Goal: Communication & Community: Answer question/provide support

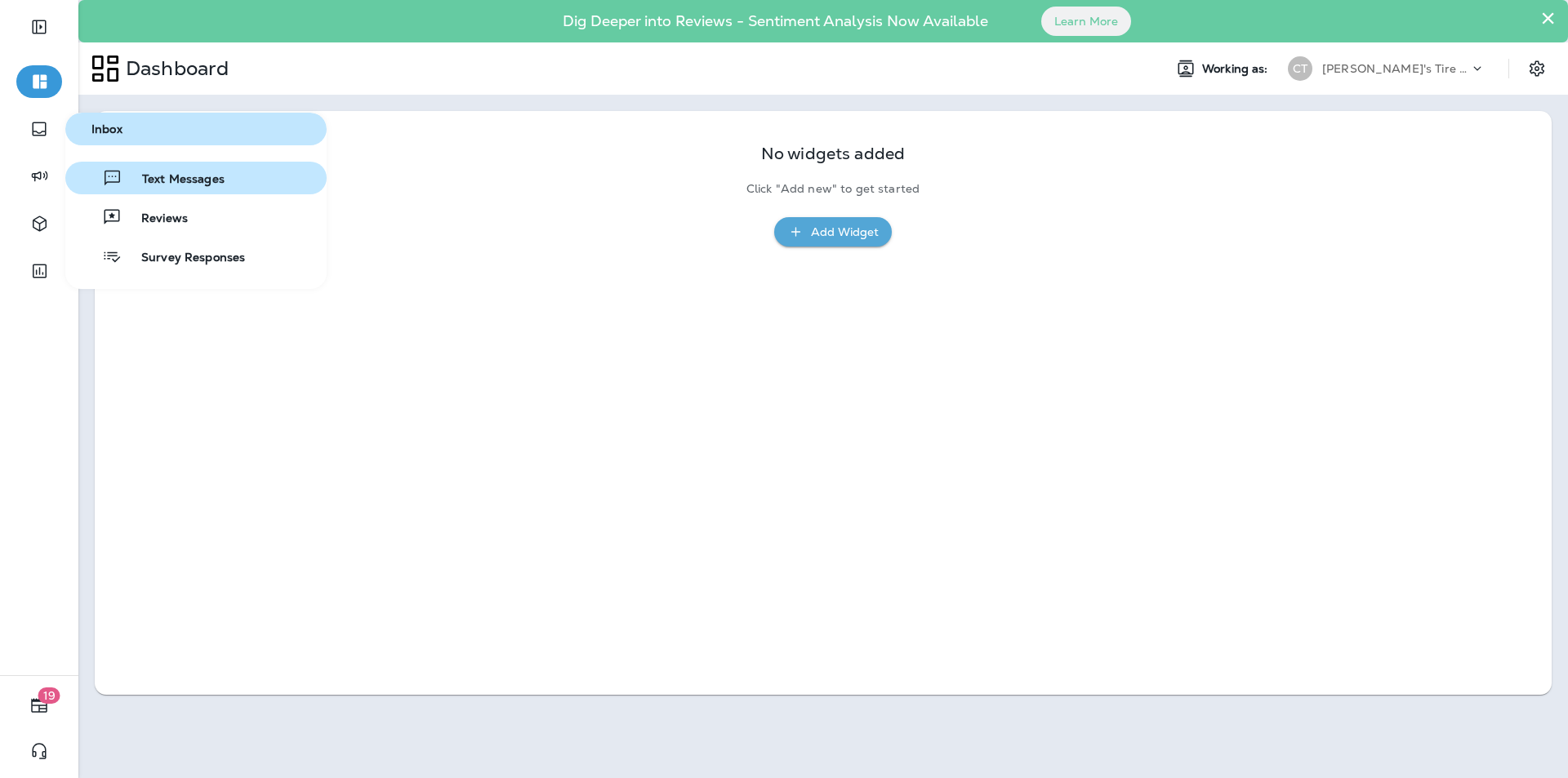
click at [188, 175] on span "Text Messages" at bounding box center [173, 180] width 102 height 15
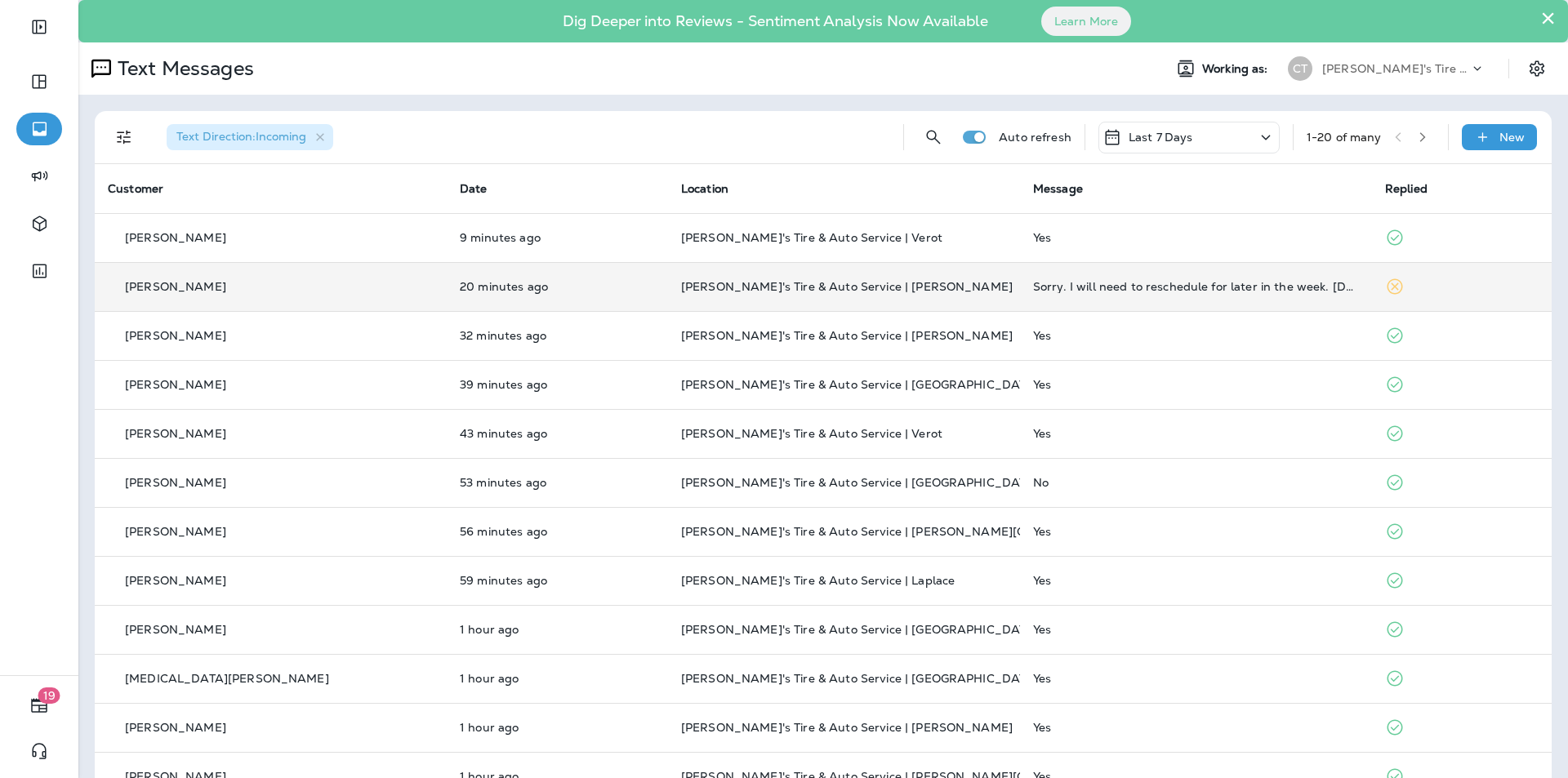
click at [903, 290] on p "[PERSON_NAME]'s Tire & Auto Service | [PERSON_NAME]" at bounding box center [844, 286] width 326 height 13
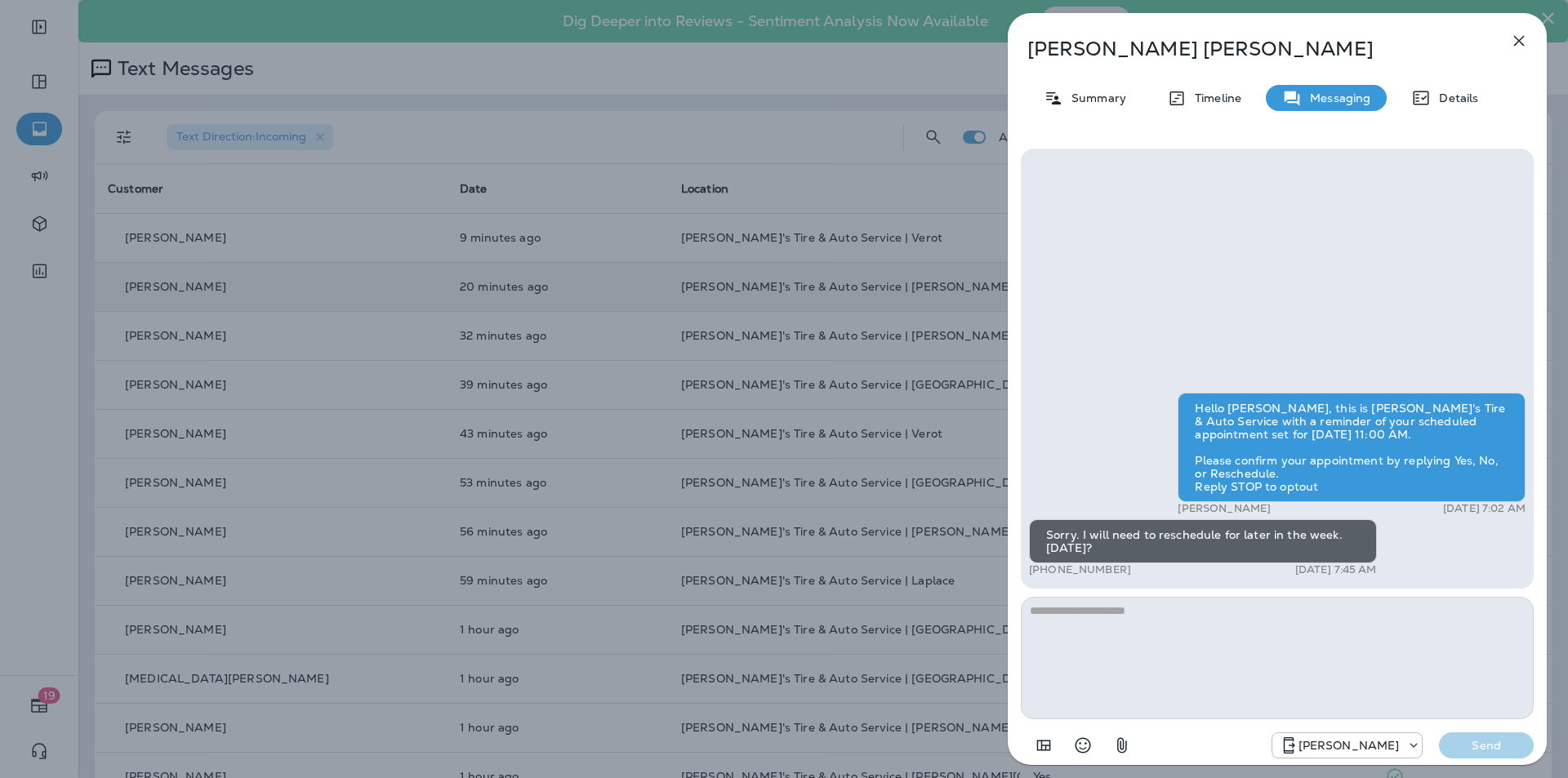
click at [1517, 43] on icon "button" at bounding box center [1519, 41] width 10 height 10
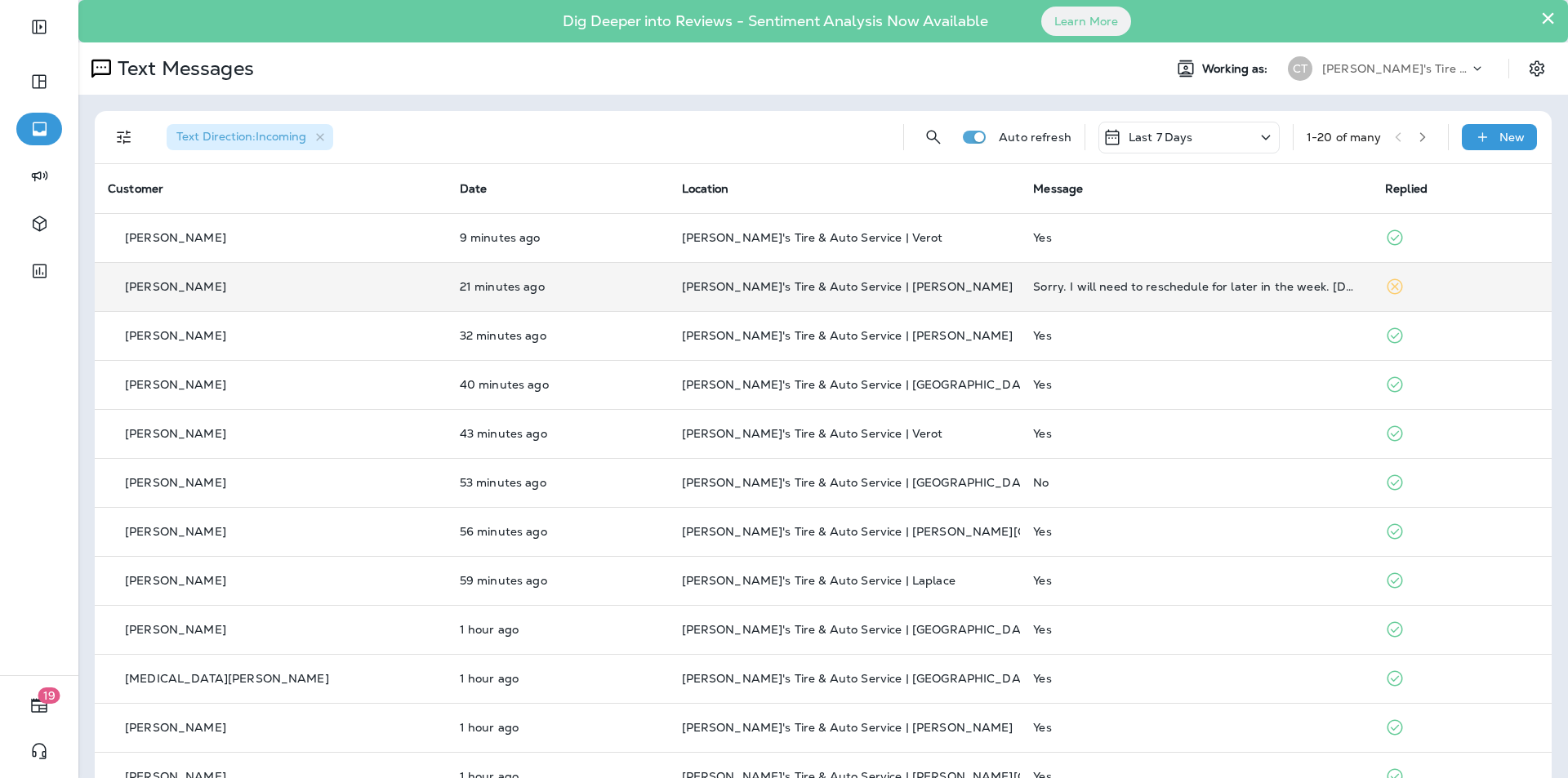
click at [1417, 137] on icon "button" at bounding box center [1422, 137] width 11 height 11
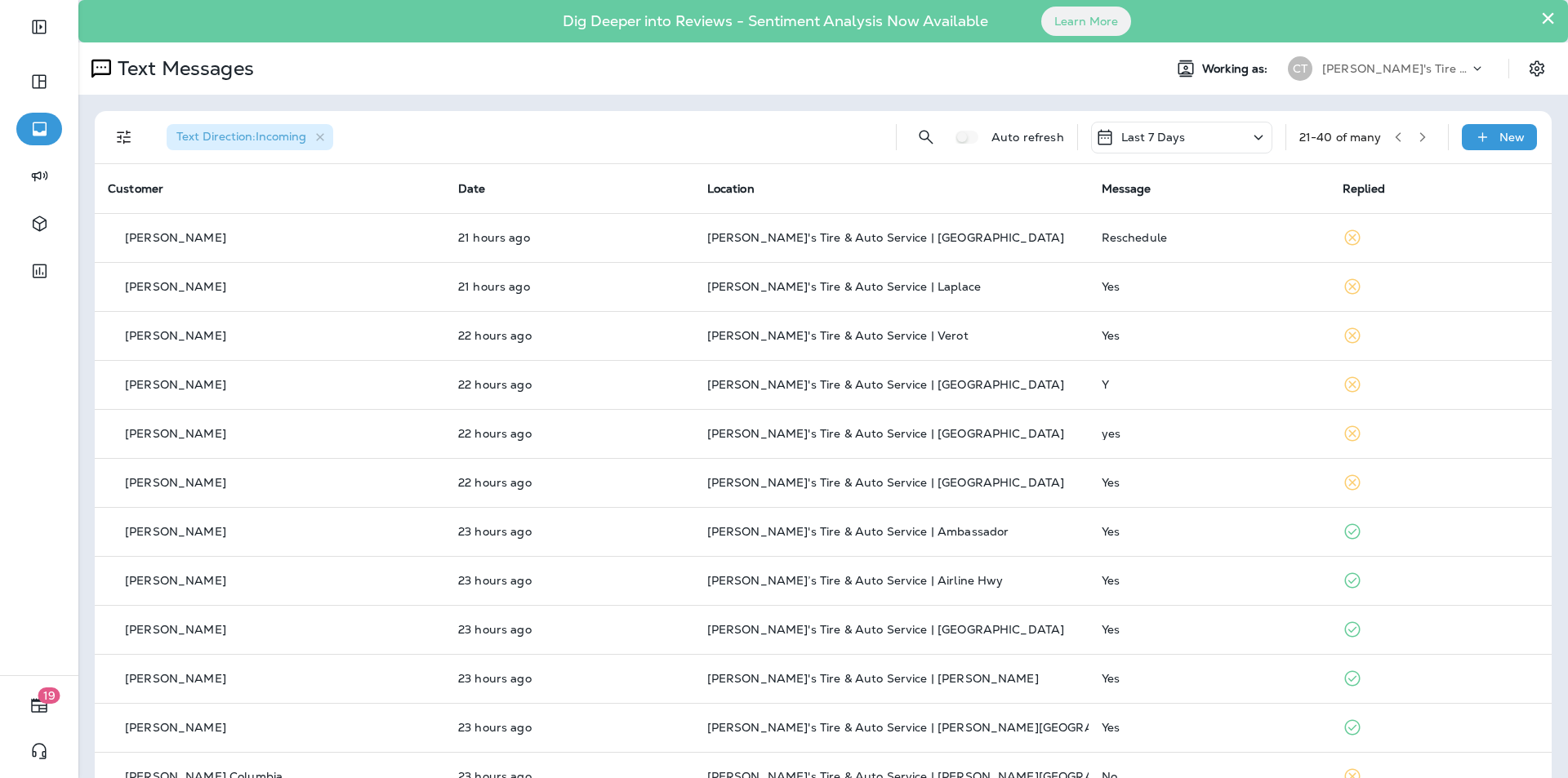
click at [1417, 132] on icon "button" at bounding box center [1422, 137] width 11 height 11
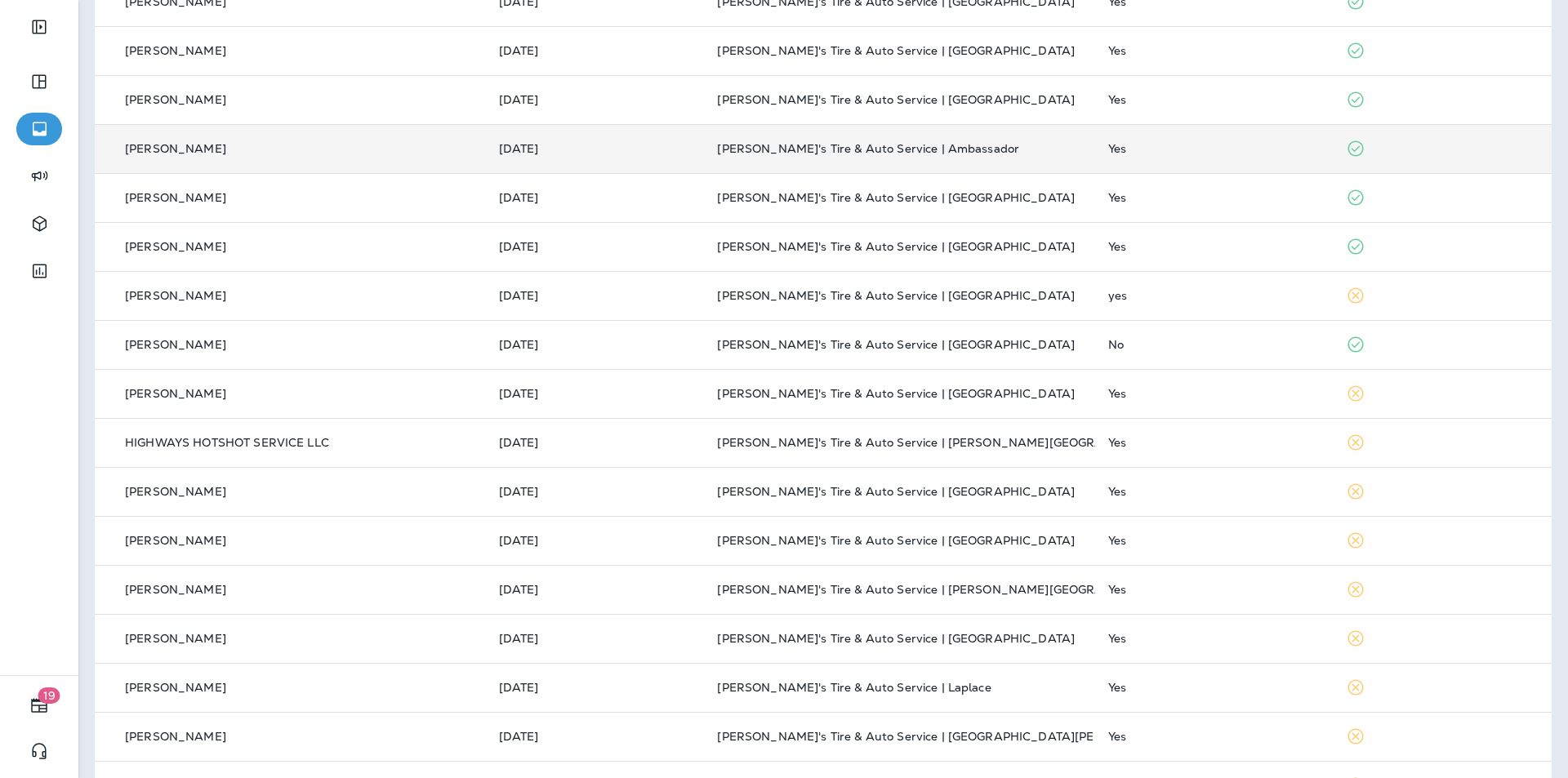
scroll to position [24, 0]
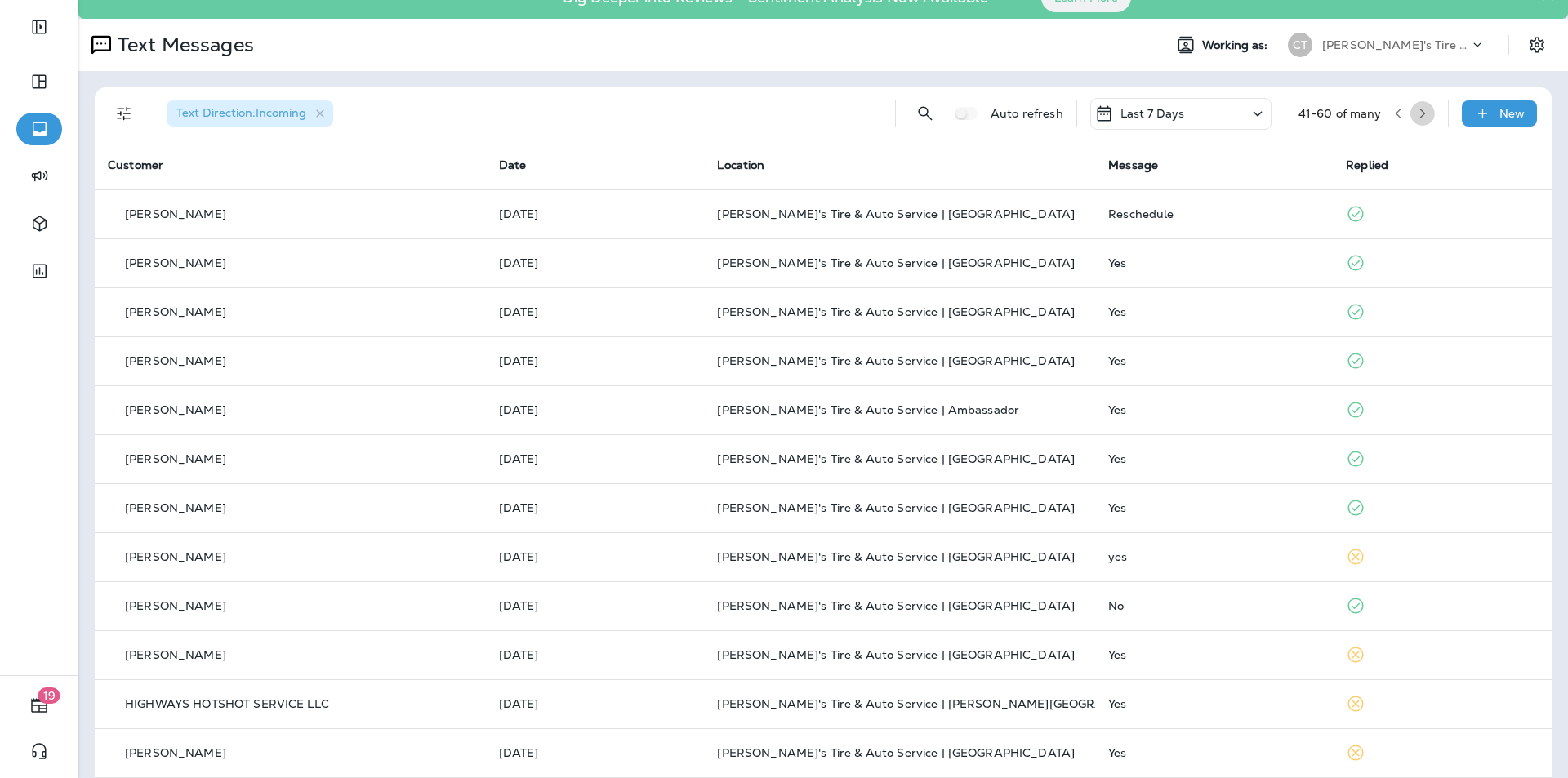
click at [1419, 114] on icon "button" at bounding box center [1422, 113] width 6 height 9
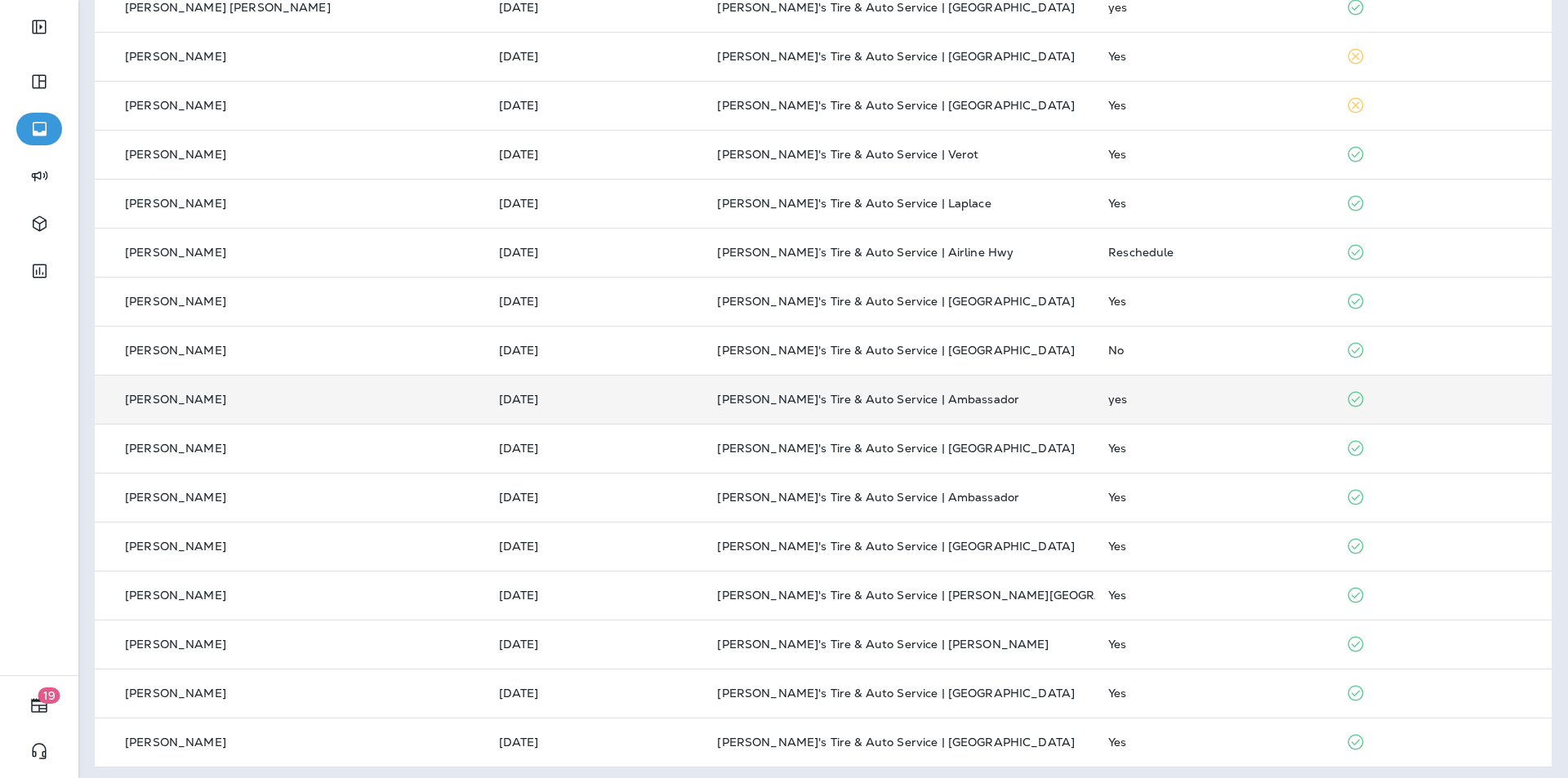
scroll to position [432, 0]
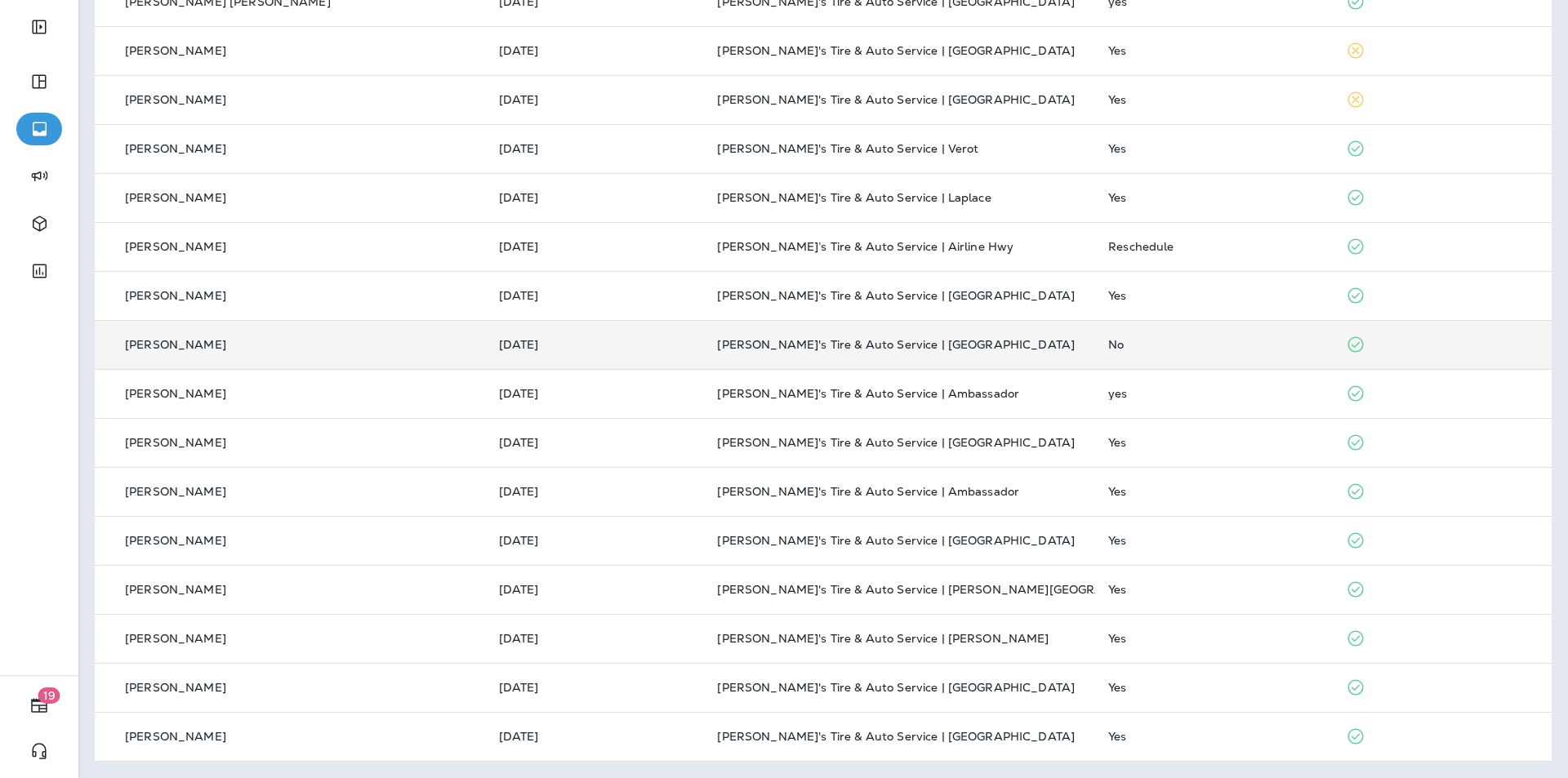
click at [1170, 341] on div "No" at bounding box center [1213, 344] width 211 height 13
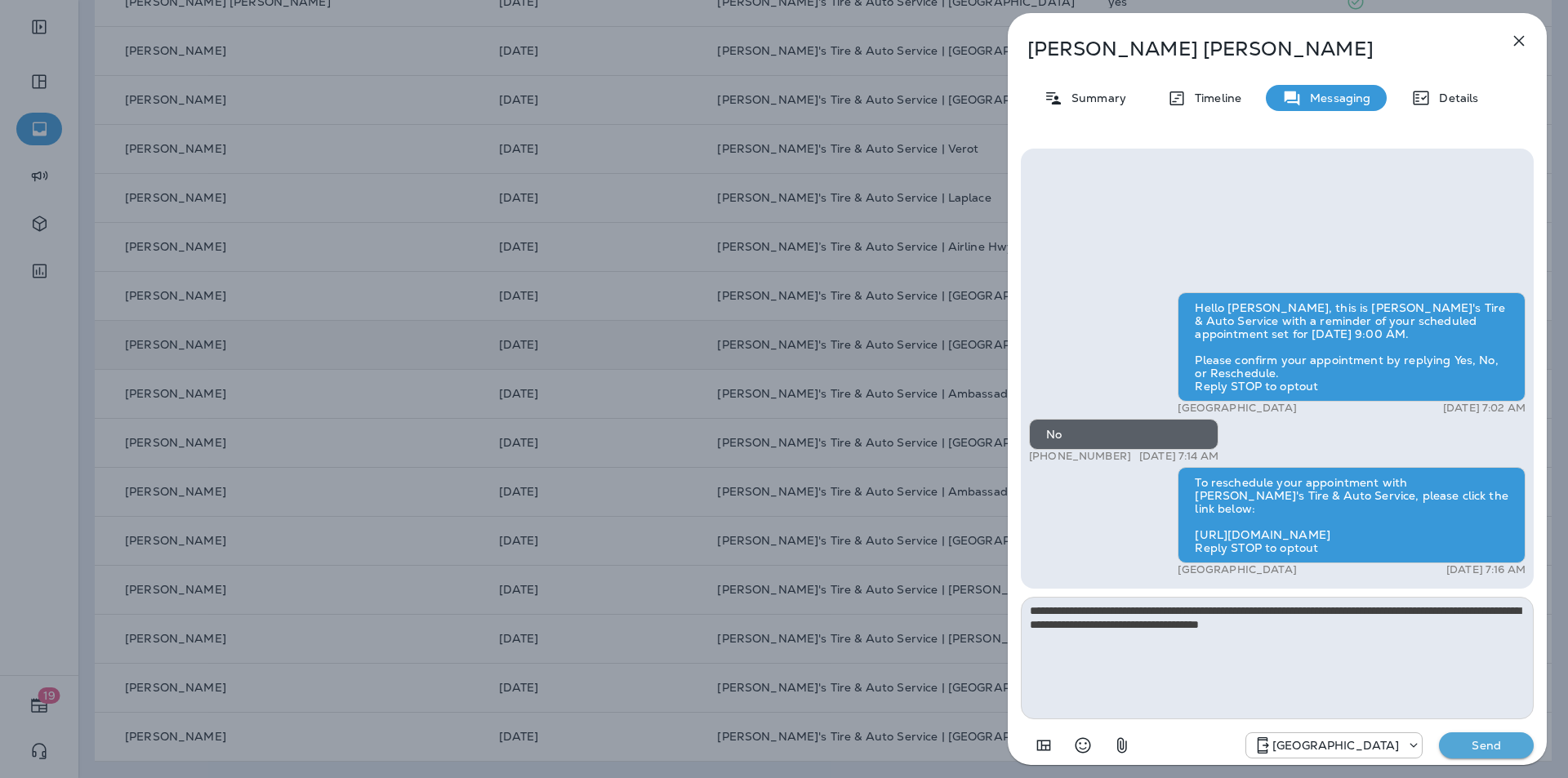
type textarea "**********"
click at [1475, 743] on p "Send" at bounding box center [1486, 746] width 68 height 15
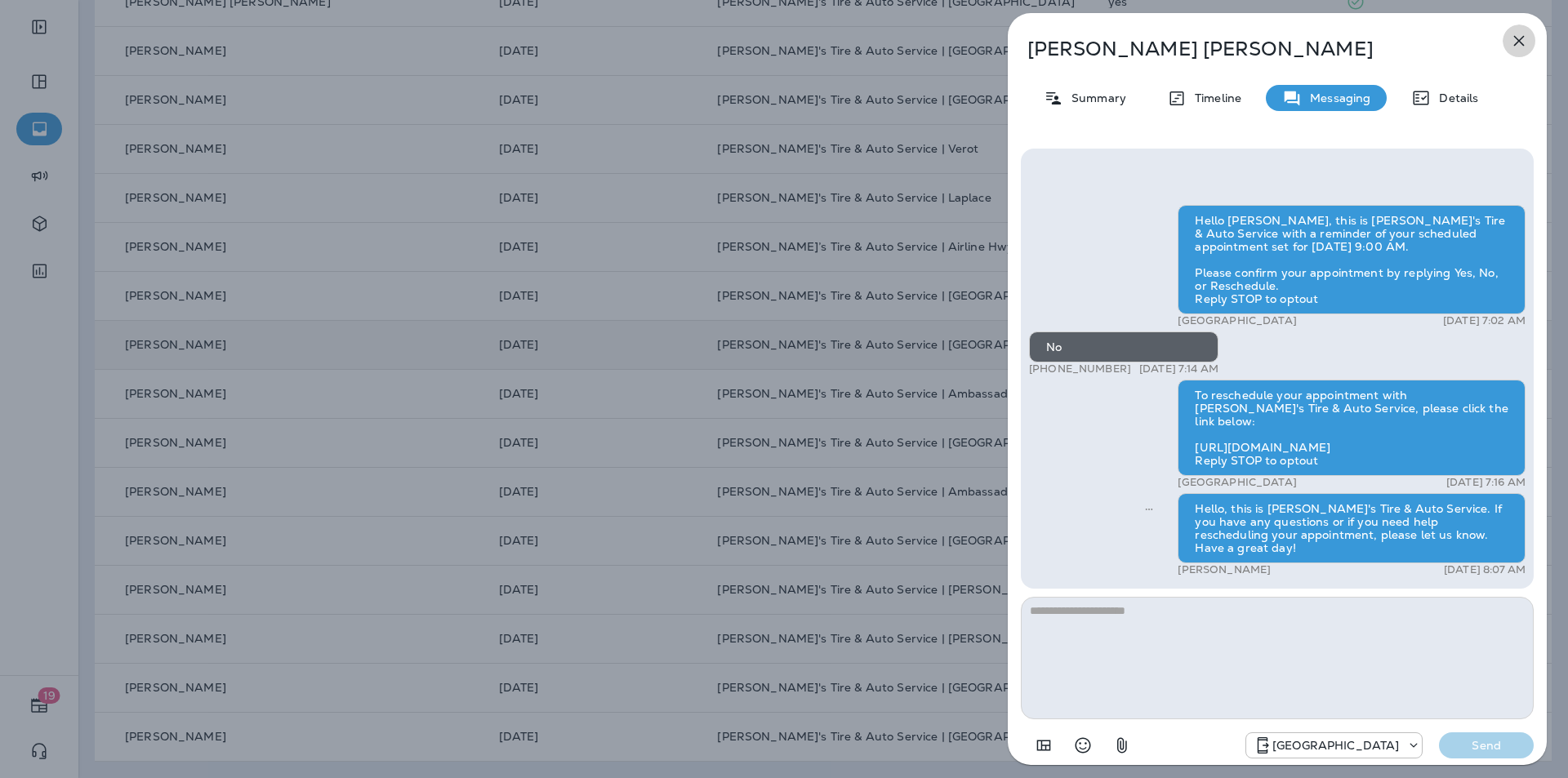
click at [1519, 42] on icon "button" at bounding box center [1519, 41] width 10 height 10
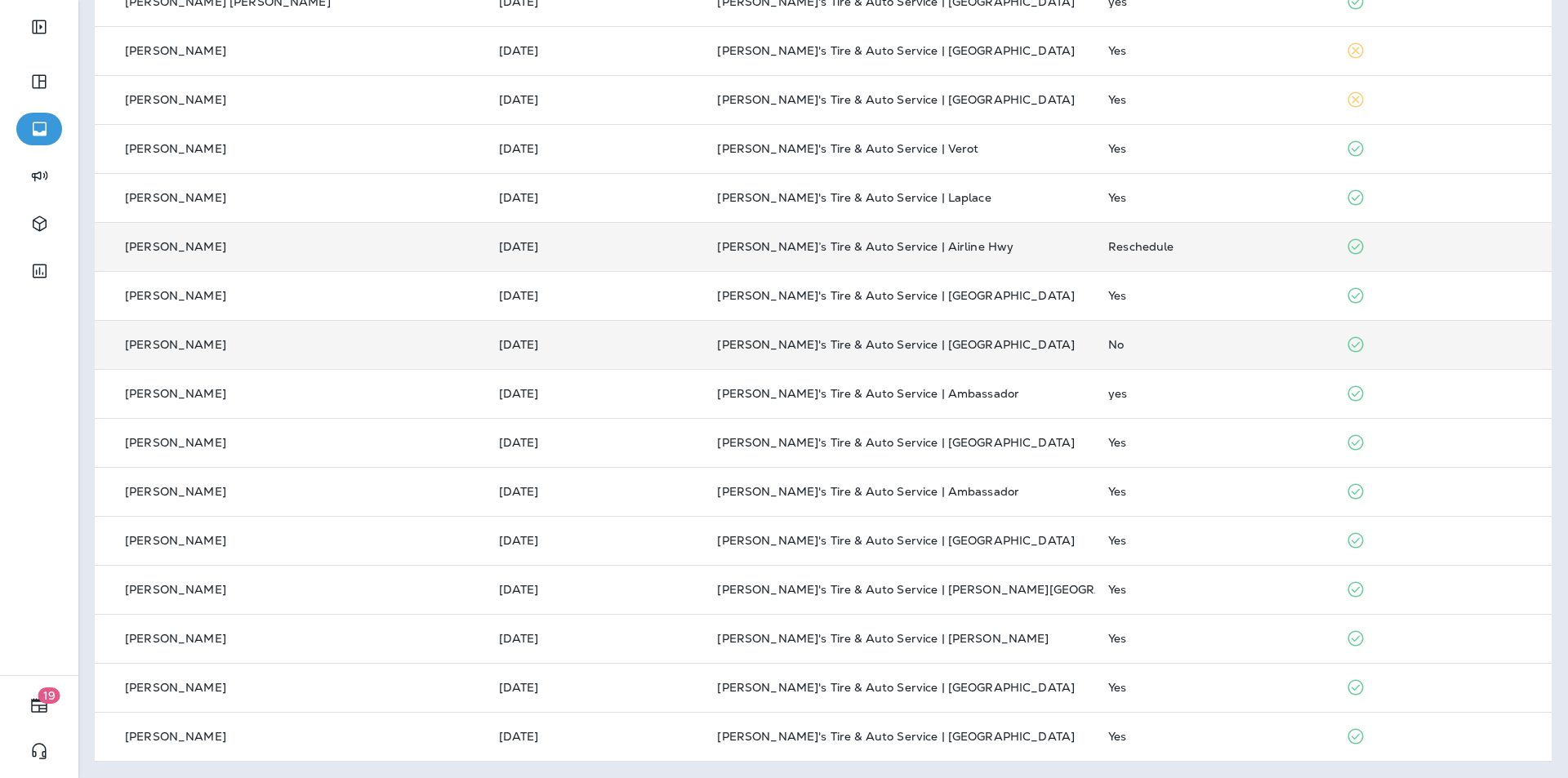
click at [1205, 250] on div "Reschedule" at bounding box center [1213, 246] width 211 height 13
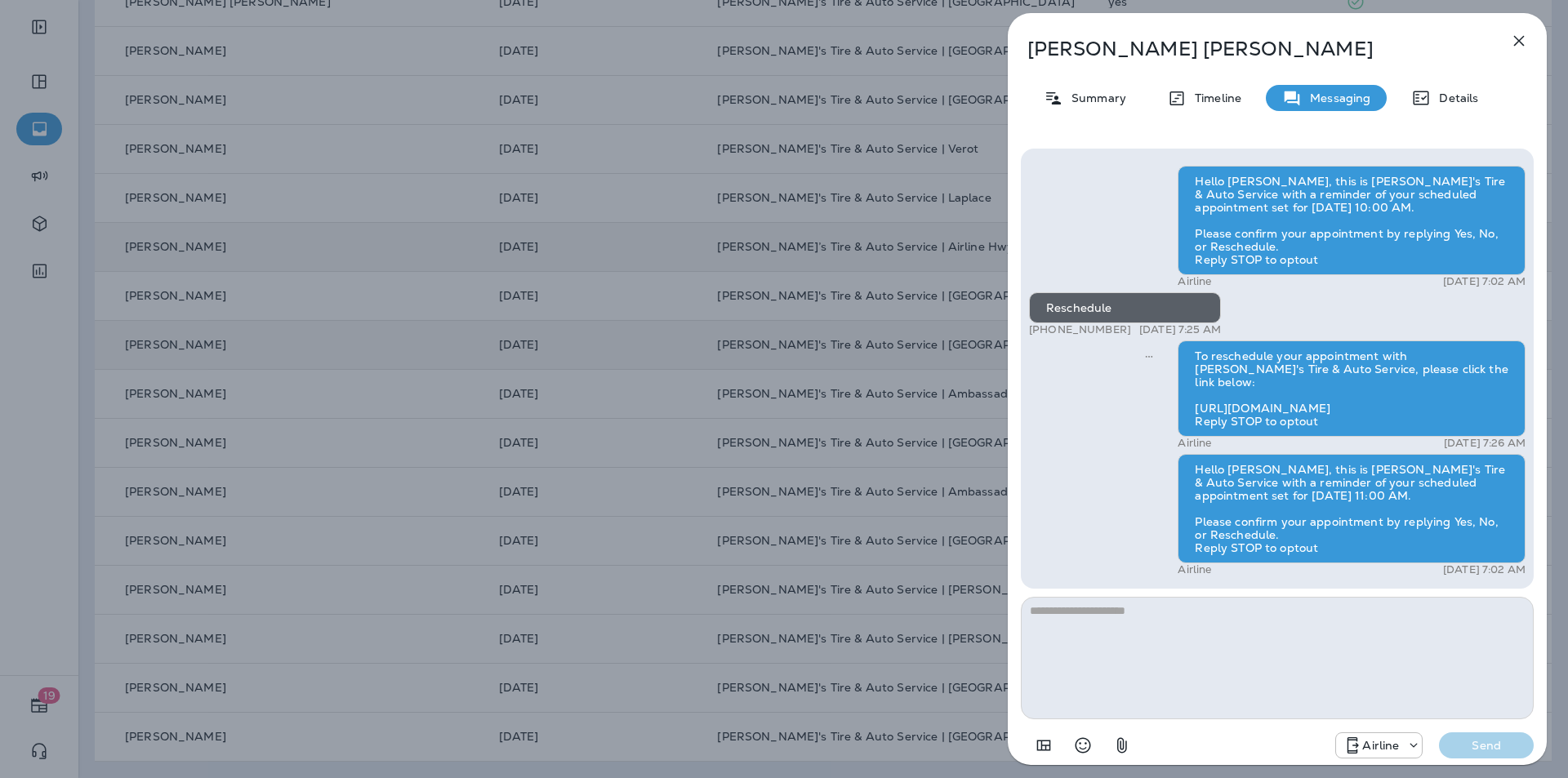
click at [1521, 39] on icon "button" at bounding box center [1519, 41] width 10 height 10
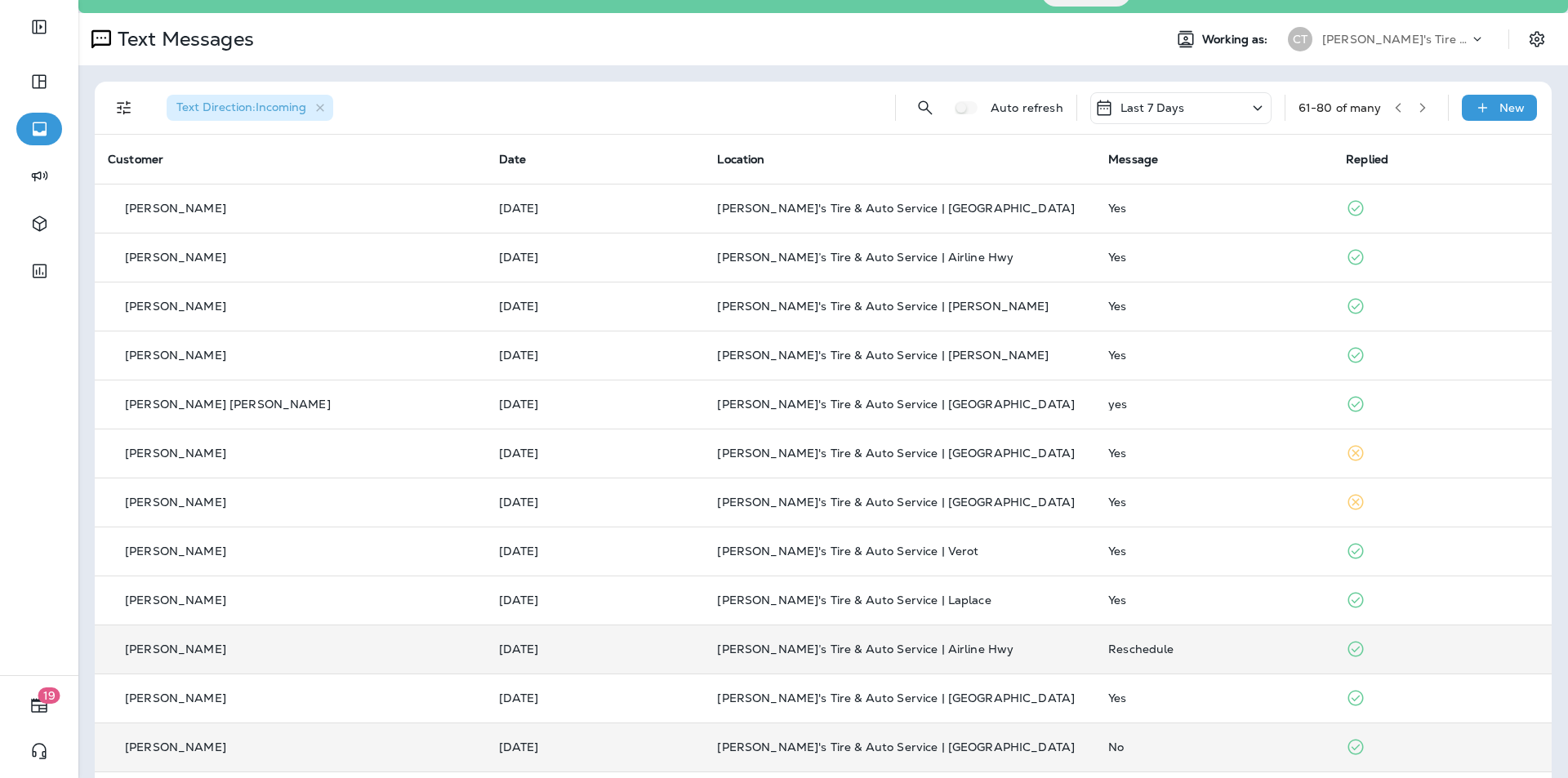
scroll to position [24, 0]
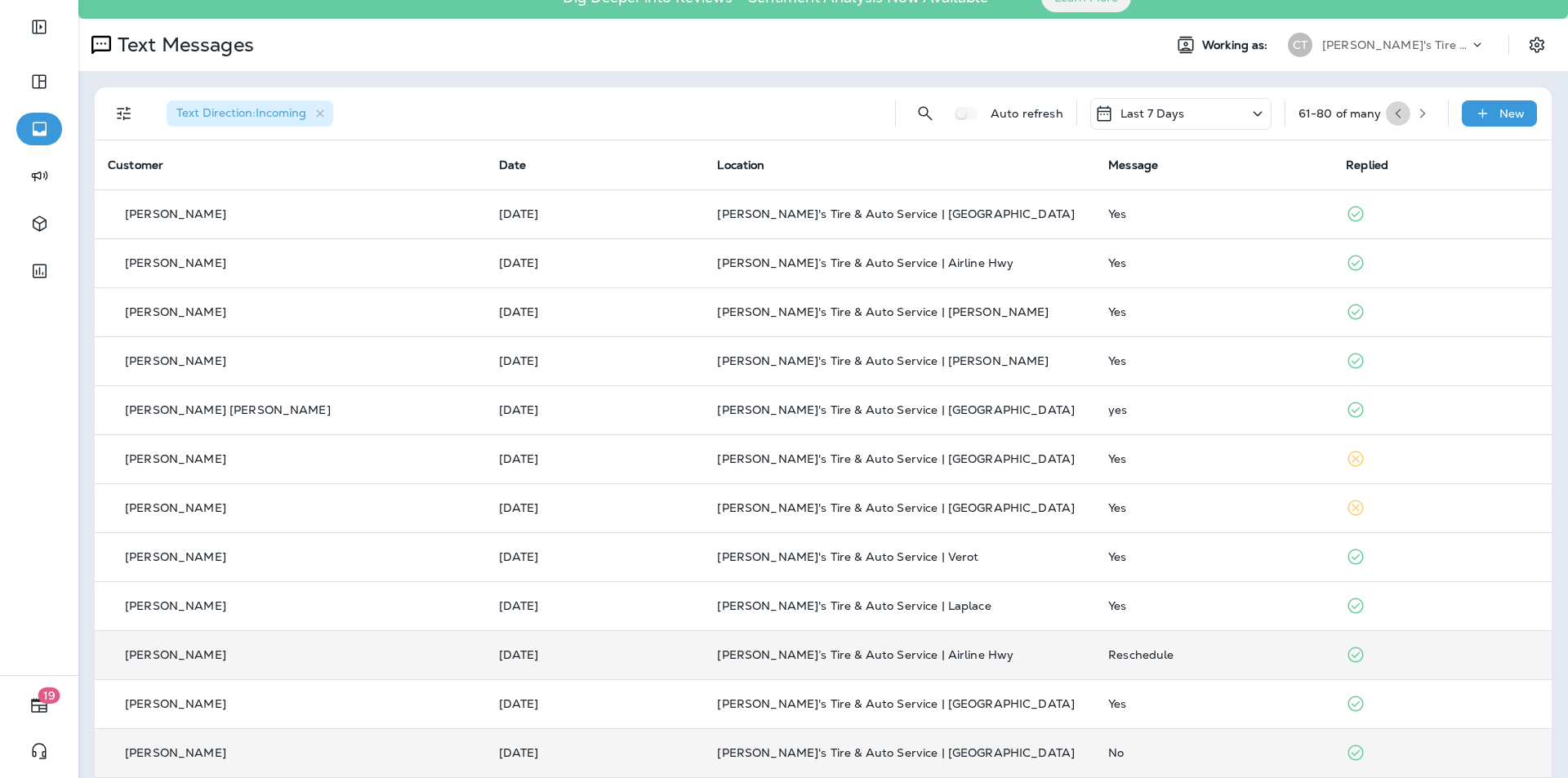
click at [1393, 111] on icon "button" at bounding box center [1398, 113] width 11 height 11
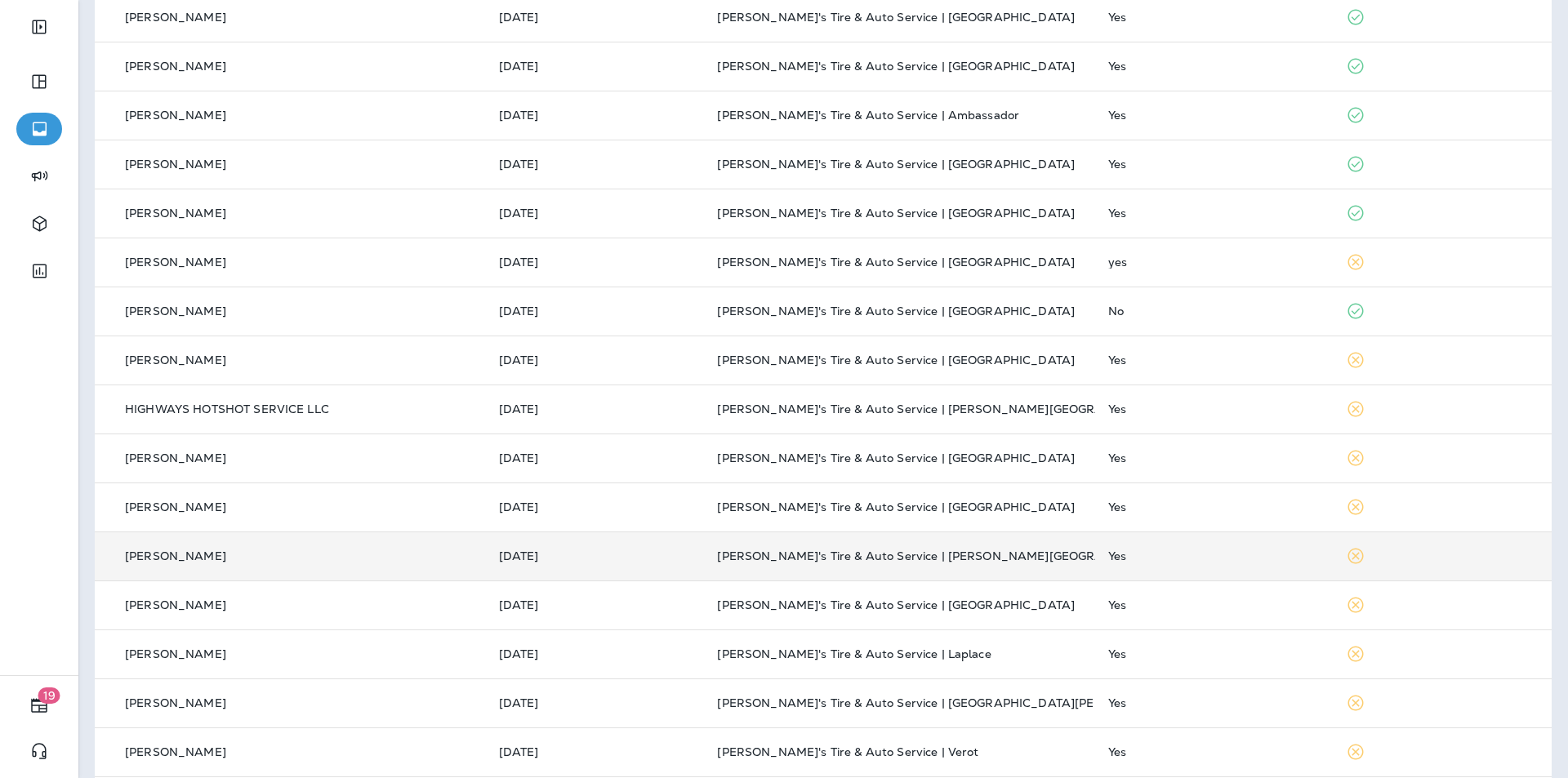
scroll to position [432, 0]
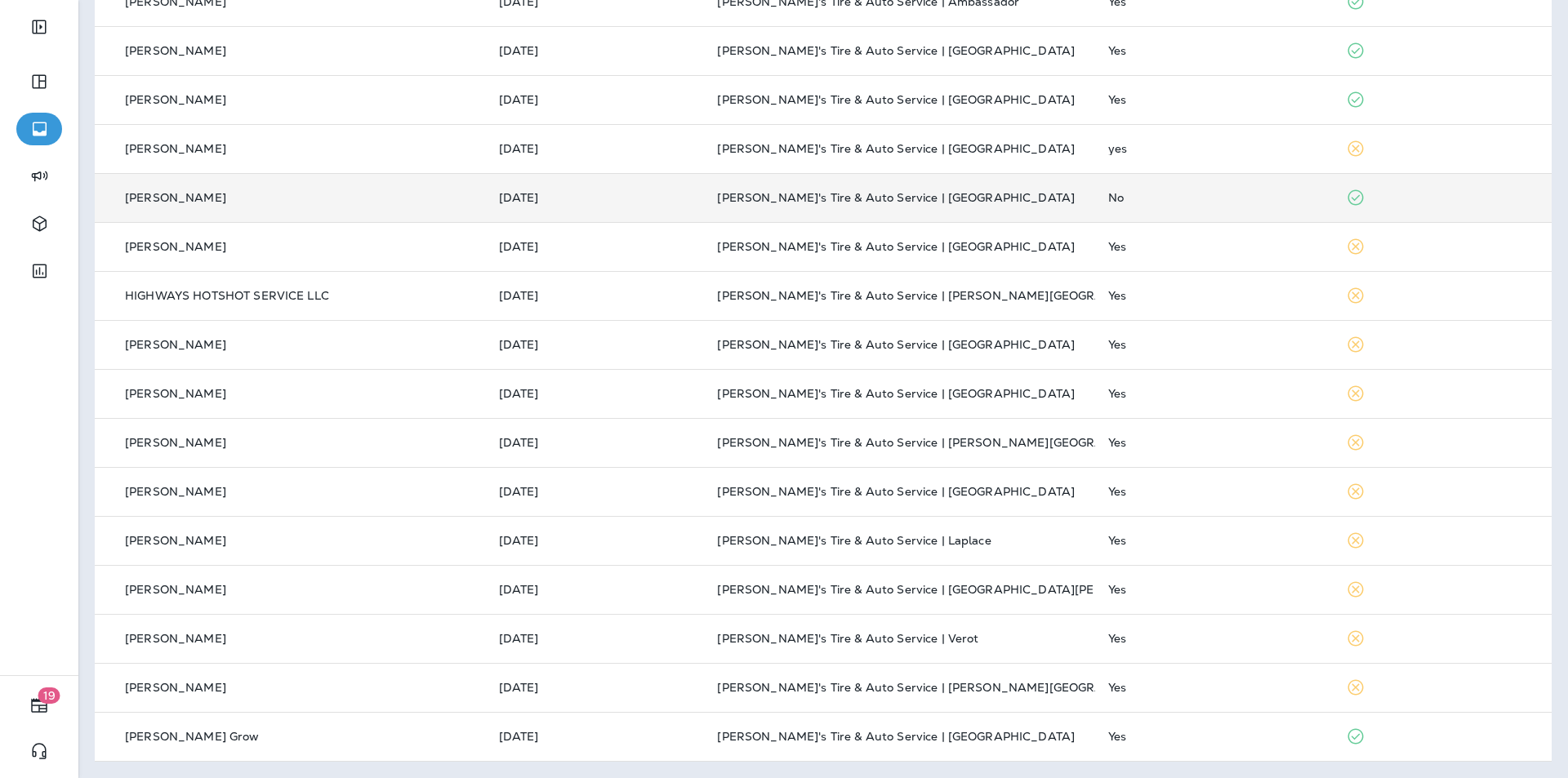
click at [1008, 199] on p "[PERSON_NAME]'s Tire & Auto Service | [GEOGRAPHIC_DATA]" at bounding box center [899, 197] width 365 height 13
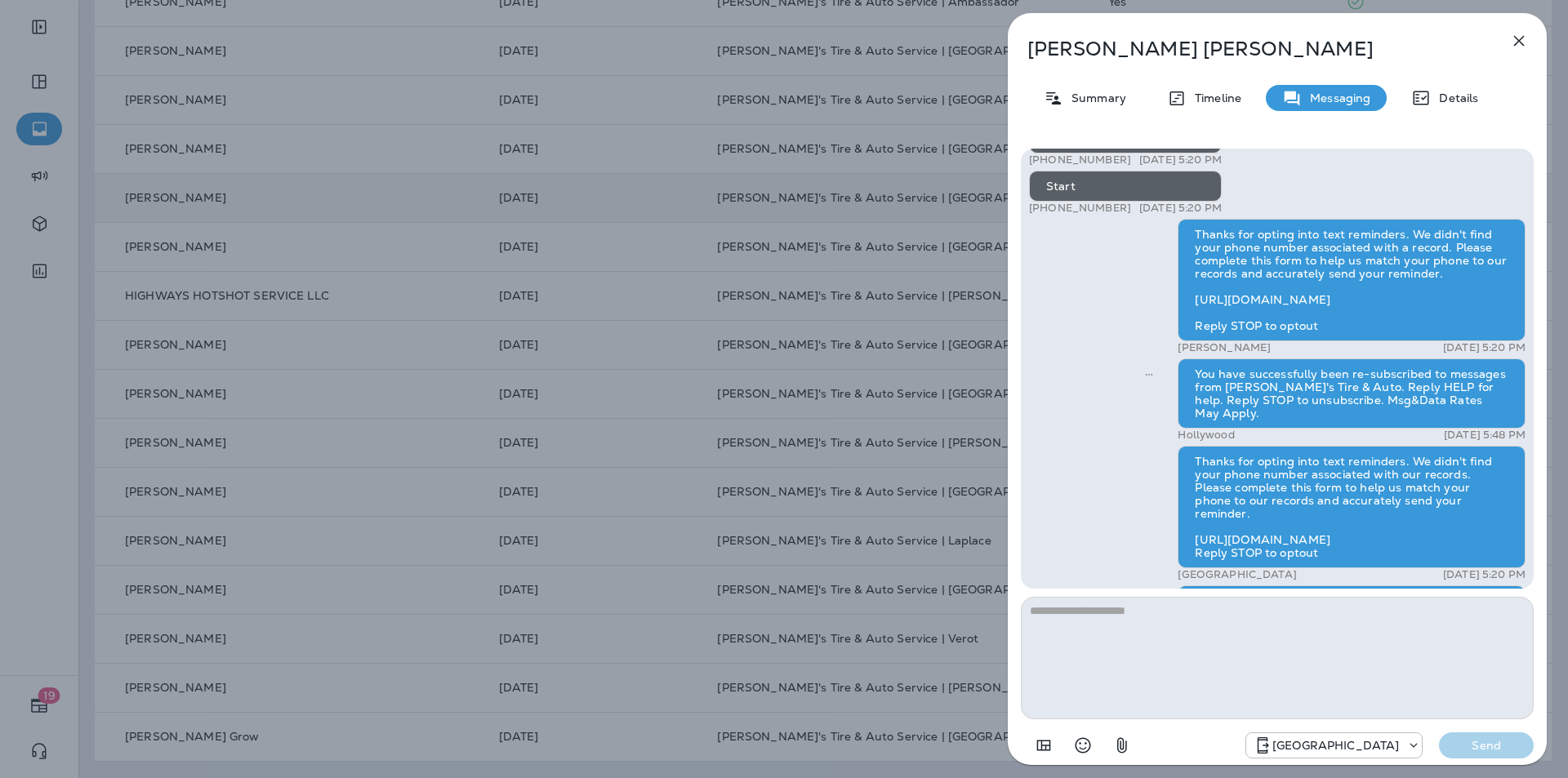
scroll to position [-327, 0]
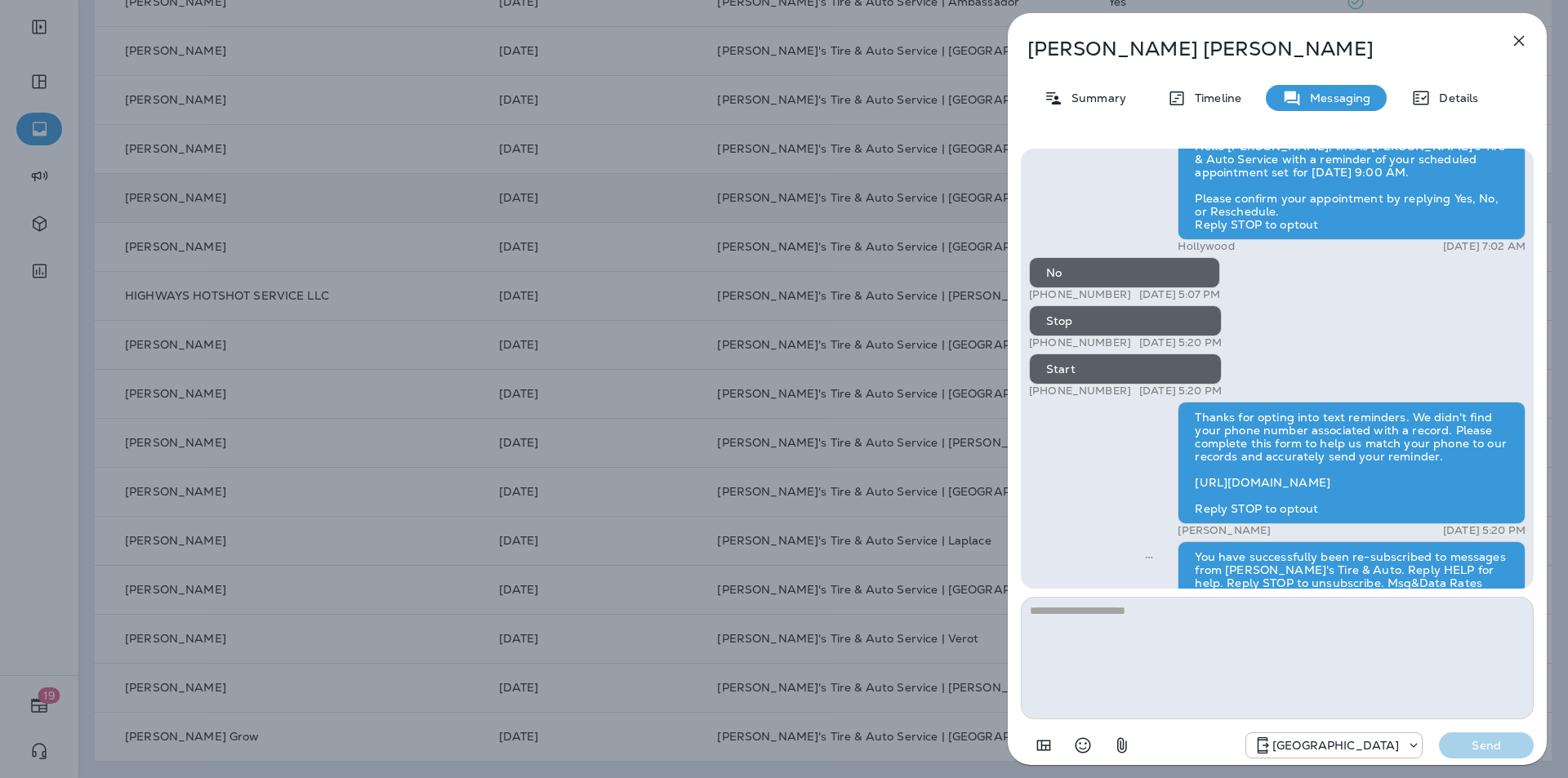
click at [1520, 35] on icon "button" at bounding box center [1518, 40] width 20 height 20
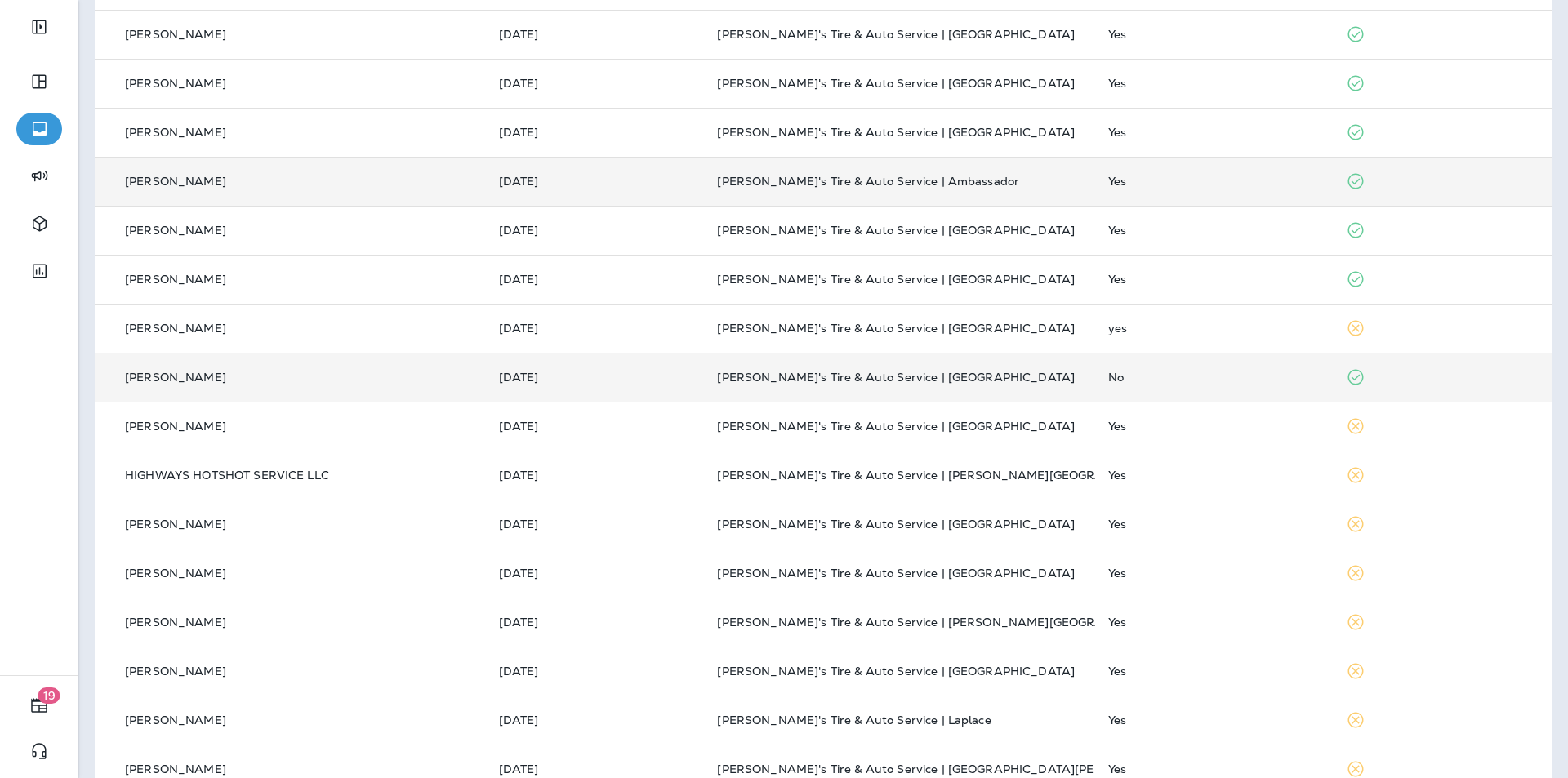
scroll to position [105, 0]
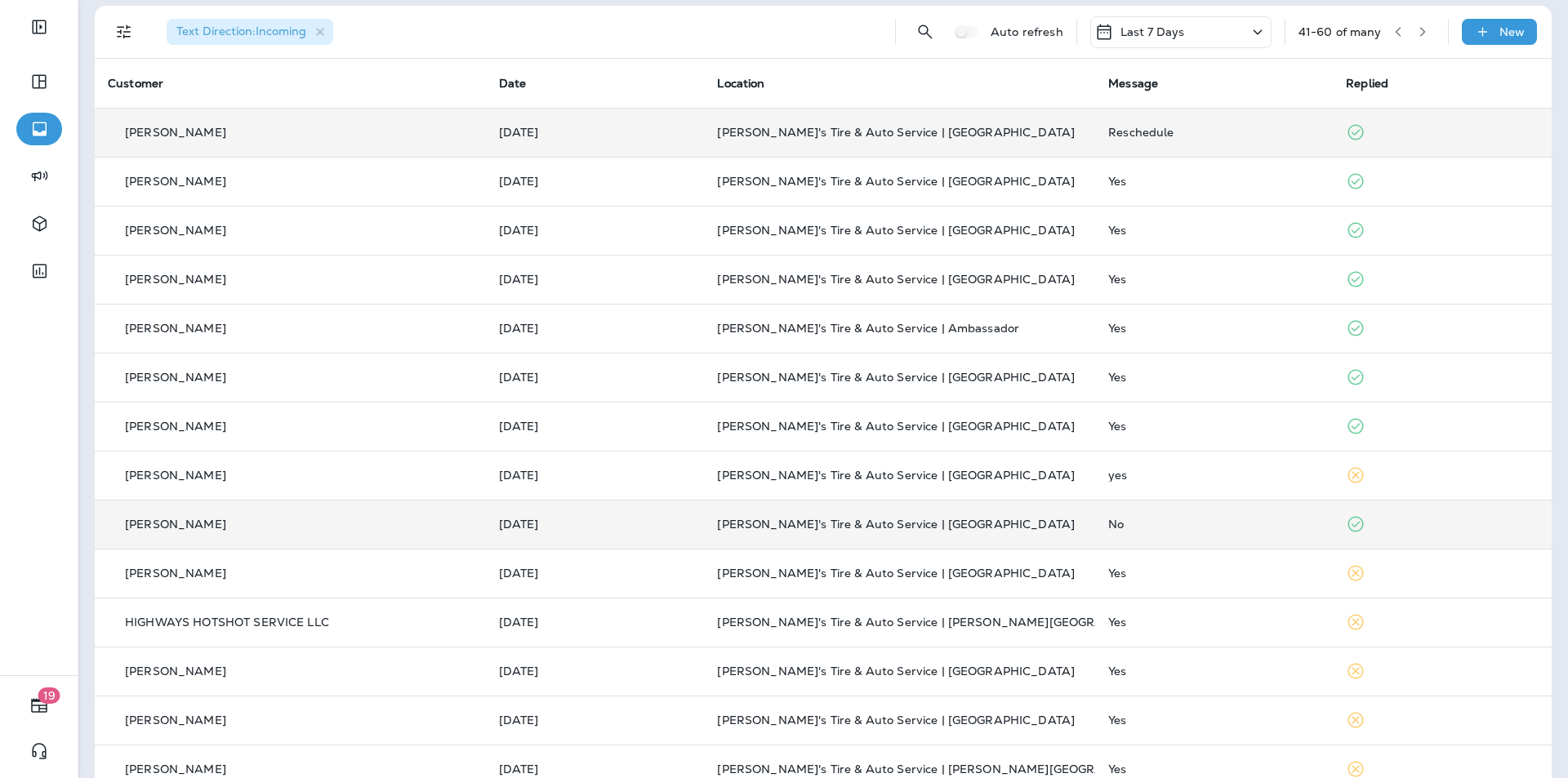
click at [1231, 134] on div "Reschedule" at bounding box center [1213, 132] width 211 height 13
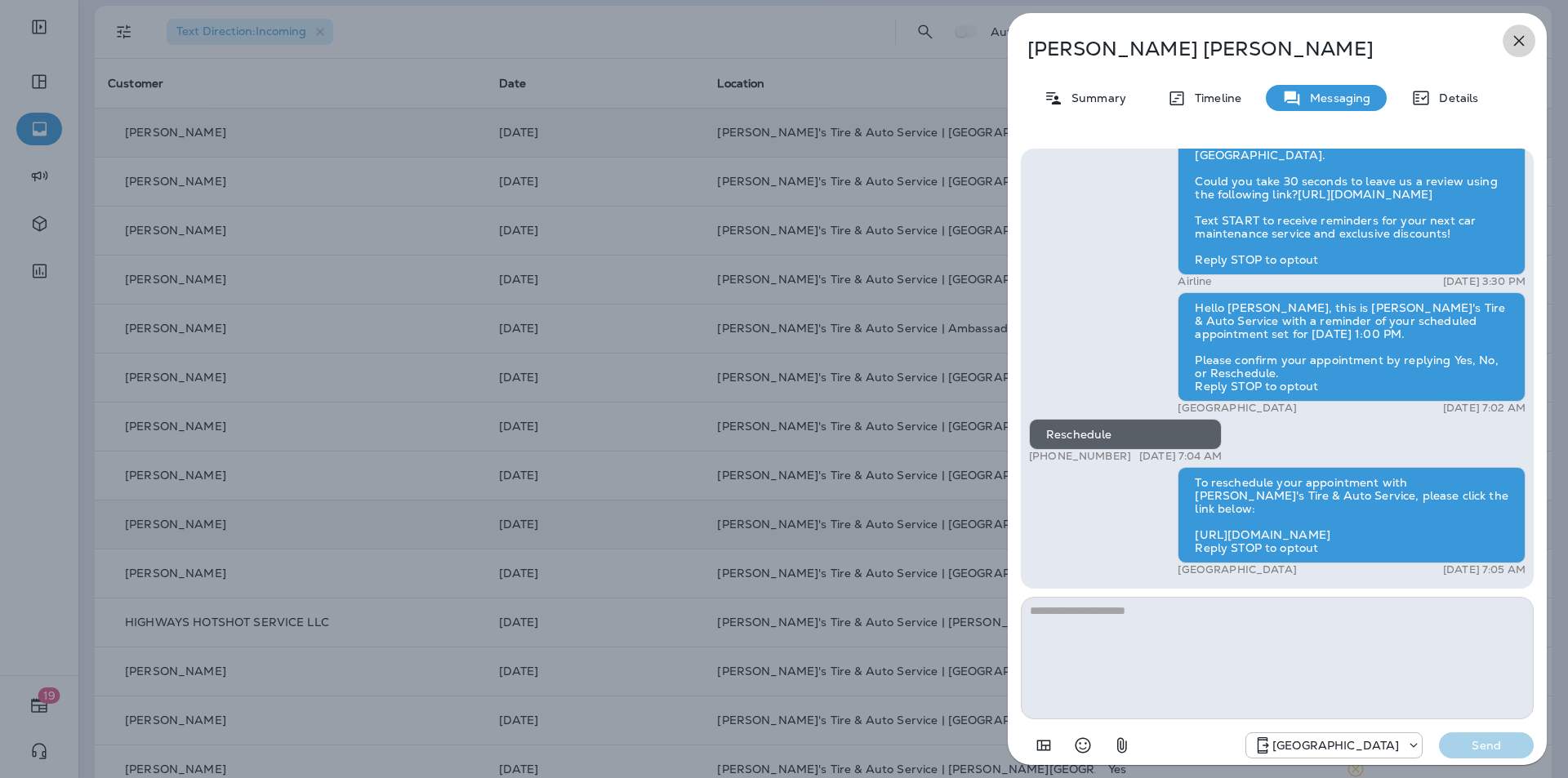
click at [1518, 40] on icon "button" at bounding box center [1519, 41] width 10 height 10
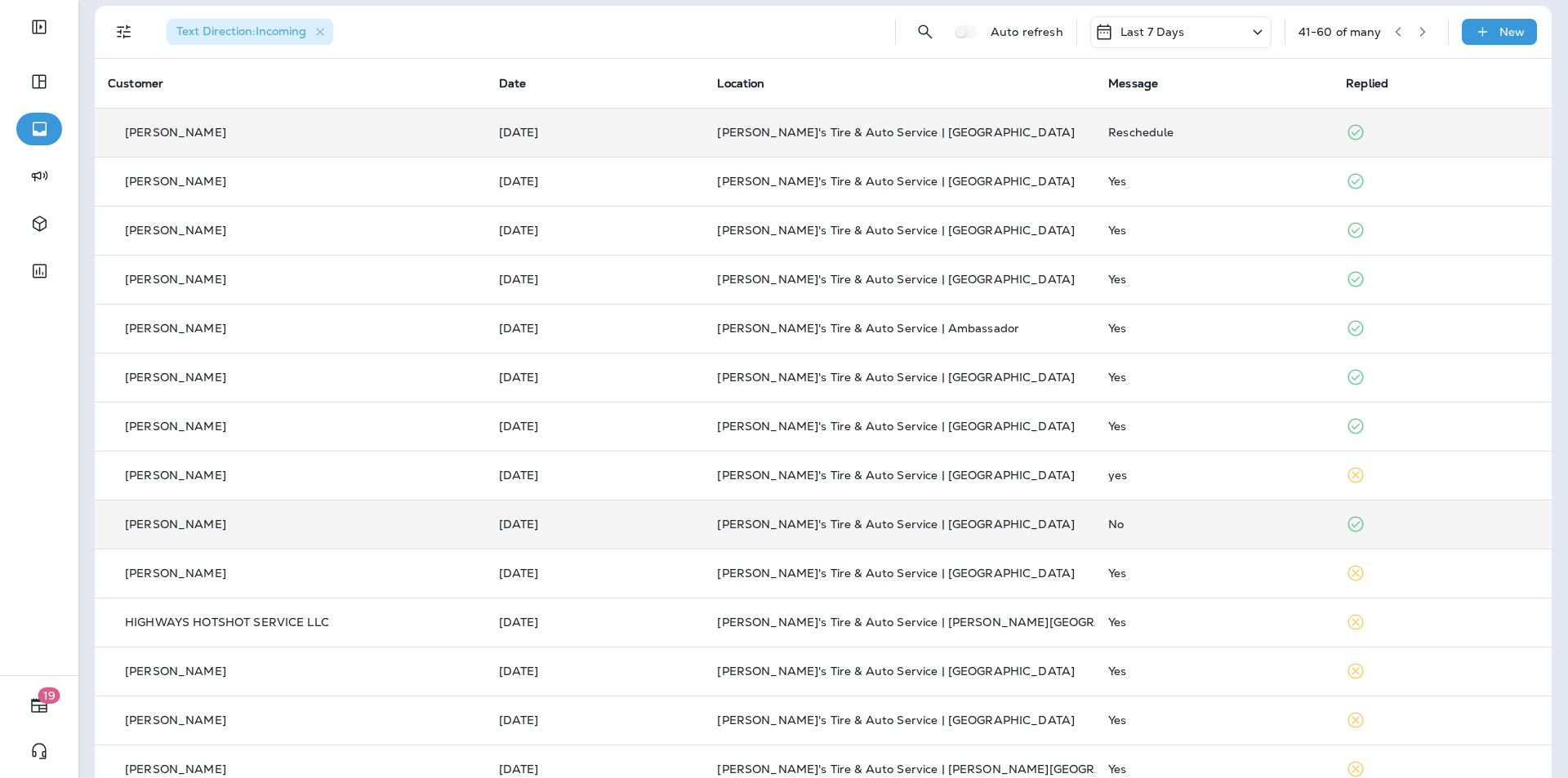
click at [1393, 30] on icon "button" at bounding box center [1398, 32] width 11 height 11
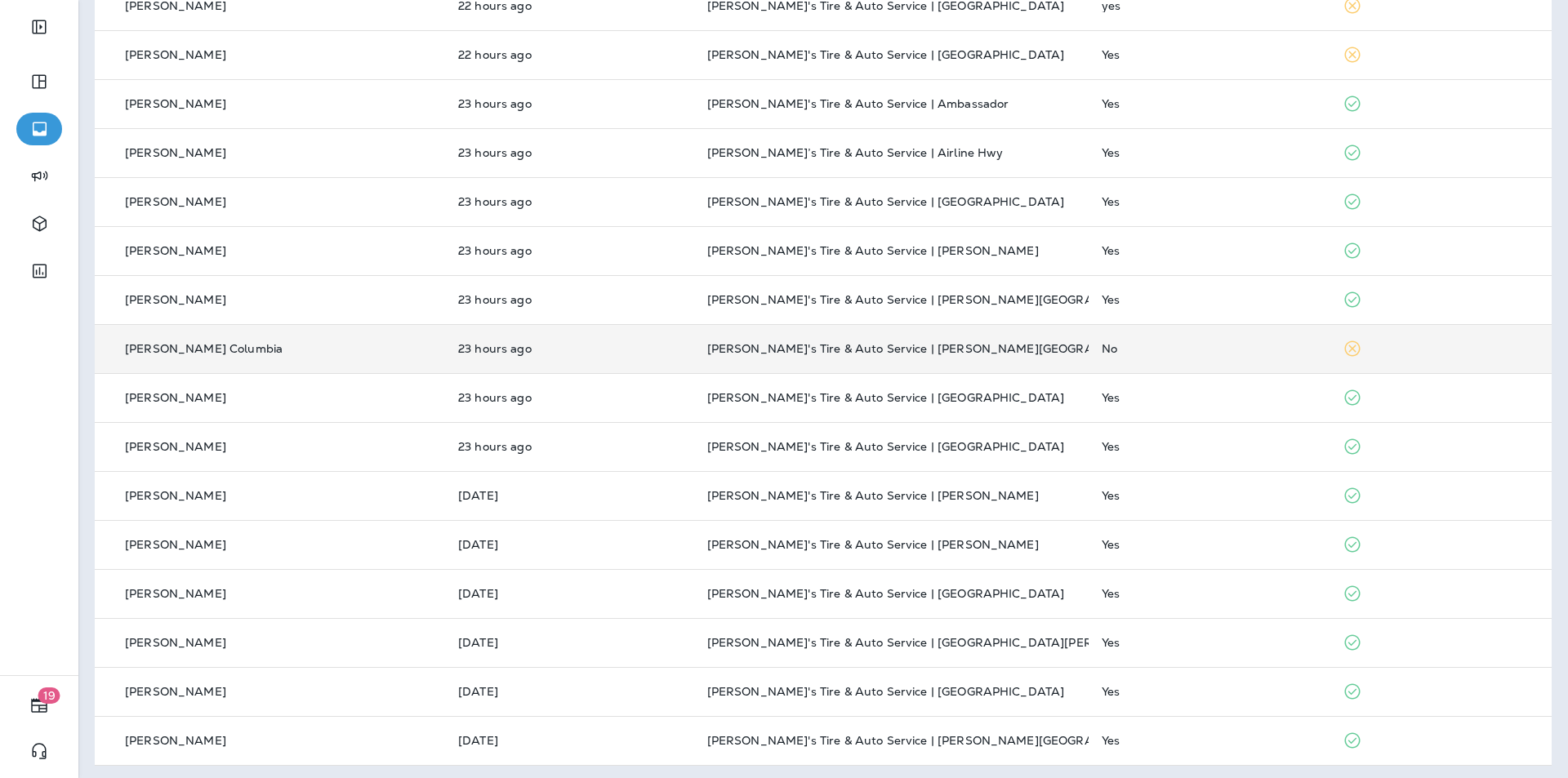
scroll to position [432, 0]
click at [1185, 343] on div "No" at bounding box center [1209, 344] width 215 height 13
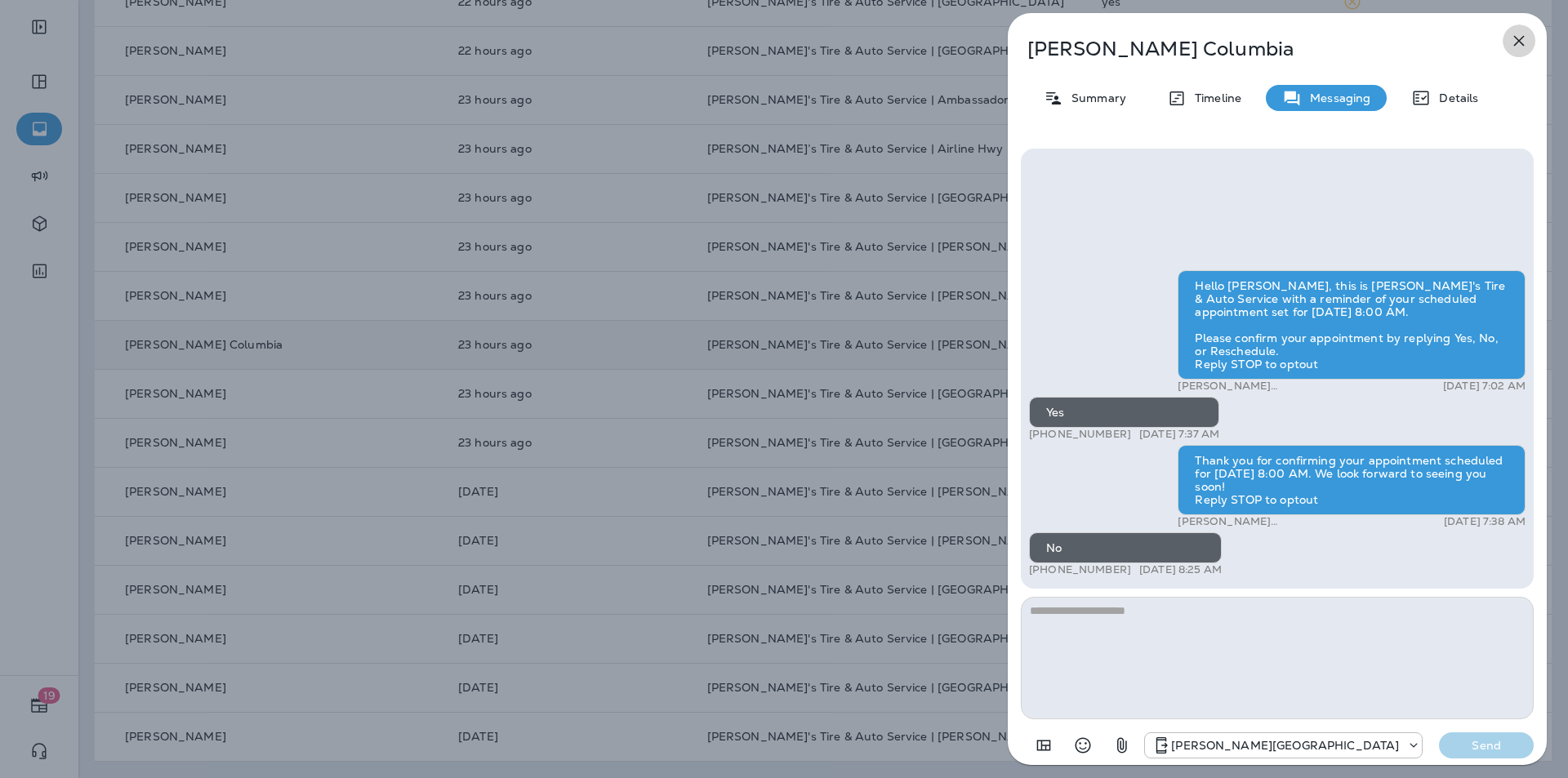
click at [1520, 41] on icon "button" at bounding box center [1519, 41] width 10 height 10
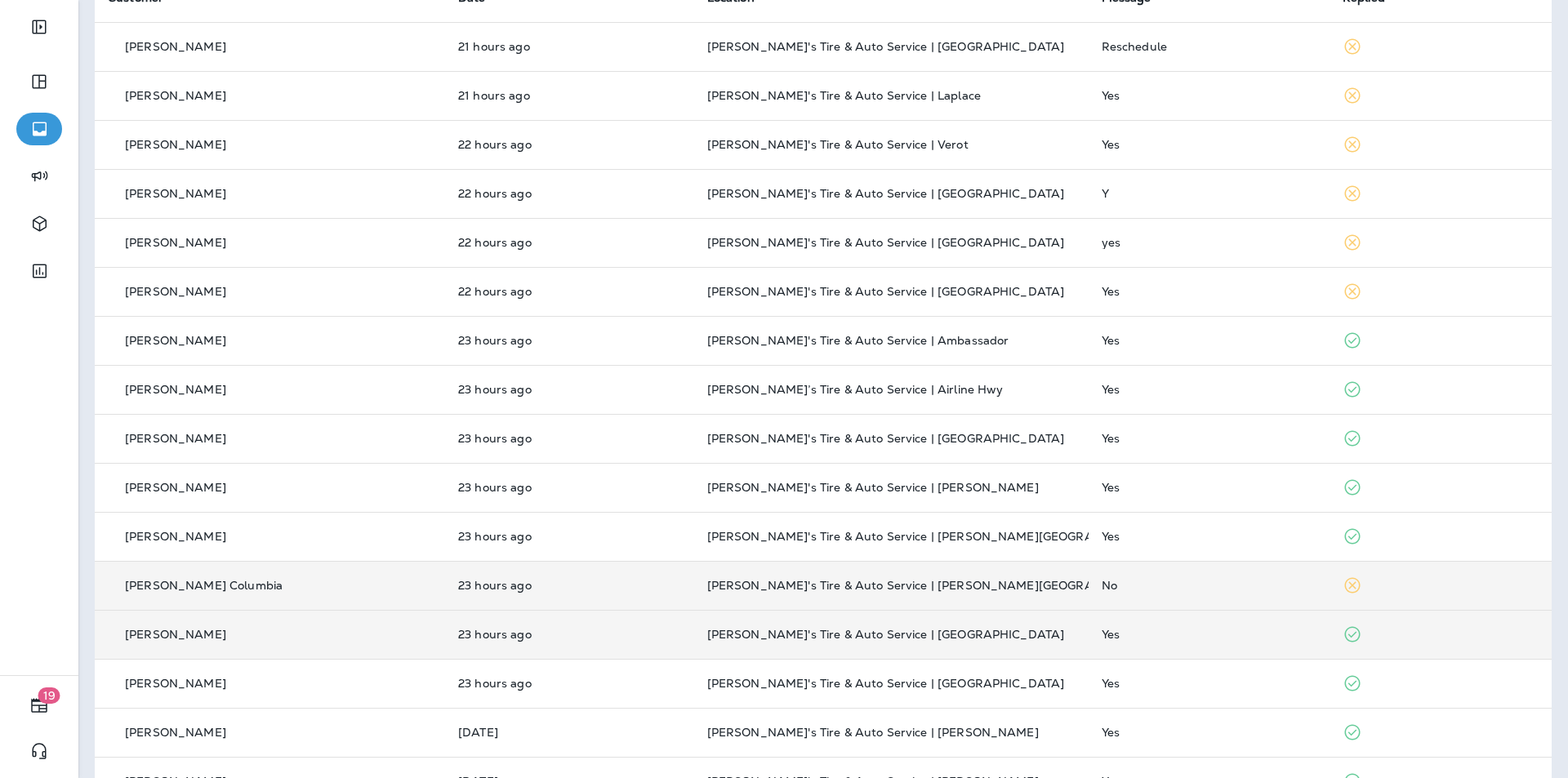
scroll to position [105, 0]
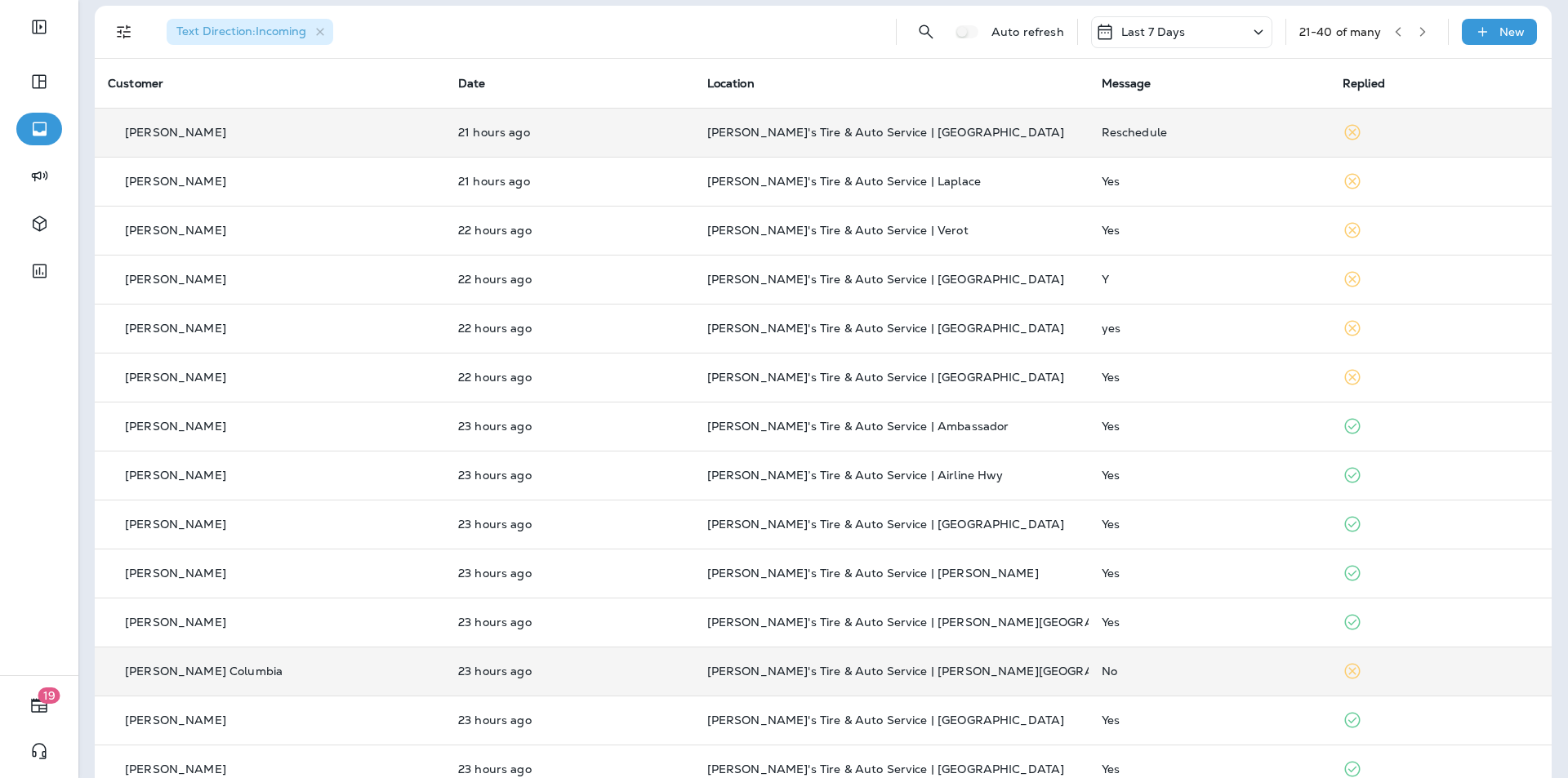
click at [1212, 133] on div "Reschedule" at bounding box center [1209, 132] width 215 height 13
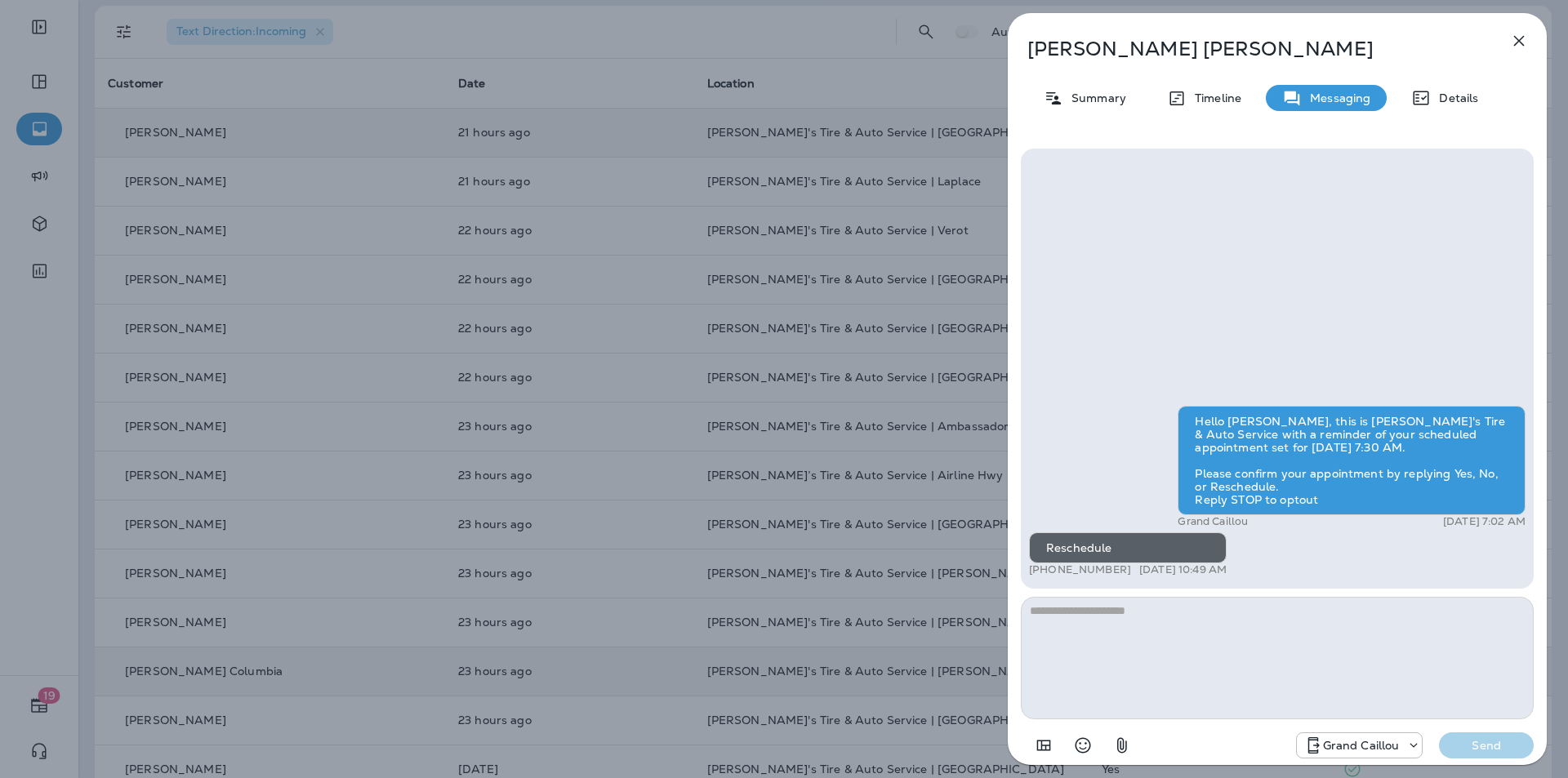
click at [1522, 44] on icon "button" at bounding box center [1519, 41] width 10 height 10
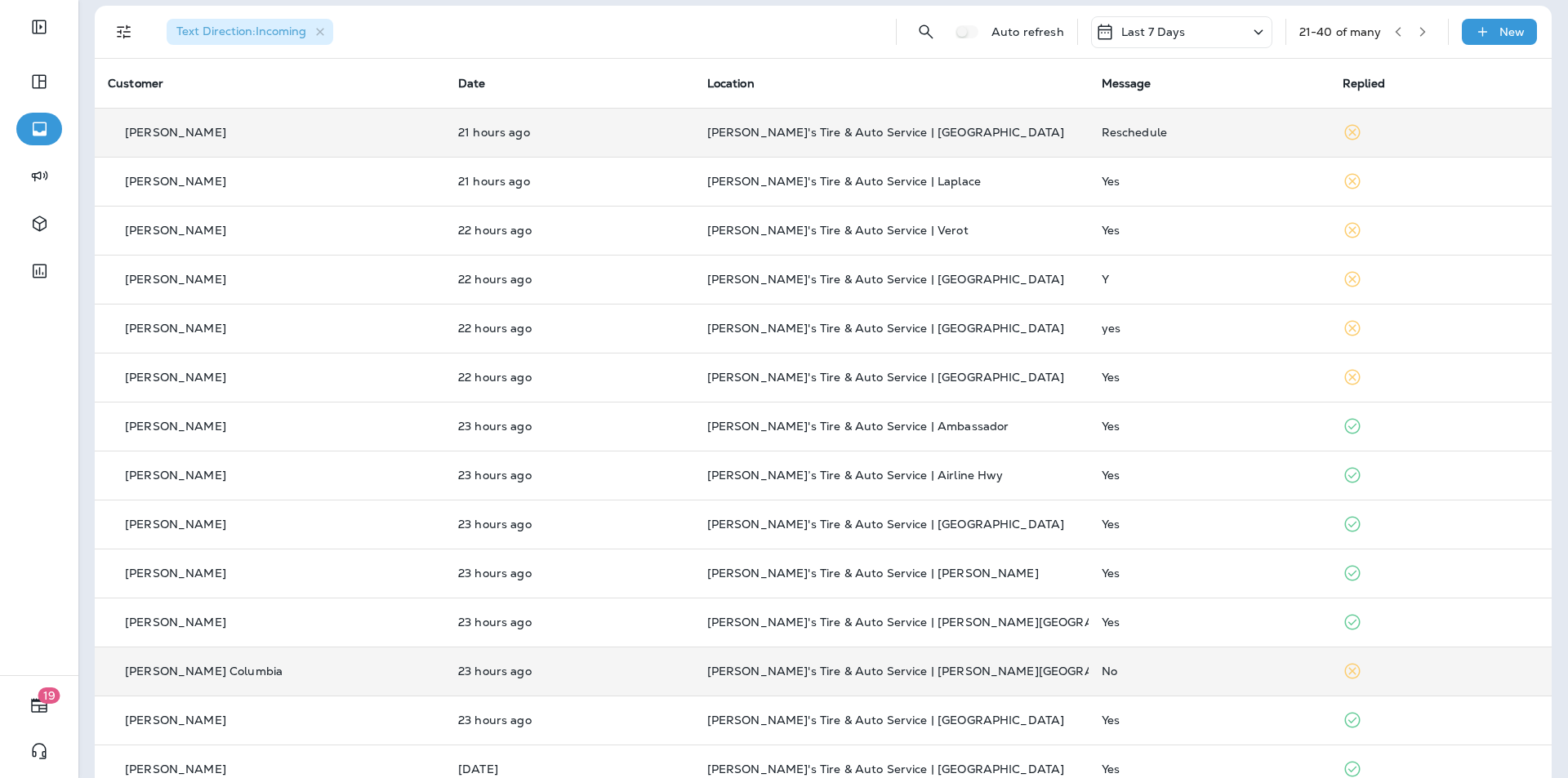
click at [1394, 31] on icon "button" at bounding box center [1397, 32] width 6 height 9
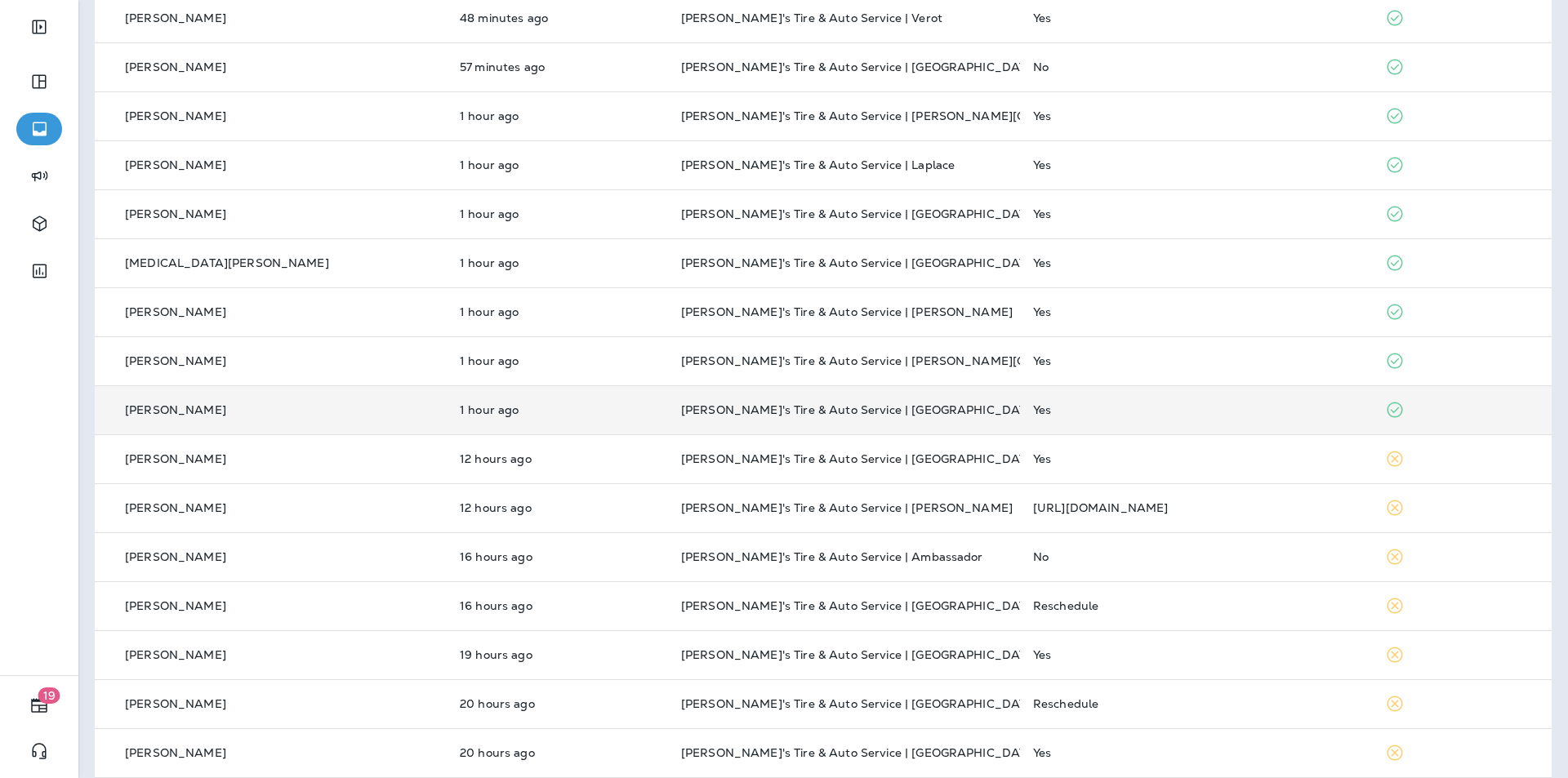
scroll to position [432, 0]
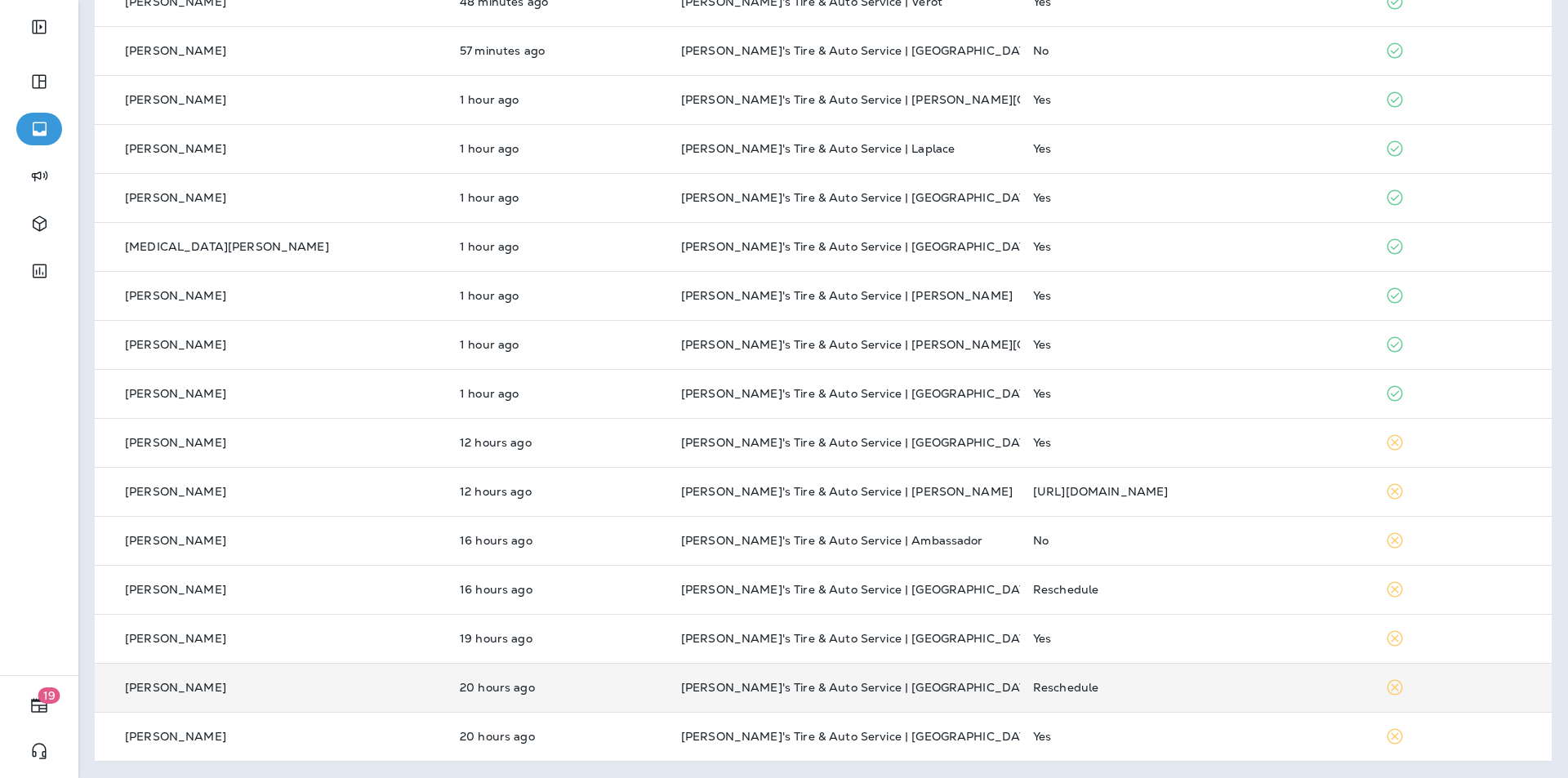
click at [1227, 676] on td "Reschedule" at bounding box center [1196, 687] width 352 height 49
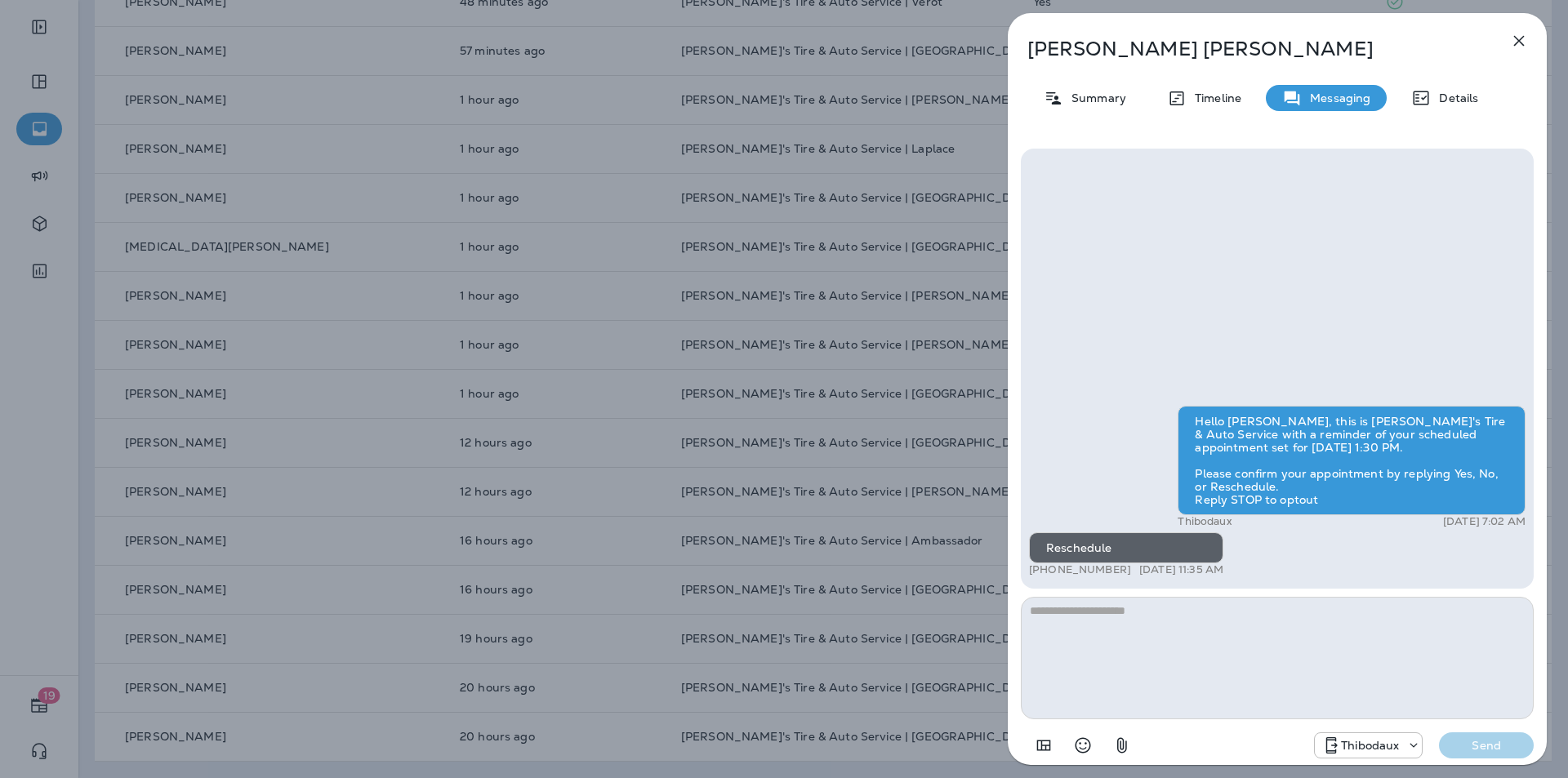
click at [1520, 37] on icon "button" at bounding box center [1518, 40] width 20 height 20
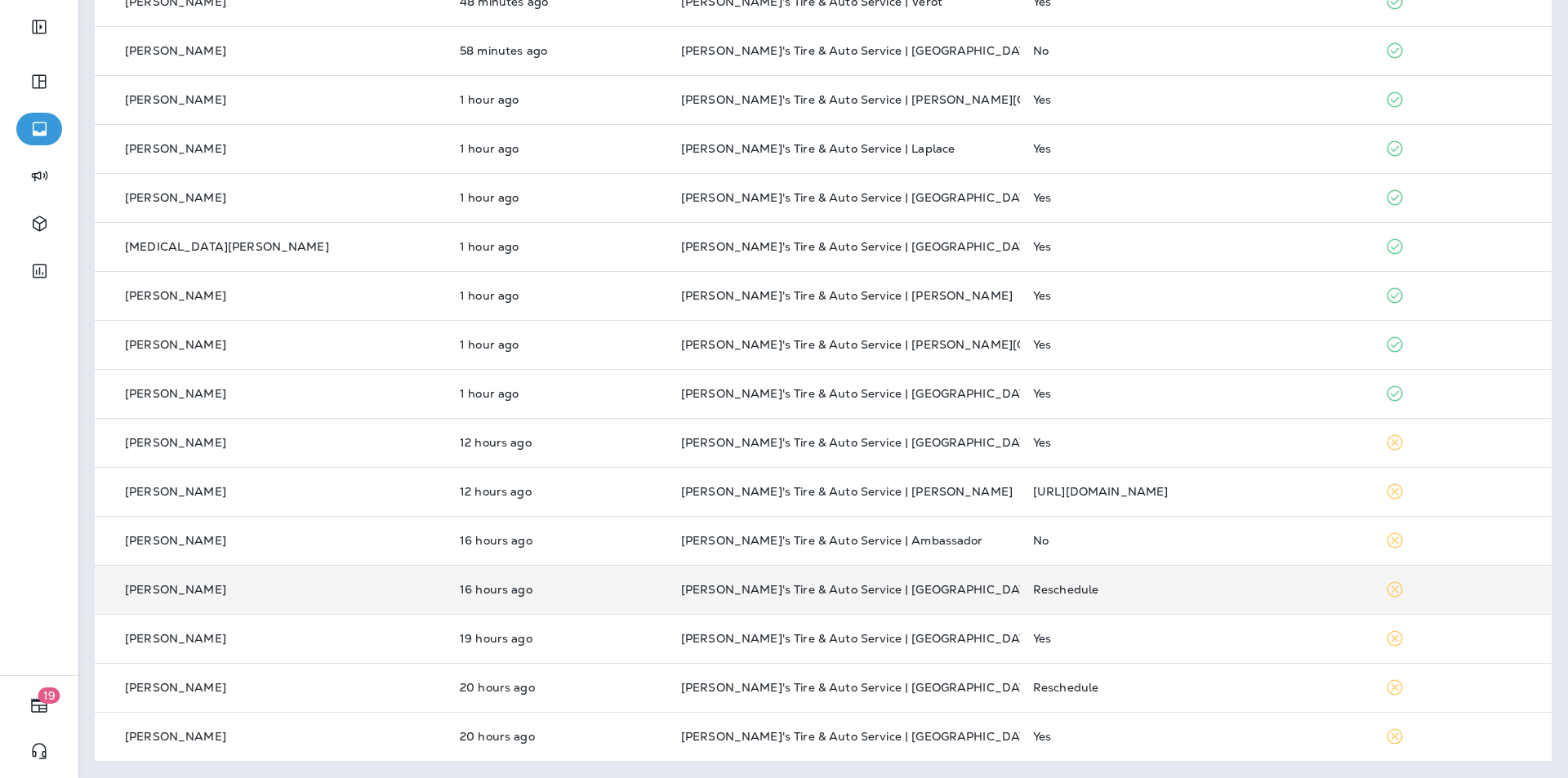
click at [1170, 589] on div "Reschedule" at bounding box center [1195, 589] width 326 height 13
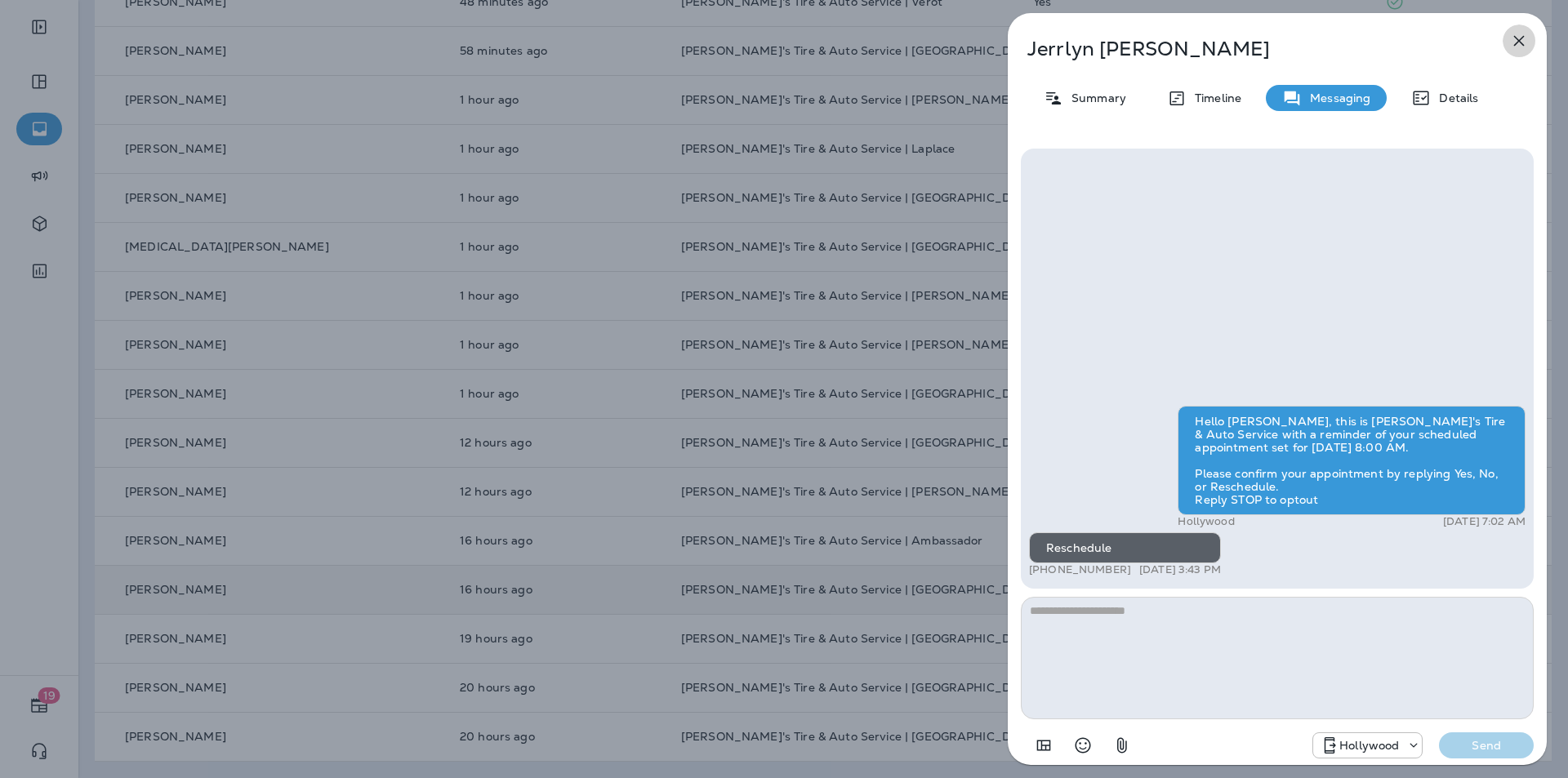
click at [1523, 38] on icon "button" at bounding box center [1519, 41] width 10 height 10
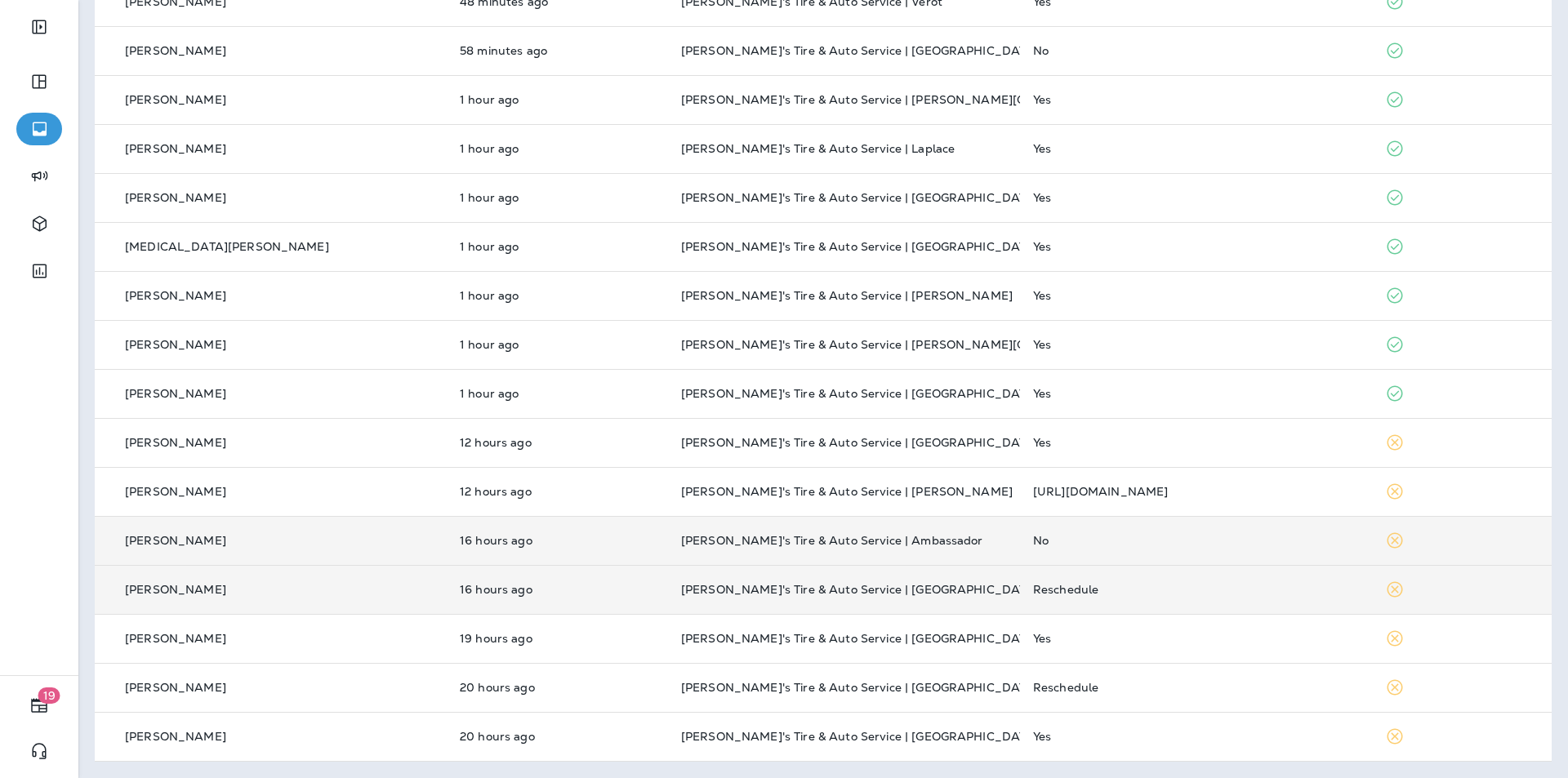
click at [1132, 538] on div "No" at bounding box center [1195, 540] width 326 height 13
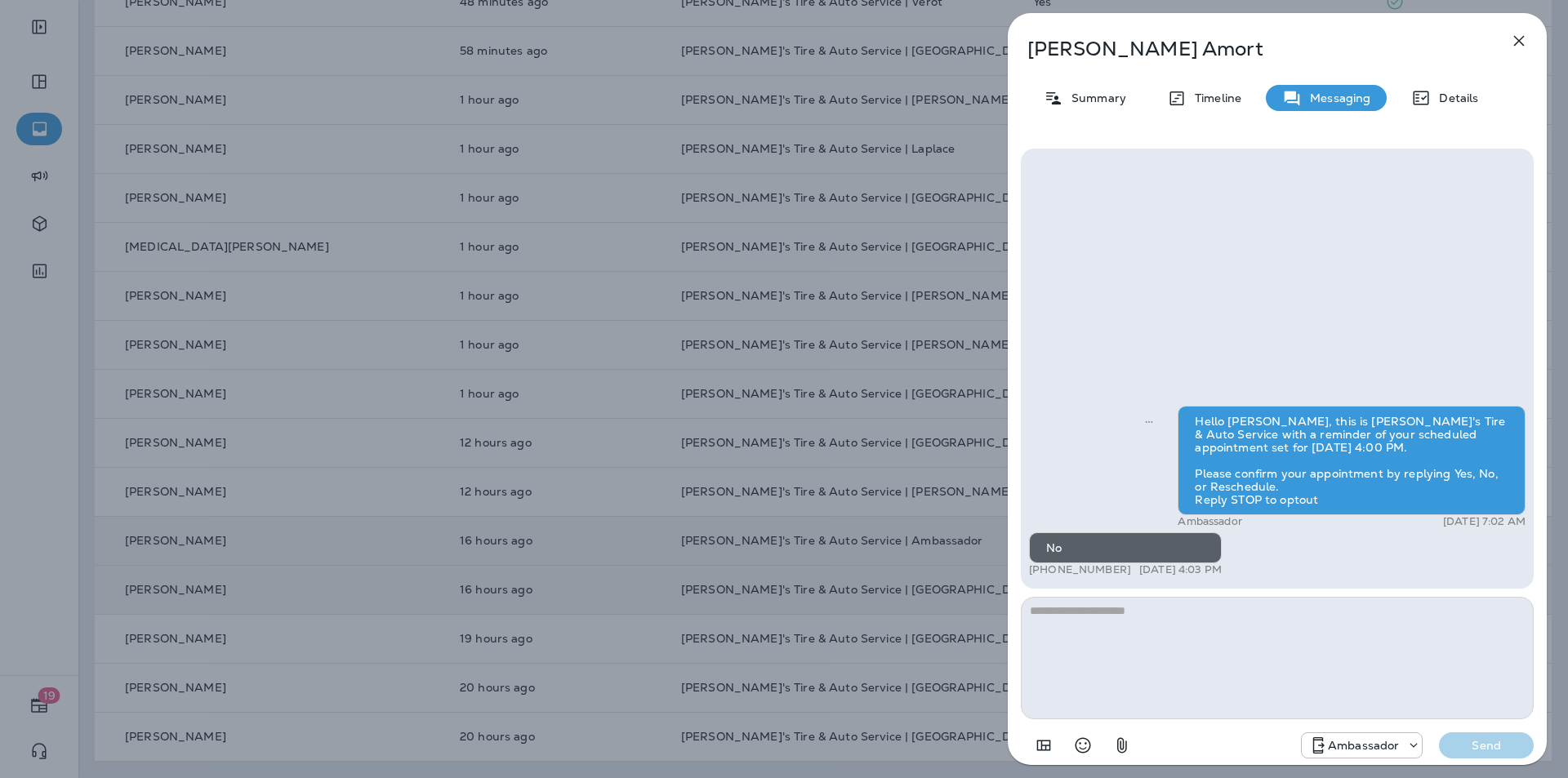
click at [1518, 42] on icon "button" at bounding box center [1519, 41] width 10 height 10
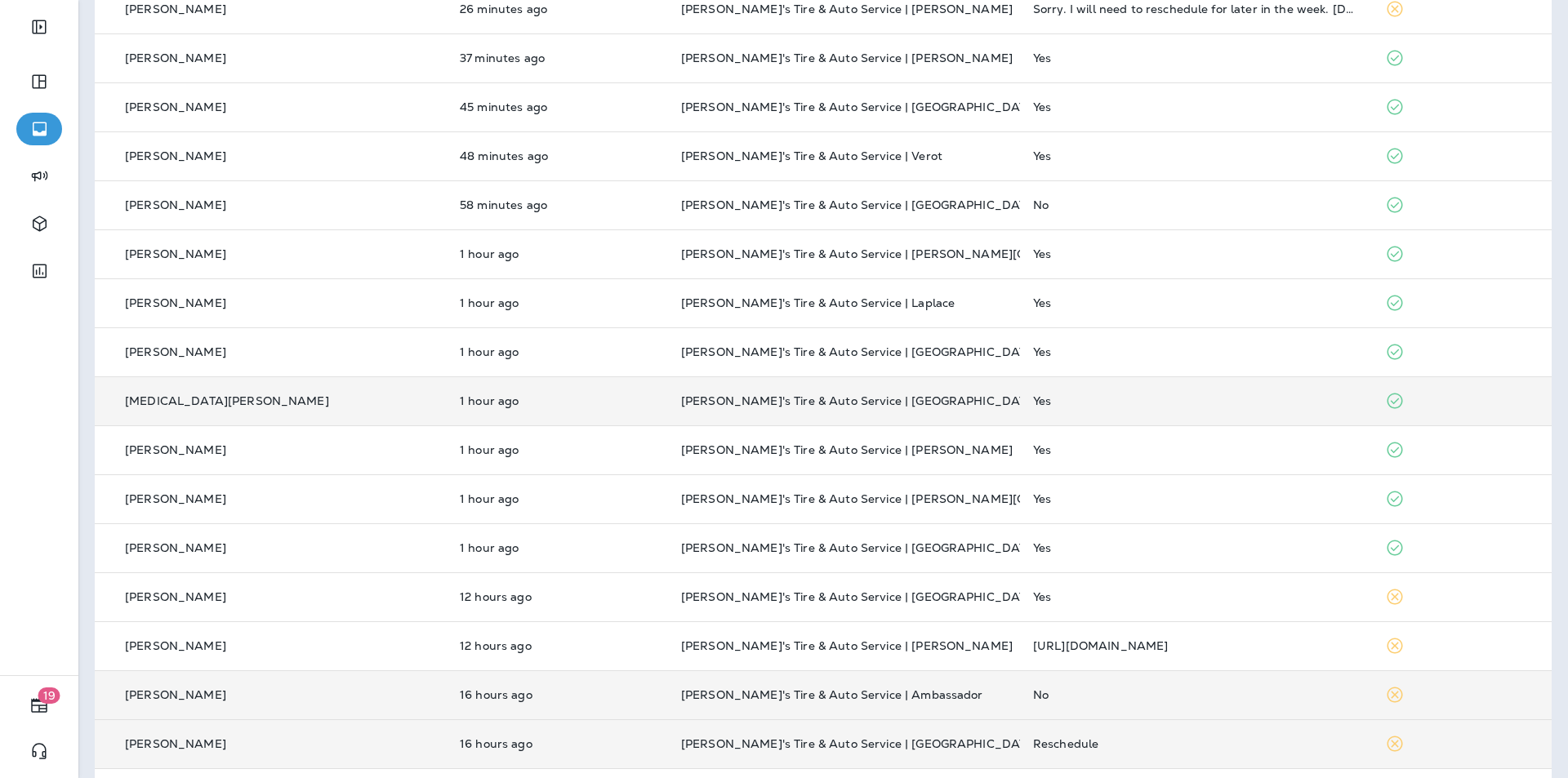
scroll to position [268, 0]
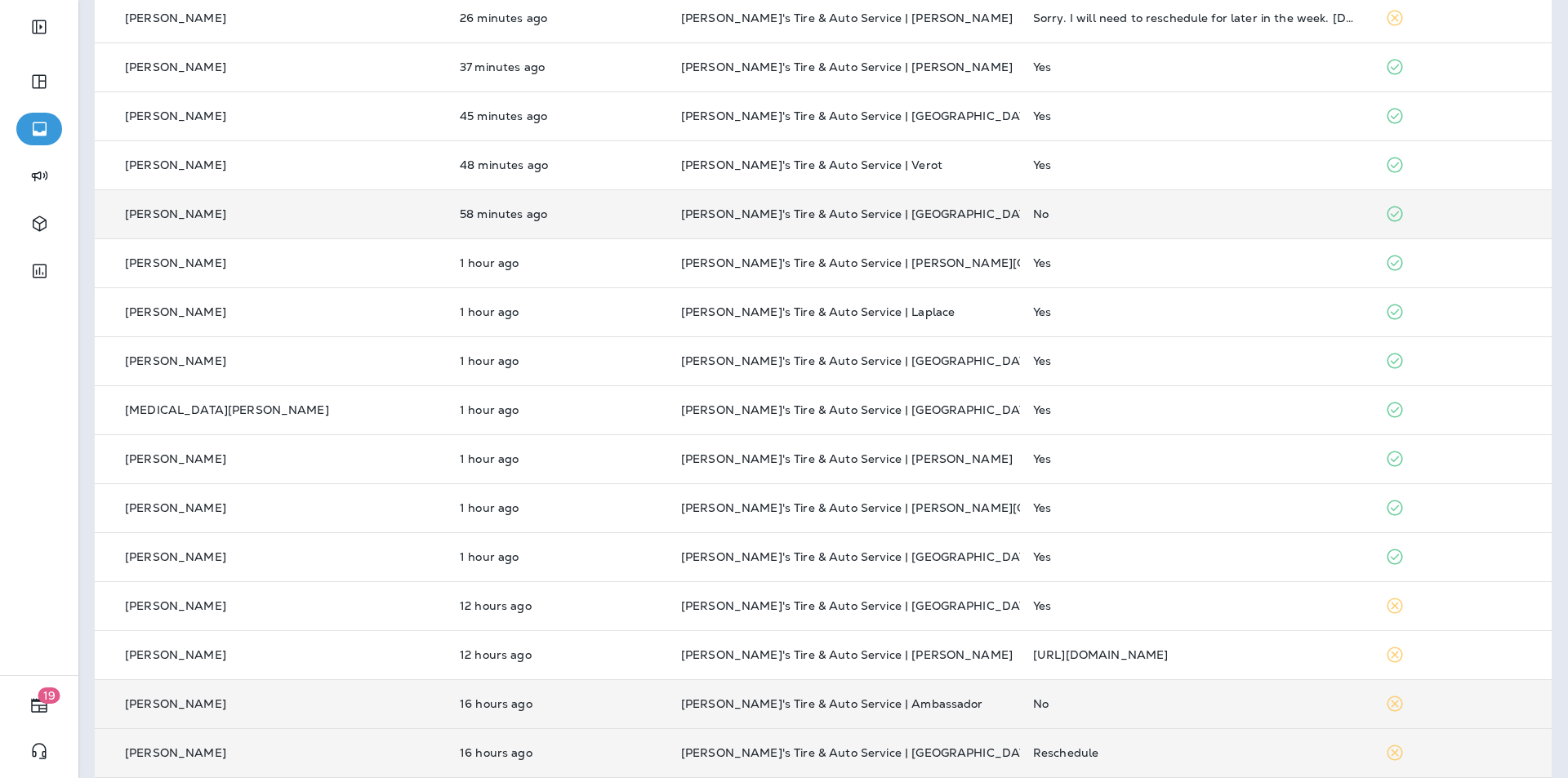
click at [1153, 209] on div "No" at bounding box center [1195, 214] width 326 height 13
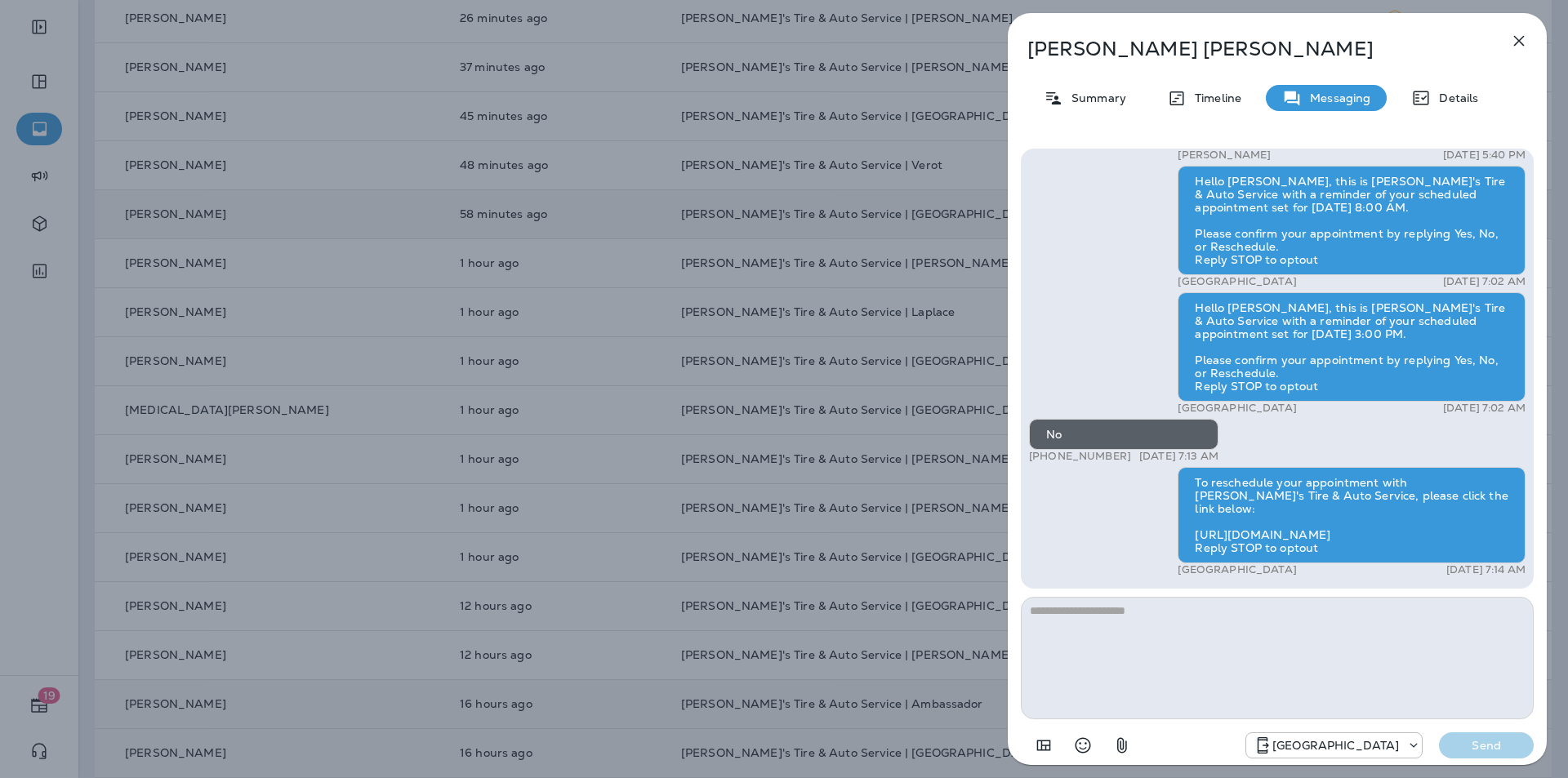
click at [1521, 41] on icon "button" at bounding box center [1518, 40] width 20 height 20
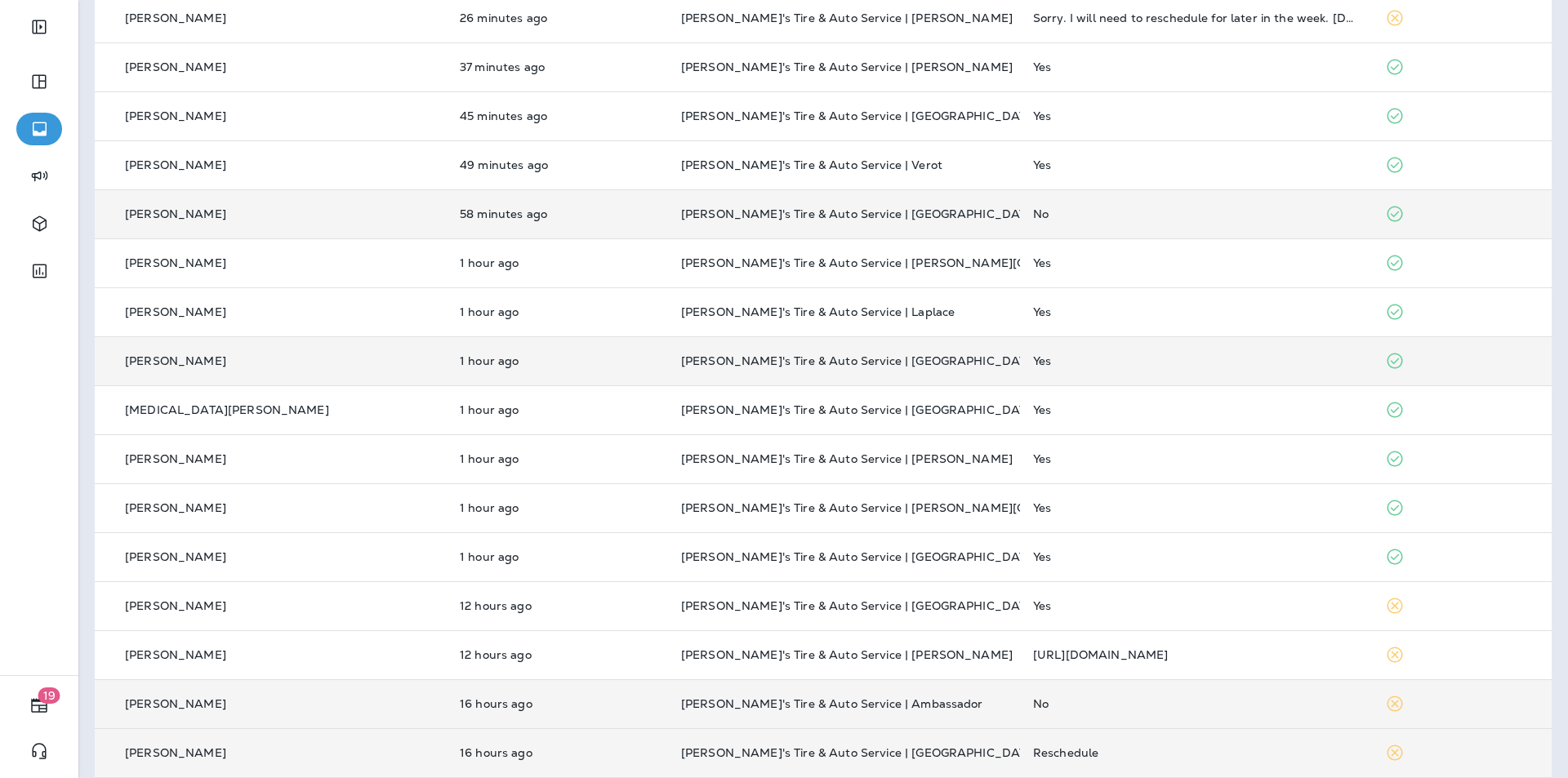
scroll to position [24, 0]
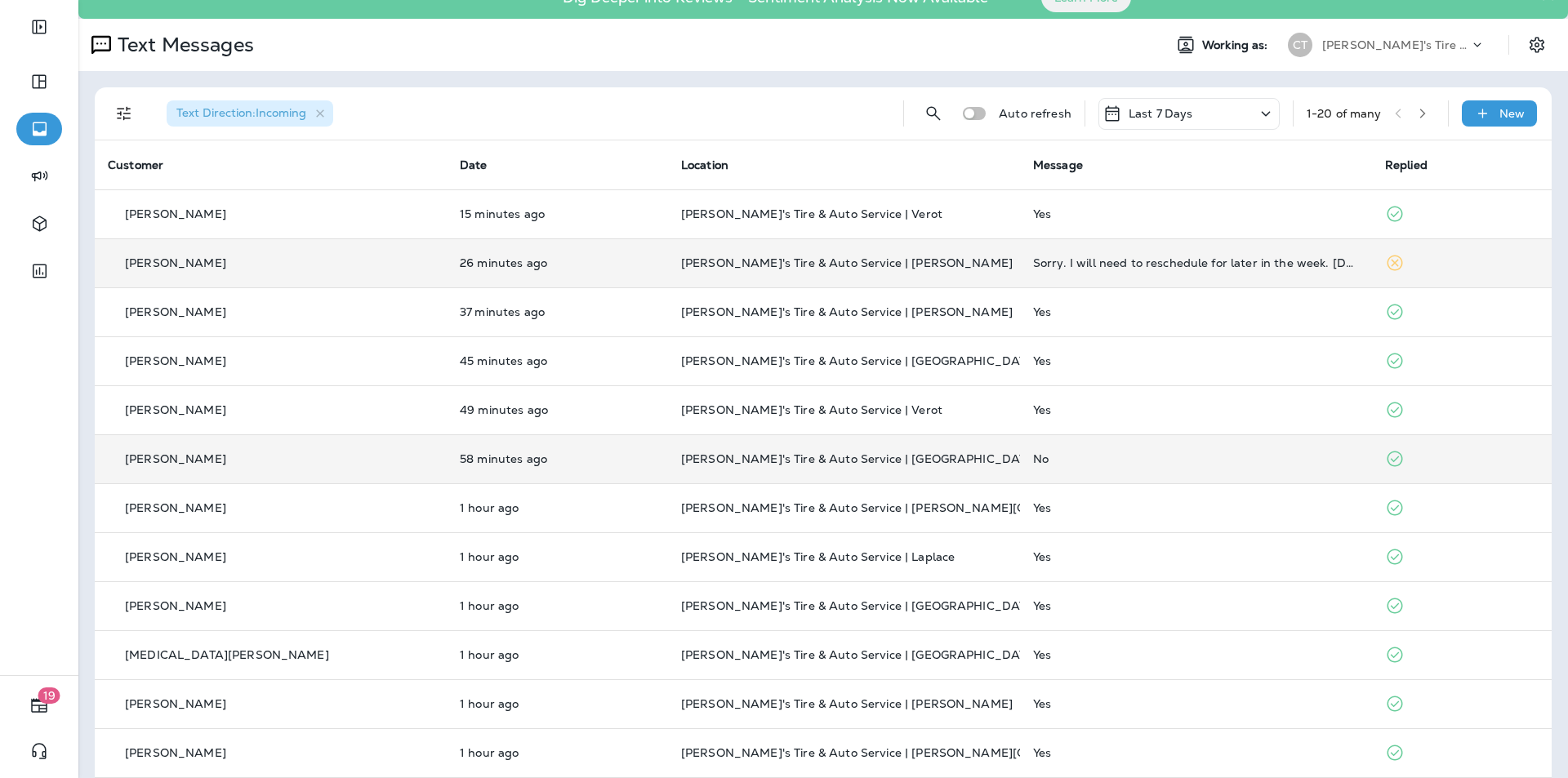
click at [908, 256] on td "[PERSON_NAME]'s Tire & Auto Service | [PERSON_NAME]" at bounding box center [844, 262] width 352 height 49
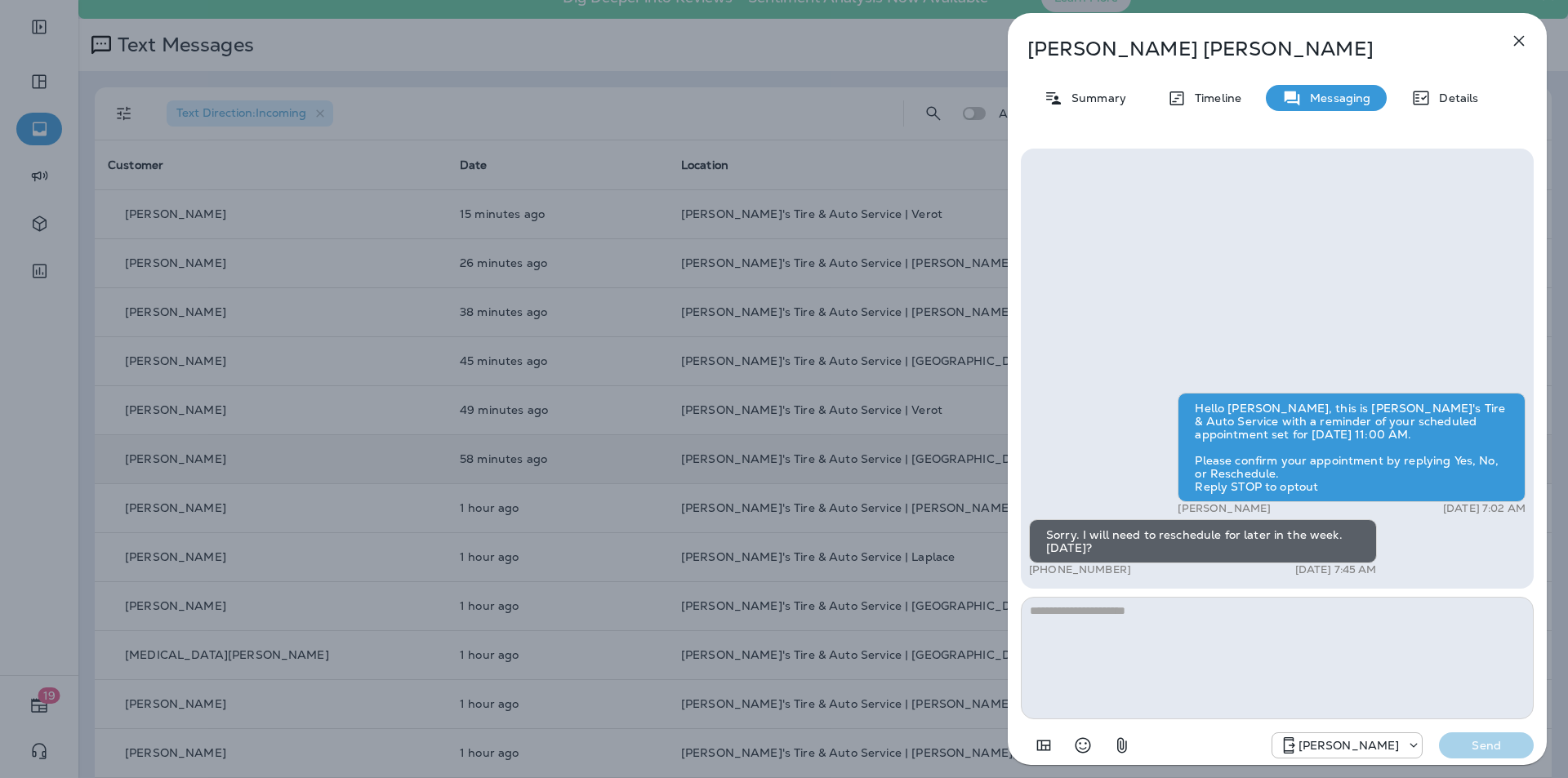
click at [1522, 41] on icon "button" at bounding box center [1518, 40] width 20 height 20
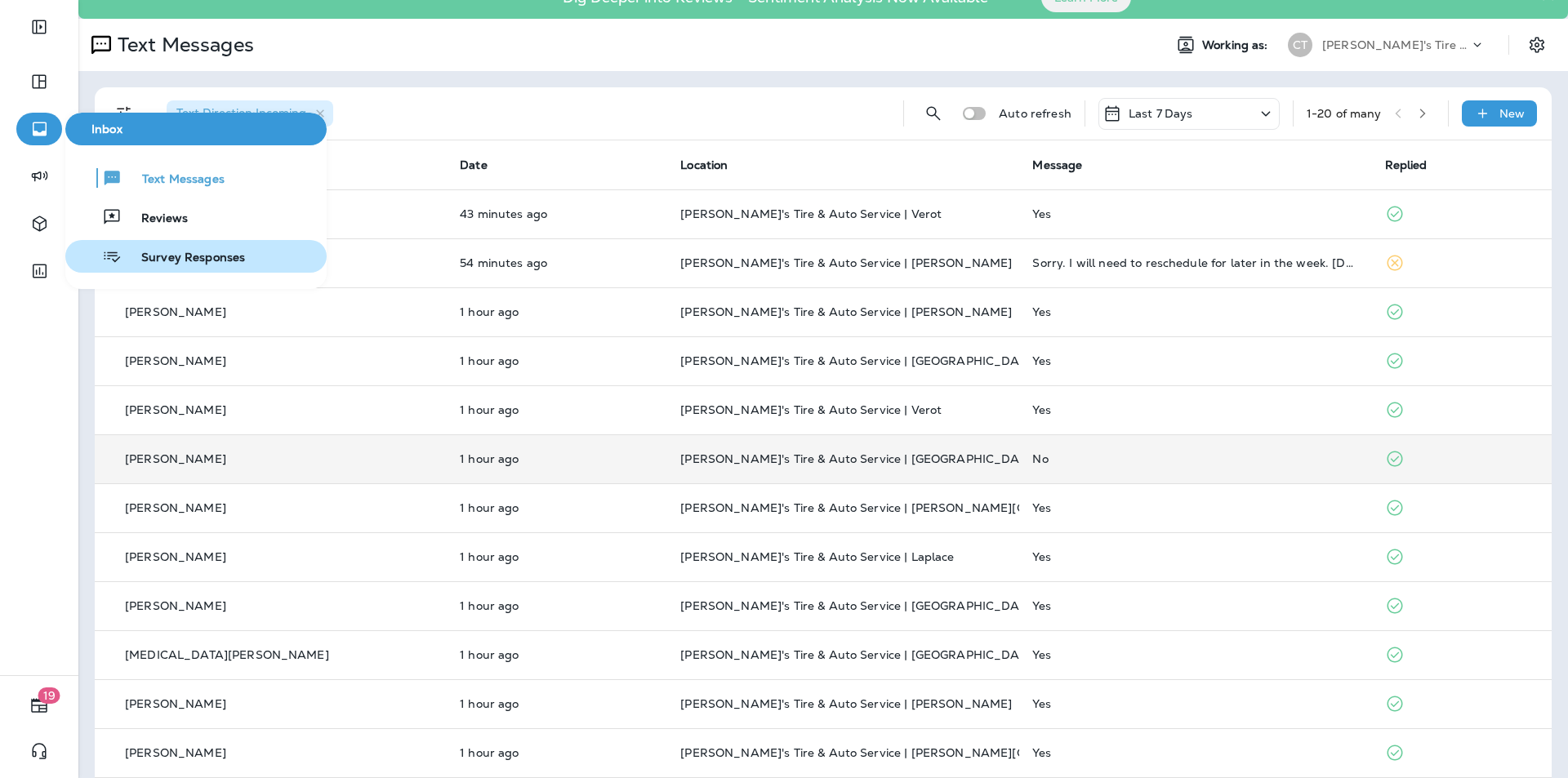
click at [168, 254] on span "Survey Responses" at bounding box center [183, 258] width 123 height 15
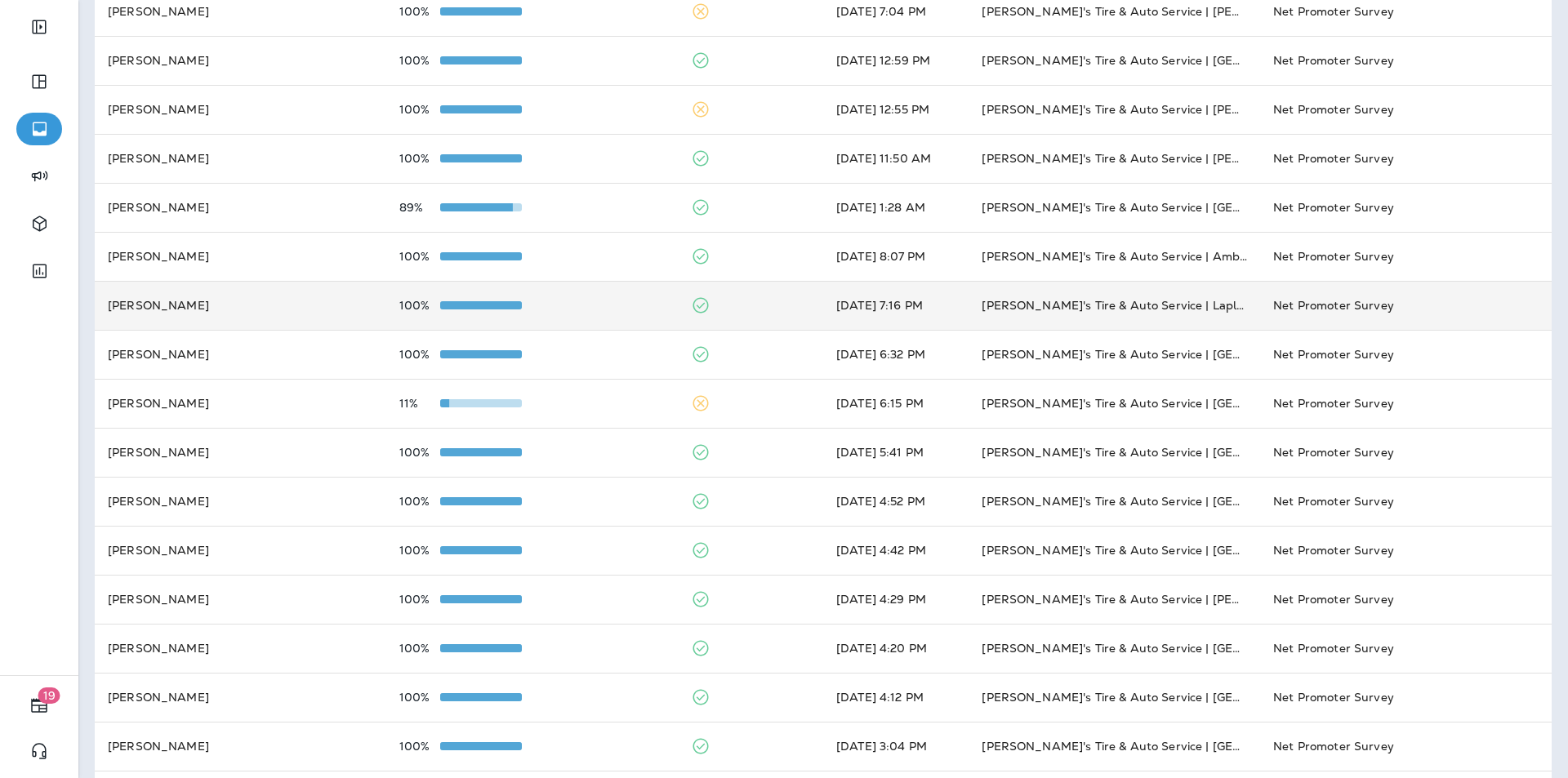
scroll to position [409, 0]
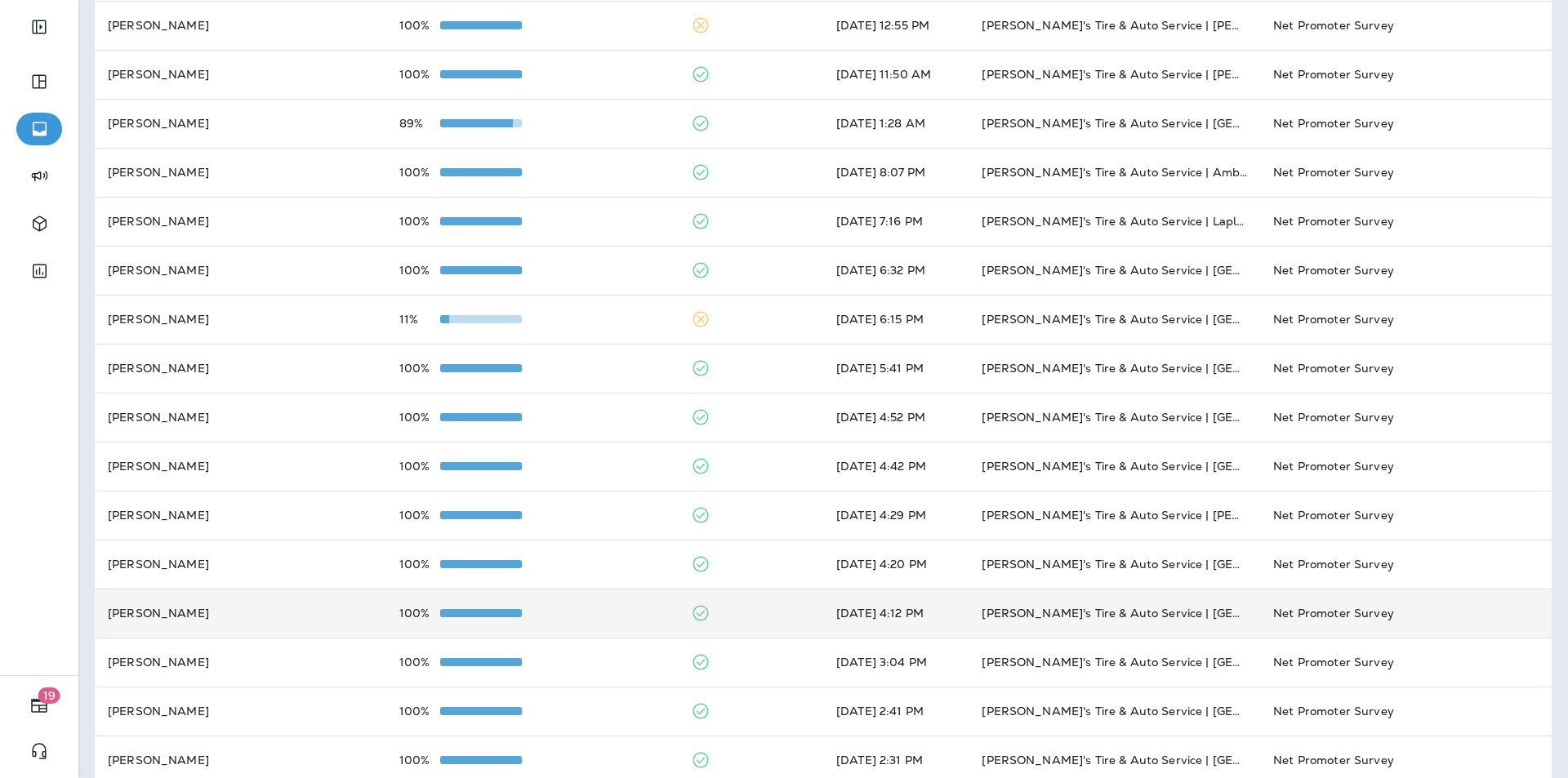
click at [602, 604] on td "100%" at bounding box center [532, 613] width 292 height 49
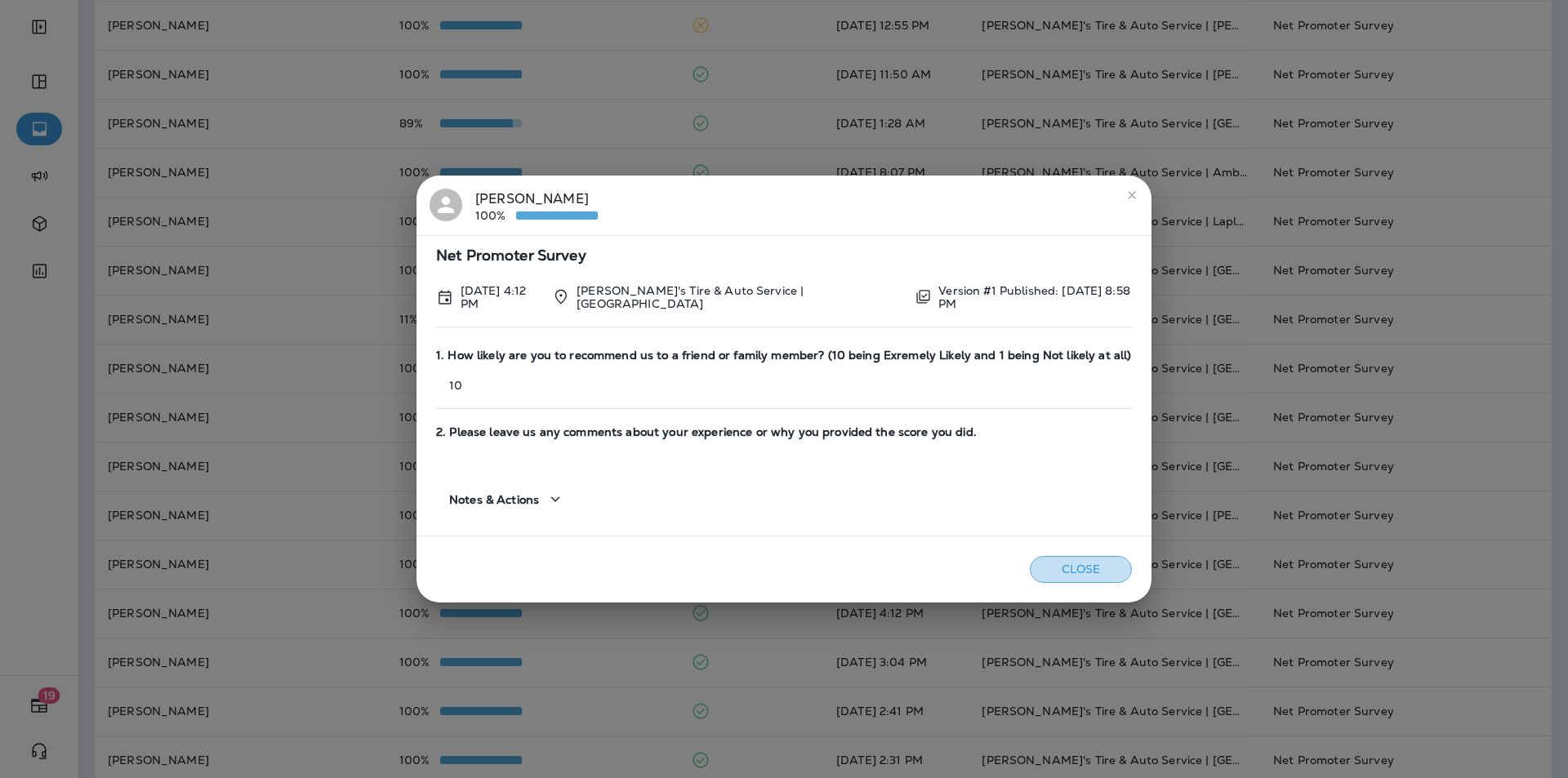
click at [1099, 566] on button "Close" at bounding box center [1081, 569] width 102 height 27
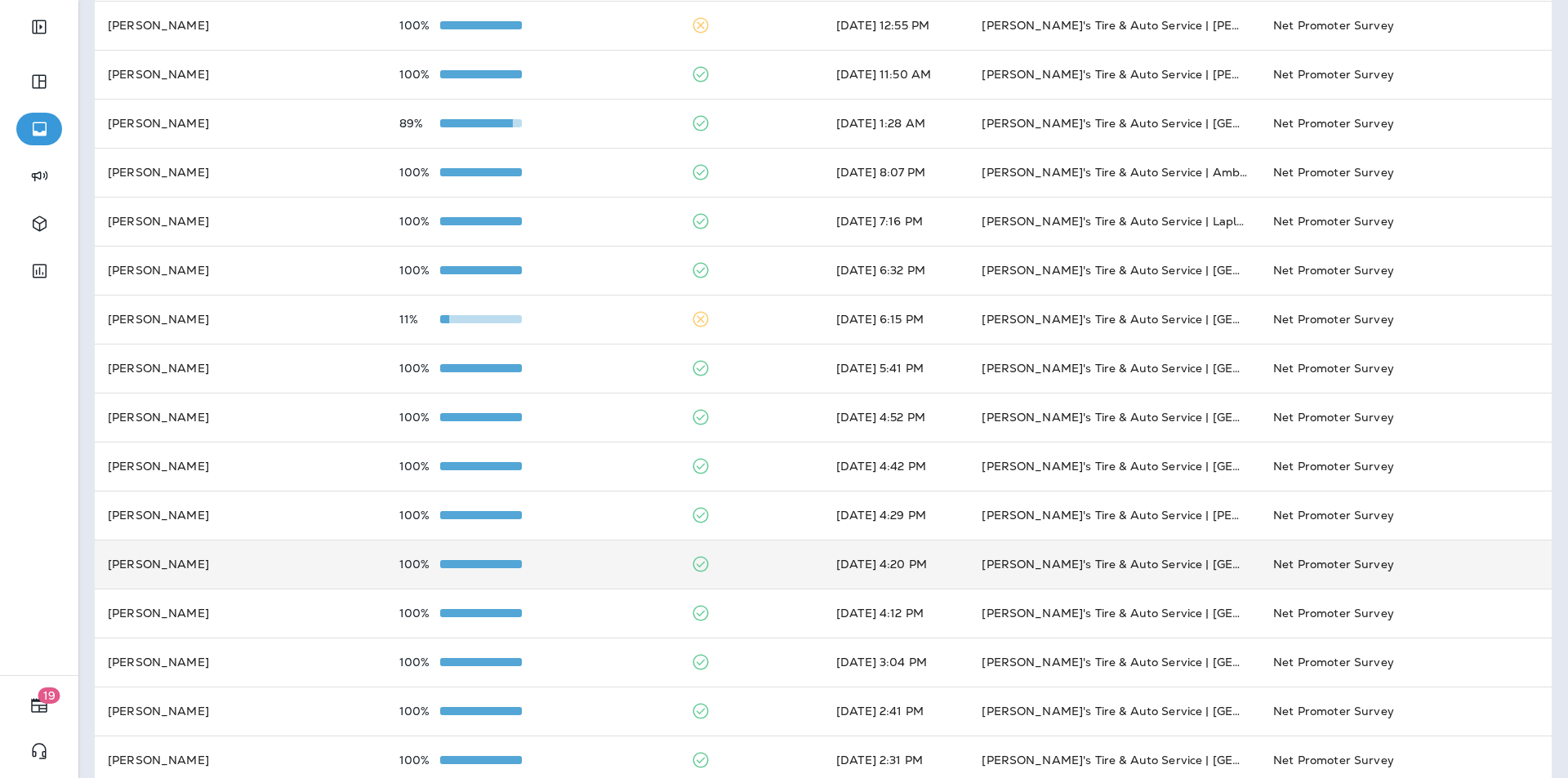
click at [617, 557] on td "100%" at bounding box center [532, 563] width 292 height 49
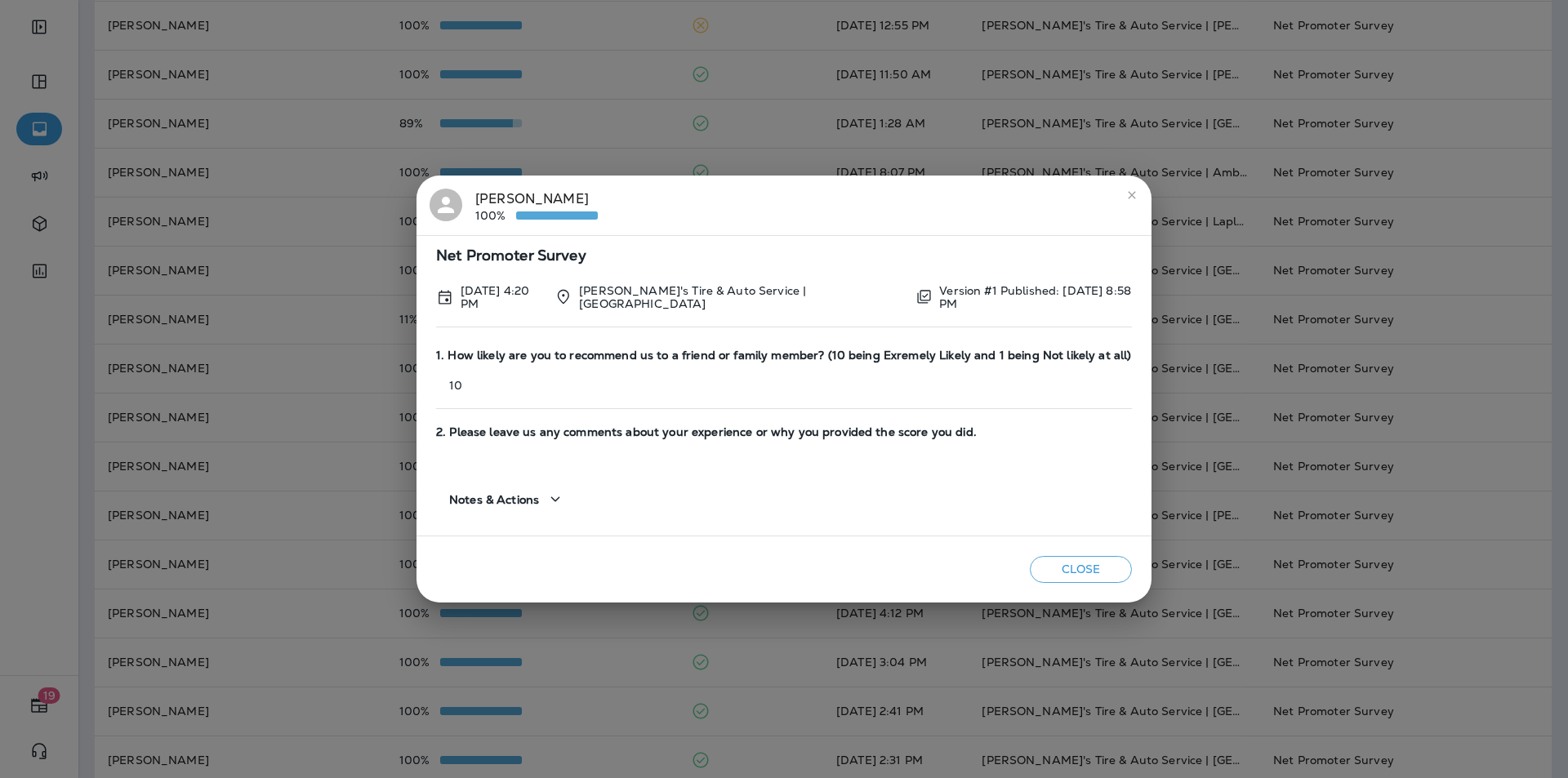
click at [1065, 565] on button "Close" at bounding box center [1081, 569] width 102 height 27
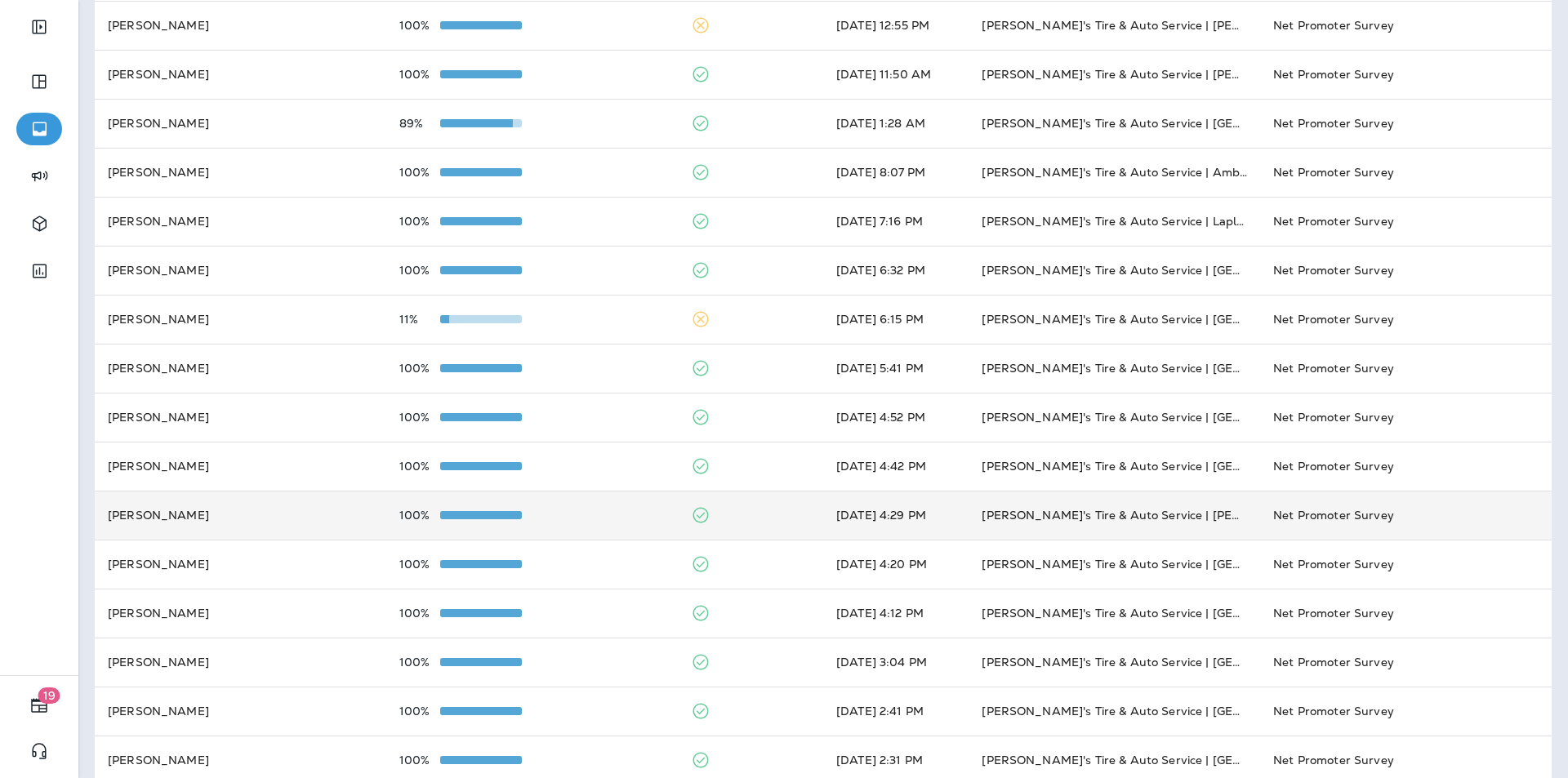
click at [602, 518] on div "100%" at bounding box center [532, 515] width 265 height 13
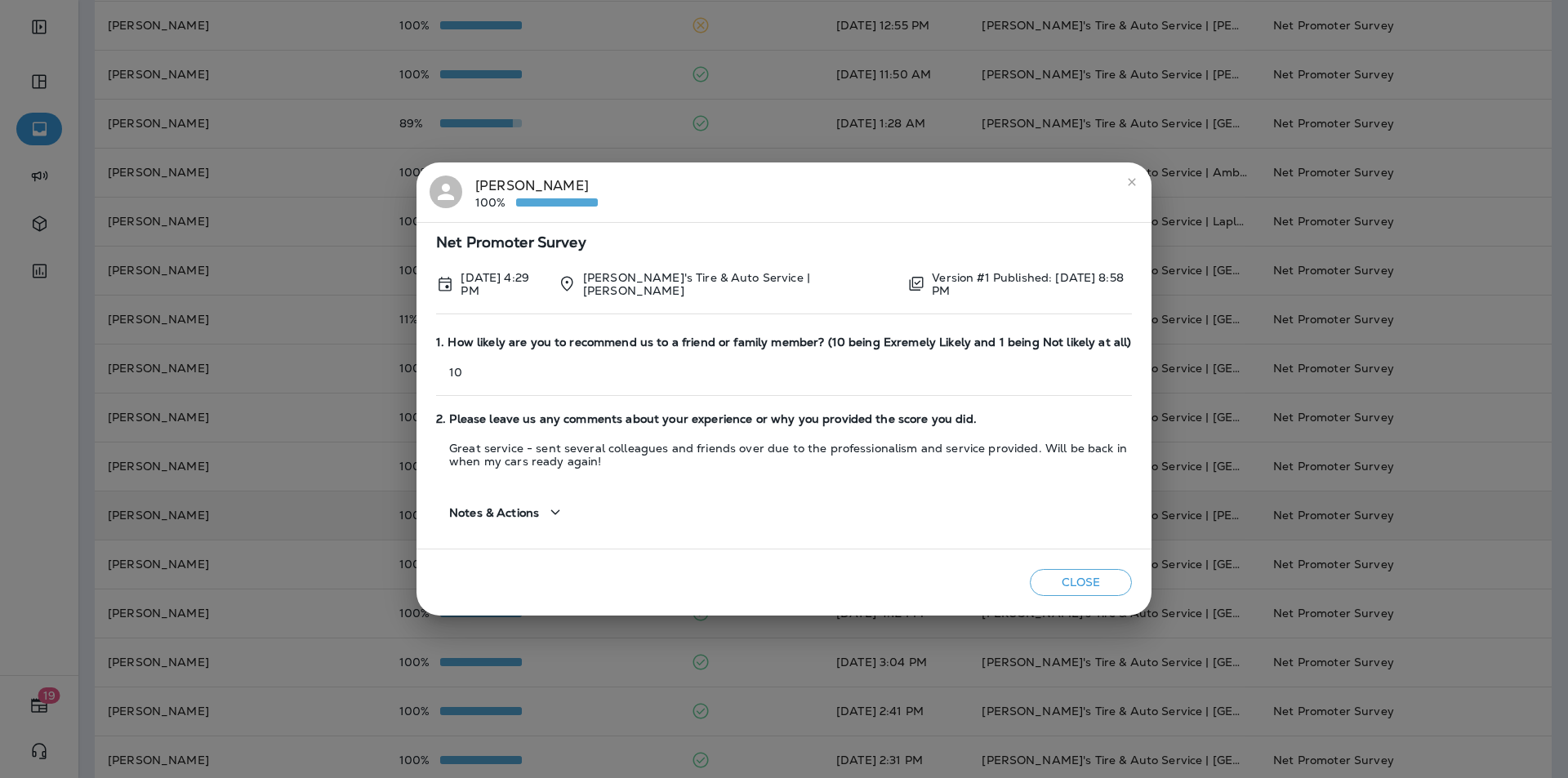
click at [1080, 577] on button "Close" at bounding box center [1081, 583] width 102 height 27
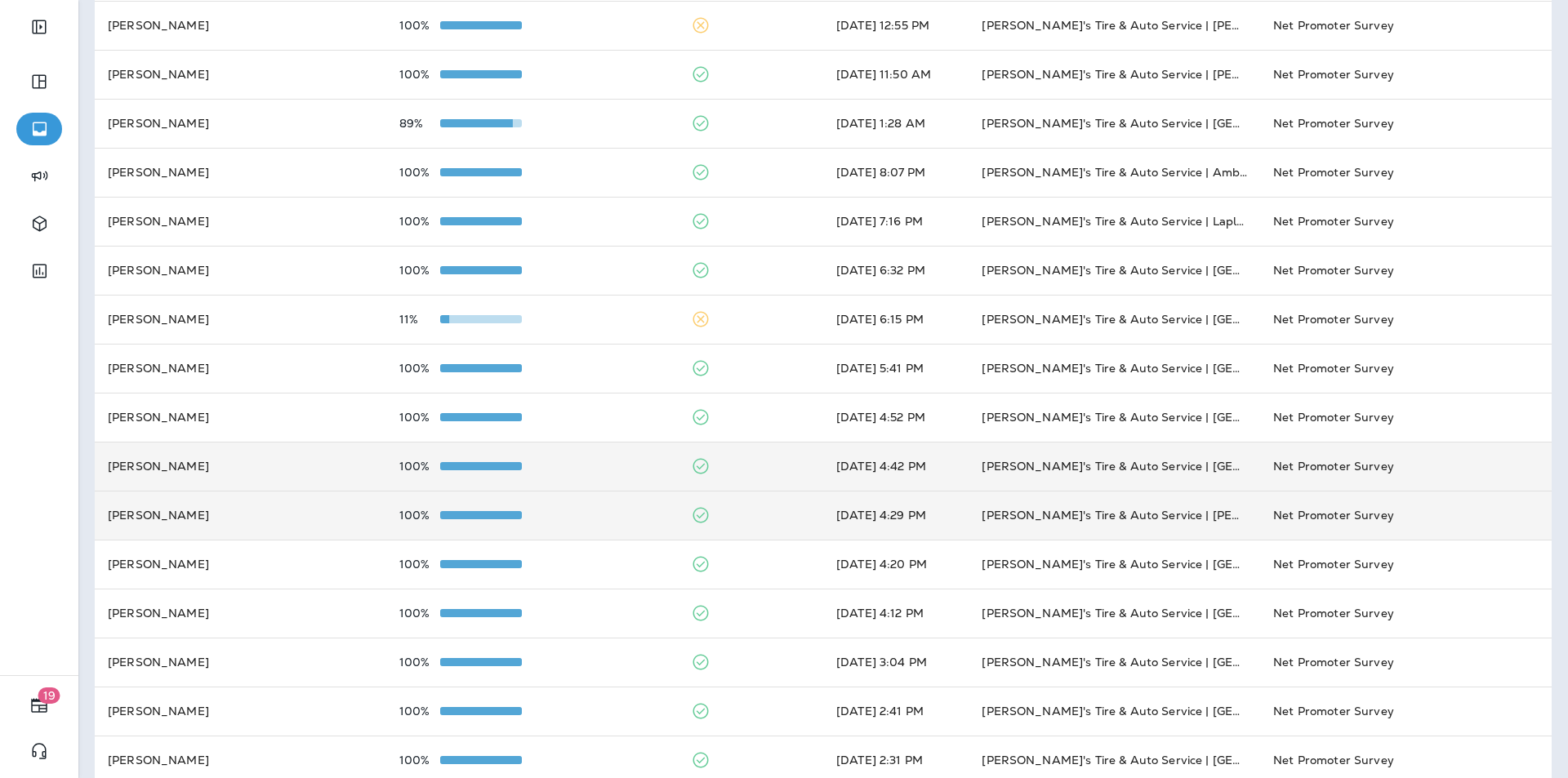
click at [636, 460] on div "100%" at bounding box center [532, 466] width 265 height 13
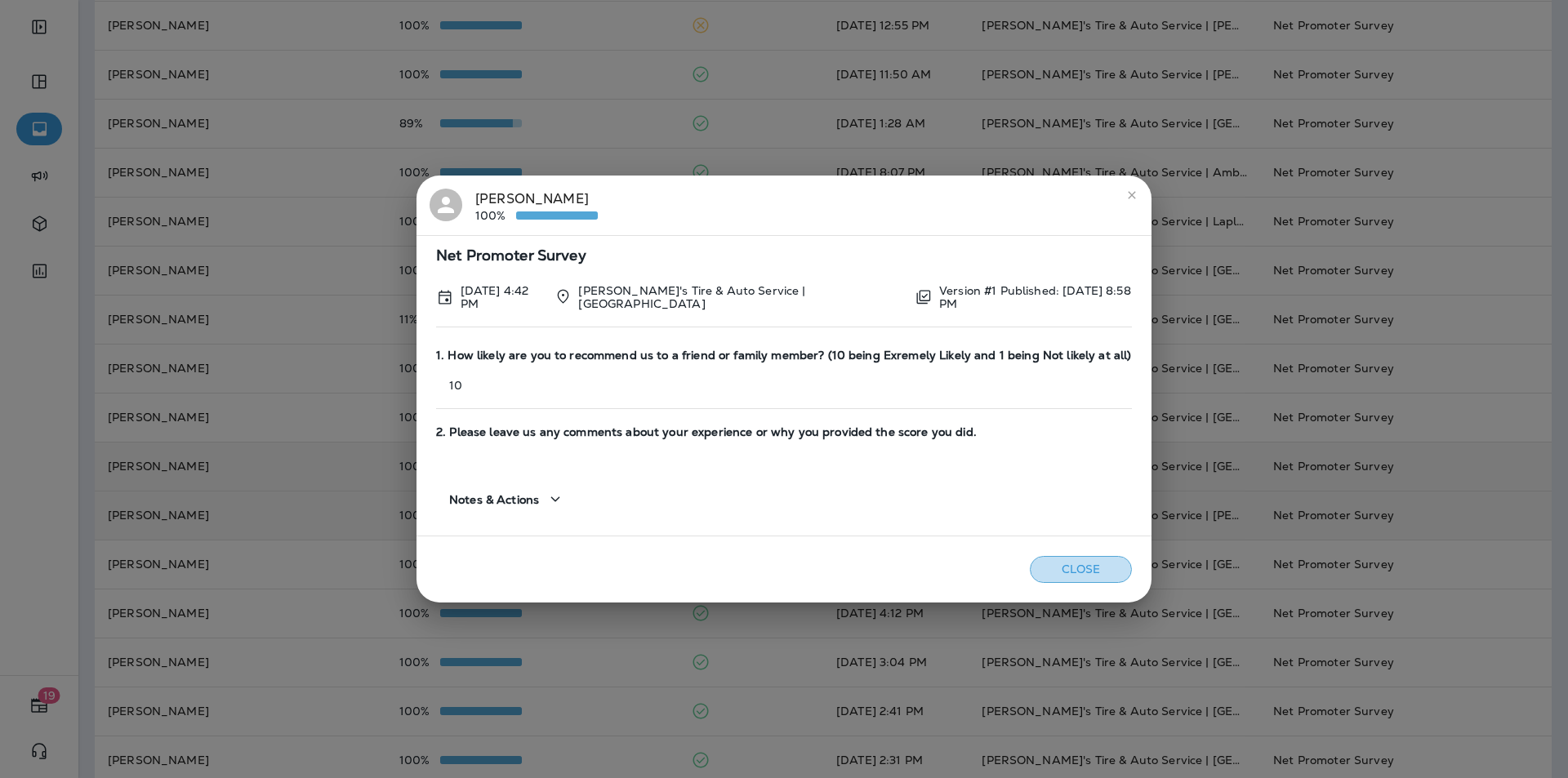
click at [1055, 559] on button "Close" at bounding box center [1081, 569] width 102 height 27
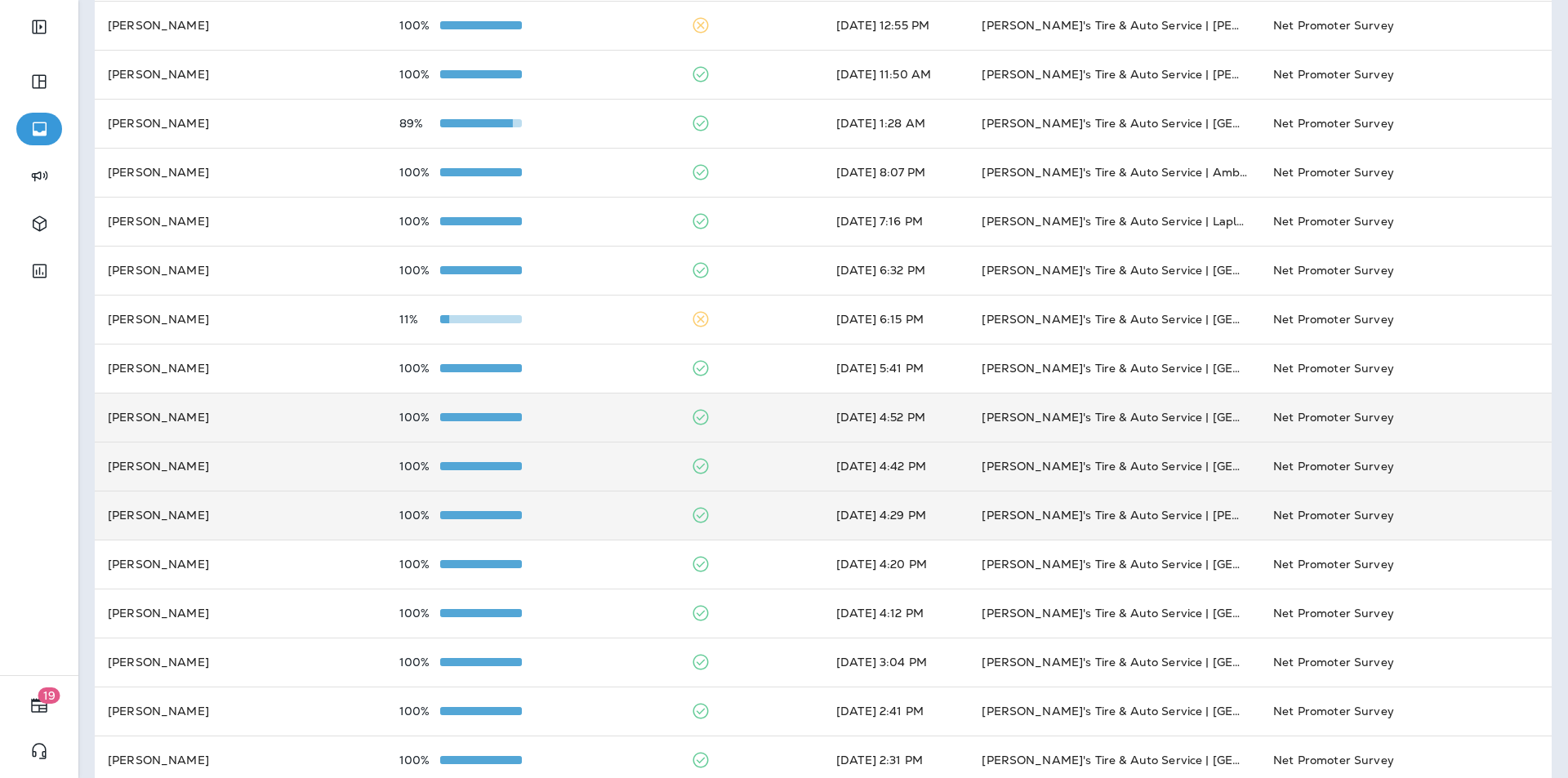
click at [612, 399] on td "100%" at bounding box center [532, 416] width 292 height 49
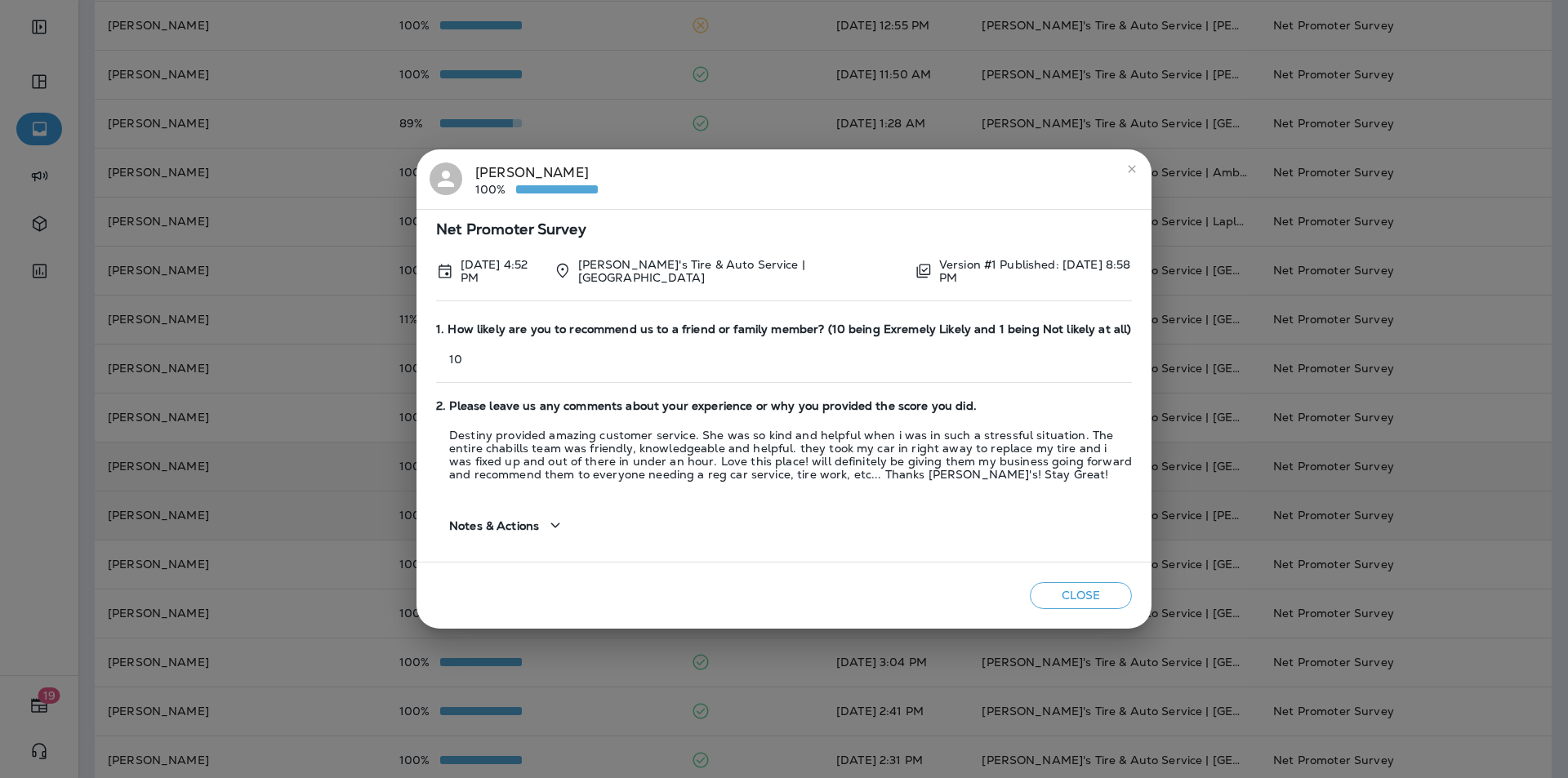
click at [1133, 172] on icon "close" at bounding box center [1131, 168] width 13 height 13
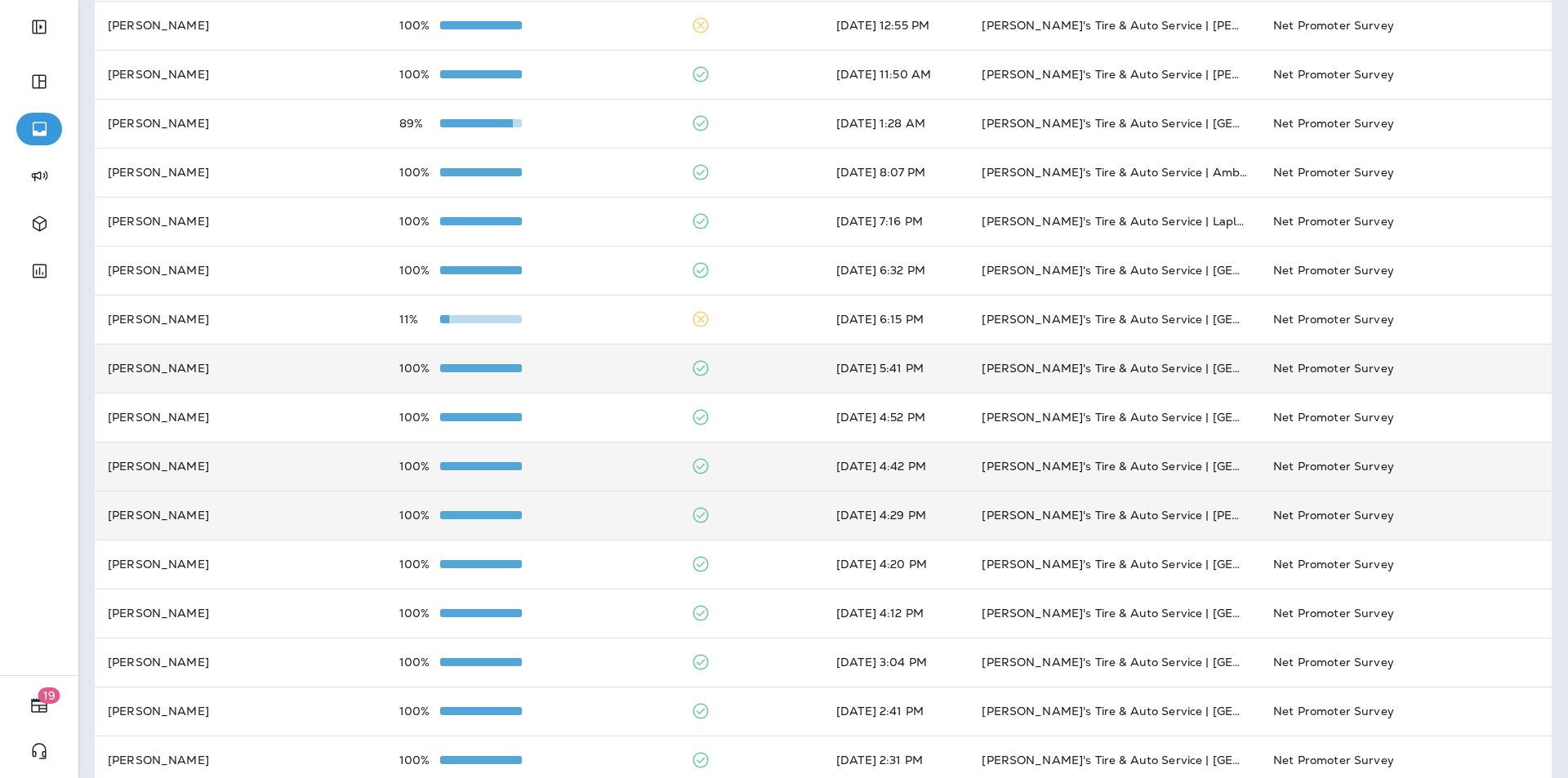
click at [634, 367] on div "100%" at bounding box center [532, 368] width 265 height 13
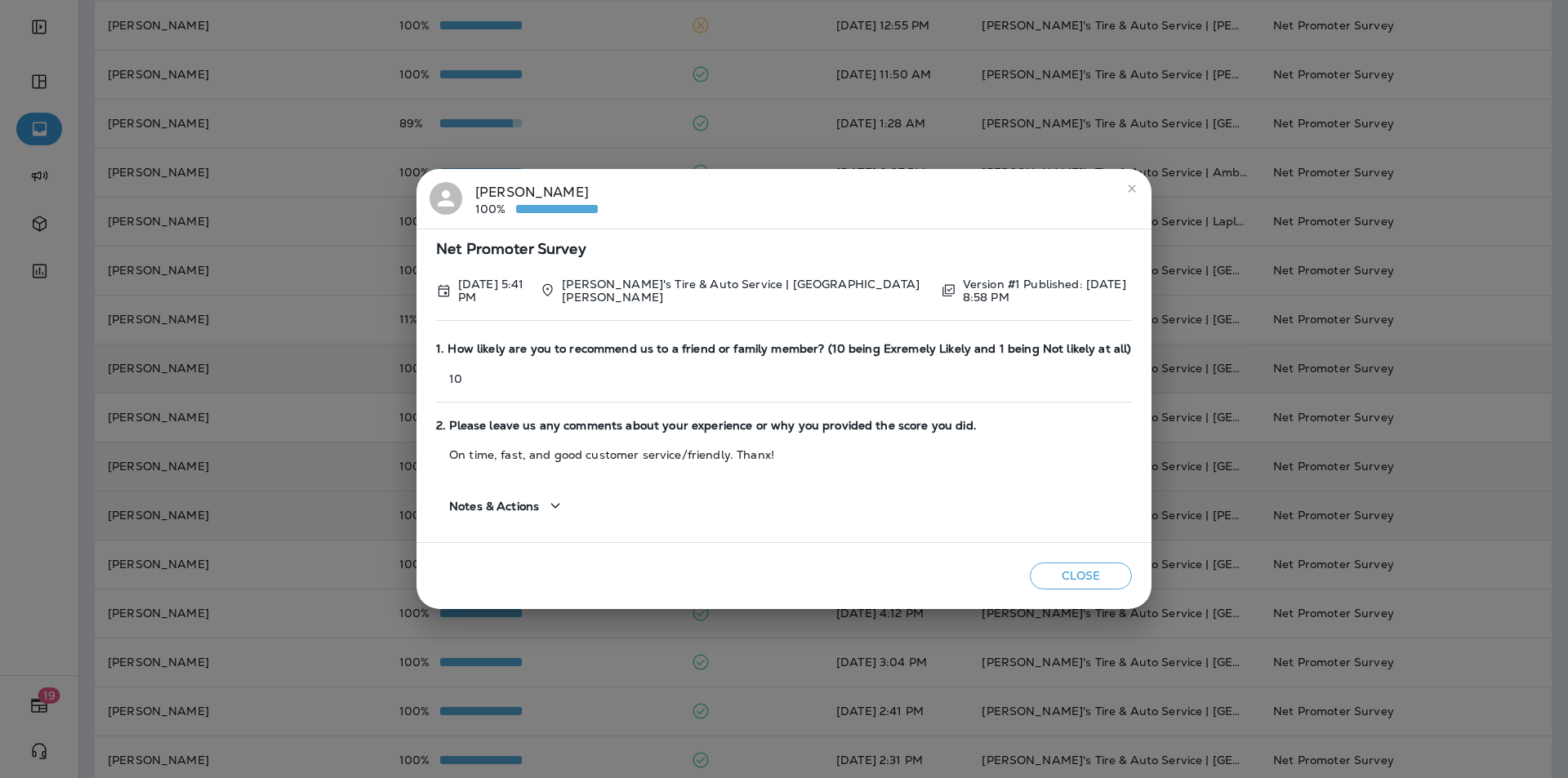
click at [1133, 192] on icon "close" at bounding box center [1131, 188] width 13 height 13
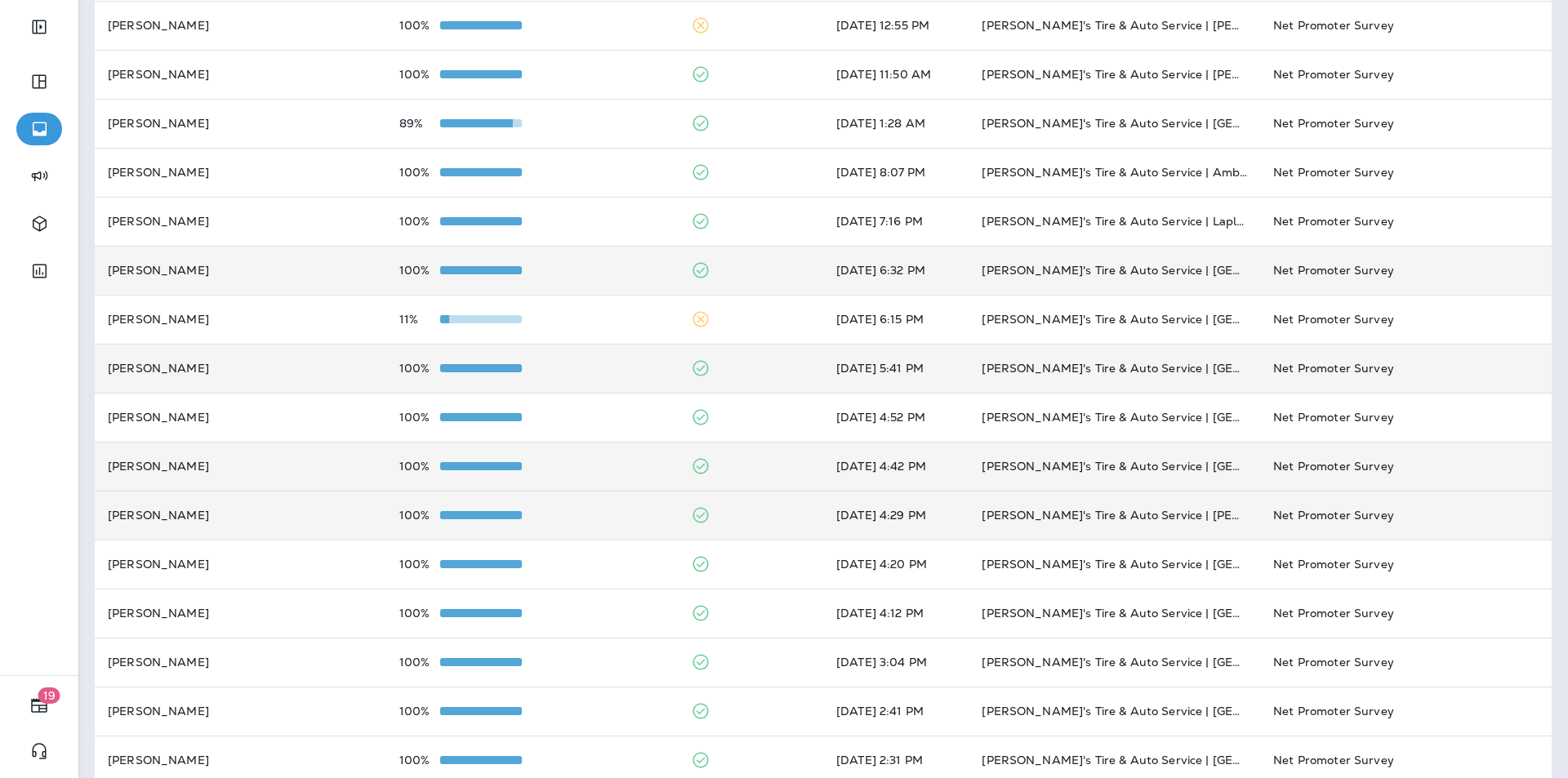
click at [587, 265] on div "100%" at bounding box center [532, 270] width 265 height 13
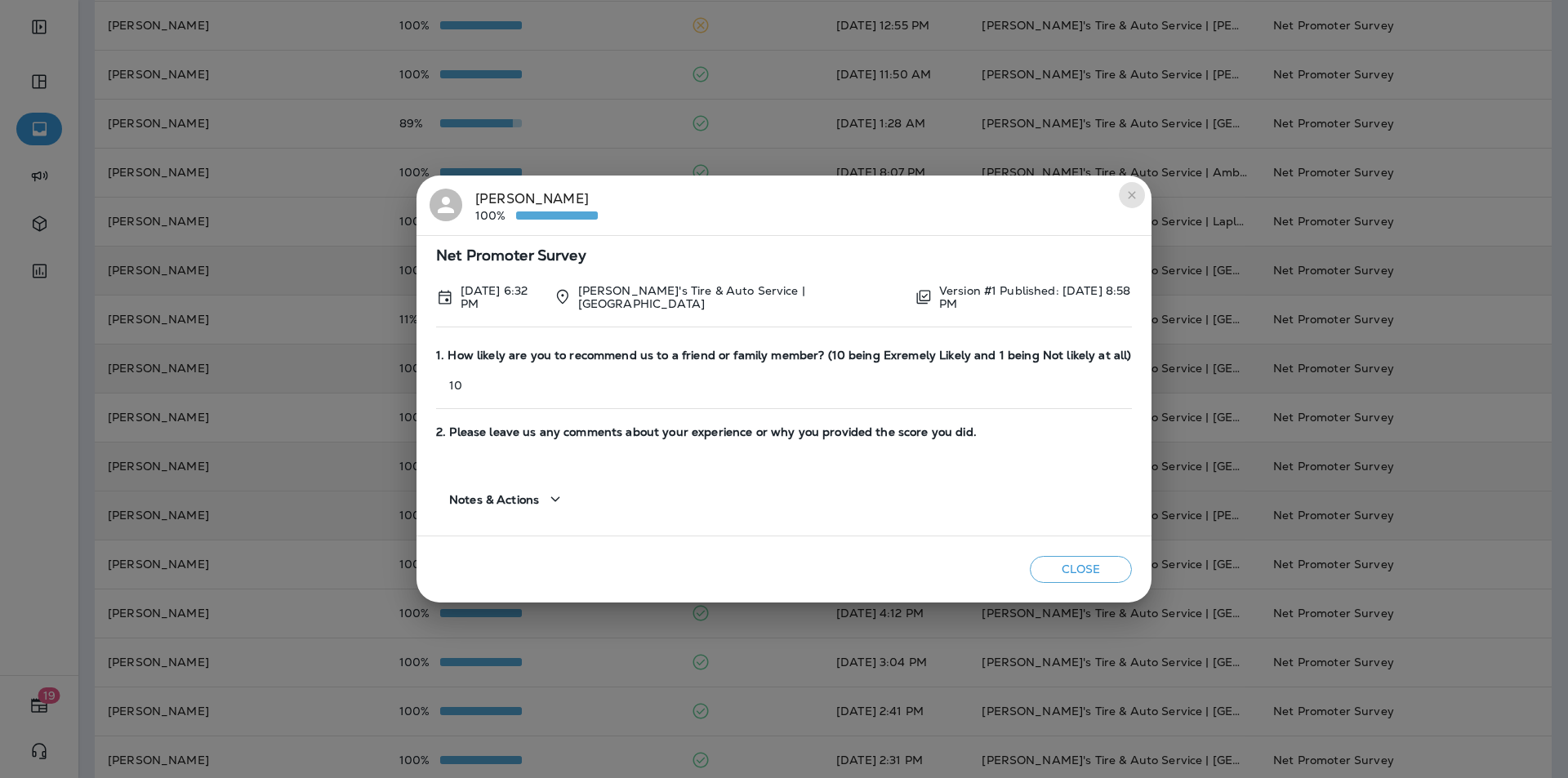
click at [1135, 199] on icon "close" at bounding box center [1131, 195] width 13 height 13
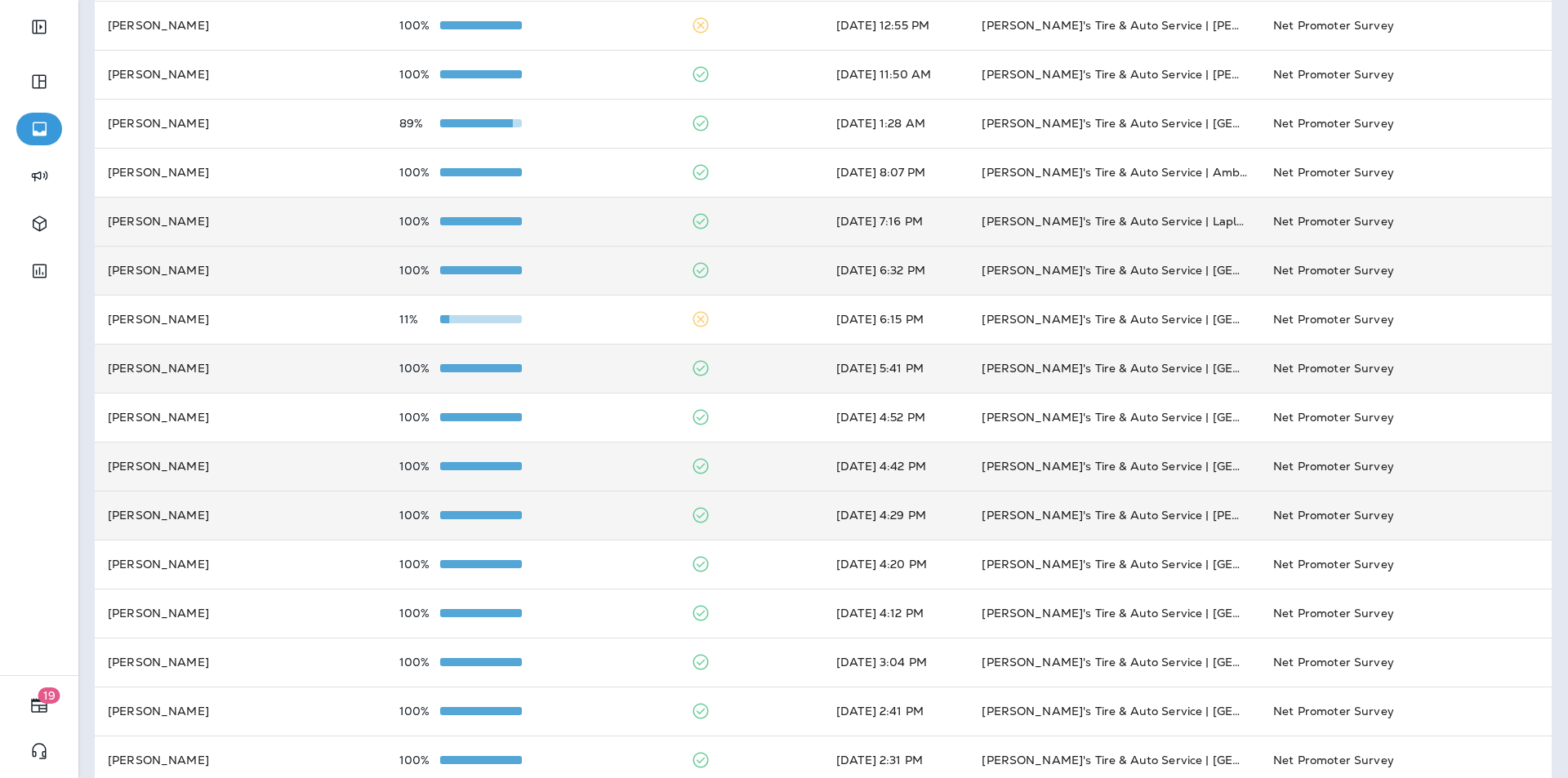
click at [614, 215] on div "100%" at bounding box center [532, 221] width 265 height 13
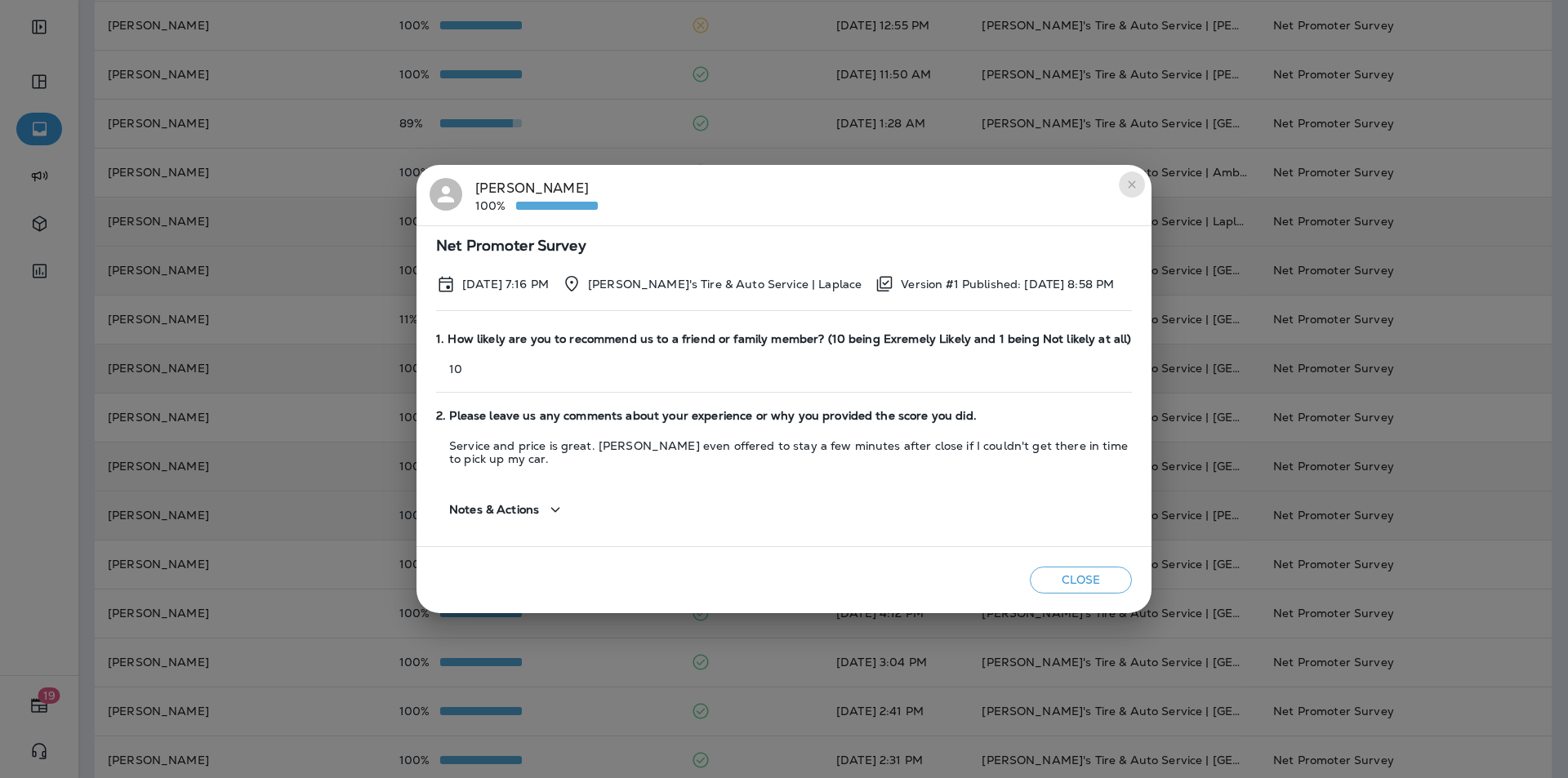
click at [1129, 181] on icon "close" at bounding box center [1131, 184] width 8 height 8
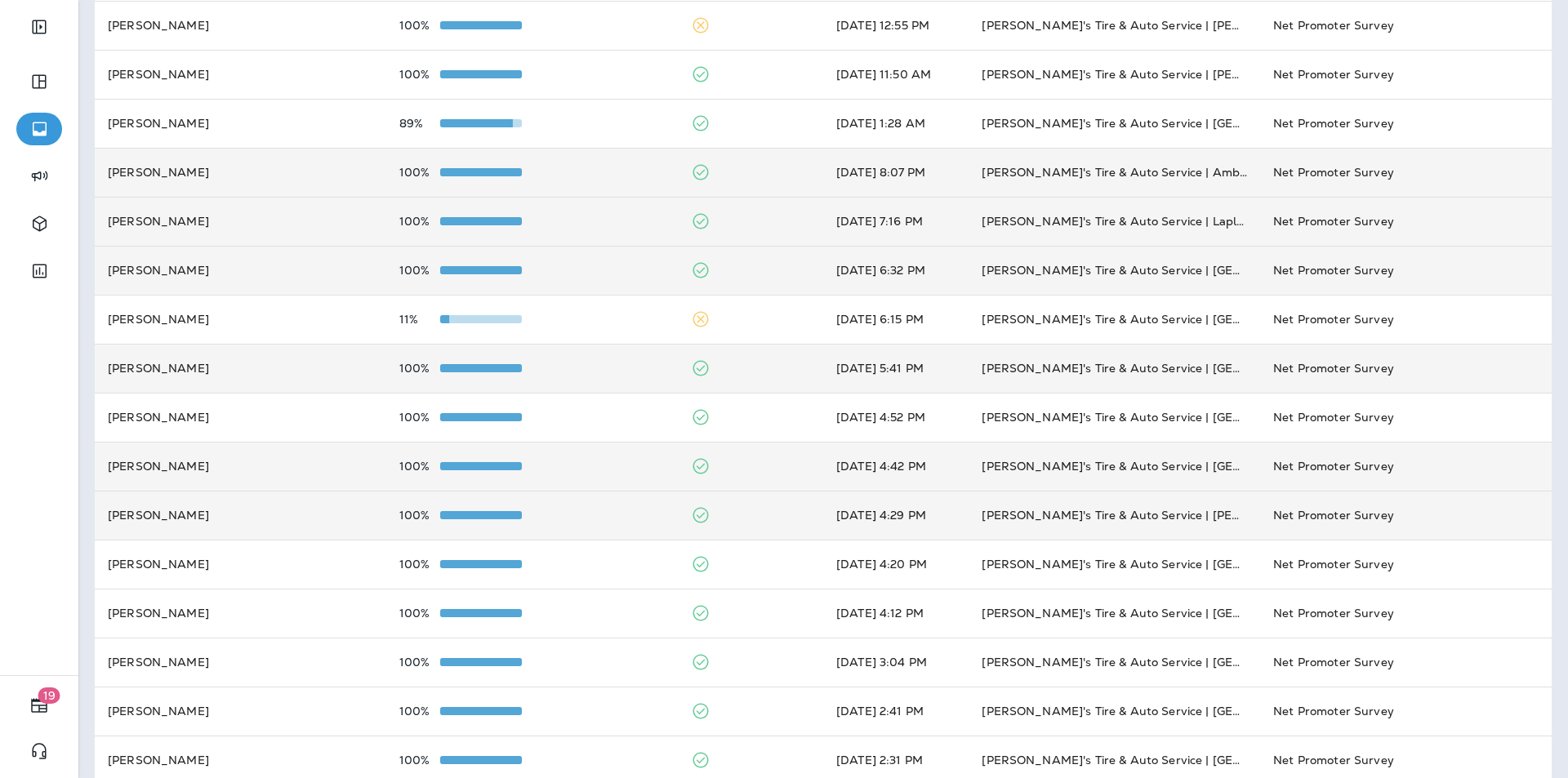
click at [605, 169] on div "100%" at bounding box center [532, 172] width 265 height 13
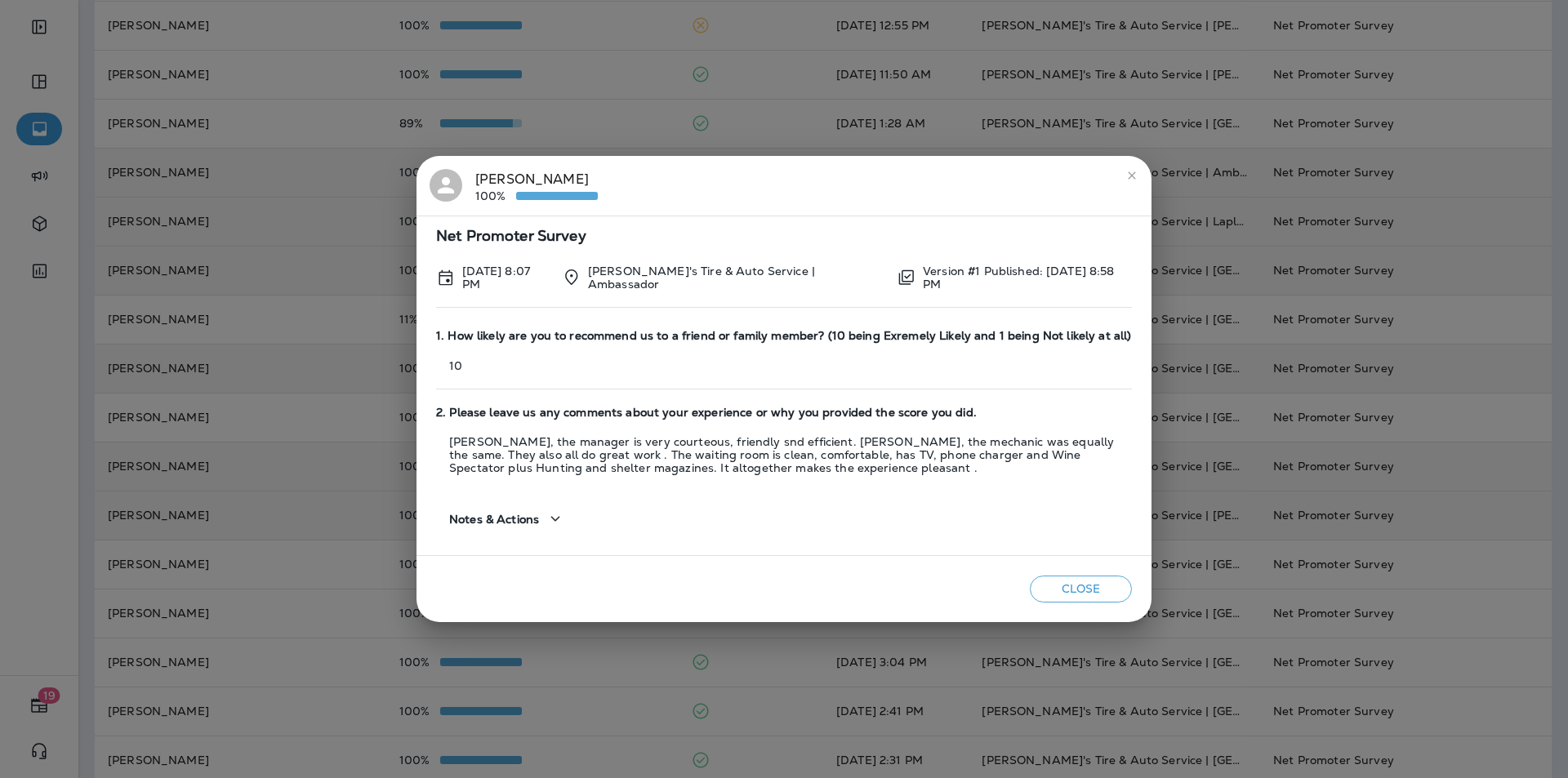
click at [1130, 174] on icon "close" at bounding box center [1131, 175] width 13 height 13
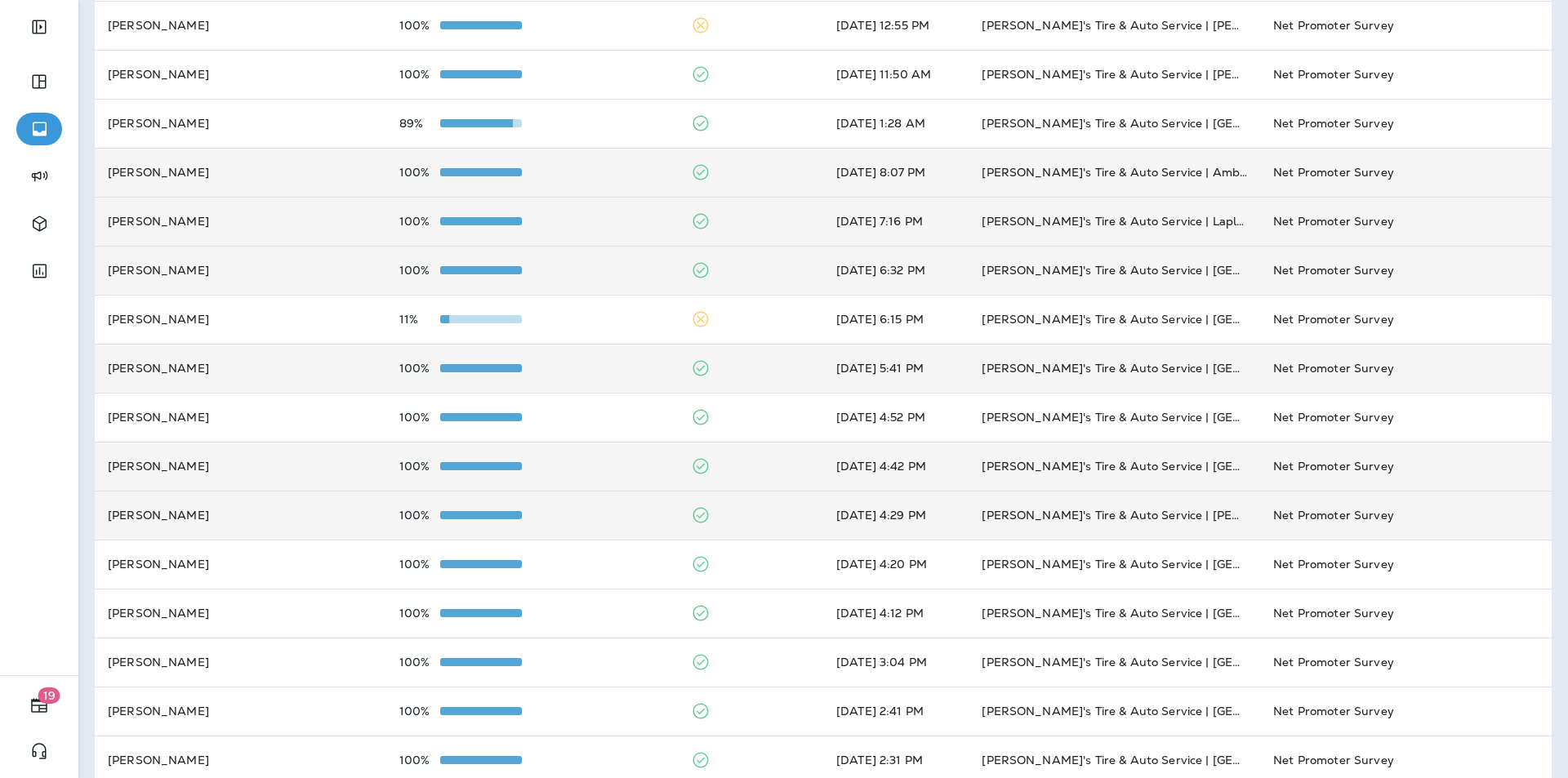
click at [604, 276] on div "100%" at bounding box center [532, 270] width 265 height 13
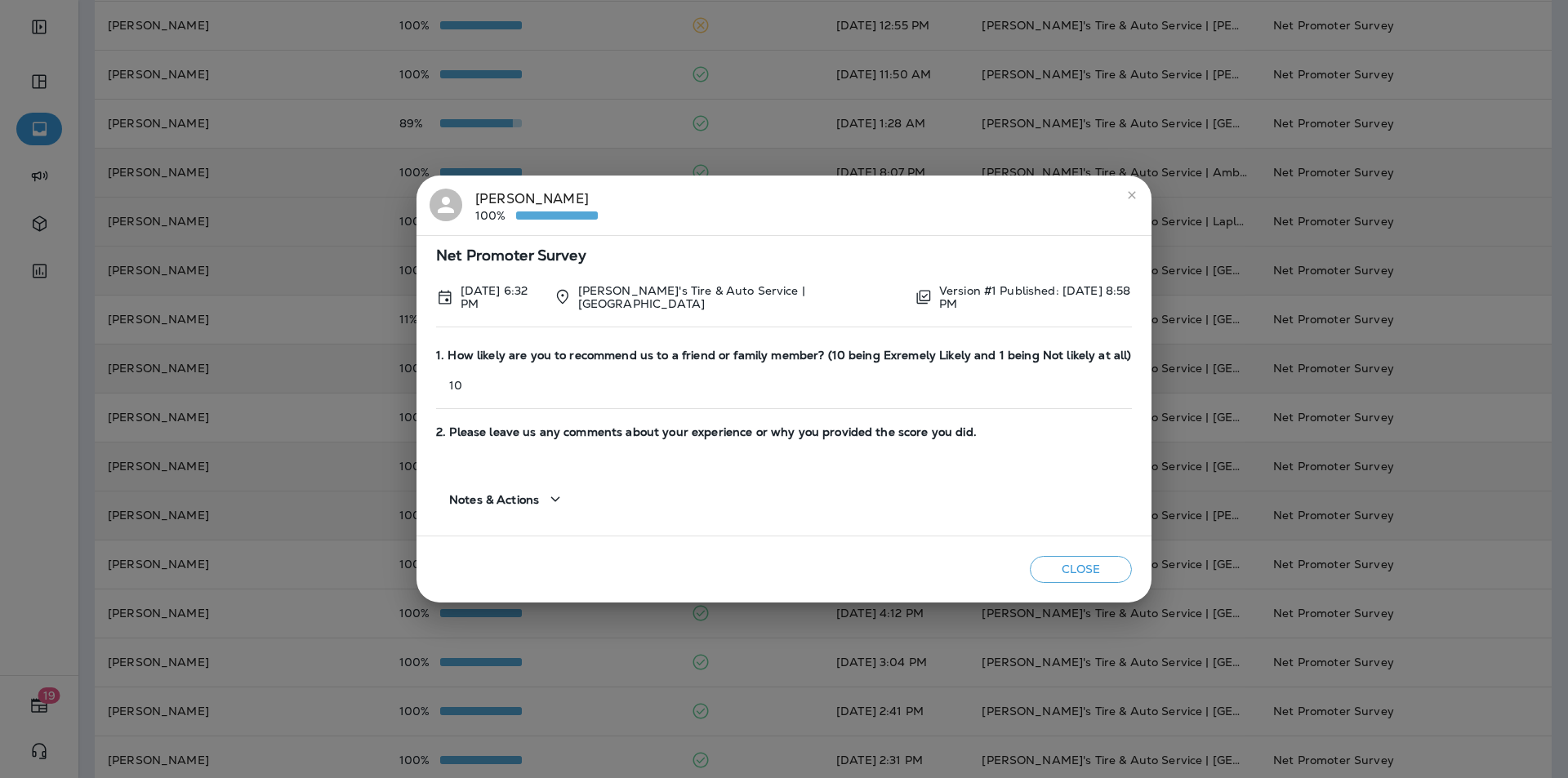
click at [1129, 197] on icon "close" at bounding box center [1131, 195] width 13 height 13
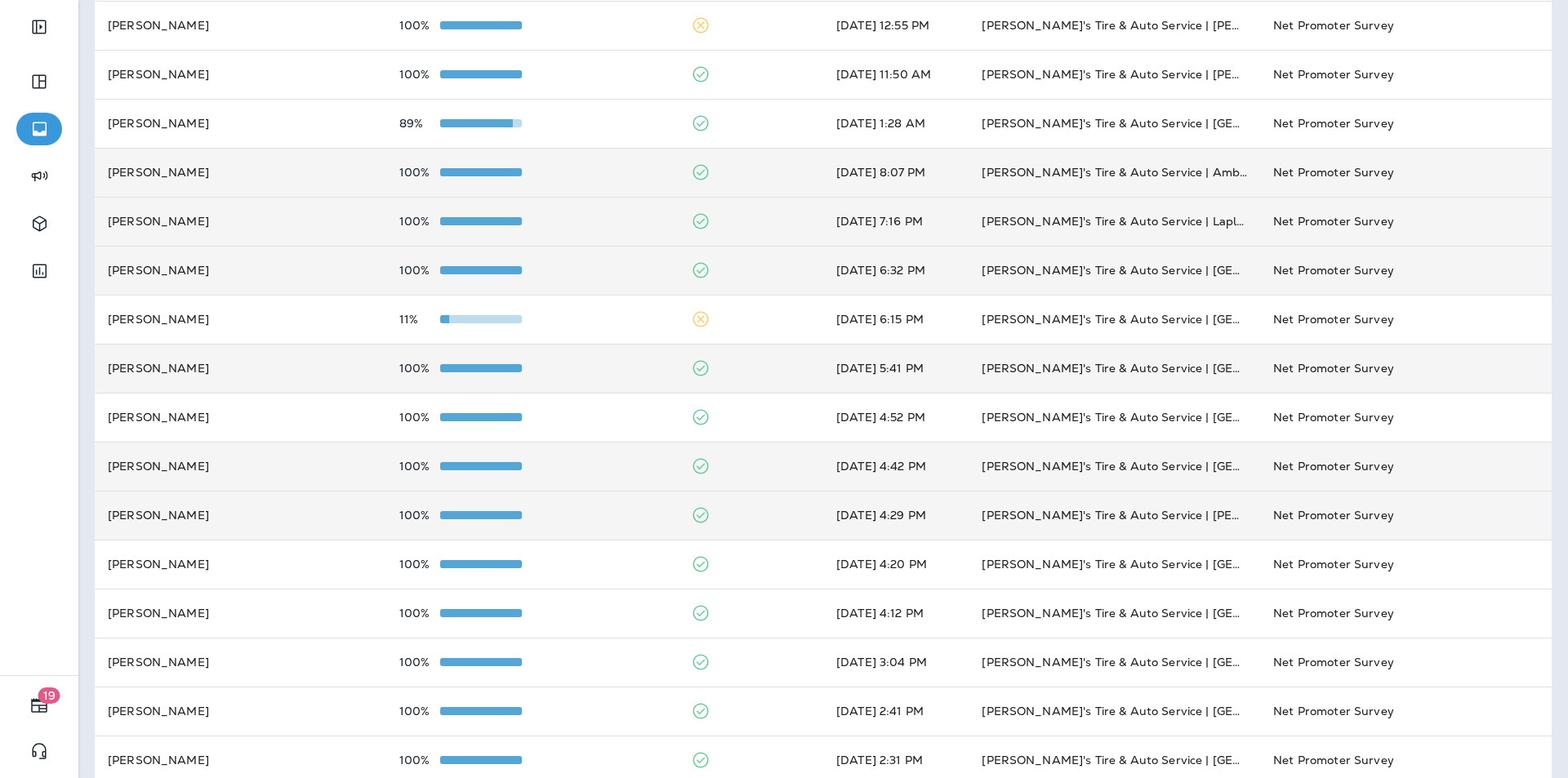
click at [598, 368] on div "100%" at bounding box center [532, 368] width 265 height 13
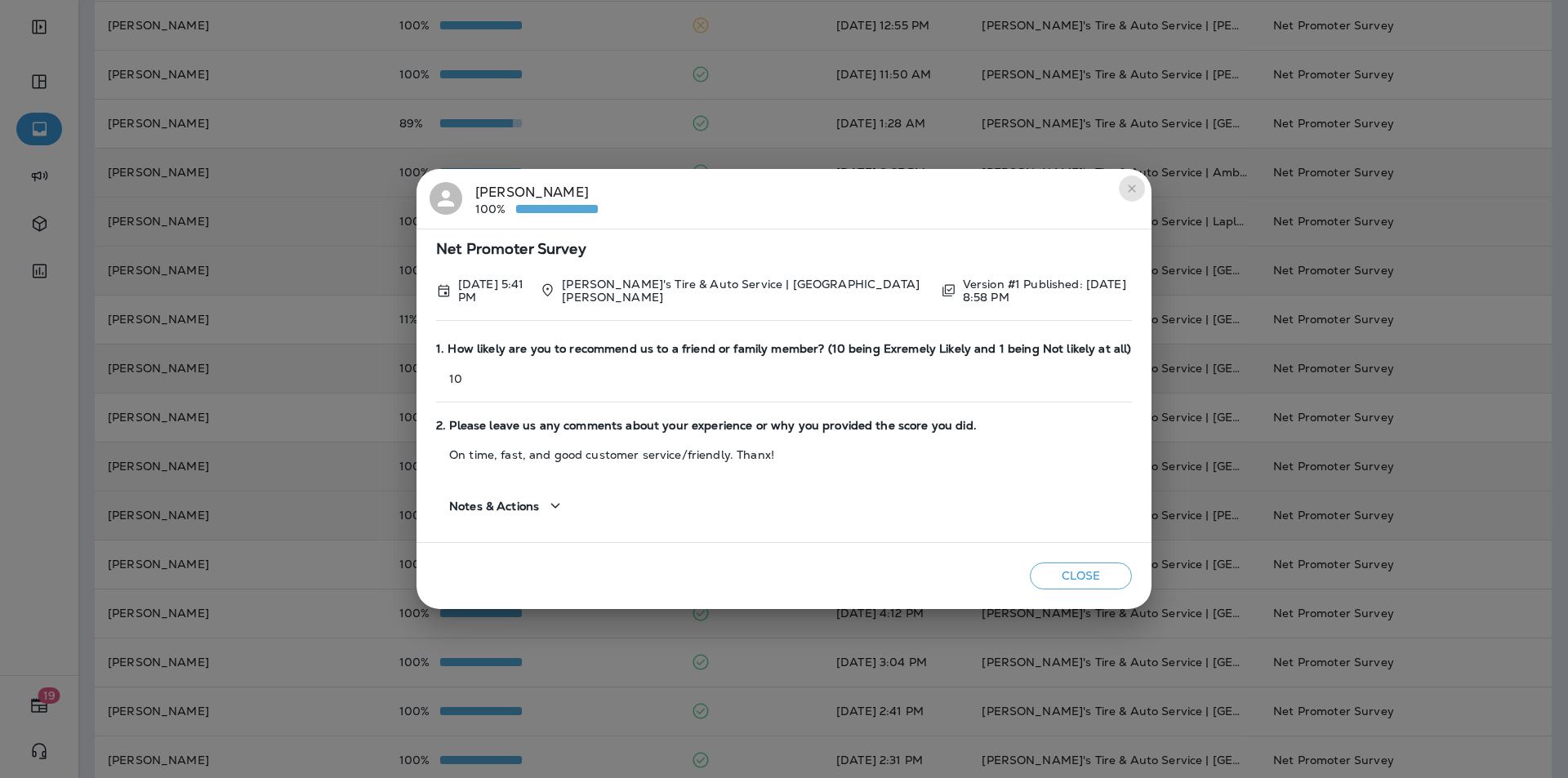
click at [1128, 190] on icon "close" at bounding box center [1131, 188] width 8 height 8
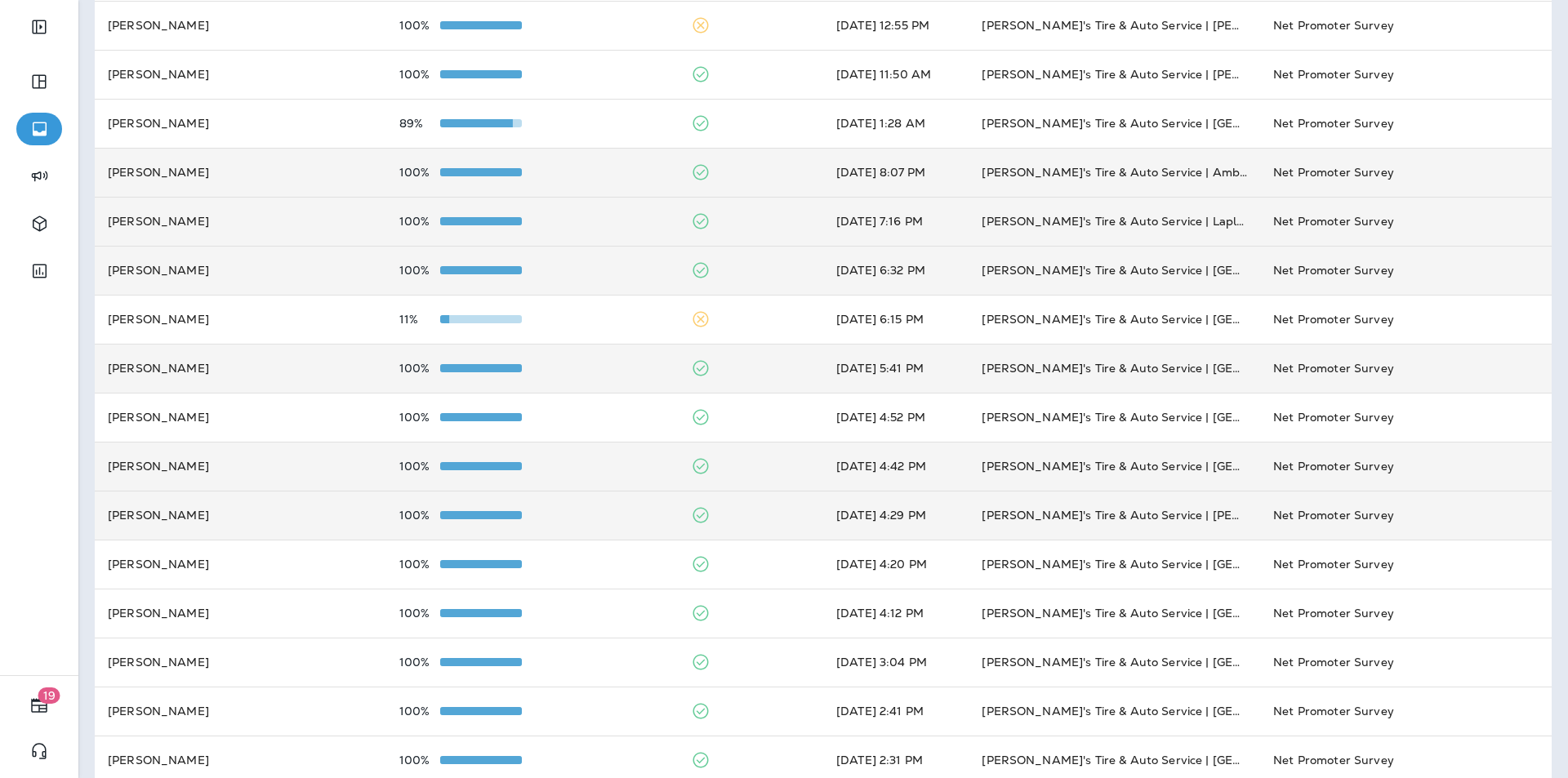
click at [613, 275] on div "100%" at bounding box center [532, 270] width 265 height 13
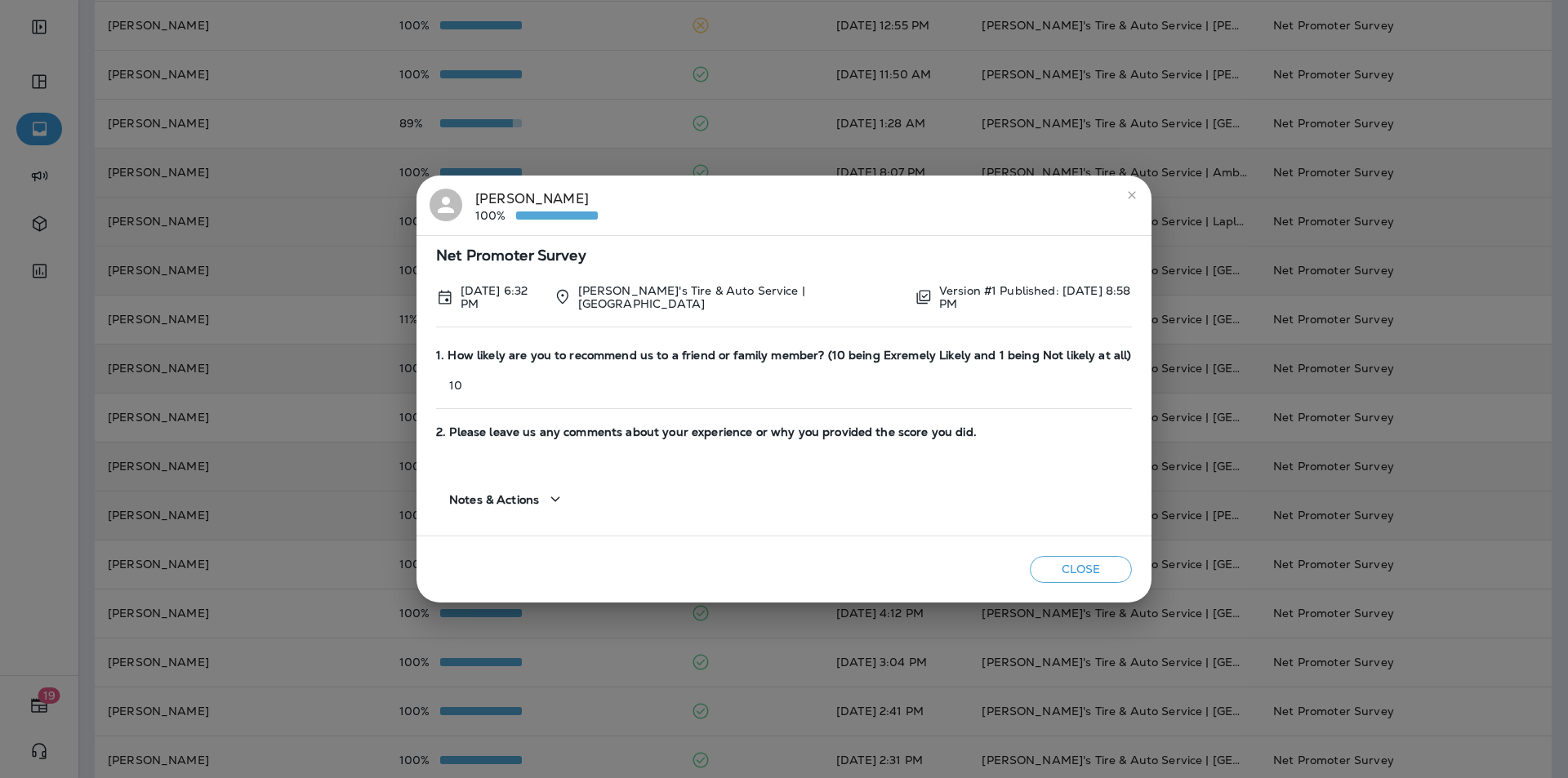
click at [1129, 198] on icon "close" at bounding box center [1131, 195] width 8 height 8
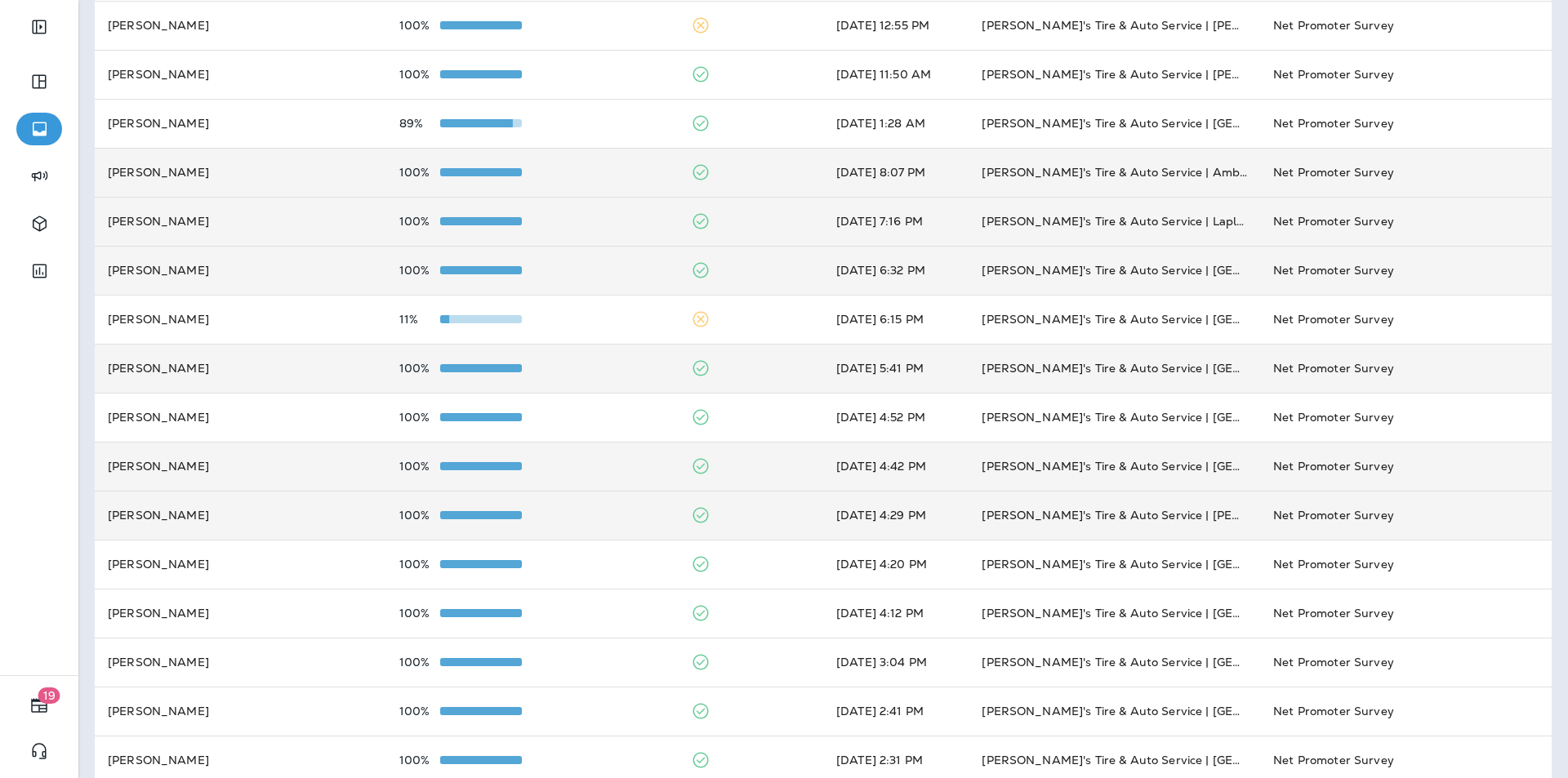
click at [577, 227] on div "100%" at bounding box center [532, 221] width 265 height 13
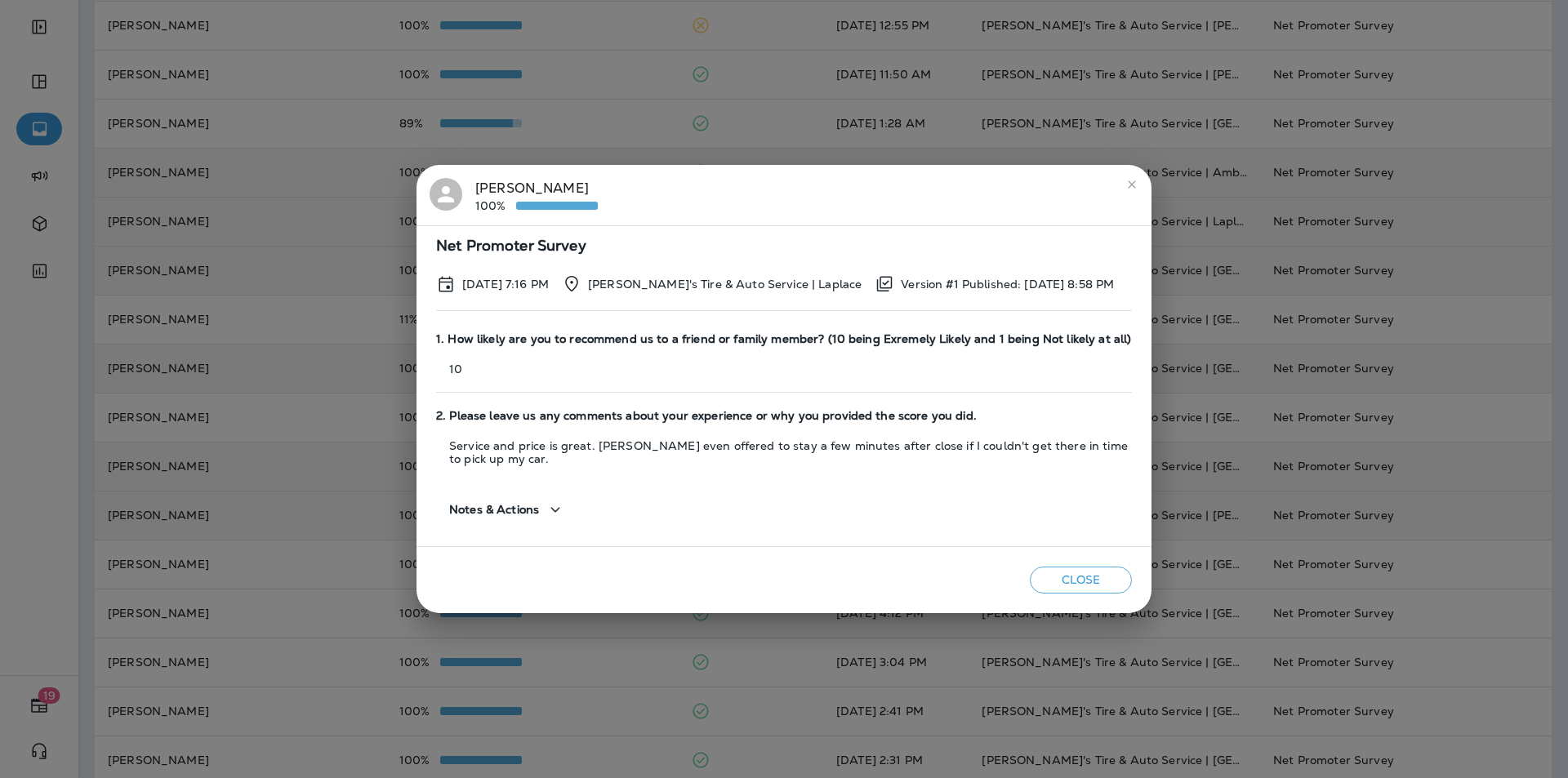
click at [784, 209] on div "[PERSON_NAME] 100%" at bounding box center [783, 195] width 709 height 34
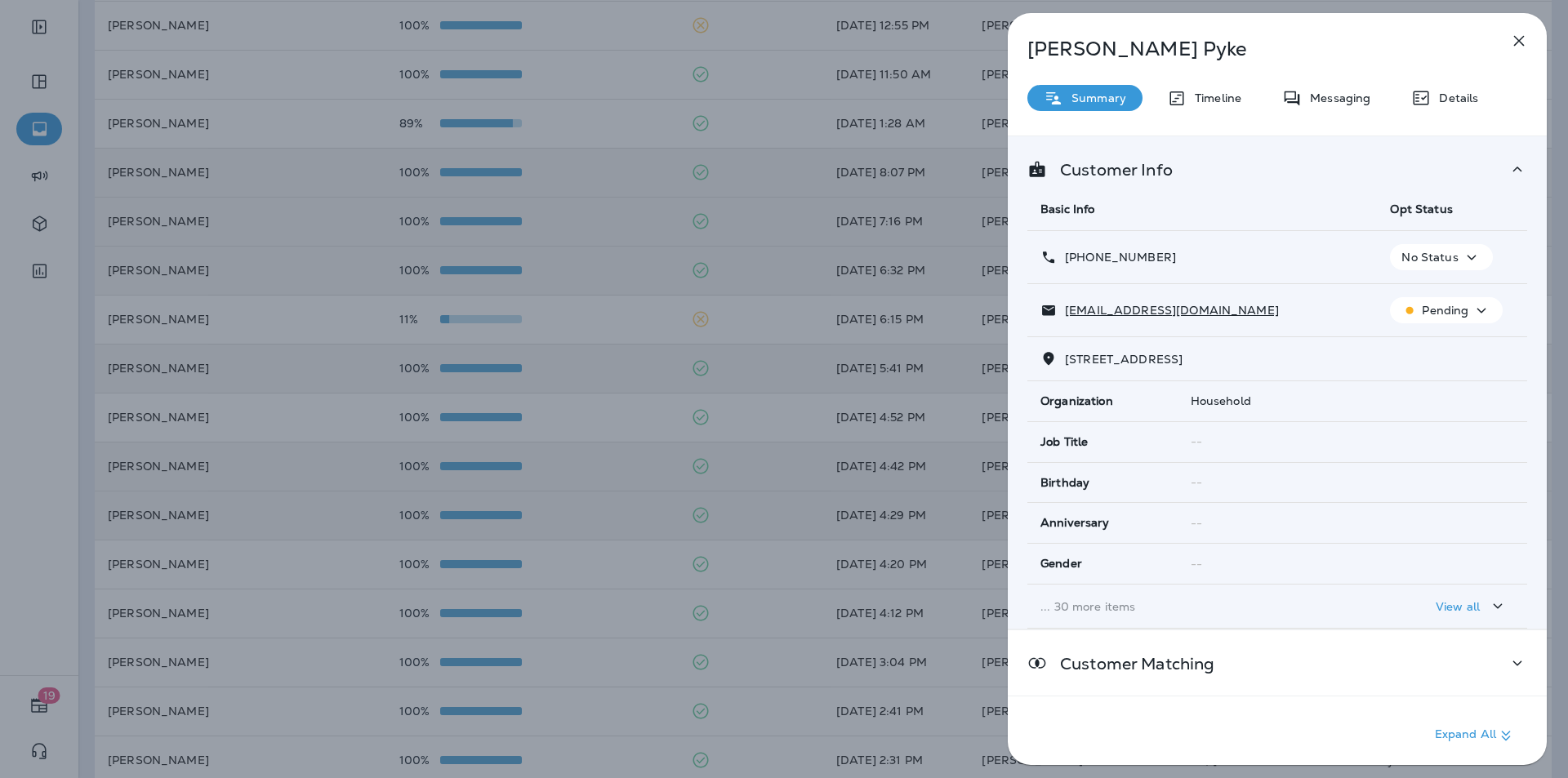
click at [1520, 42] on icon "button" at bounding box center [1519, 41] width 10 height 10
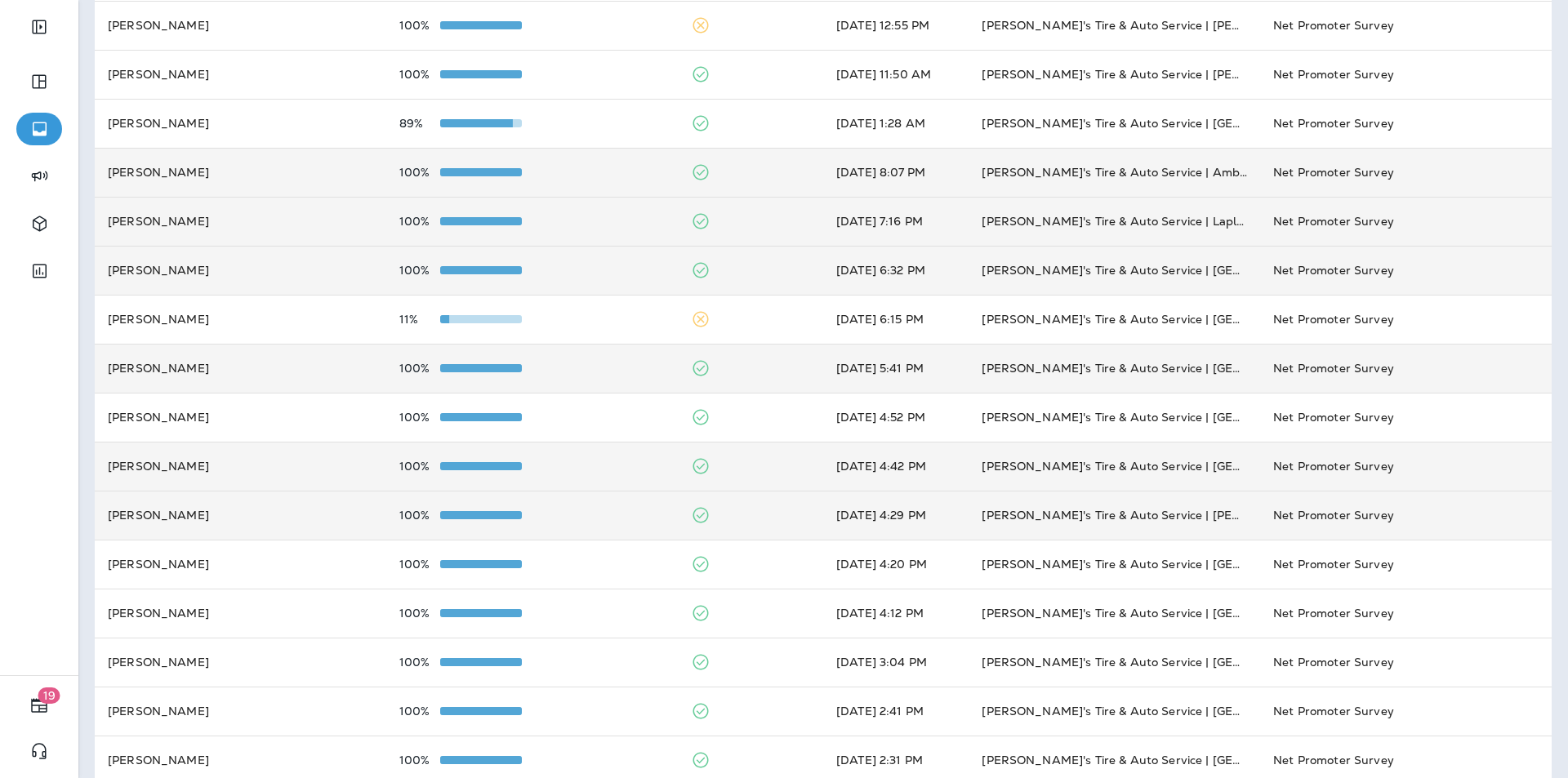
click at [602, 218] on div "100%" at bounding box center [532, 221] width 265 height 13
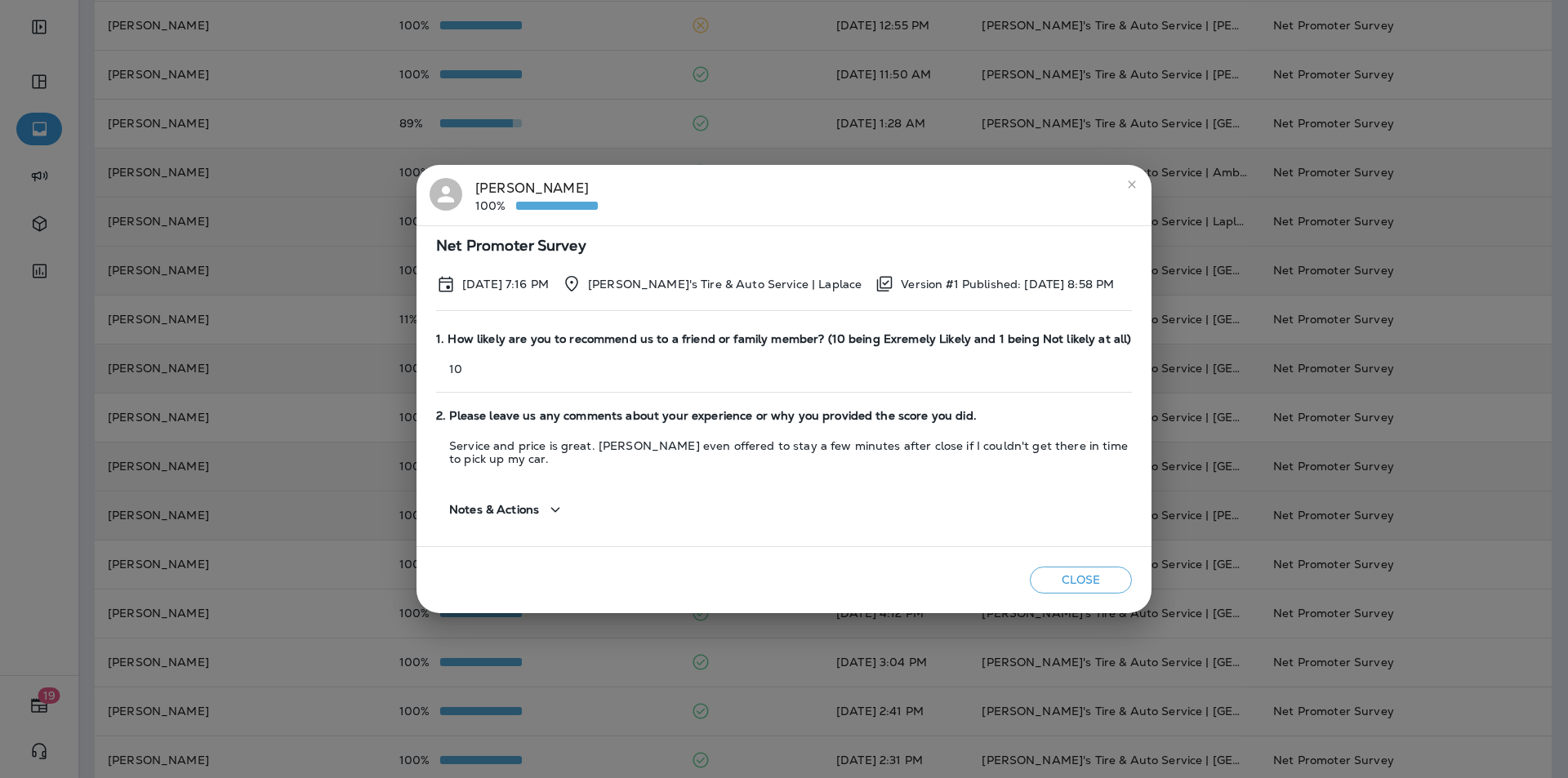
click at [1134, 187] on icon "close" at bounding box center [1131, 184] width 13 height 13
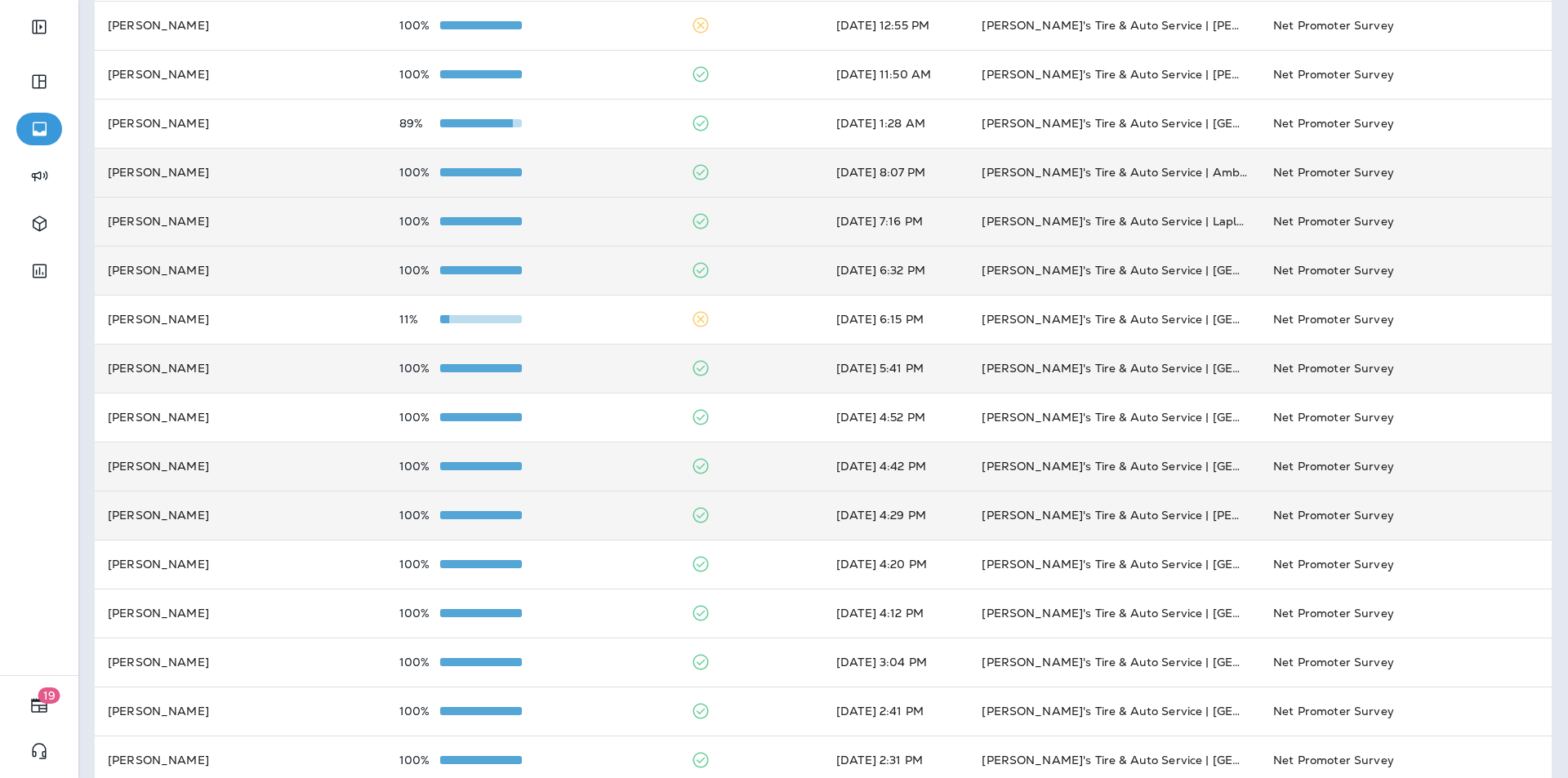
click at [595, 174] on div "100%" at bounding box center [532, 172] width 265 height 13
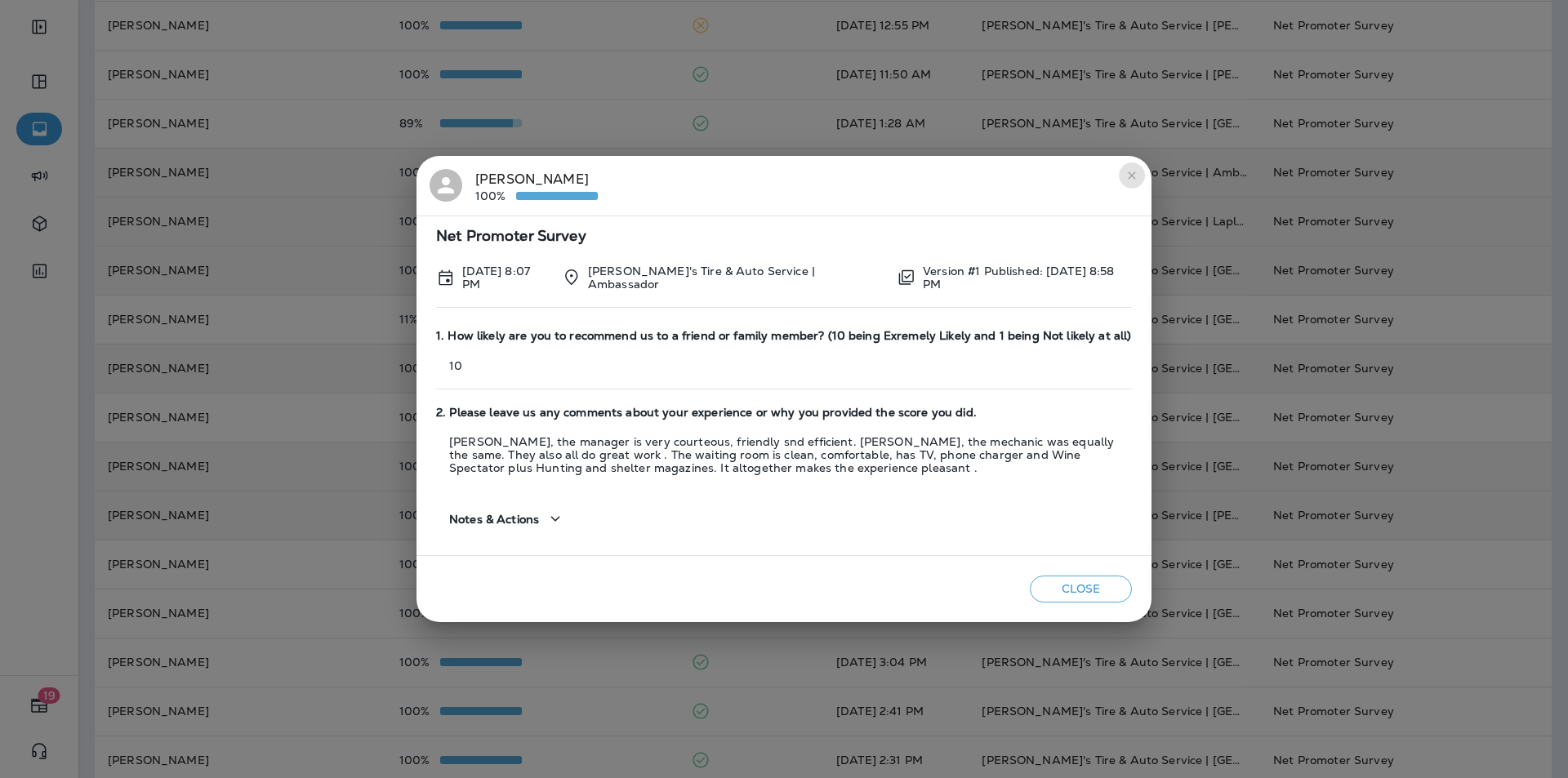
click at [1137, 173] on icon "close" at bounding box center [1131, 175] width 13 height 13
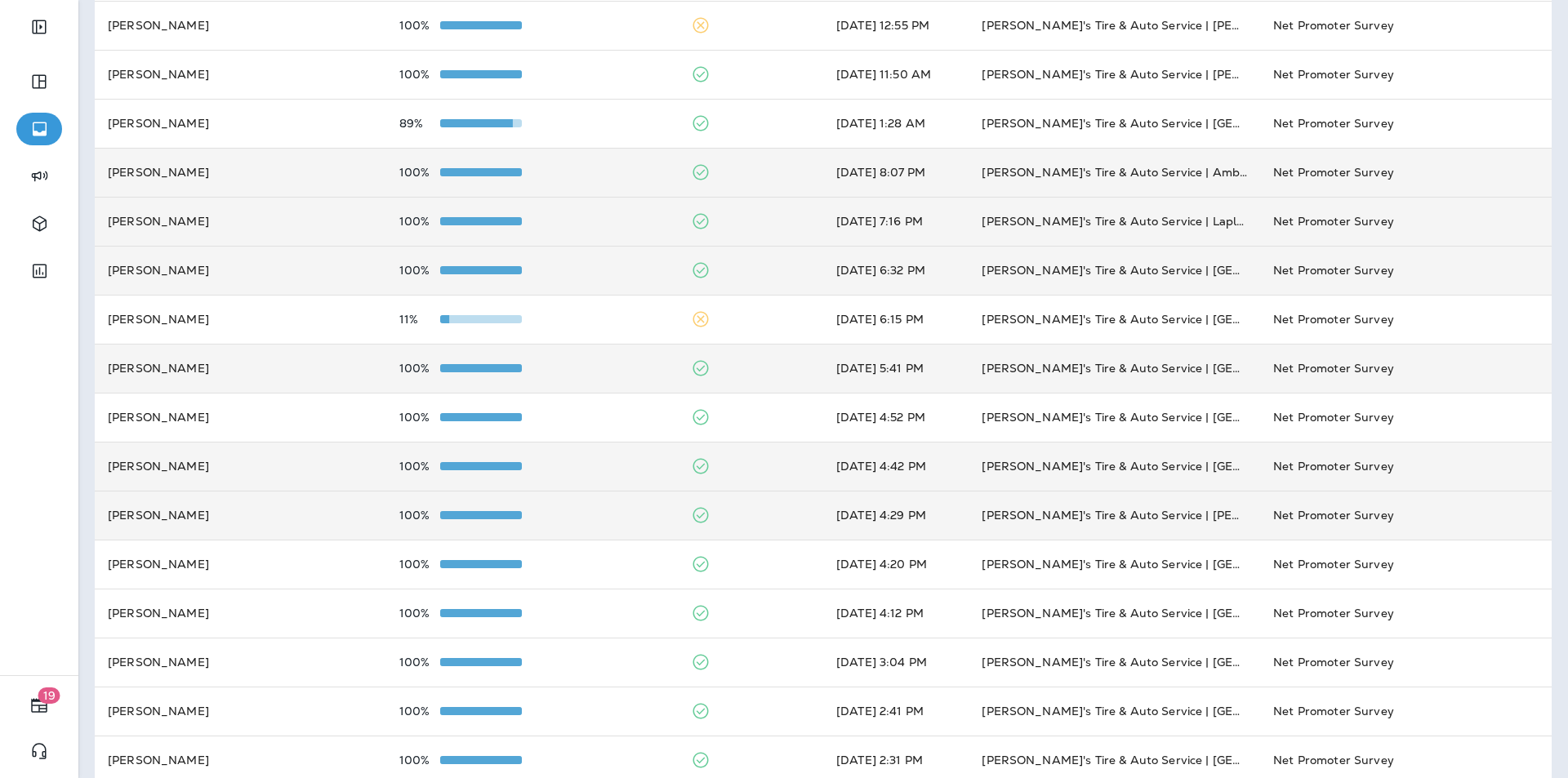
click at [622, 175] on div "100%" at bounding box center [532, 172] width 265 height 13
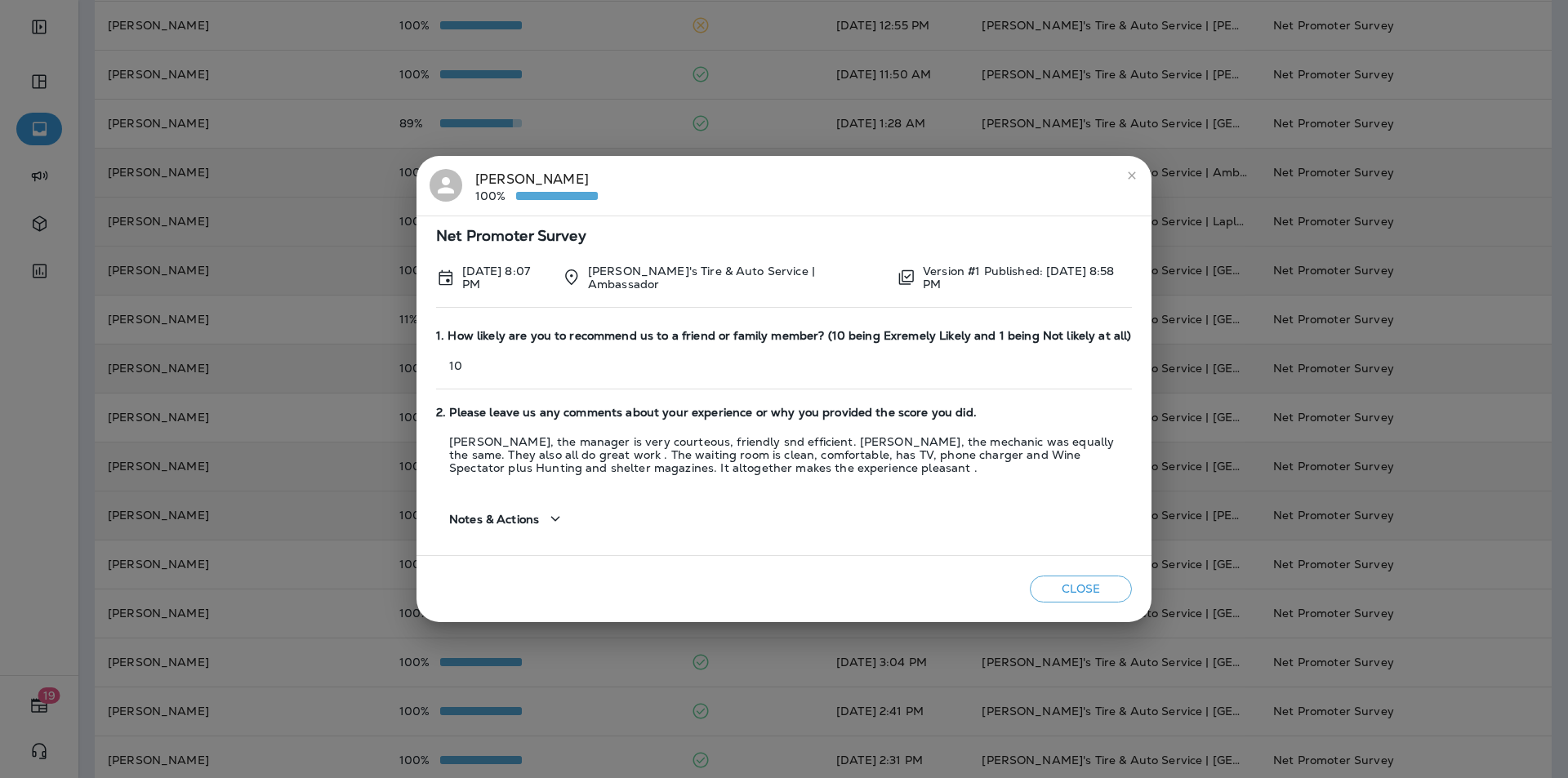
click at [1131, 177] on icon "close" at bounding box center [1131, 175] width 13 height 13
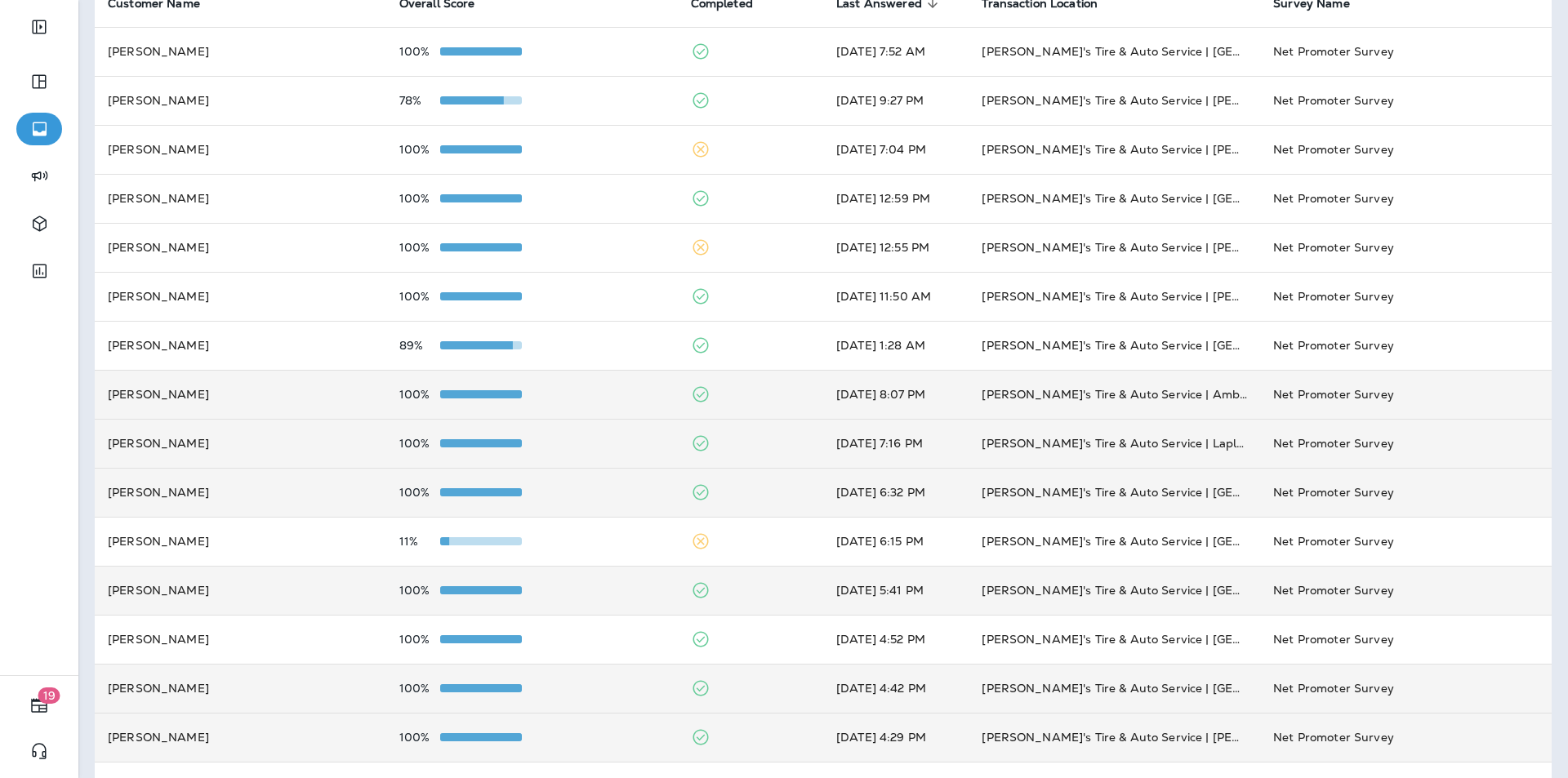
scroll to position [163, 0]
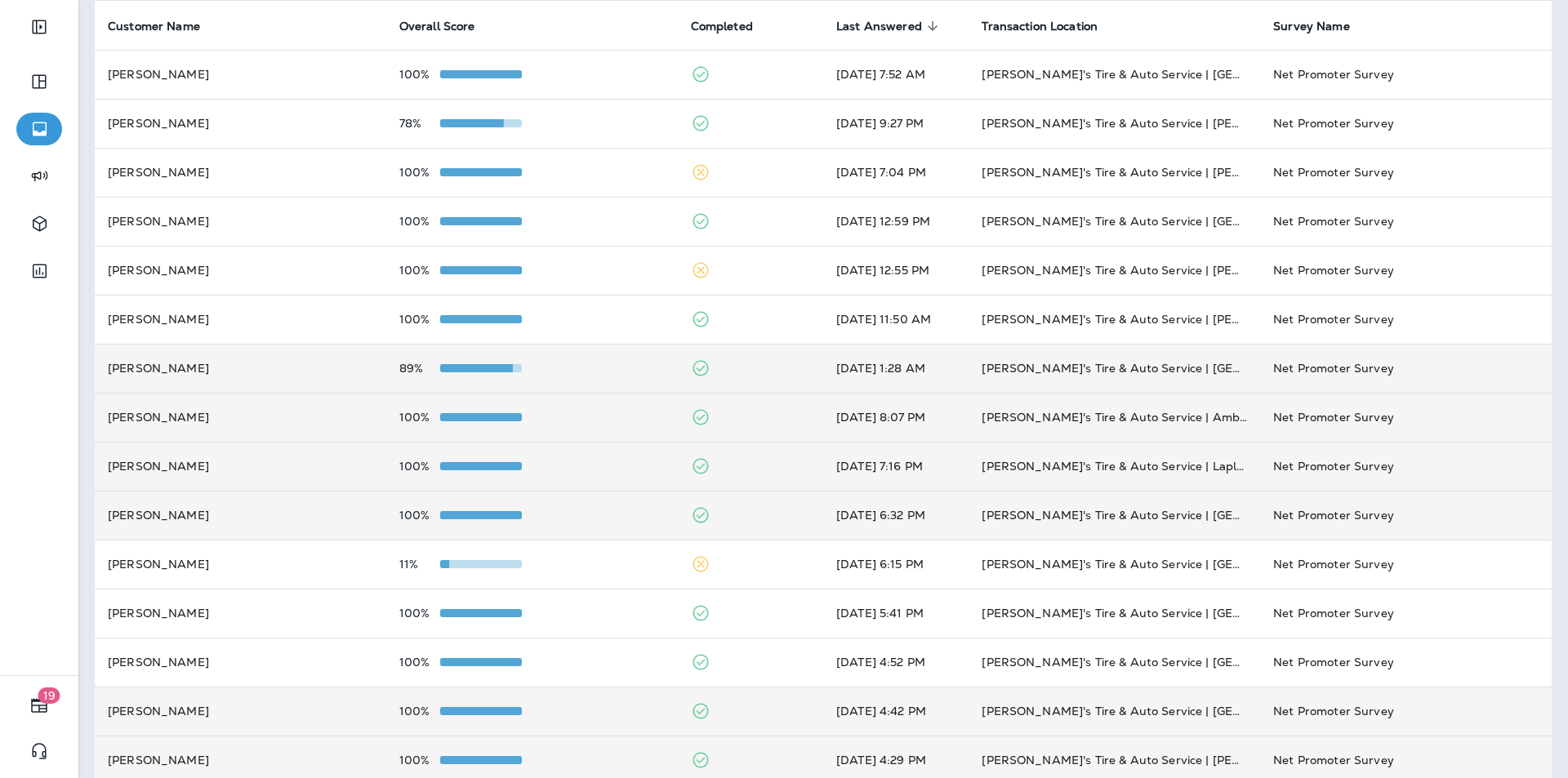
click at [577, 367] on div "89%" at bounding box center [532, 368] width 265 height 13
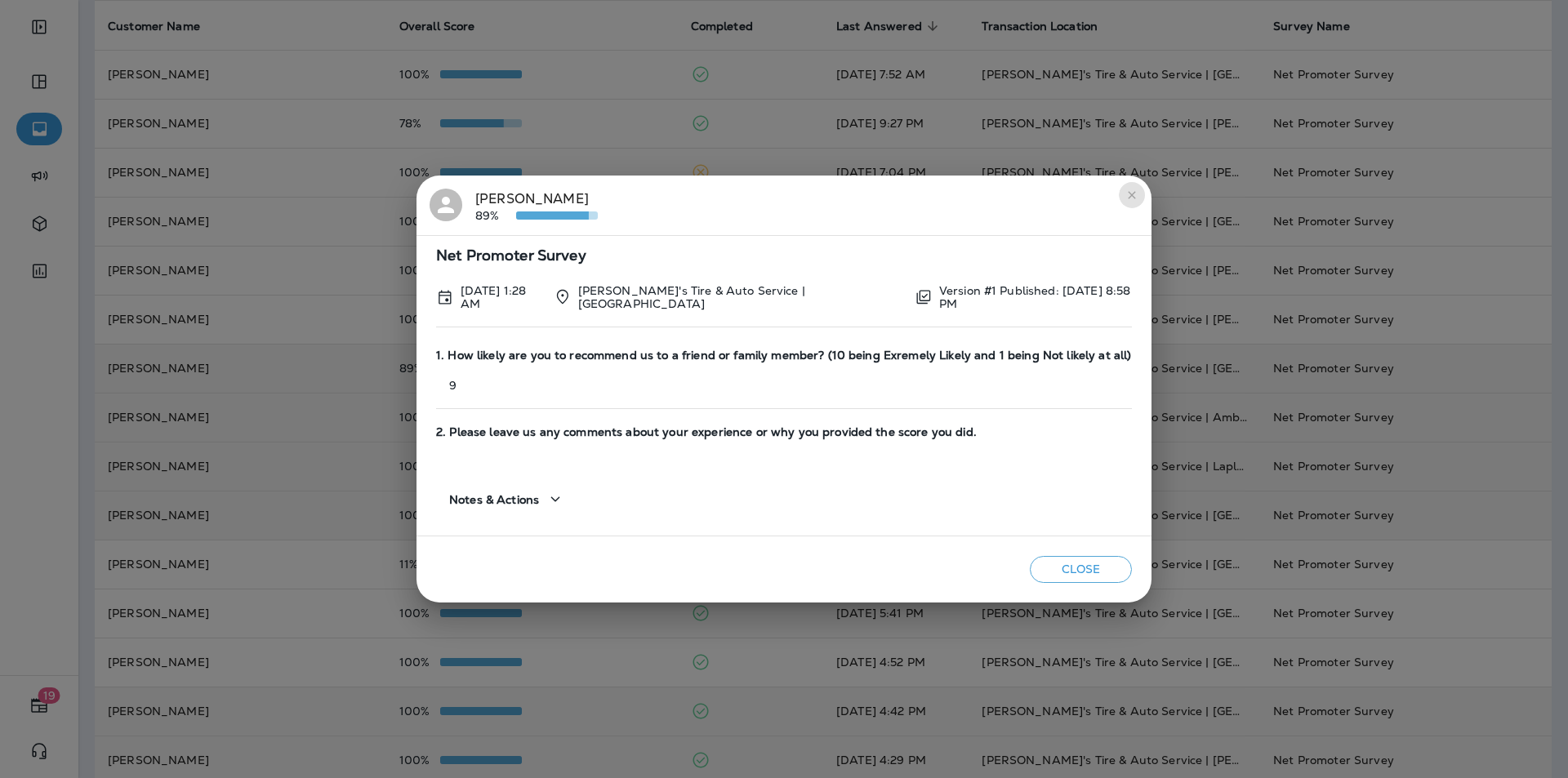
click at [1129, 193] on icon "close" at bounding box center [1131, 195] width 13 height 13
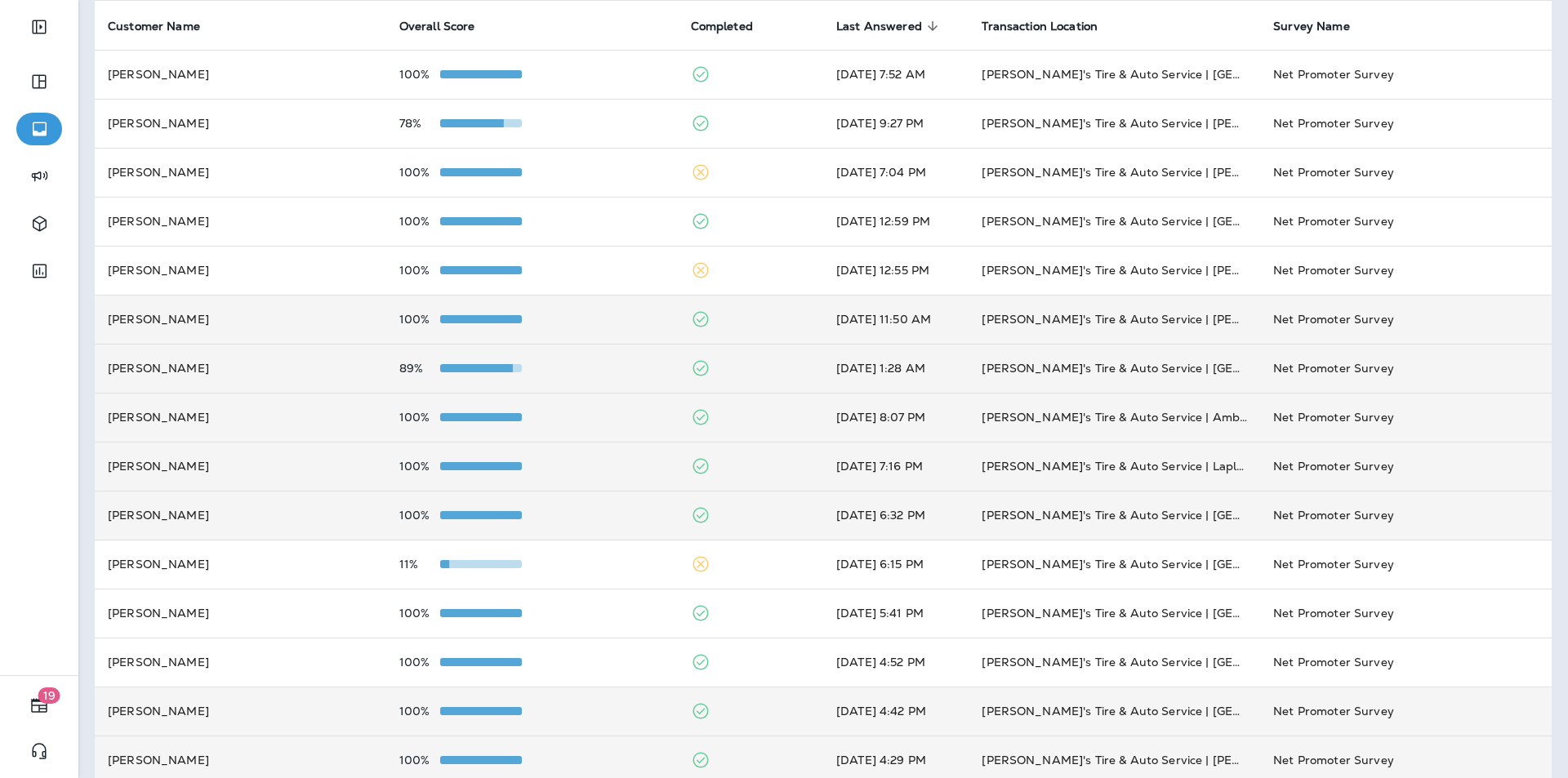
click at [605, 313] on div "100%" at bounding box center [532, 319] width 265 height 13
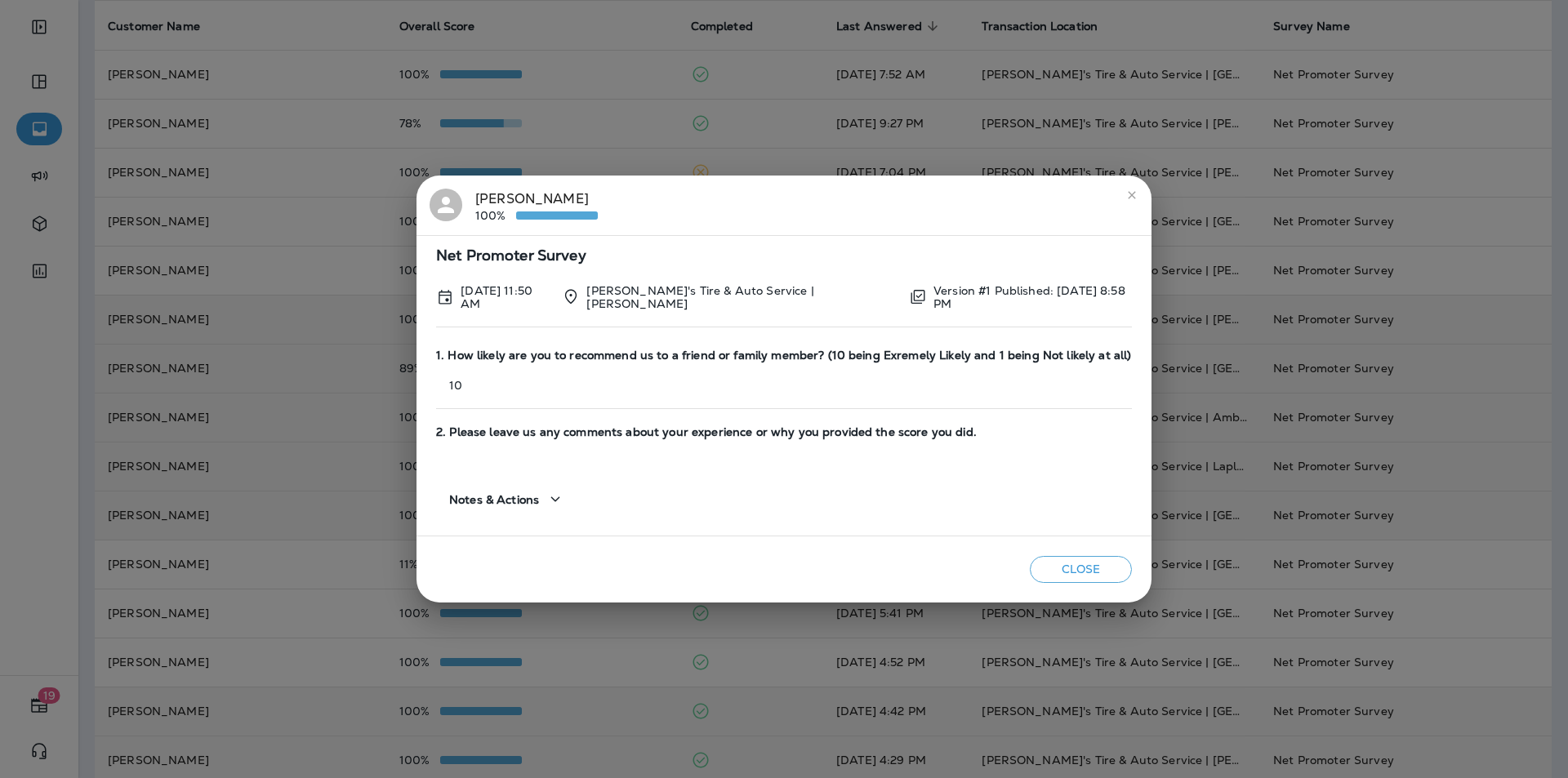
click at [1129, 200] on icon "close" at bounding box center [1131, 195] width 13 height 13
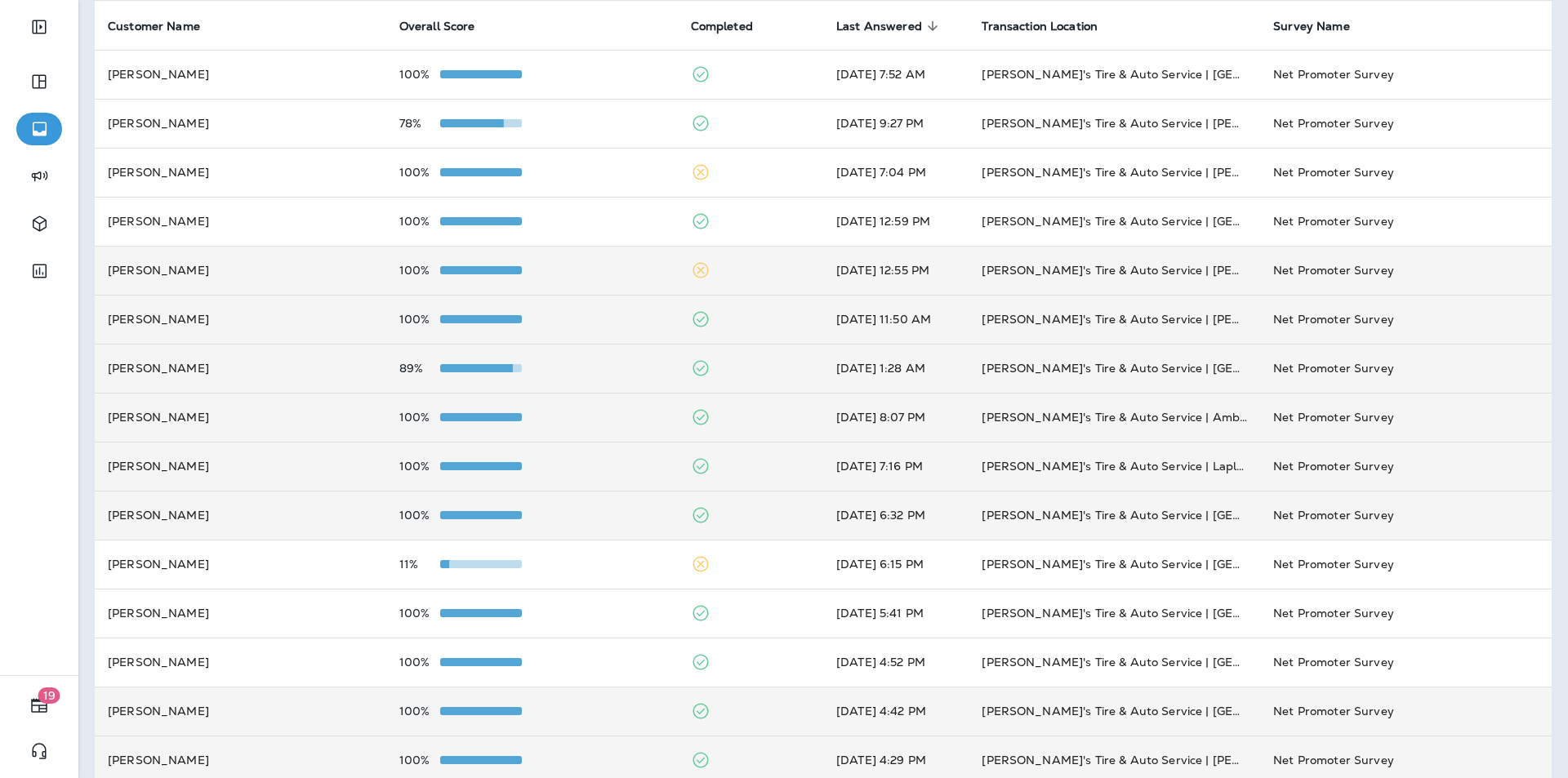
click at [575, 264] on div "100%" at bounding box center [532, 270] width 265 height 13
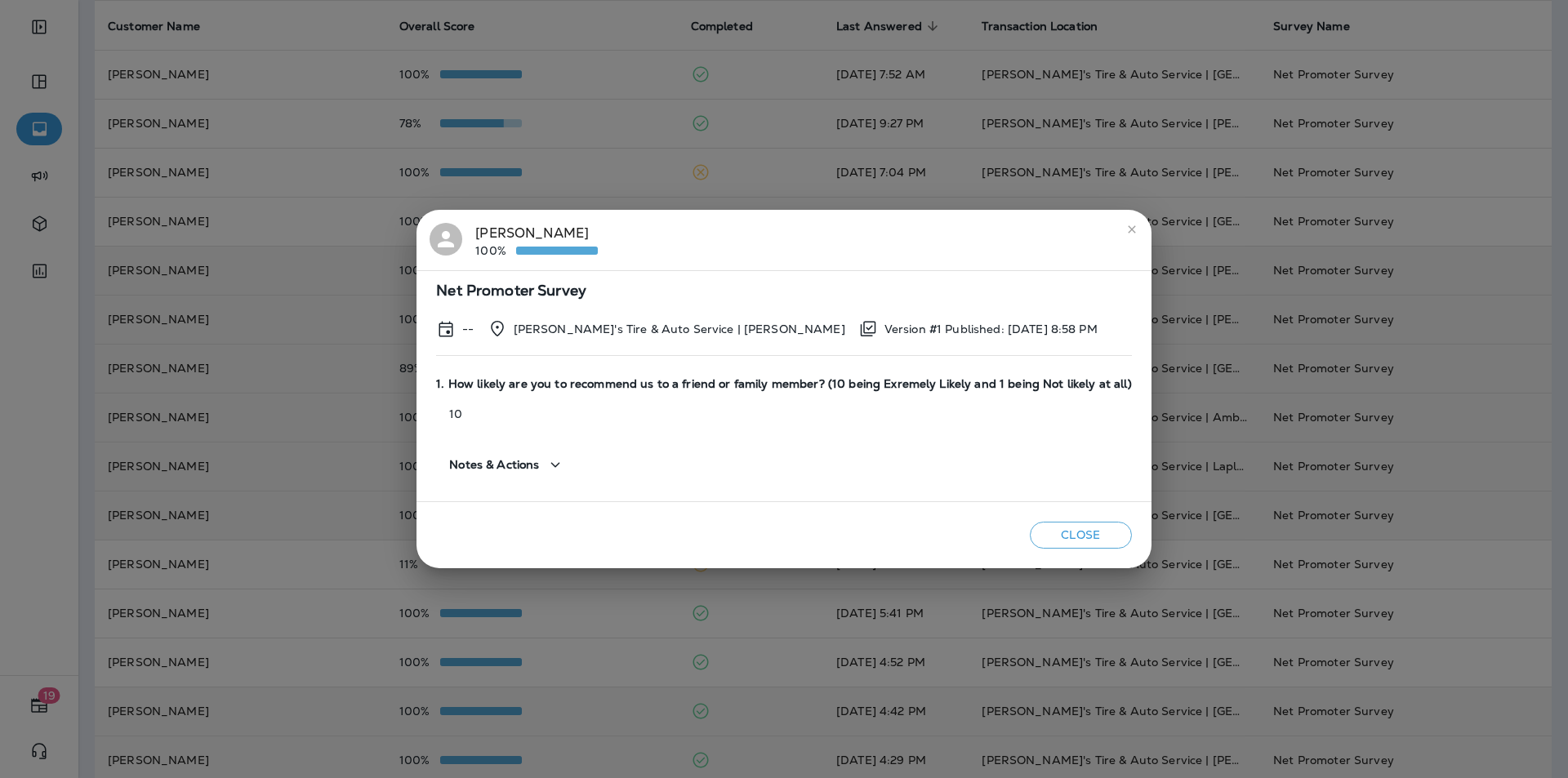
click at [1128, 231] on icon "close" at bounding box center [1131, 229] width 8 height 8
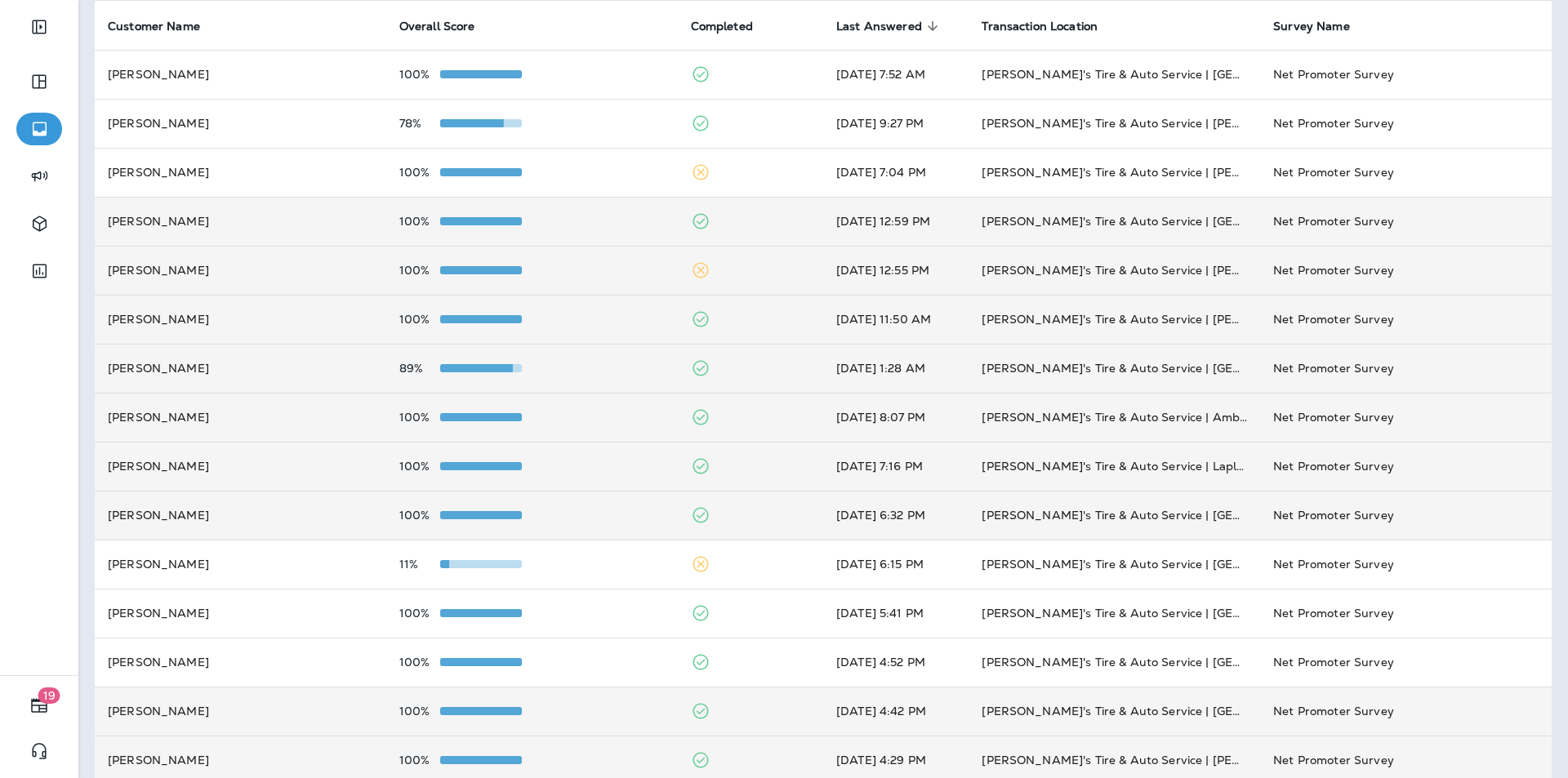
click at [605, 217] on div "100%" at bounding box center [532, 221] width 265 height 13
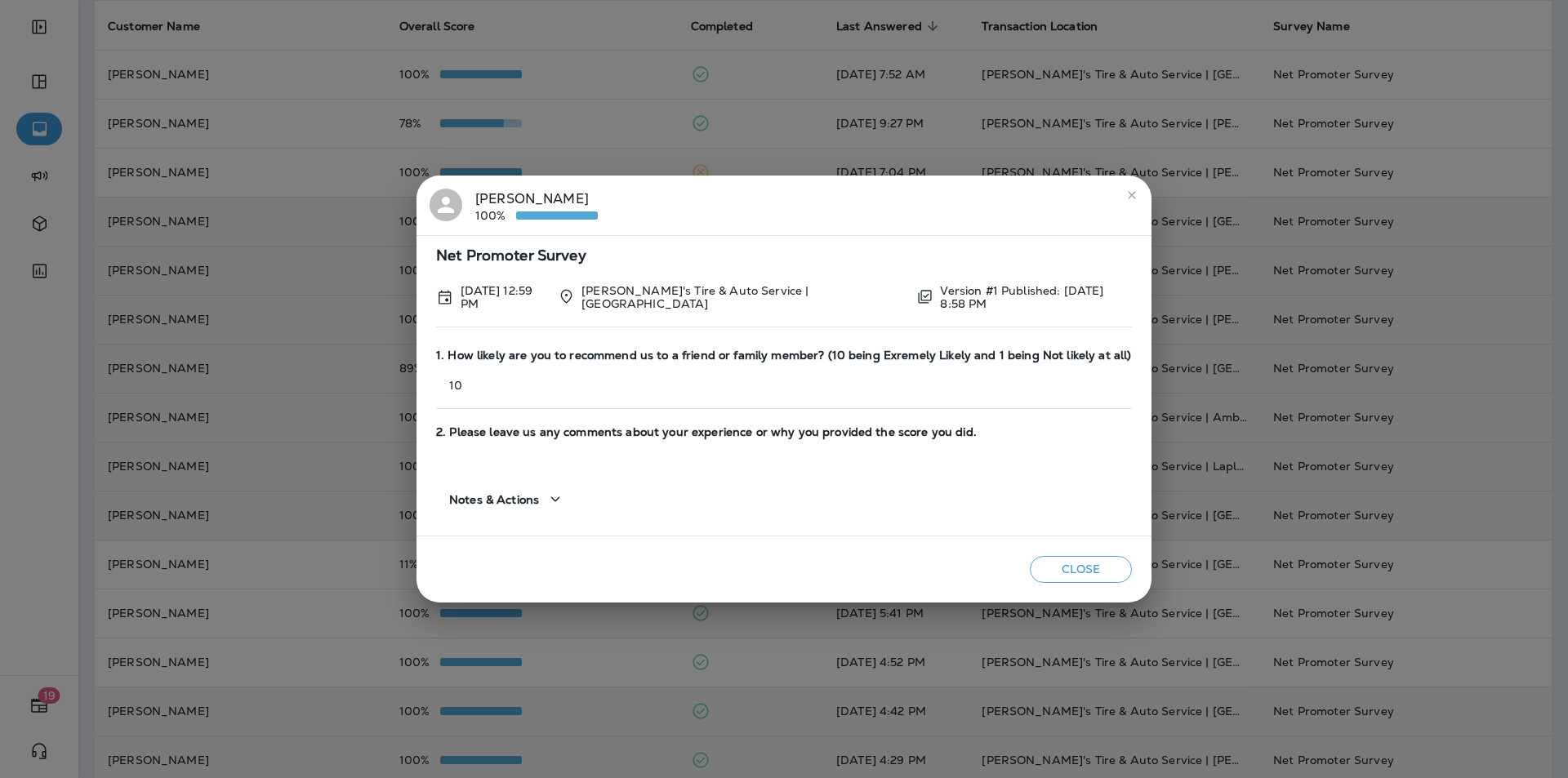
click at [1135, 198] on icon "close" at bounding box center [1131, 195] width 13 height 13
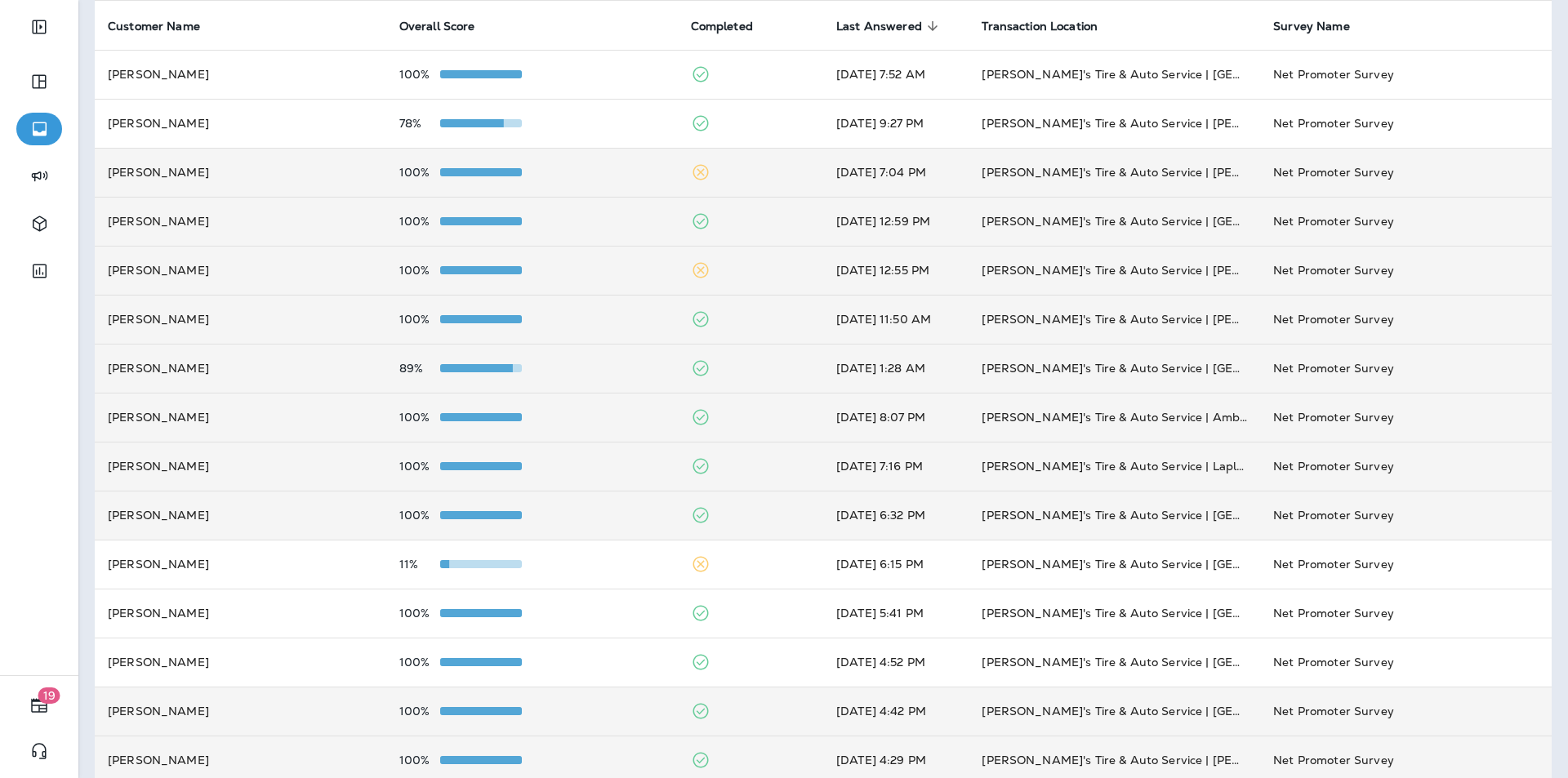
click at [554, 162] on td "100%" at bounding box center [532, 172] width 292 height 49
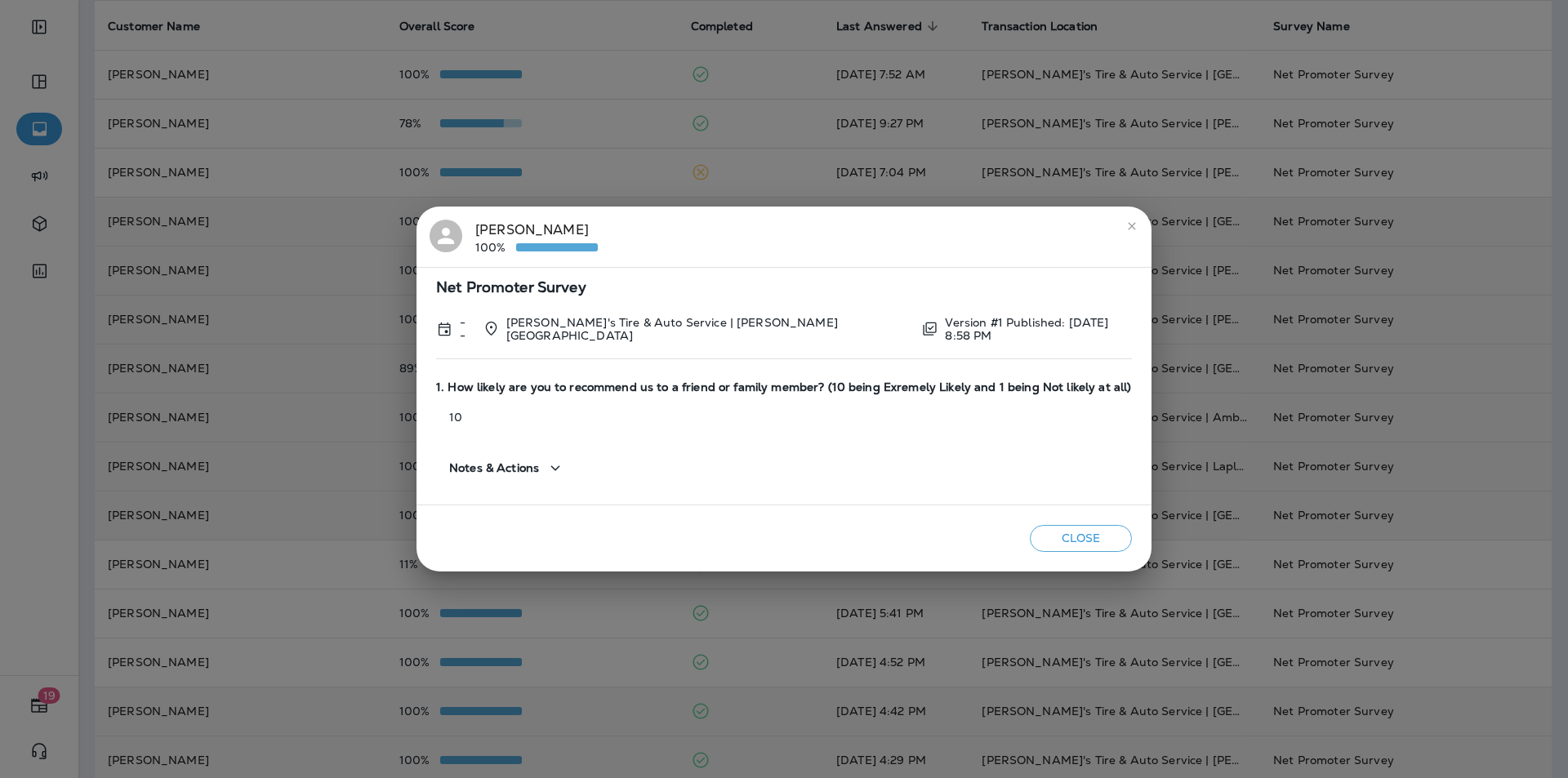
click at [1125, 229] on icon "close" at bounding box center [1131, 226] width 13 height 13
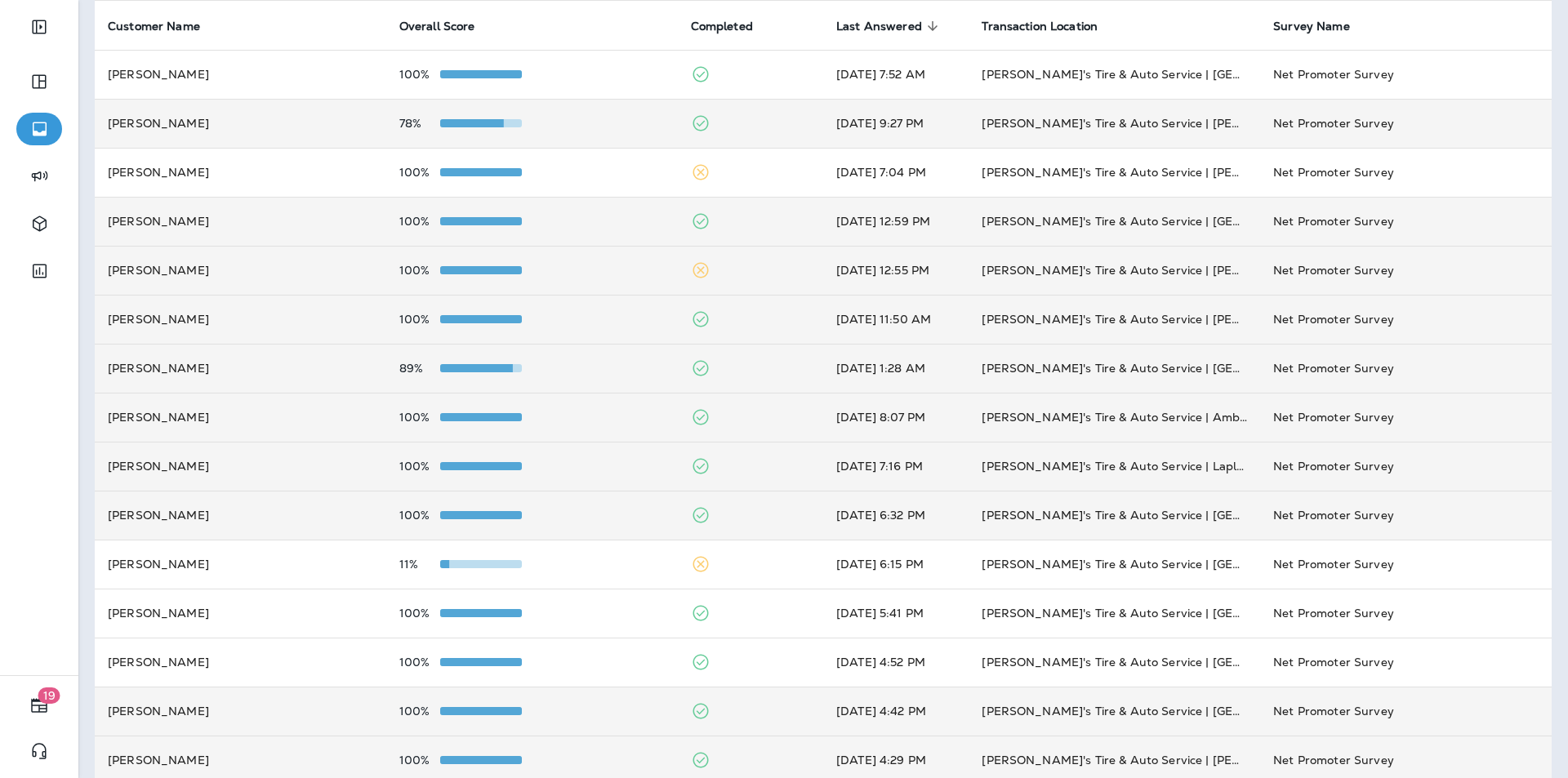
click at [591, 115] on td "78%" at bounding box center [532, 123] width 292 height 49
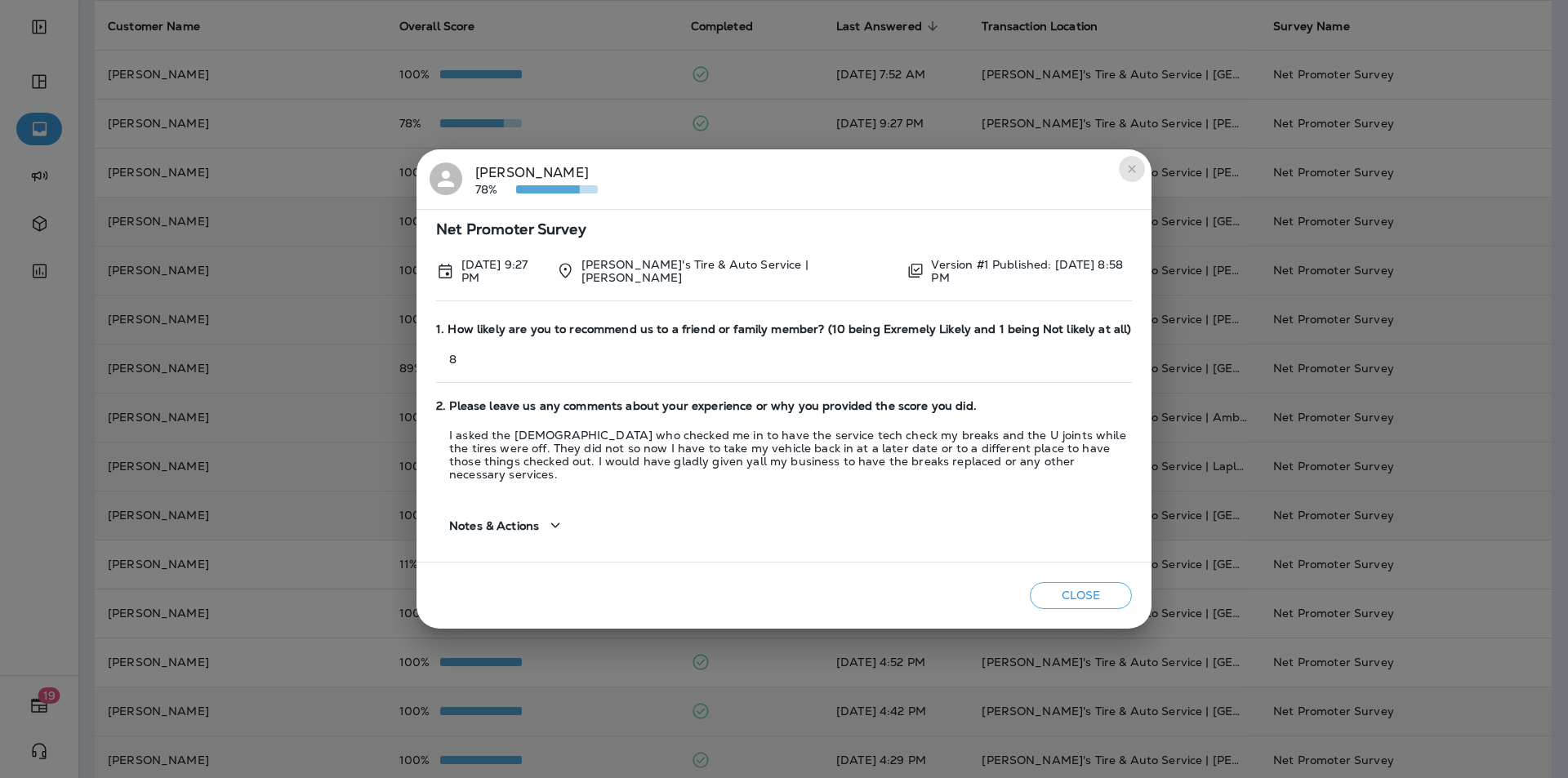
click at [1137, 174] on icon "close" at bounding box center [1131, 168] width 13 height 13
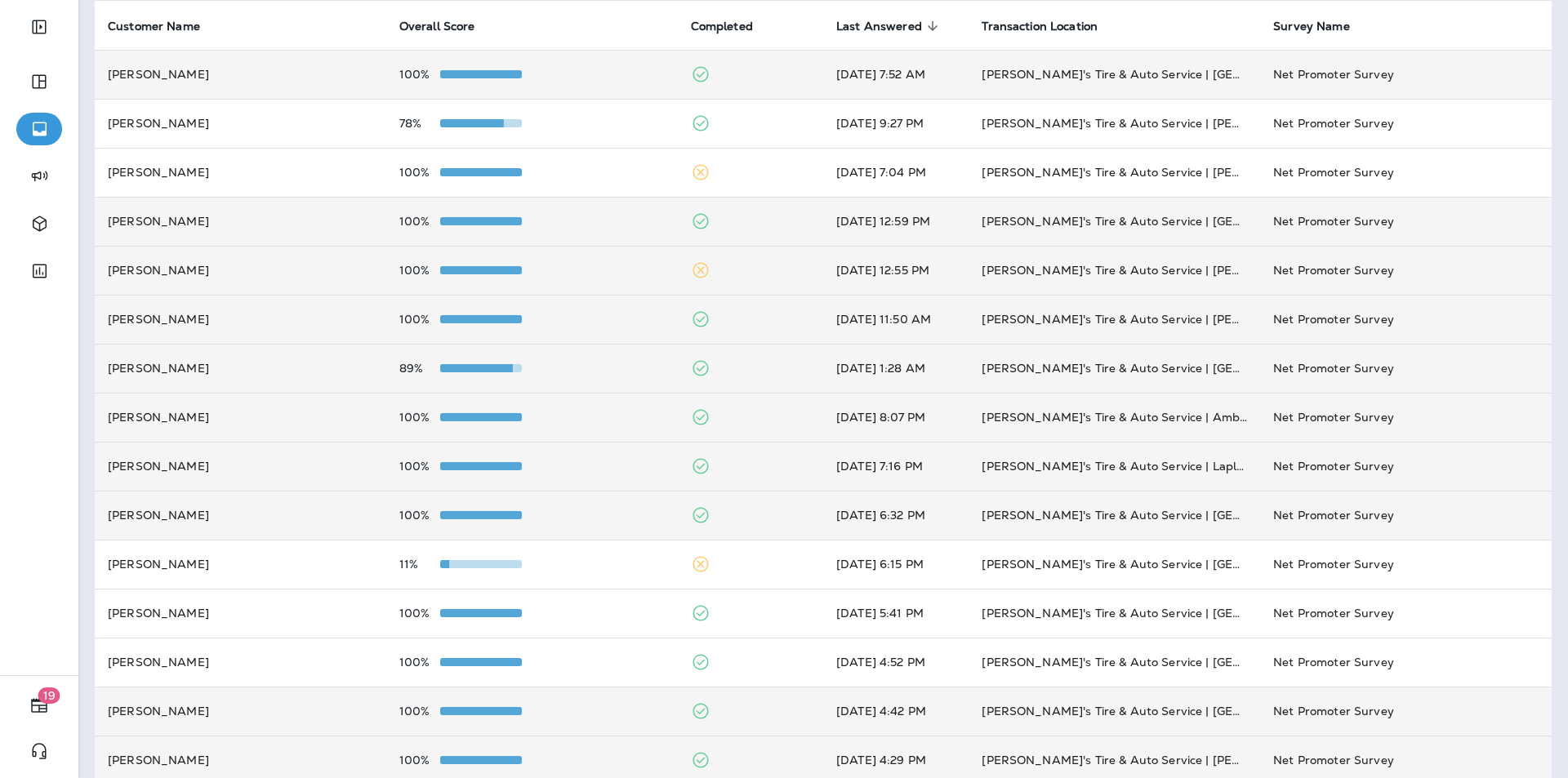
click at [580, 69] on div "100%" at bounding box center [532, 74] width 265 height 13
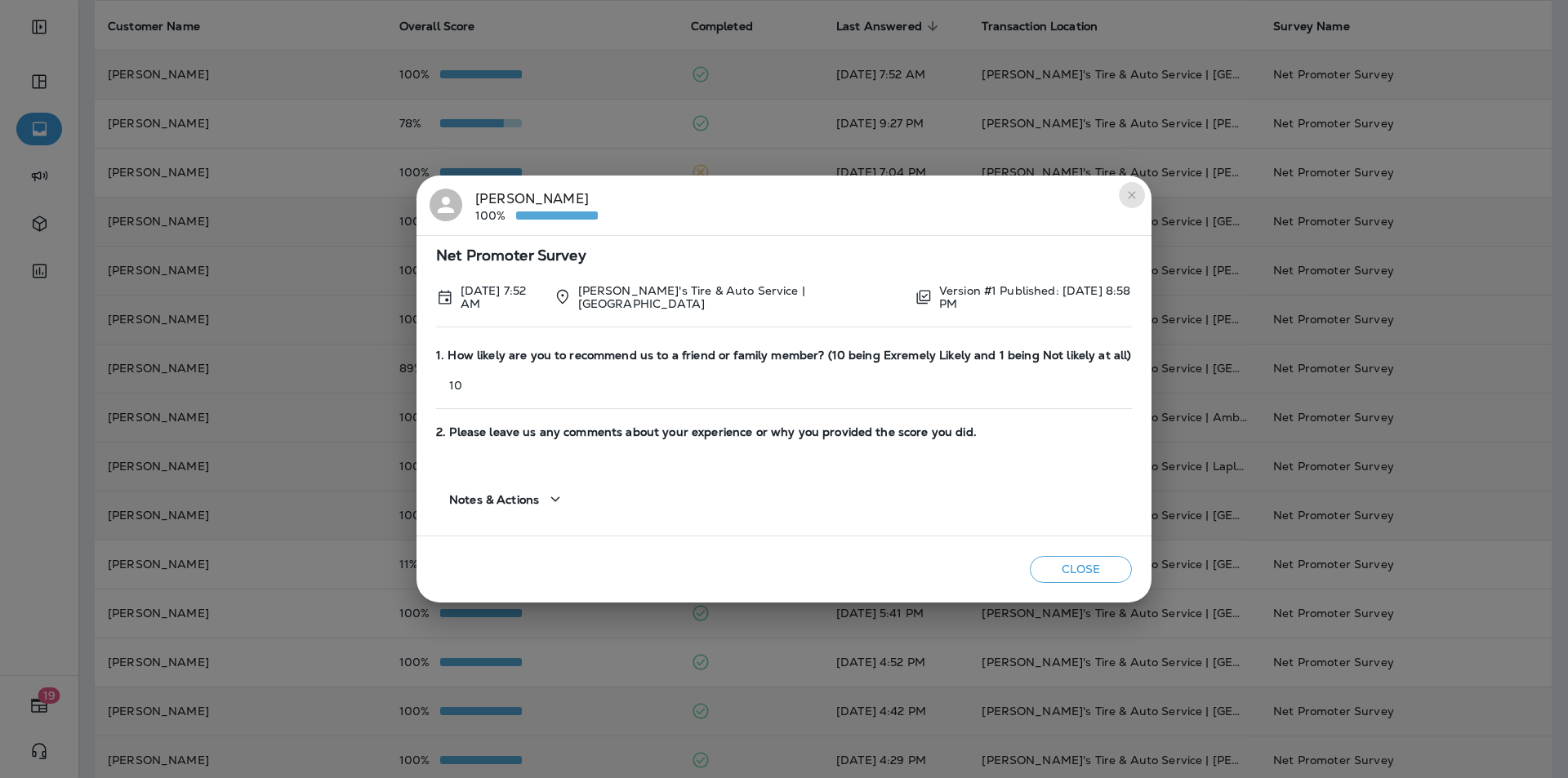
click at [1135, 194] on icon "close" at bounding box center [1131, 195] width 13 height 13
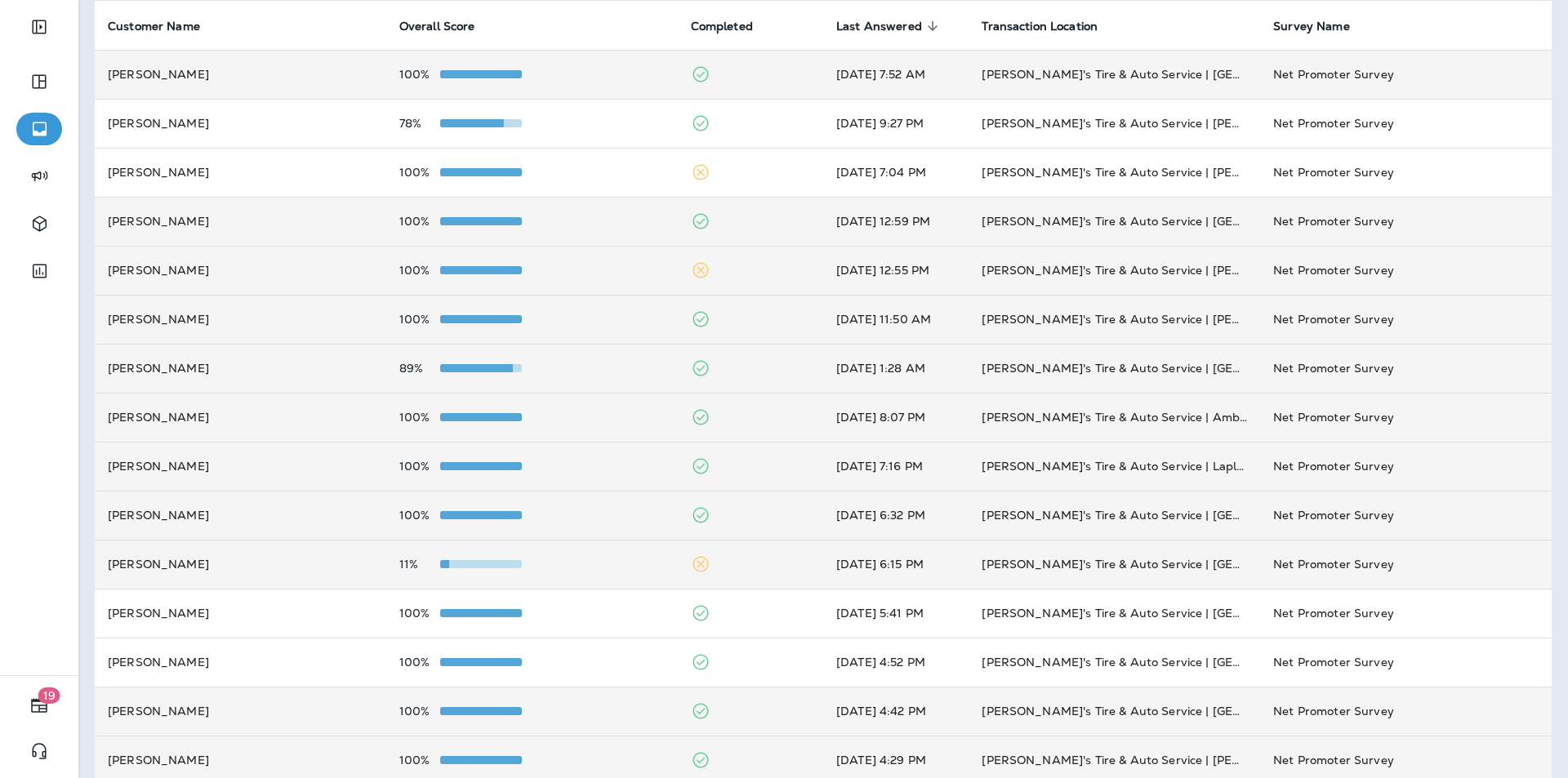
click at [601, 568] on div "11%" at bounding box center [532, 563] width 265 height 13
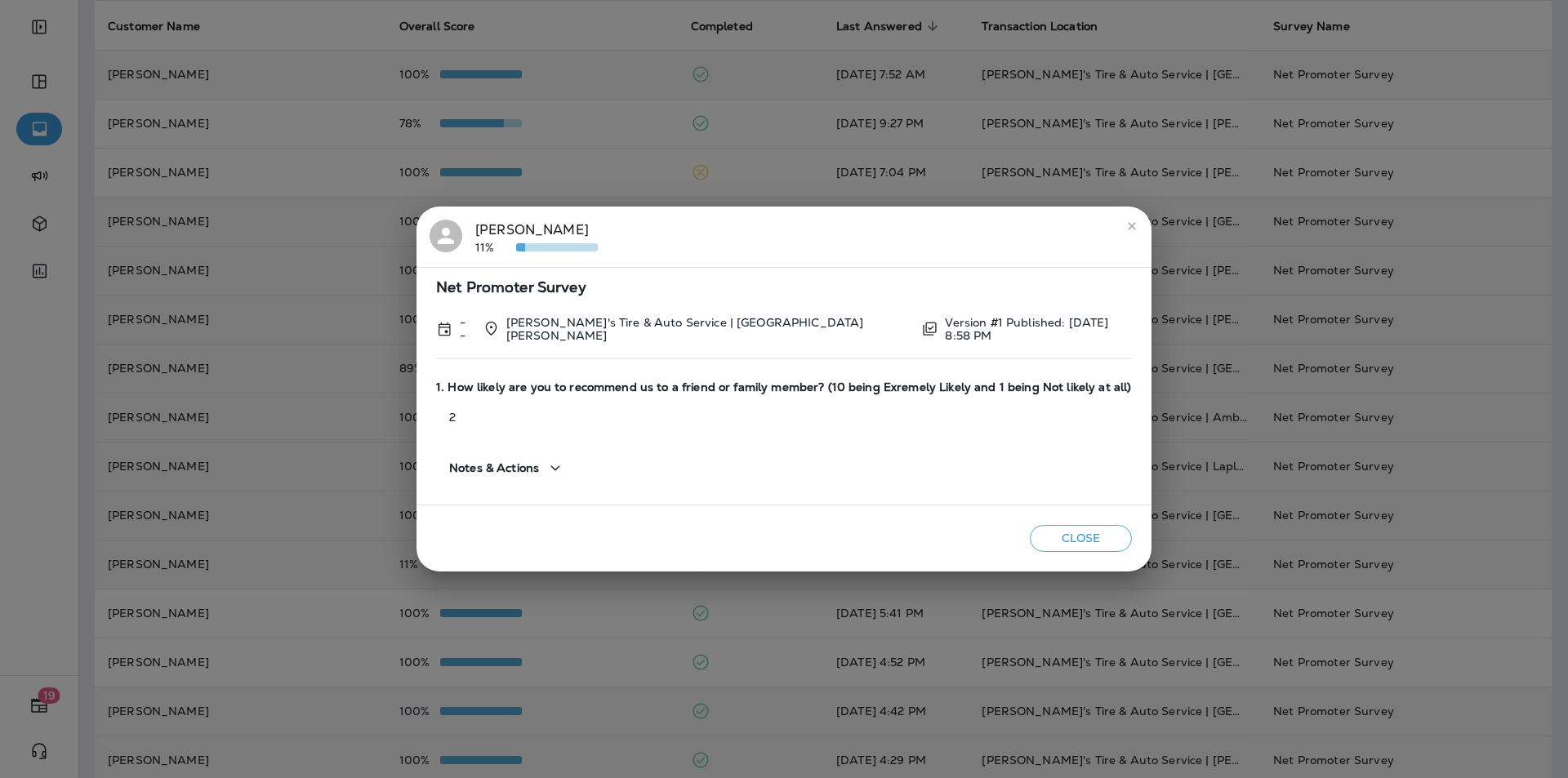
click at [555, 229] on div "[PERSON_NAME] 11%" at bounding box center [536, 237] width 122 height 34
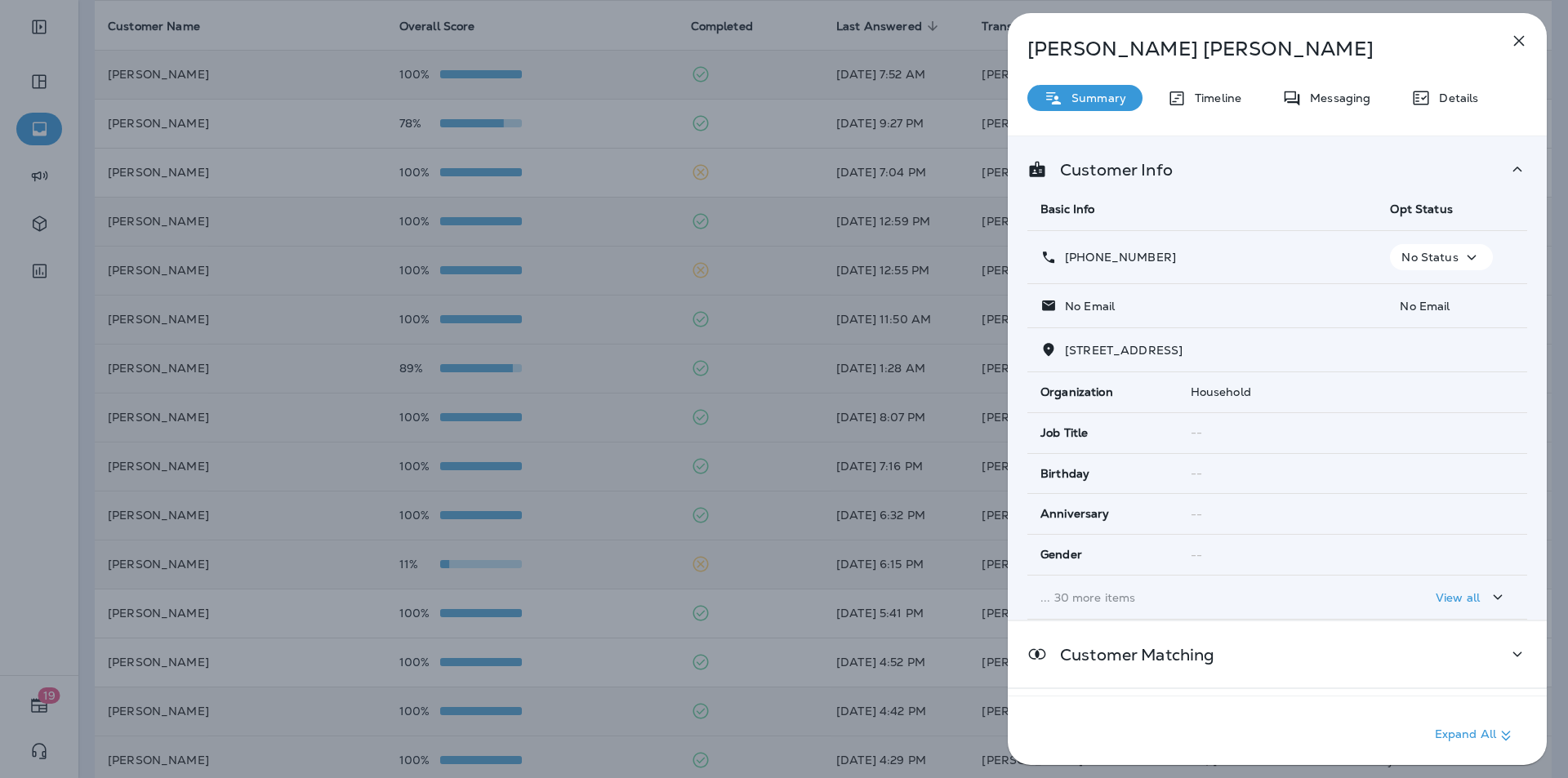
click at [1521, 40] on icon "button" at bounding box center [1519, 41] width 10 height 10
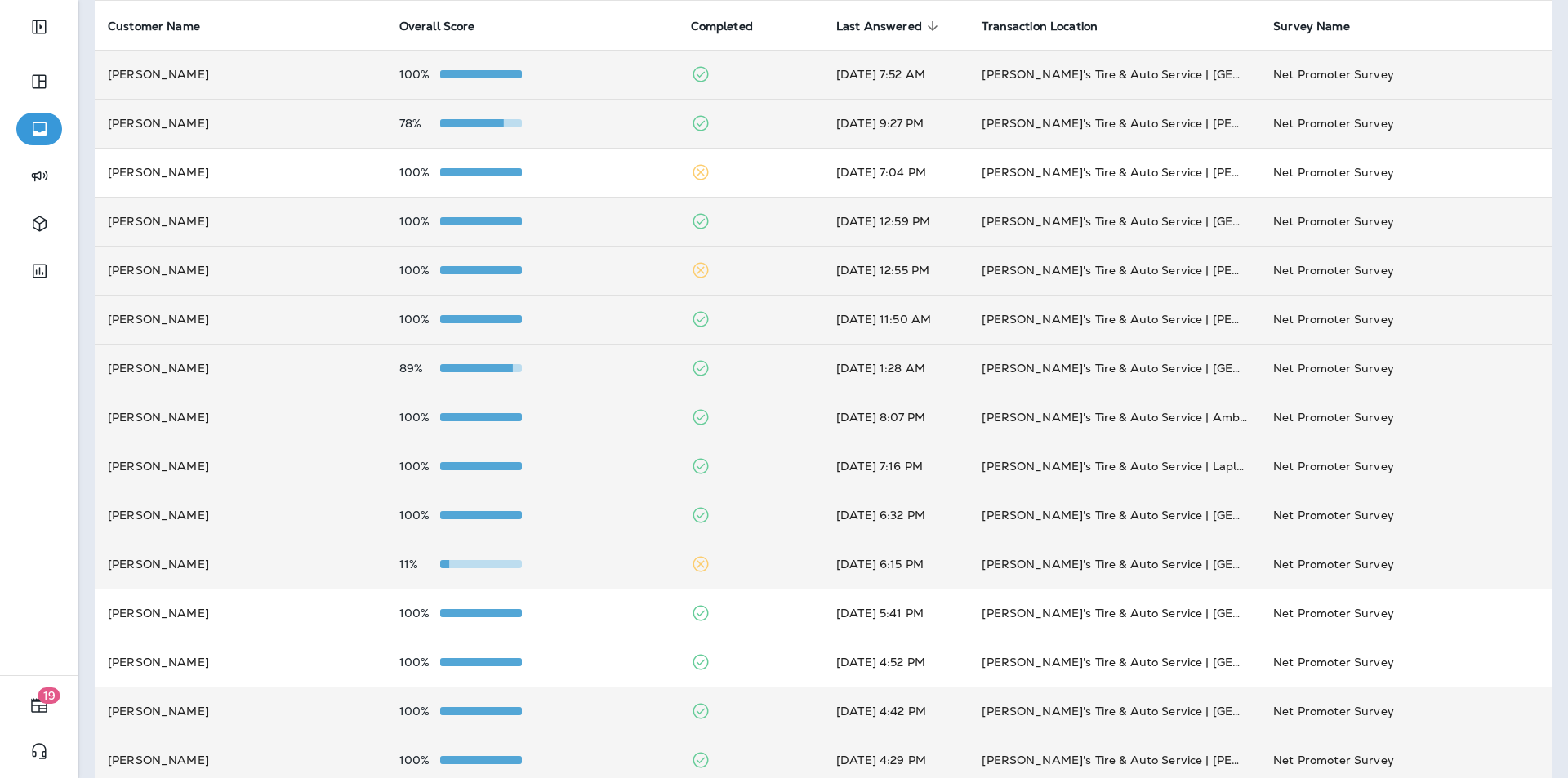
click at [608, 124] on div "78%" at bounding box center [532, 123] width 265 height 13
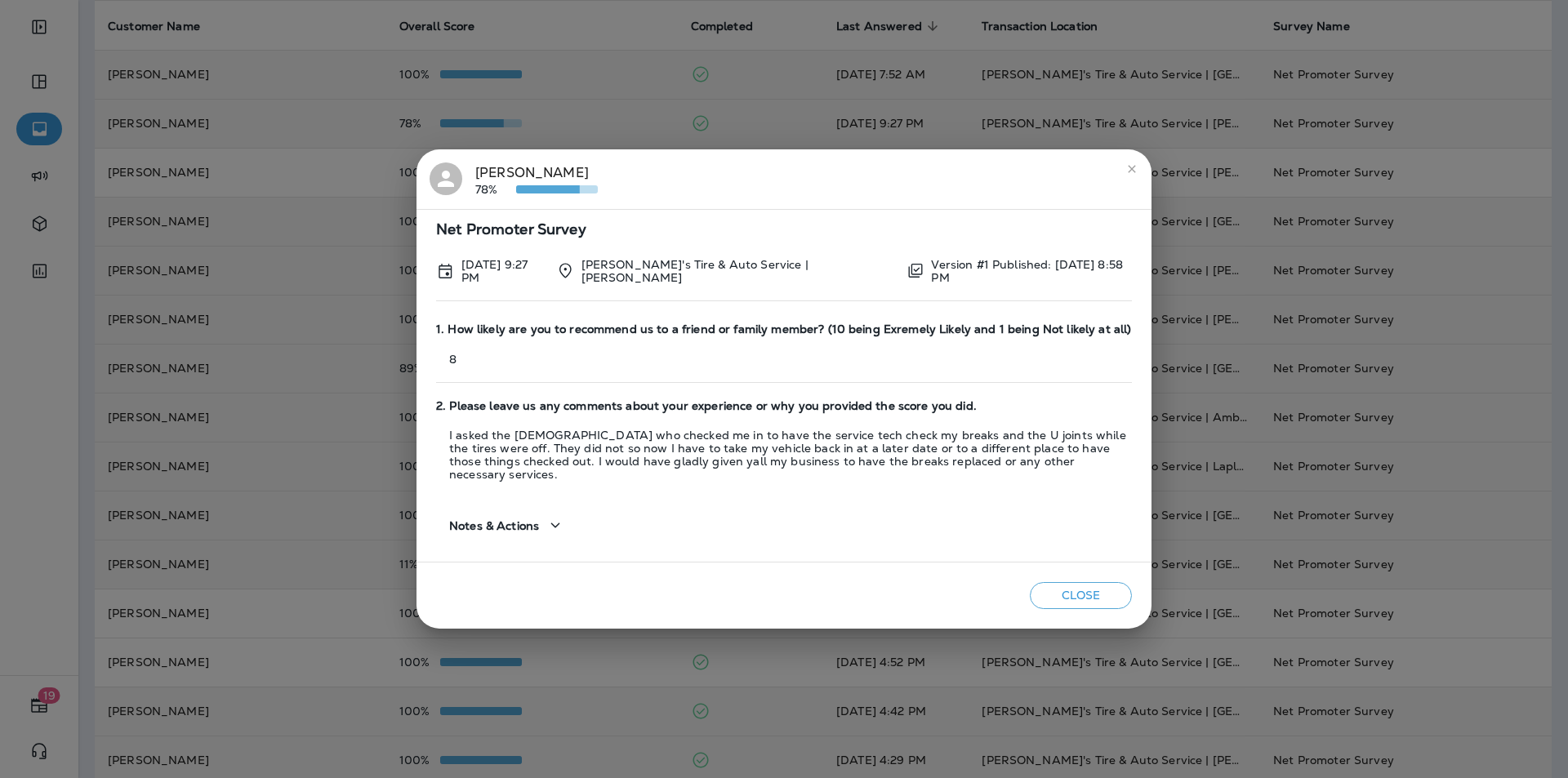
click at [503, 175] on div "[PERSON_NAME] 78%" at bounding box center [536, 180] width 122 height 34
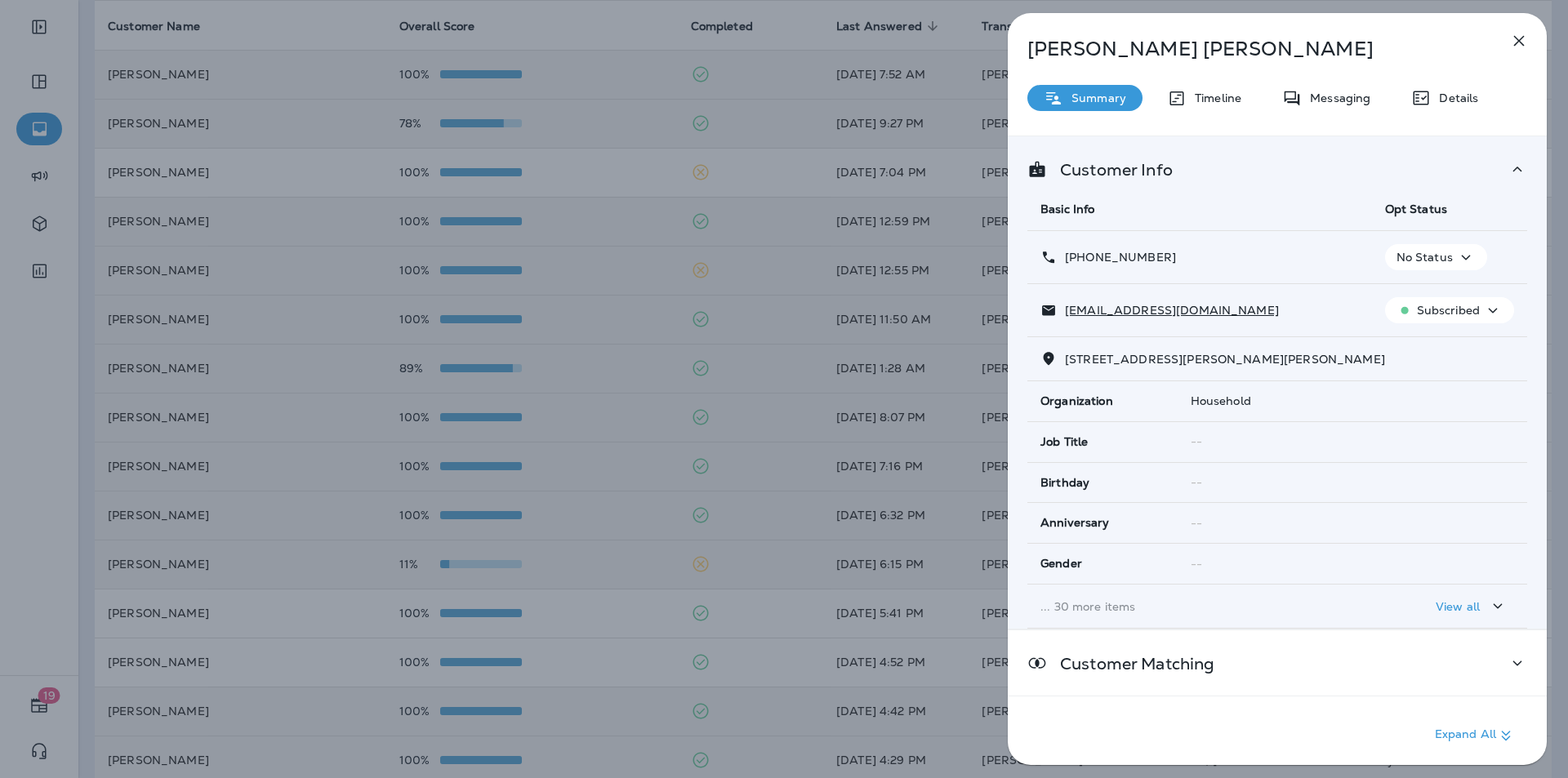
drag, startPoint x: 1525, startPoint y: 38, endPoint x: 1516, endPoint y: 45, distance: 11.4
click at [1525, 38] on icon "button" at bounding box center [1518, 40] width 20 height 20
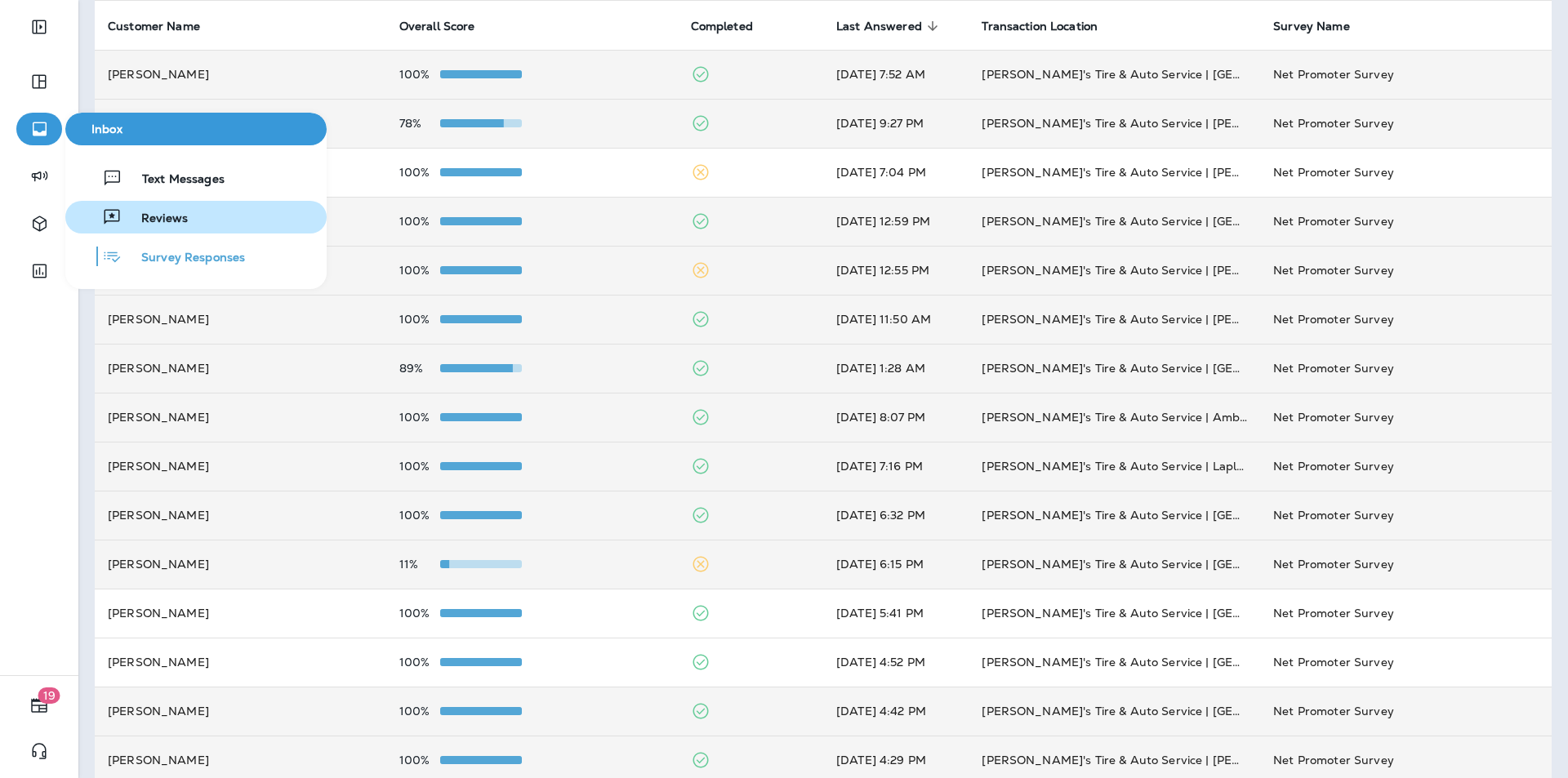
click at [158, 217] on span "Reviews" at bounding box center [154, 219] width 66 height 15
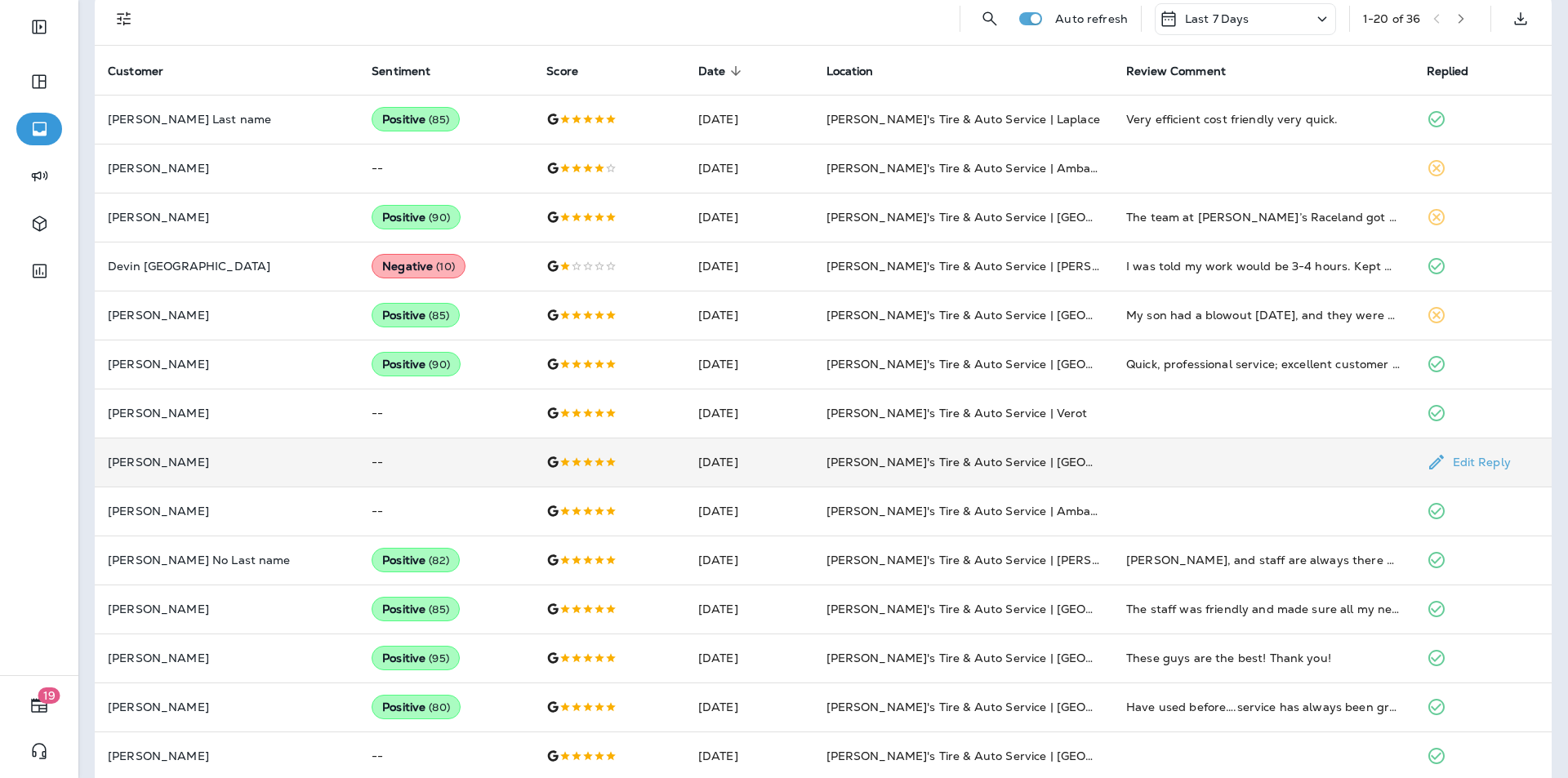
scroll to position [408, 0]
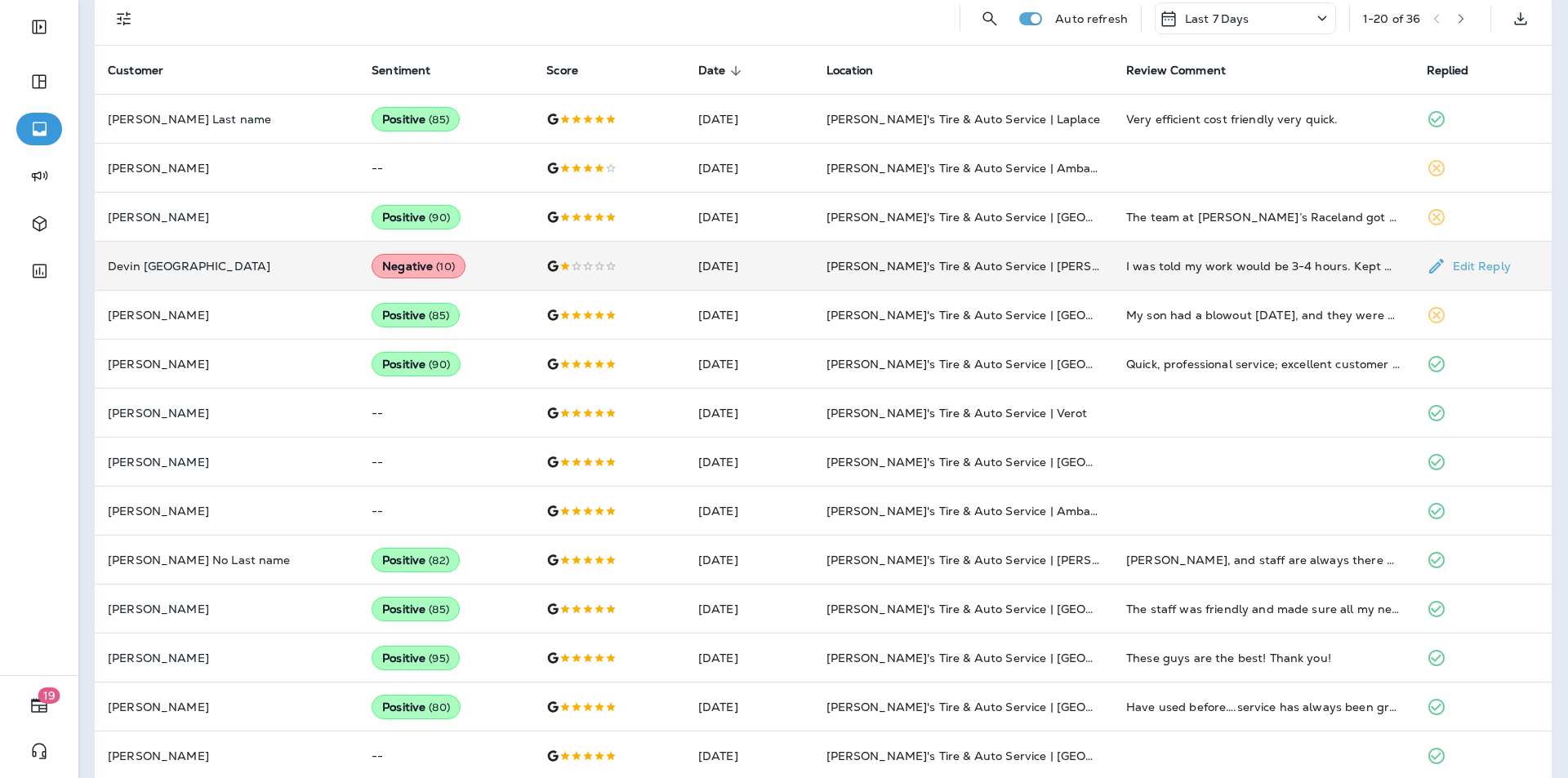
drag, startPoint x: 1057, startPoint y: 262, endPoint x: 1063, endPoint y: 268, distance: 8.5
click at [1057, 262] on td "[PERSON_NAME]'s Tire & Auto Service | [PERSON_NAME]" at bounding box center [964, 266] width 301 height 49
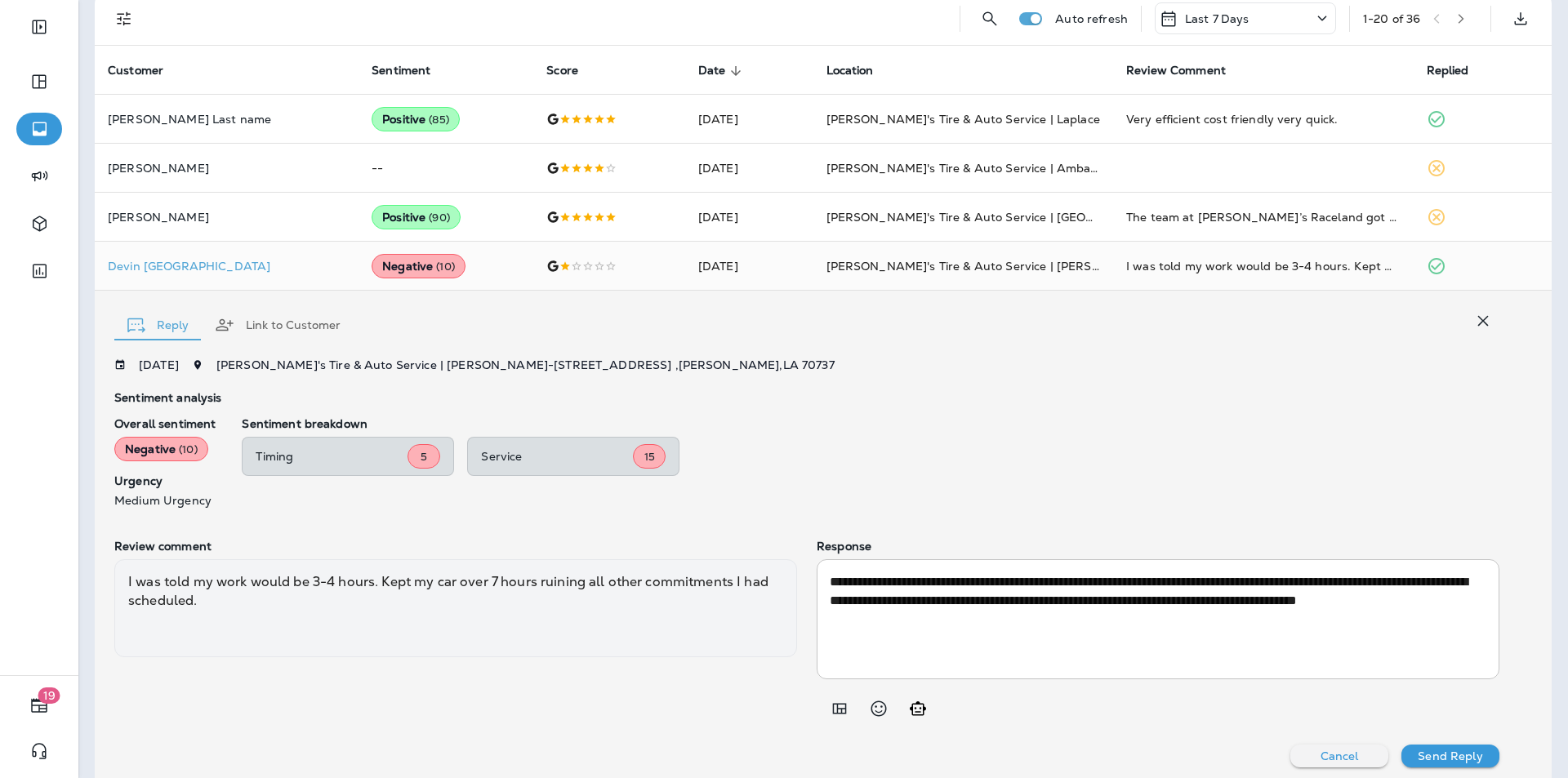
scroll to position [416, 0]
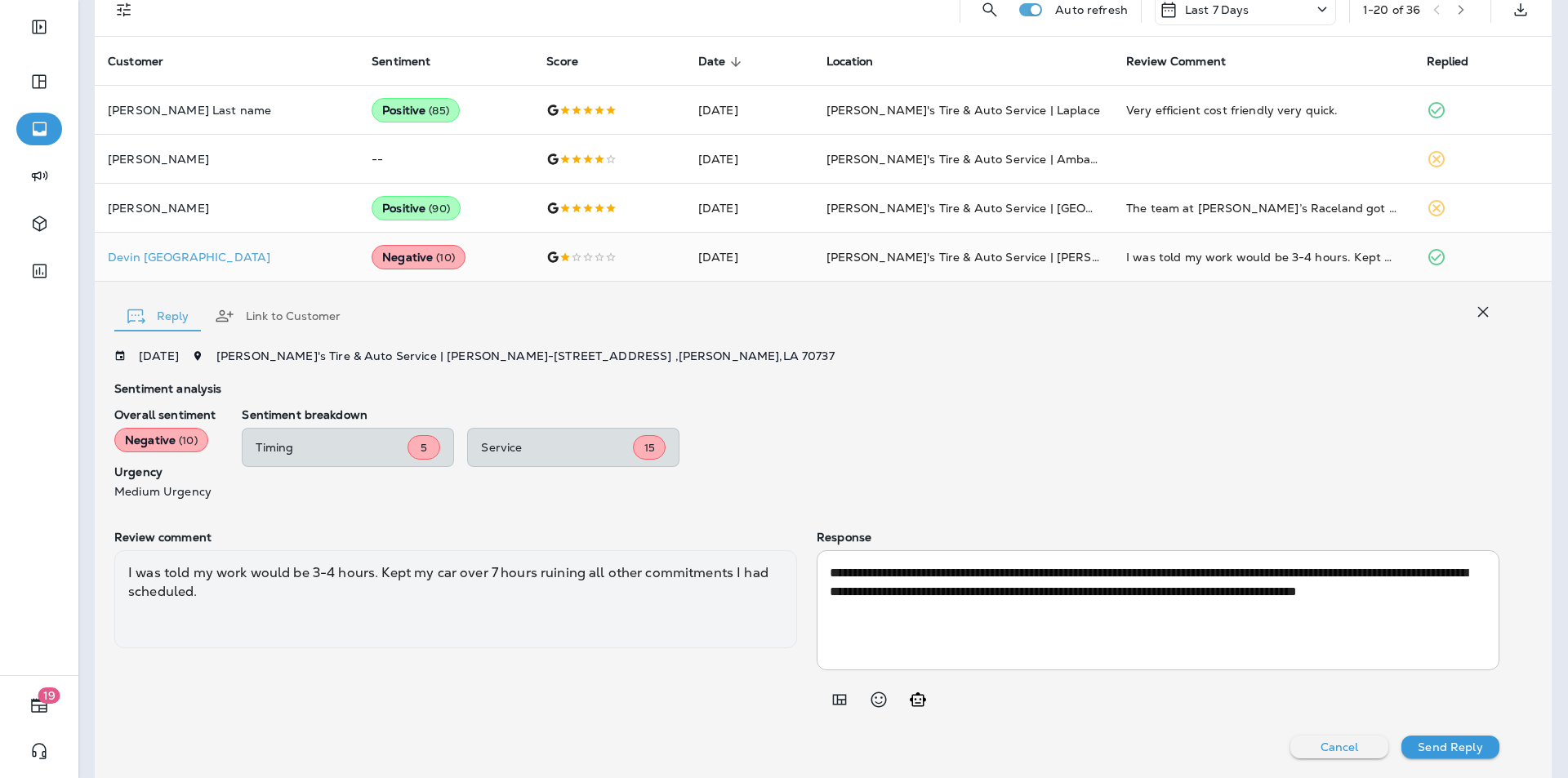
drag, startPoint x: 1471, startPoint y: 314, endPoint x: 1486, endPoint y: 333, distance: 24.2
click at [1473, 314] on icon "button" at bounding box center [1483, 311] width 20 height 20
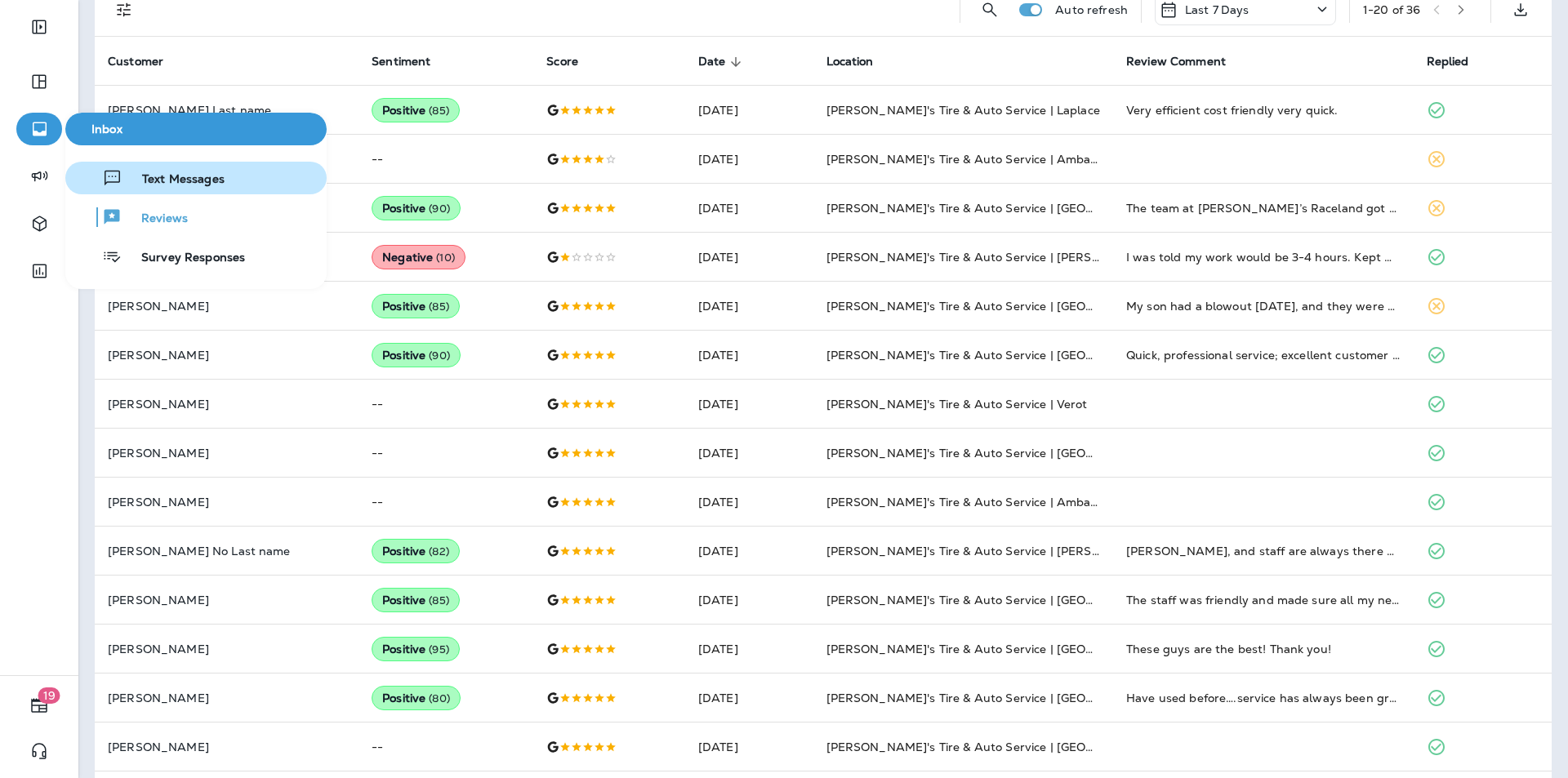
click at [153, 175] on span "Text Messages" at bounding box center [173, 180] width 102 height 15
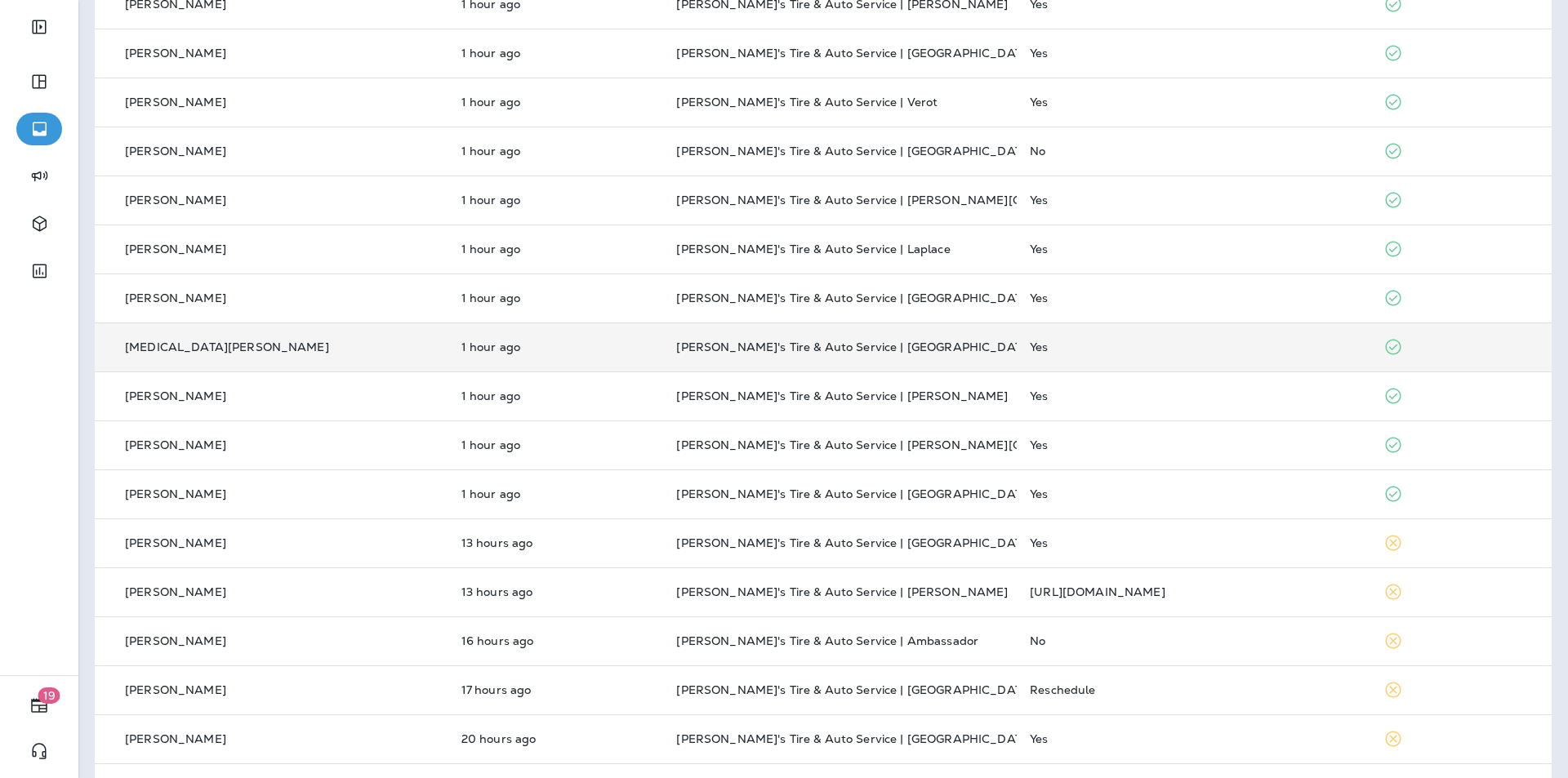
scroll to position [432, 0]
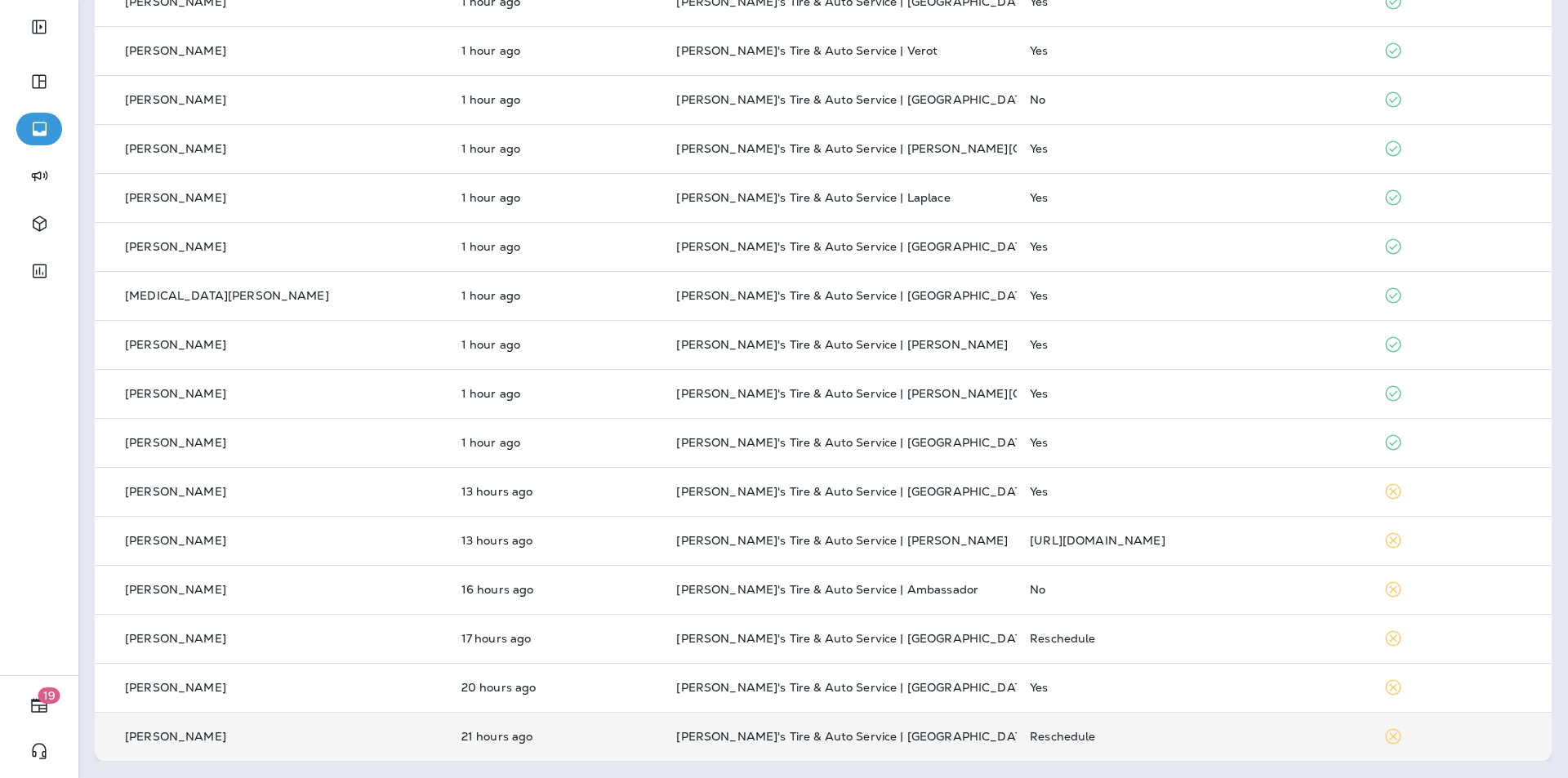
click at [1123, 725] on td "Reschedule" at bounding box center [1194, 736] width 354 height 49
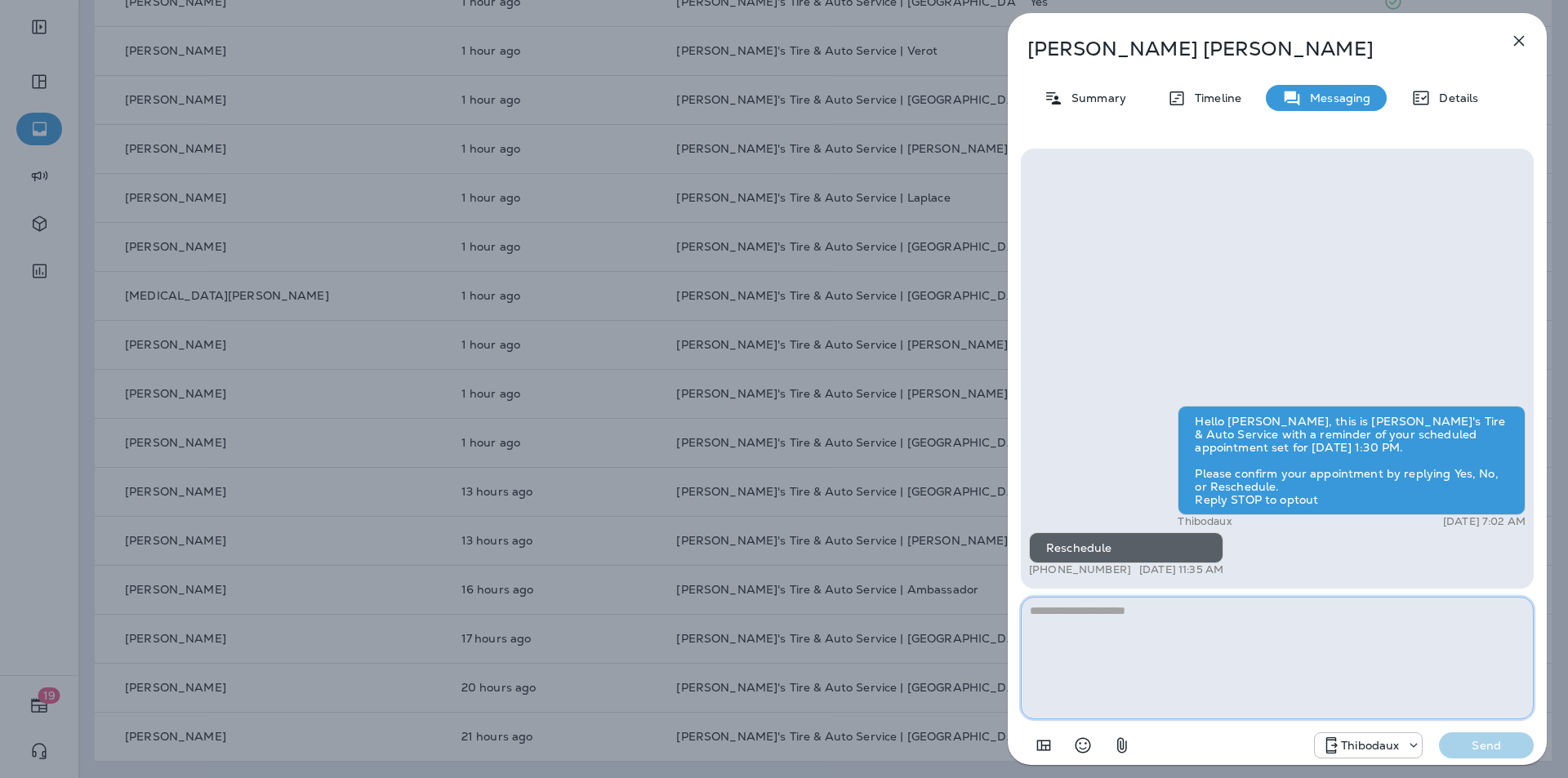
paste textarea "**********"
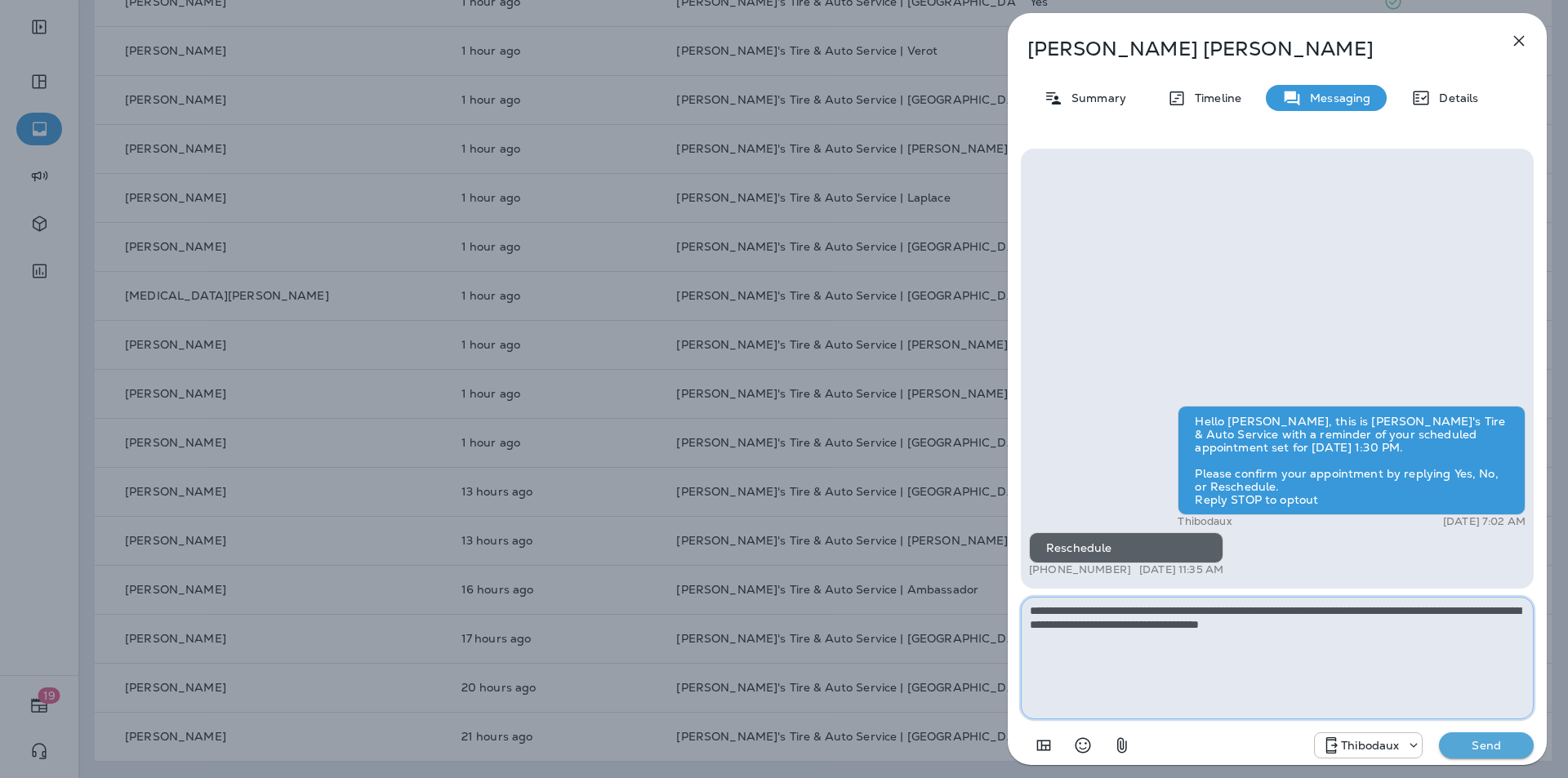
type textarea "**********"
click at [1477, 740] on p "Send" at bounding box center [1486, 746] width 68 height 15
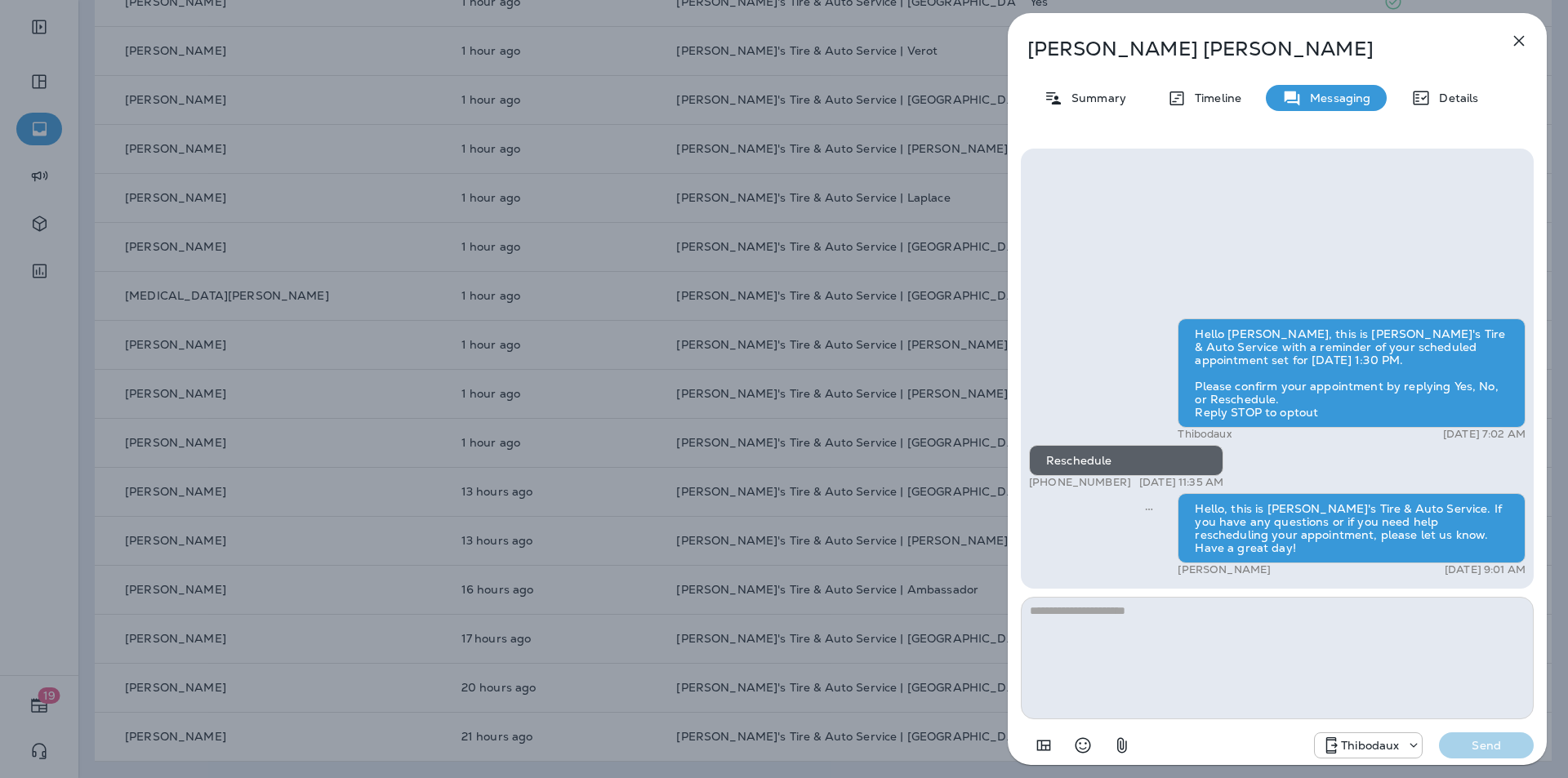
click at [911, 575] on div "[PERSON_NAME] Summary Timeline Messaging Details Hello [PERSON_NAME], this is […" at bounding box center [784, 389] width 1568 height 778
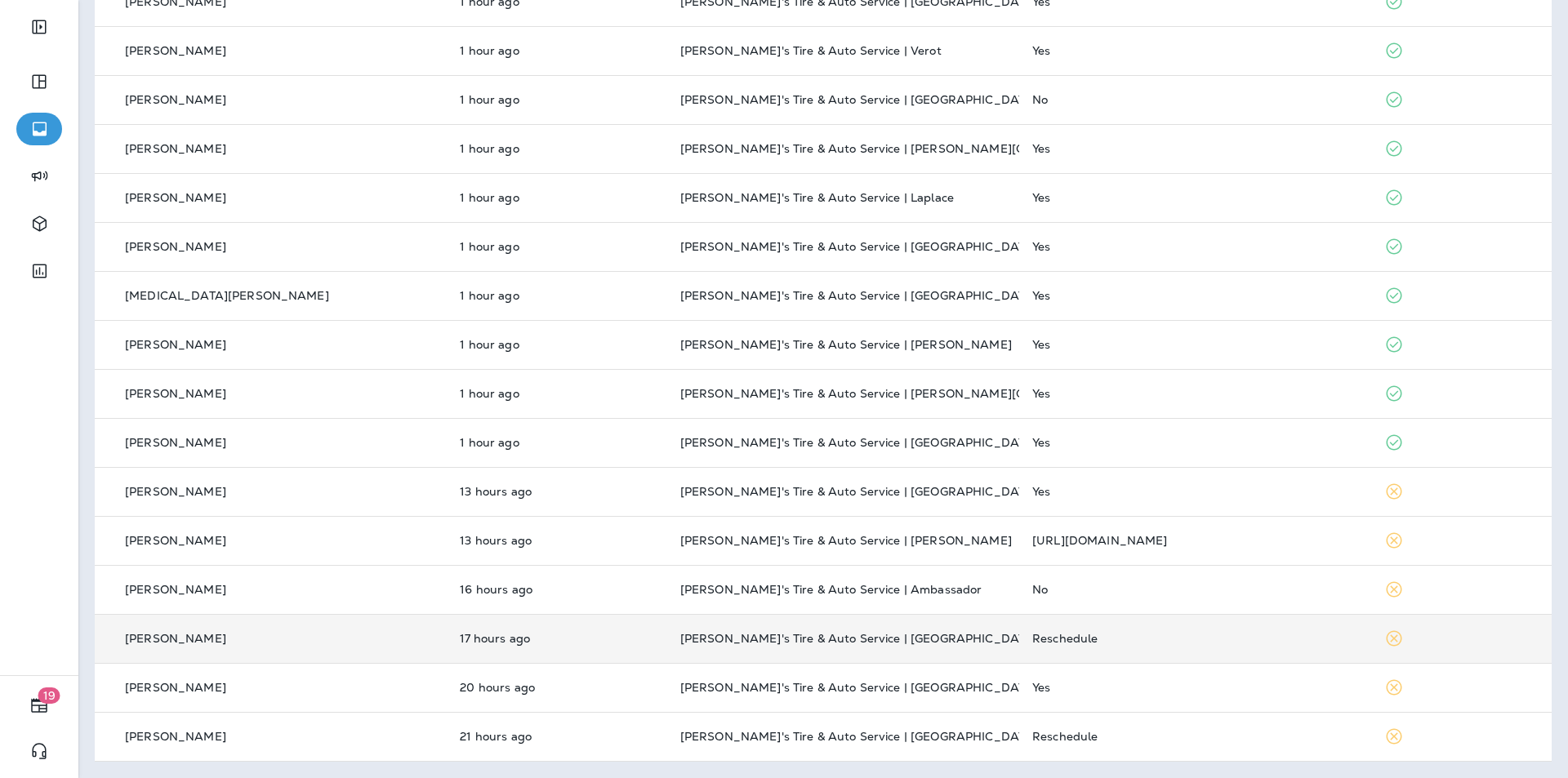
click at [1193, 630] on td "Reschedule" at bounding box center [1195, 638] width 352 height 49
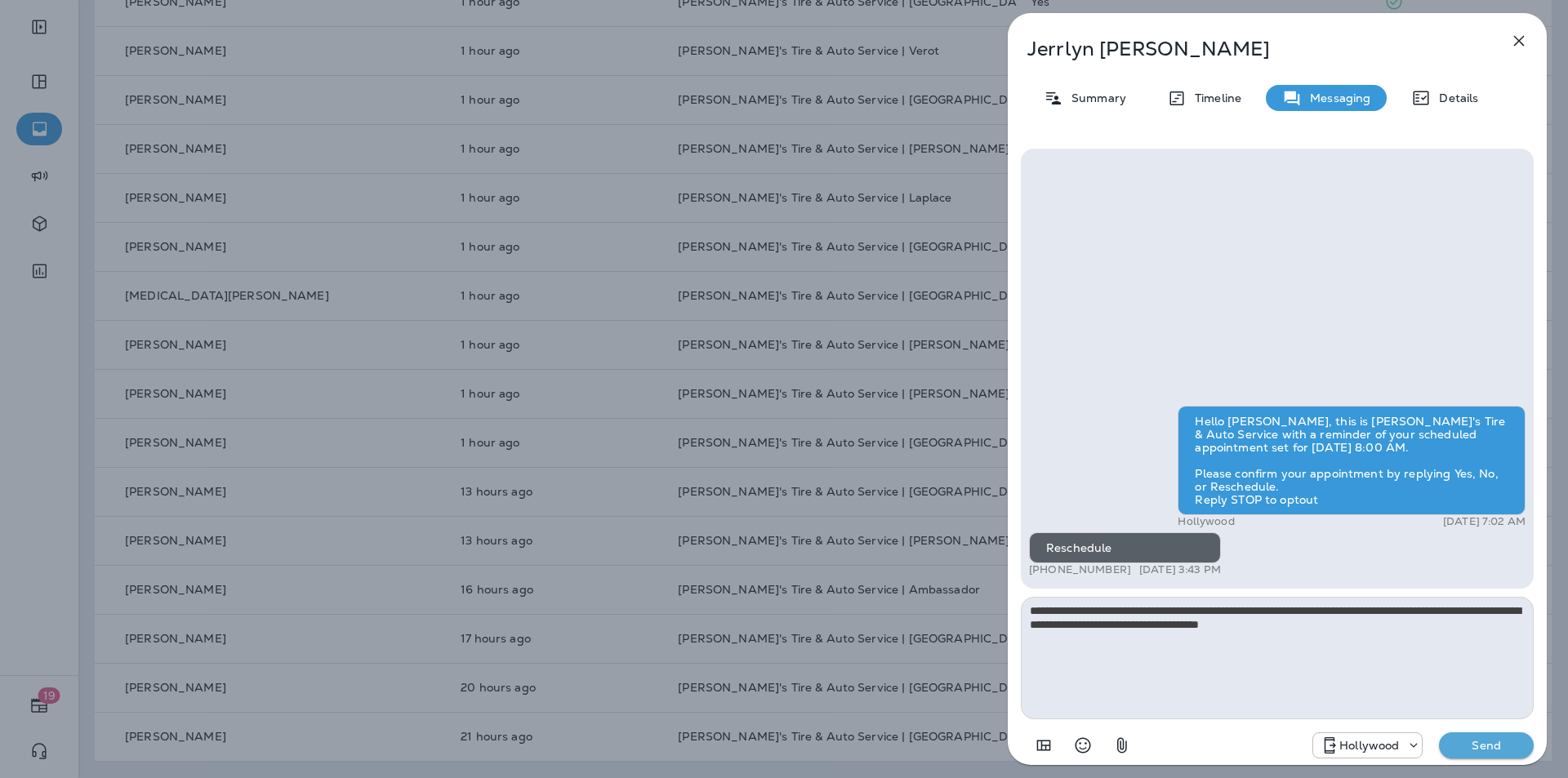
type textarea "**********"
drag, startPoint x: 1468, startPoint y: 741, endPoint x: 1447, endPoint y: 728, distance: 24.7
click at [1469, 741] on p "Send" at bounding box center [1486, 746] width 68 height 15
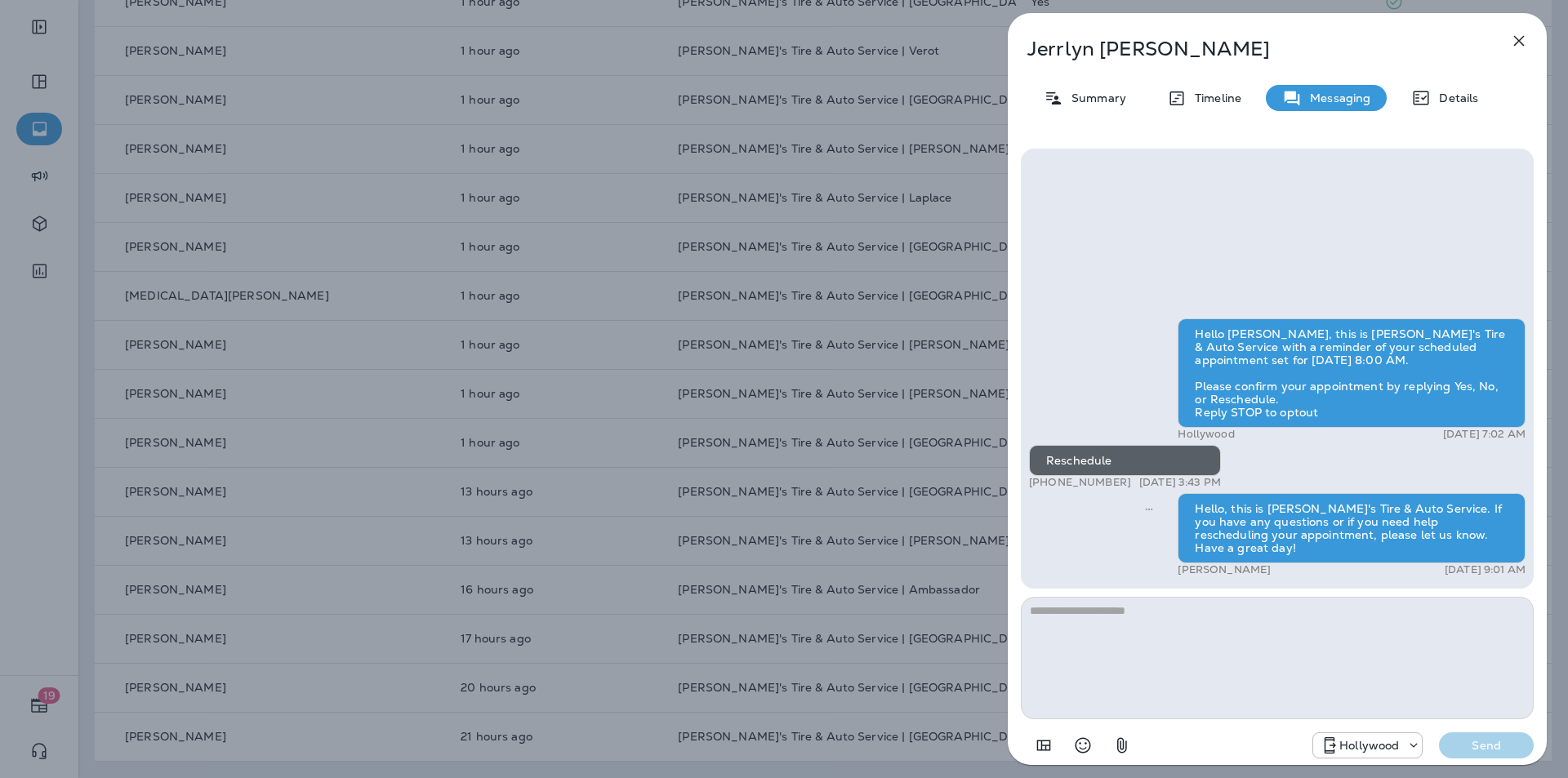
click at [893, 581] on div "[PERSON_NAME] Summary Timeline Messaging Details Hello [PERSON_NAME], this is […" at bounding box center [784, 389] width 1568 height 778
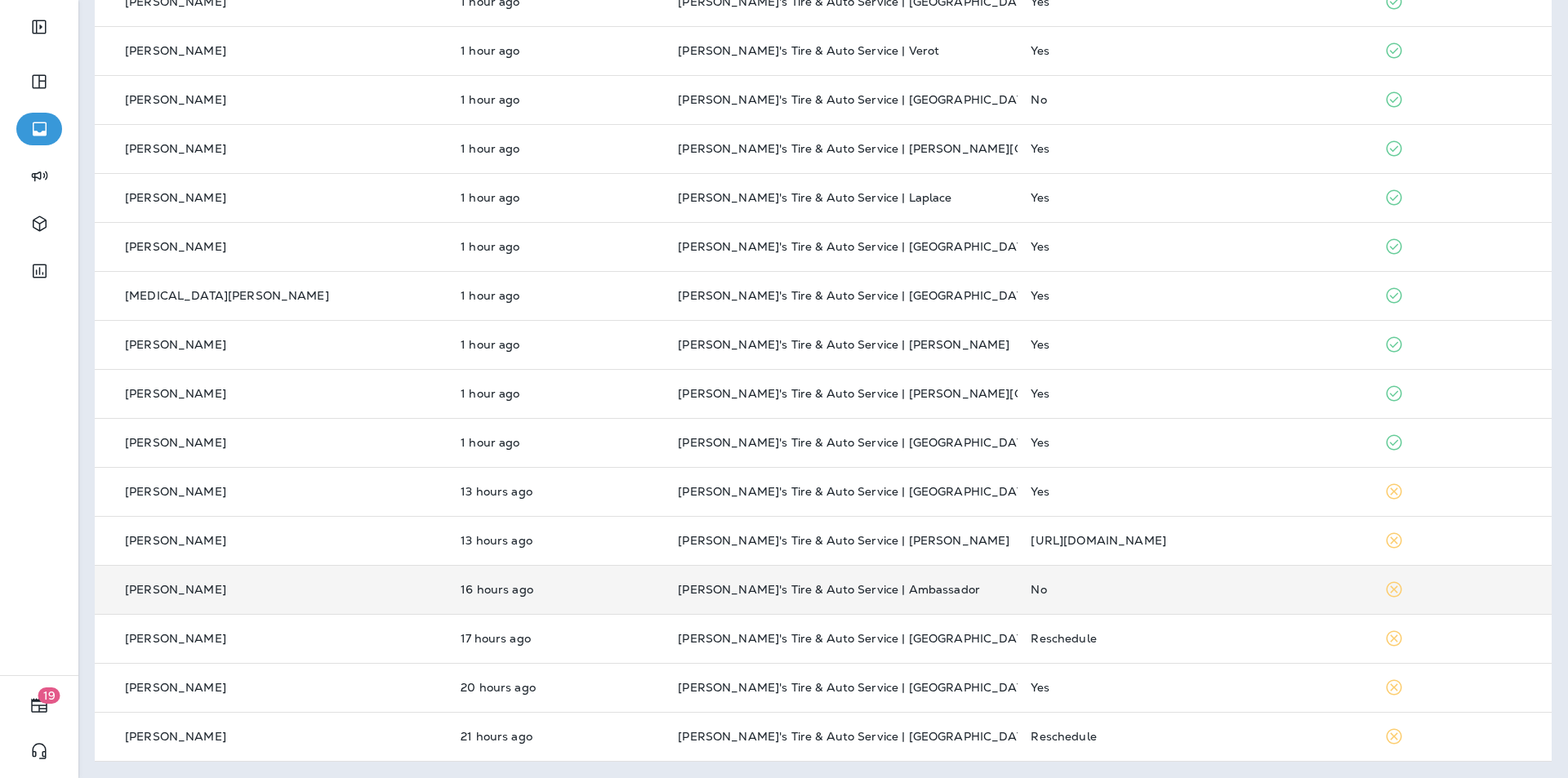
click at [1148, 590] on div "No" at bounding box center [1194, 589] width 327 height 13
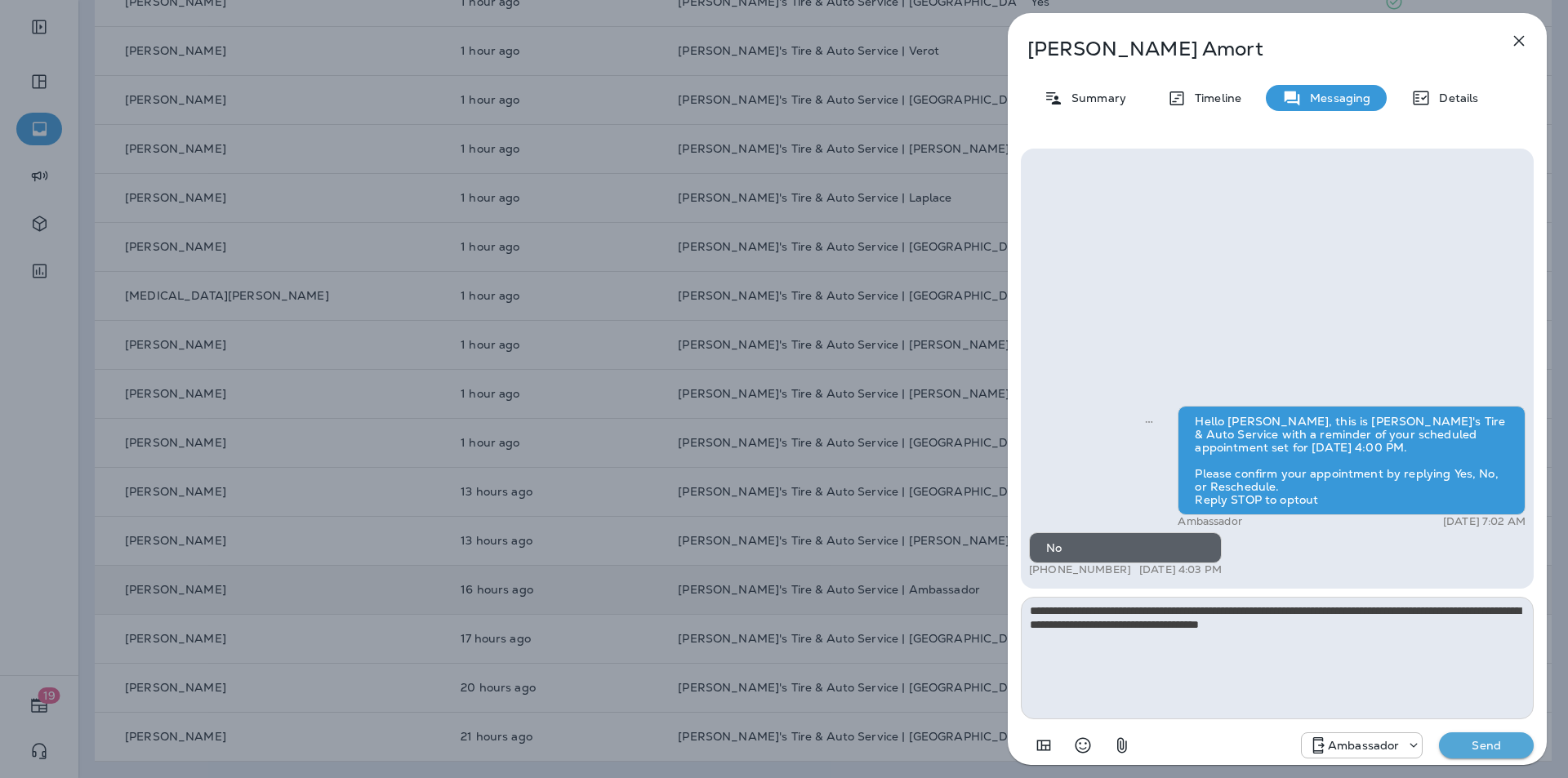
type textarea "**********"
click at [1473, 744] on p "Send" at bounding box center [1486, 746] width 68 height 15
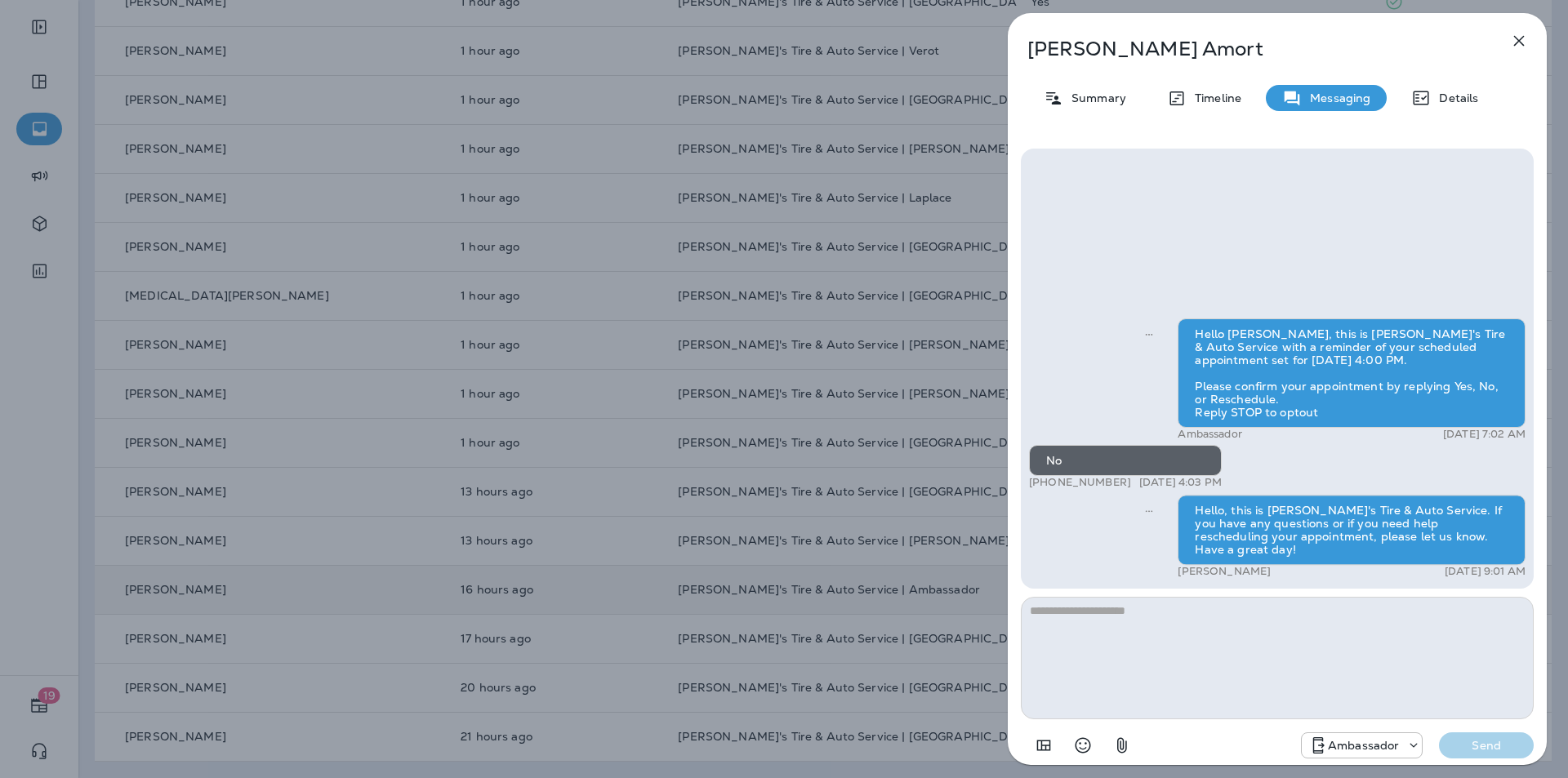
click at [917, 557] on div "[PERSON_NAME] Summary Timeline Messaging Details Hello [PERSON_NAME], this is […" at bounding box center [784, 389] width 1568 height 778
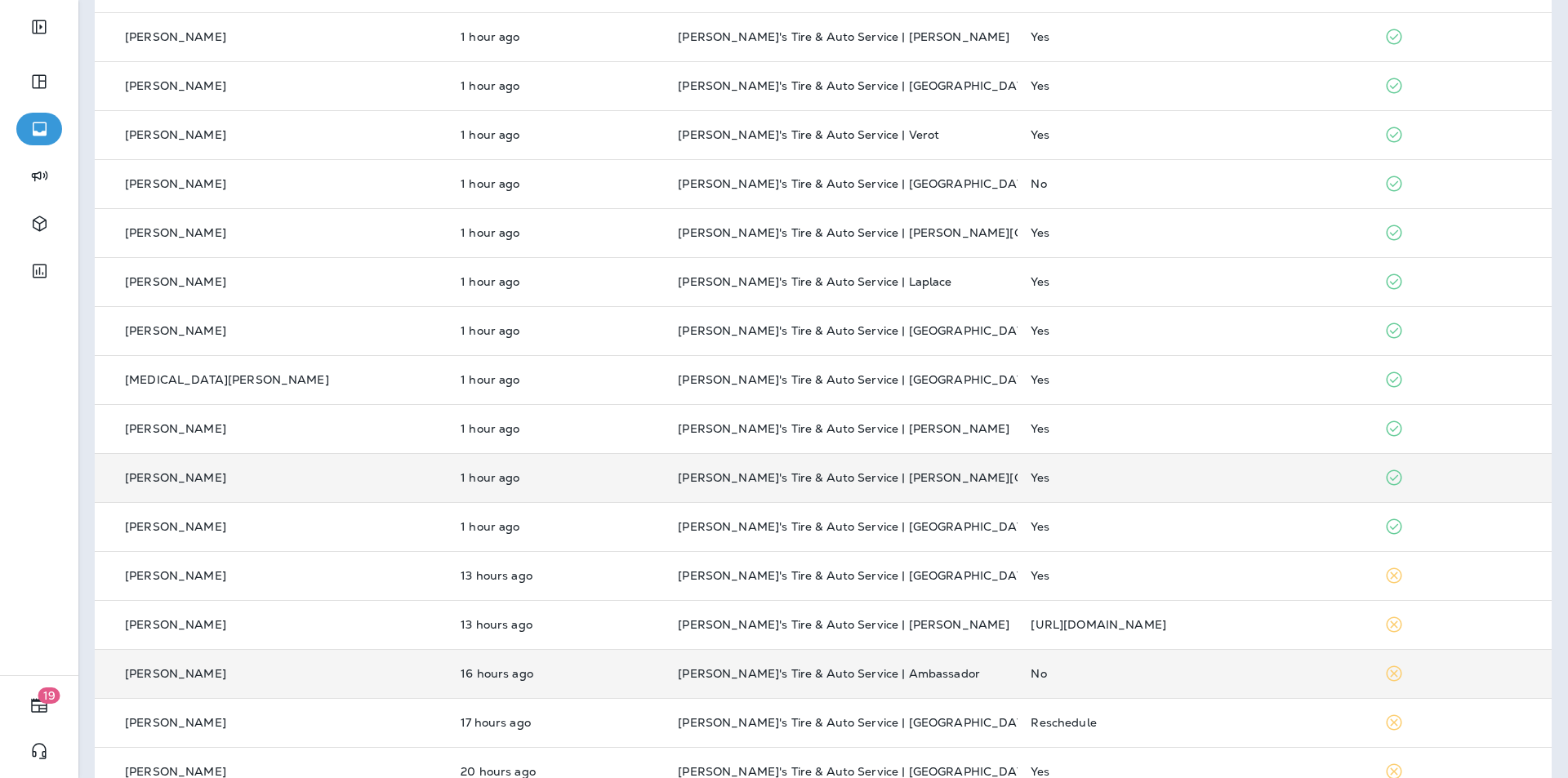
scroll to position [187, 0]
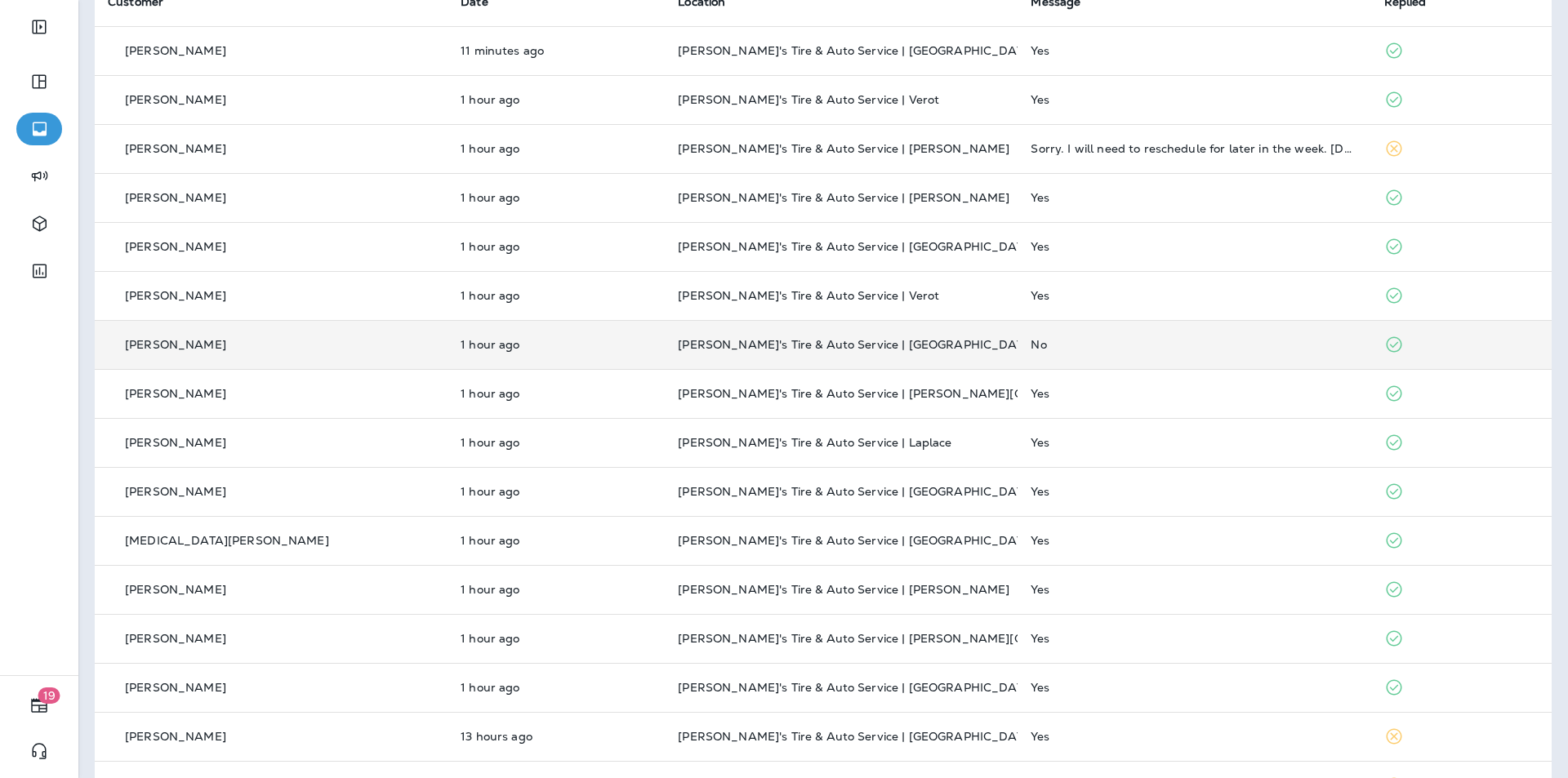
click at [1062, 343] on div "No" at bounding box center [1194, 344] width 327 height 13
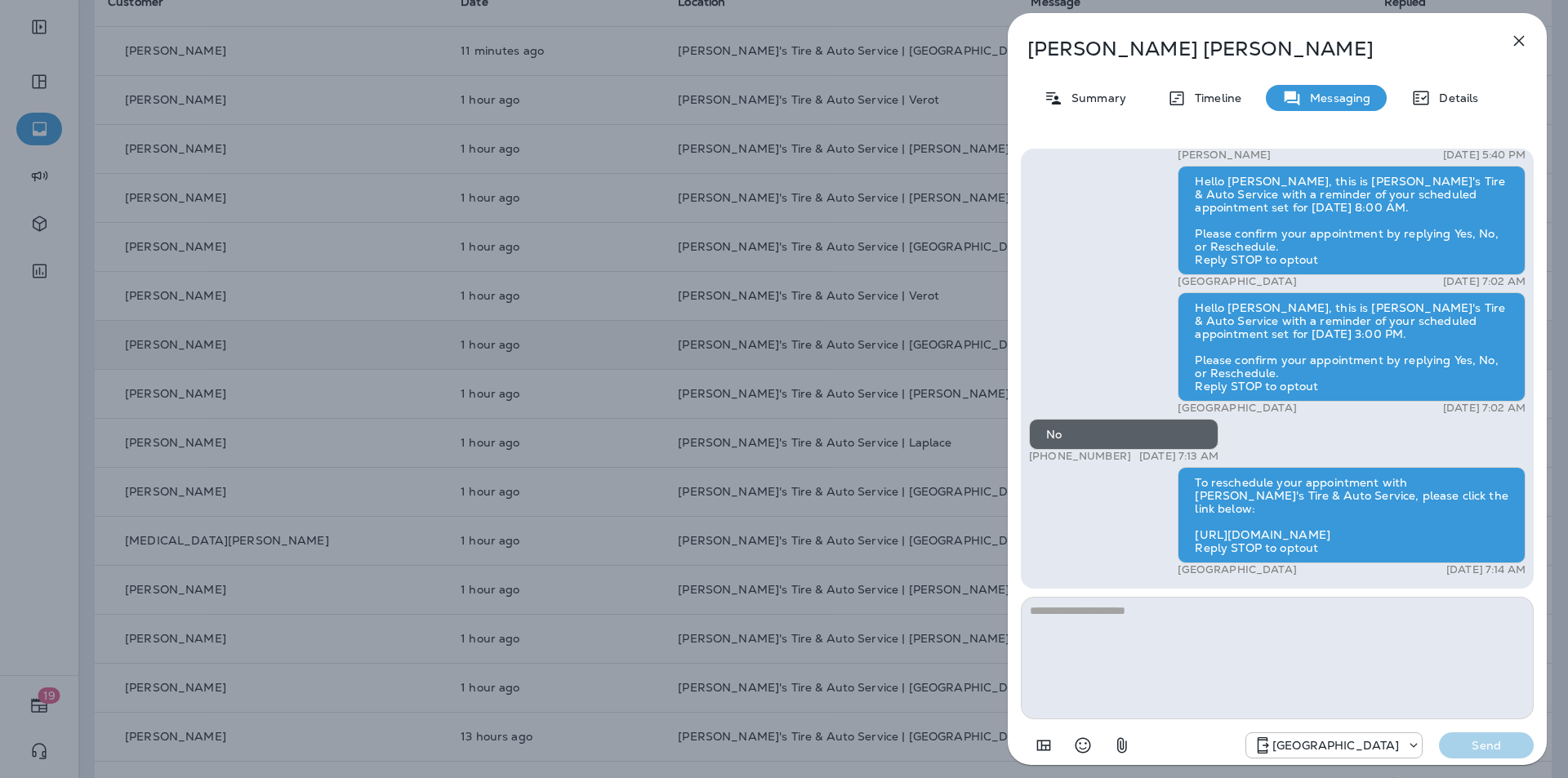
click at [1064, 616] on textarea at bounding box center [1277, 657] width 513 height 122
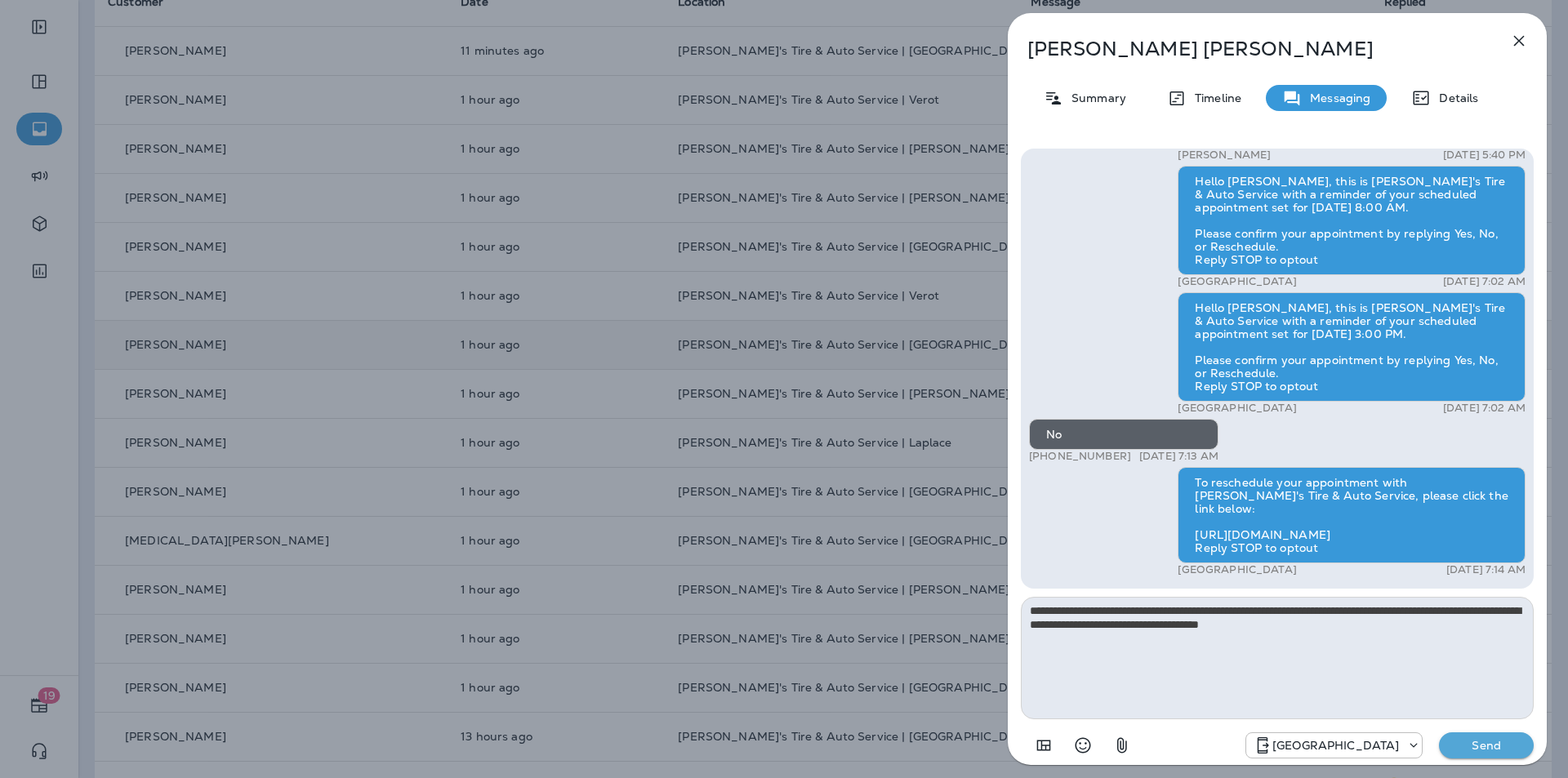
type textarea "**********"
click at [1468, 746] on p "Send" at bounding box center [1486, 746] width 68 height 15
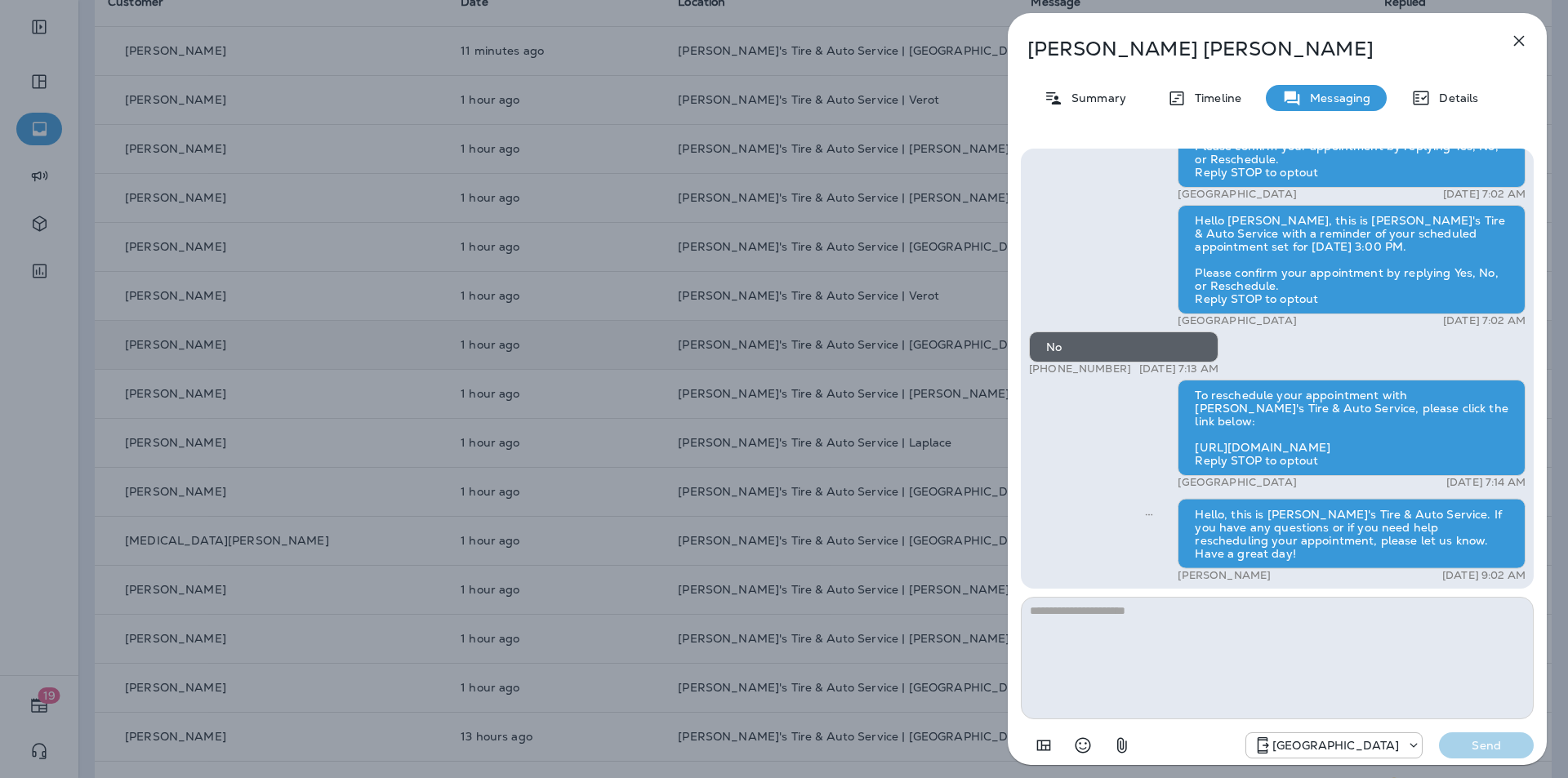
click at [899, 516] on div "[PERSON_NAME] Summary Timeline Messaging Details Hi [PERSON_NAME]! Thank you fo…" at bounding box center [784, 389] width 1568 height 778
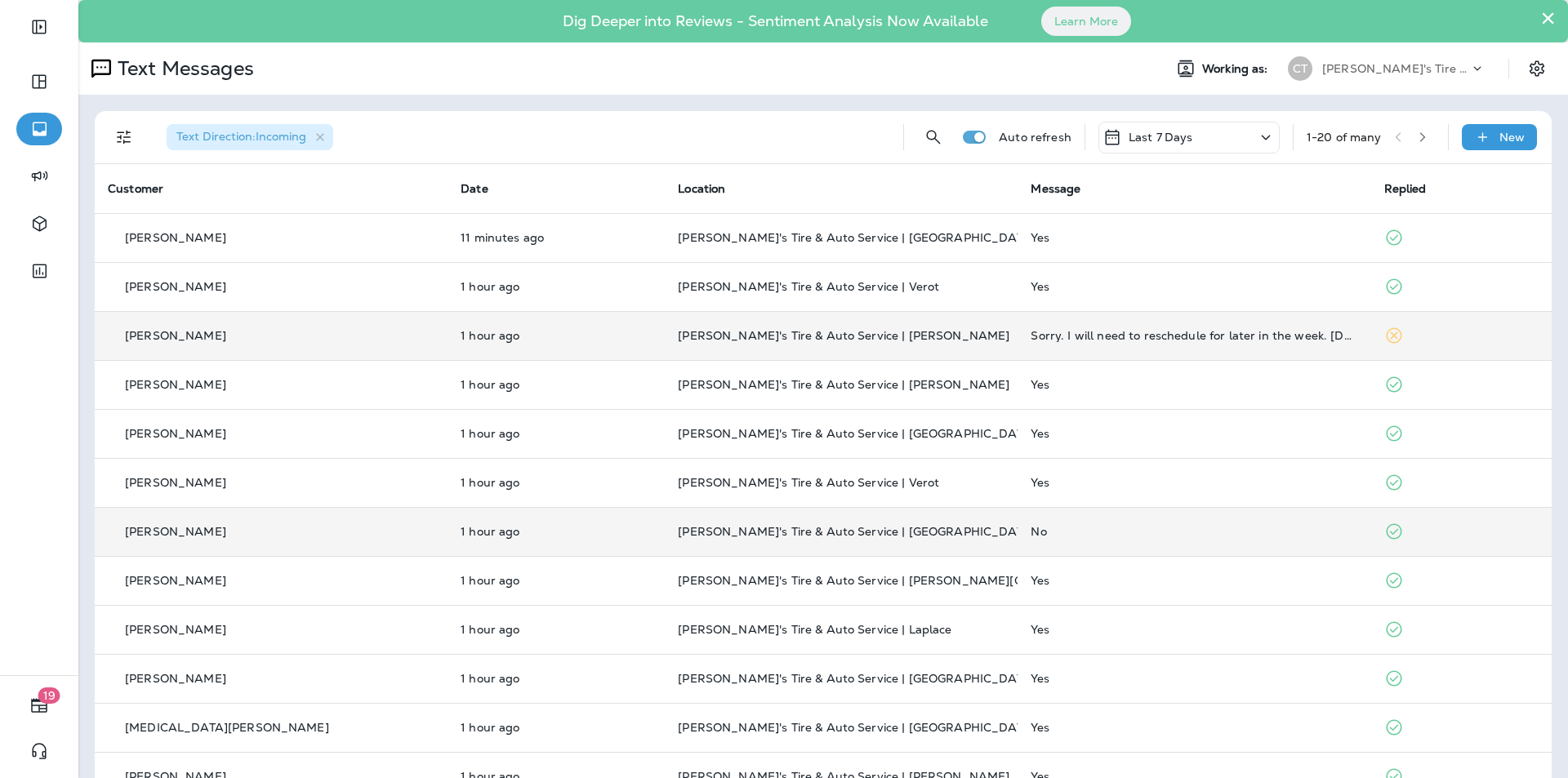
click at [901, 336] on p "[PERSON_NAME]'s Tire & Auto Service | [PERSON_NAME]" at bounding box center [841, 335] width 327 height 13
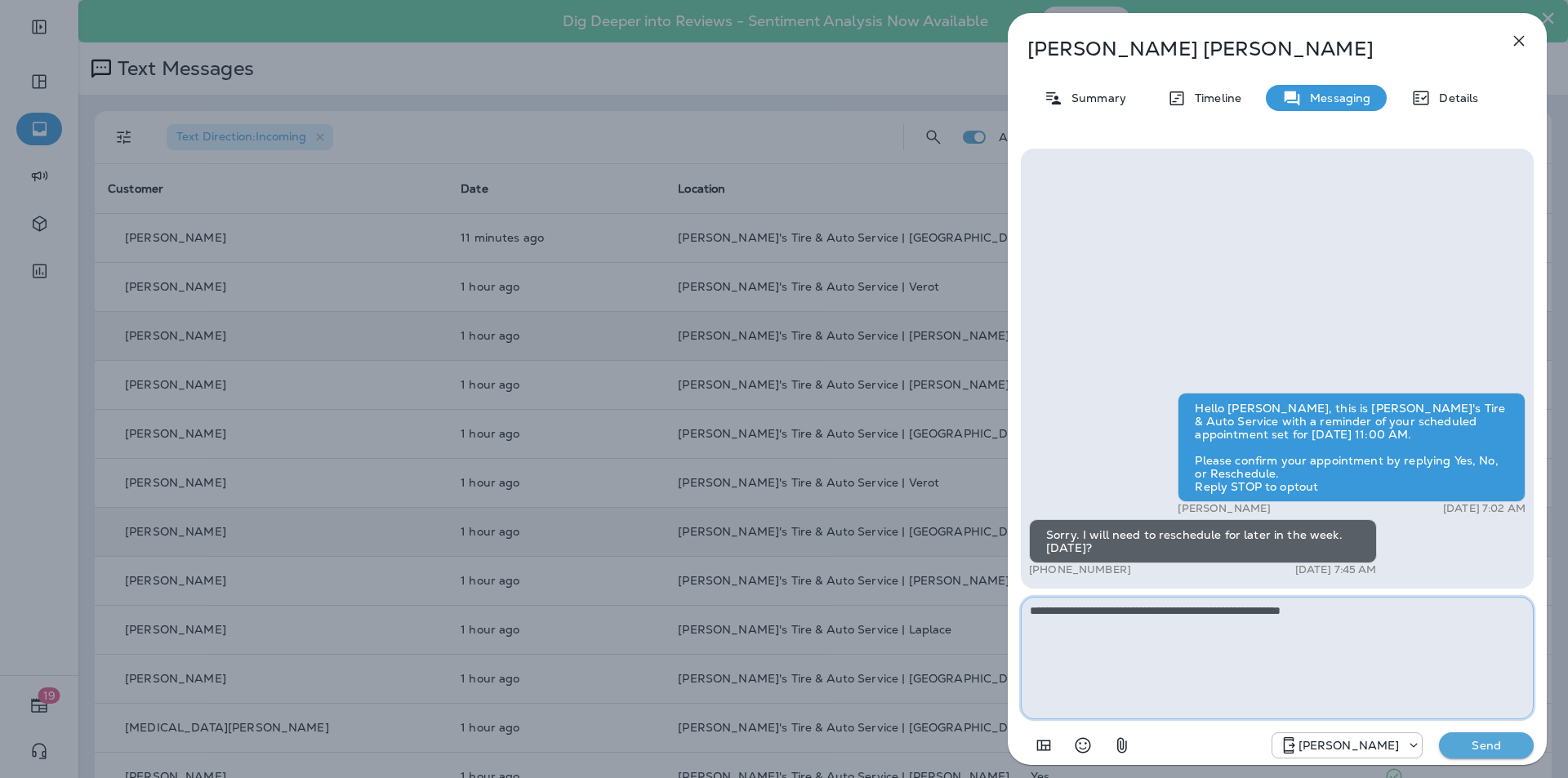
click at [1314, 610] on textarea "**********" at bounding box center [1277, 657] width 513 height 122
drag, startPoint x: 1267, startPoint y: 612, endPoint x: 1270, endPoint y: 633, distance: 21.2
click at [1267, 611] on textarea "**********" at bounding box center [1277, 657] width 513 height 122
click at [1400, 610] on textarea "**********" at bounding box center [1277, 657] width 513 height 122
type textarea "**********"
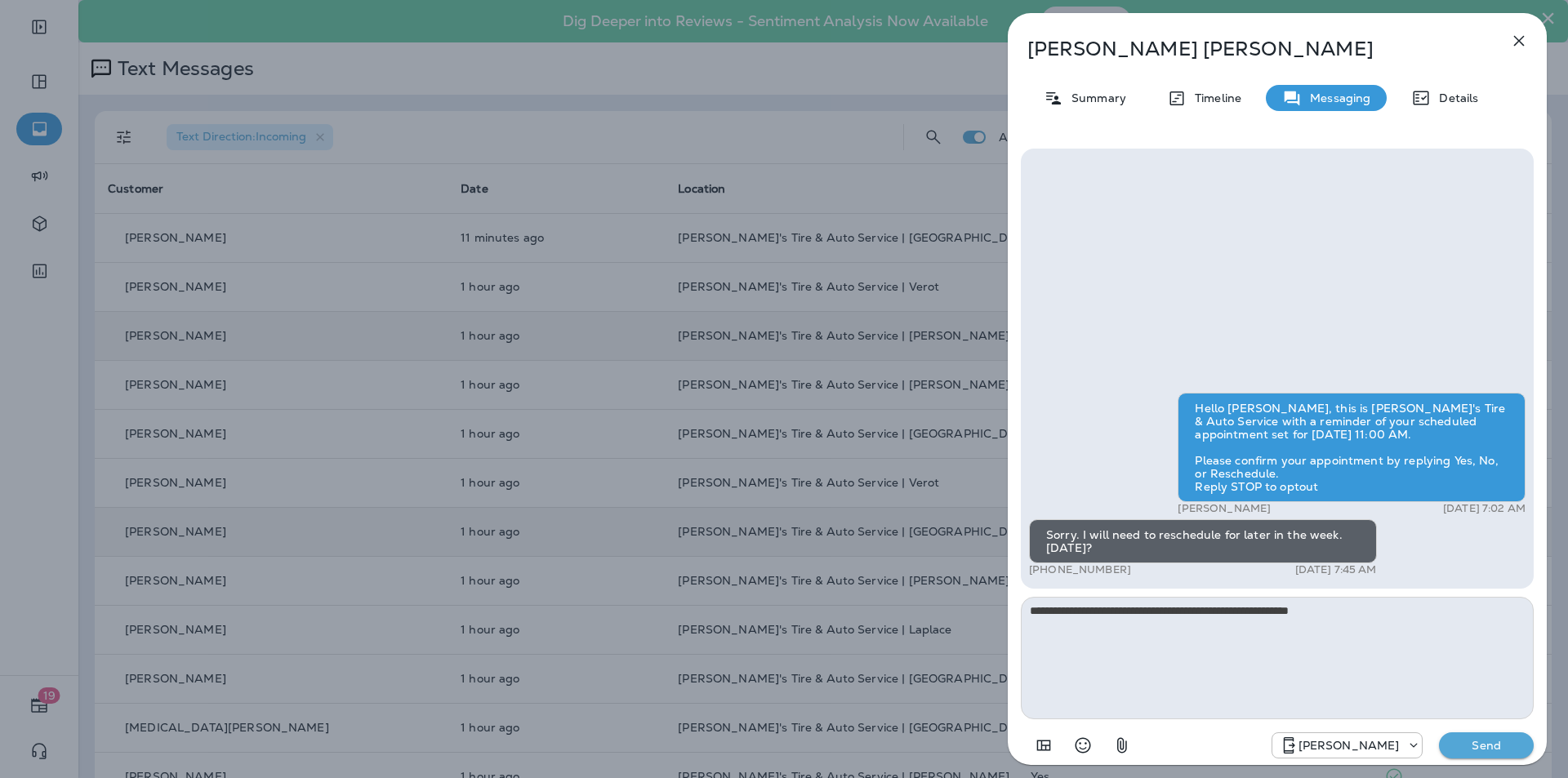
click at [1471, 743] on p "Send" at bounding box center [1486, 746] width 68 height 15
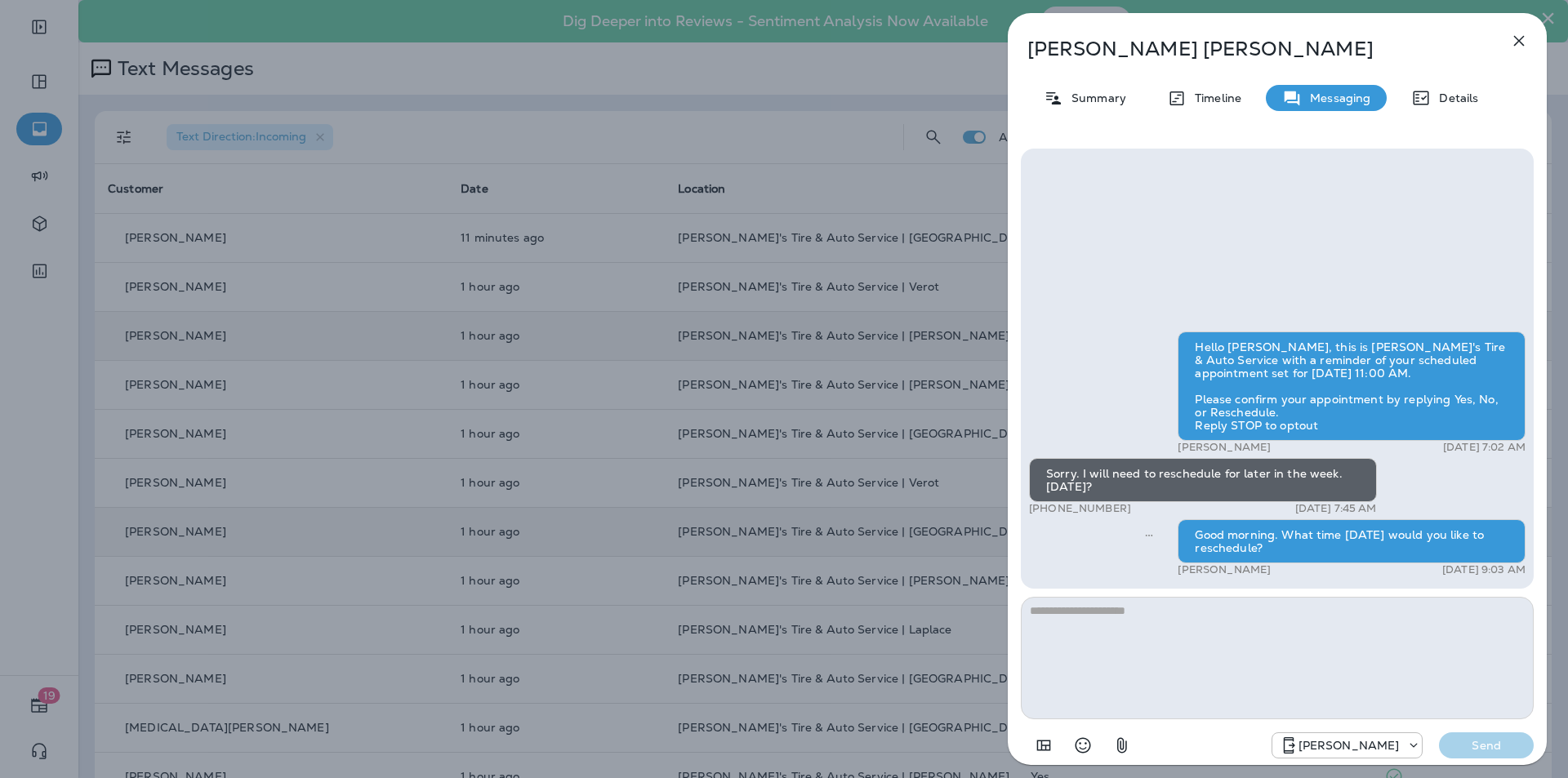
click at [1520, 36] on icon "button" at bounding box center [1518, 40] width 20 height 20
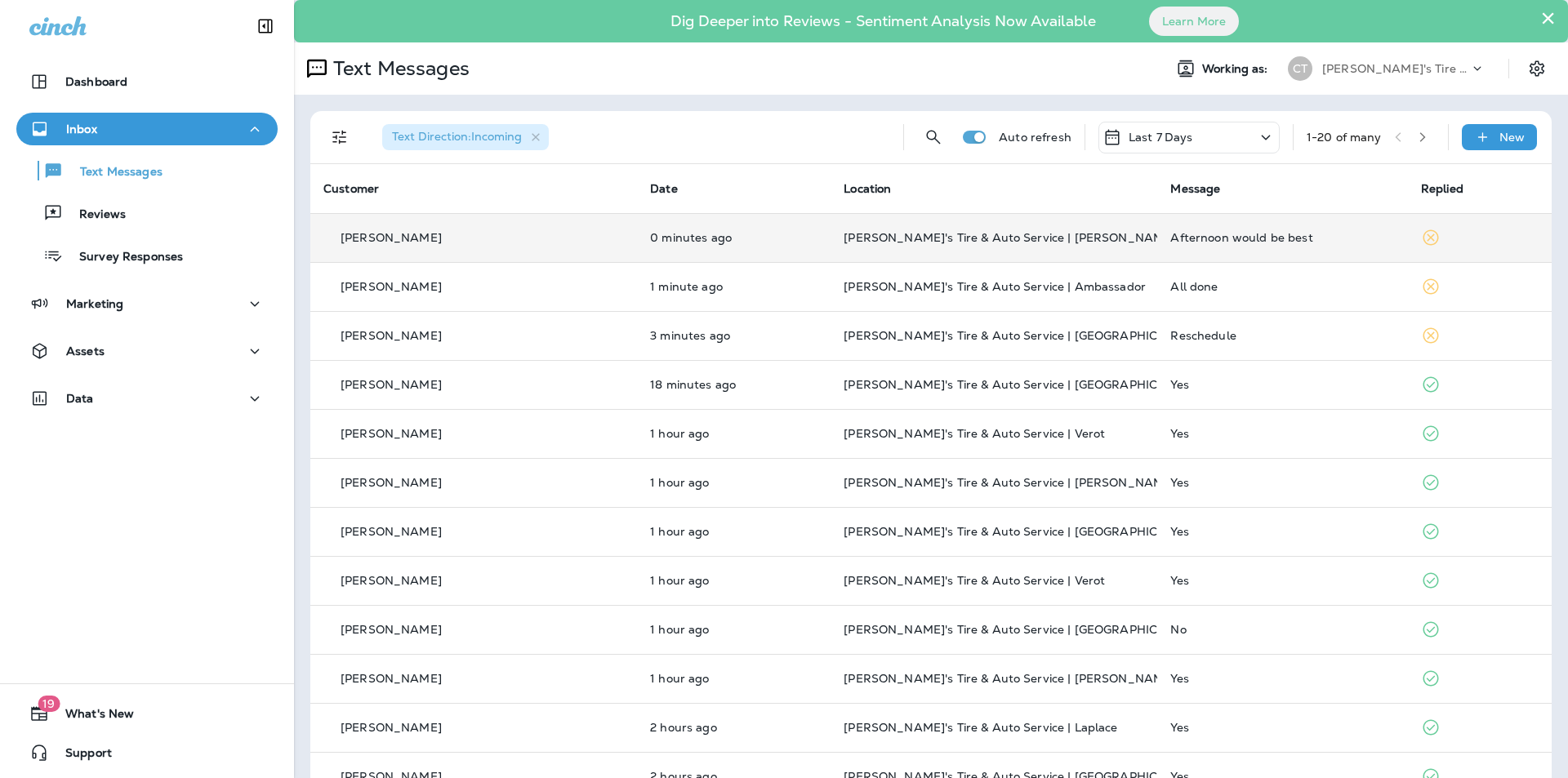
click at [1023, 227] on td "[PERSON_NAME]'s Tire & Auto Service | [PERSON_NAME]" at bounding box center [993, 237] width 327 height 49
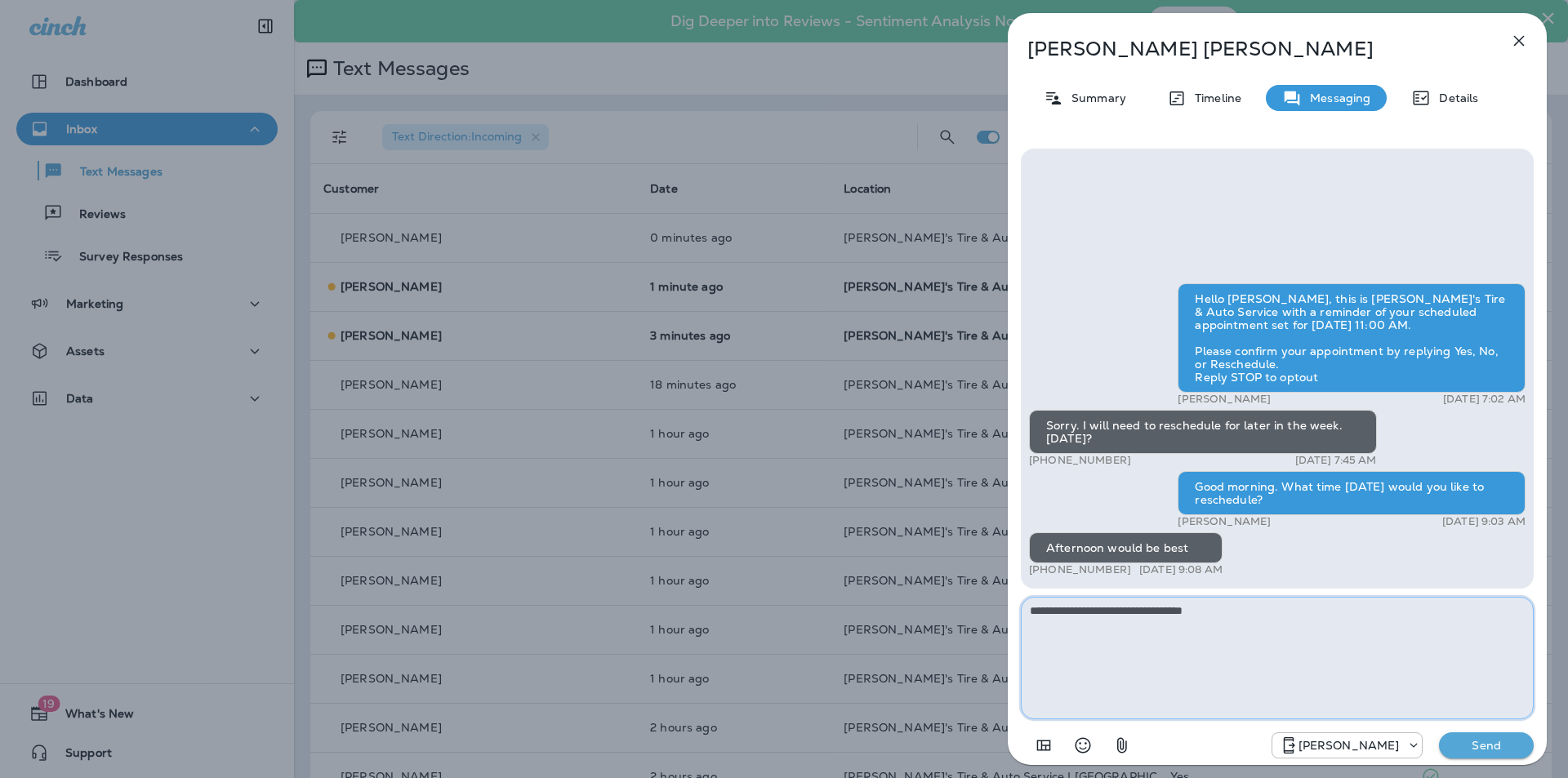
type textarea "**********"
click at [1483, 740] on p "Send" at bounding box center [1486, 746] width 68 height 15
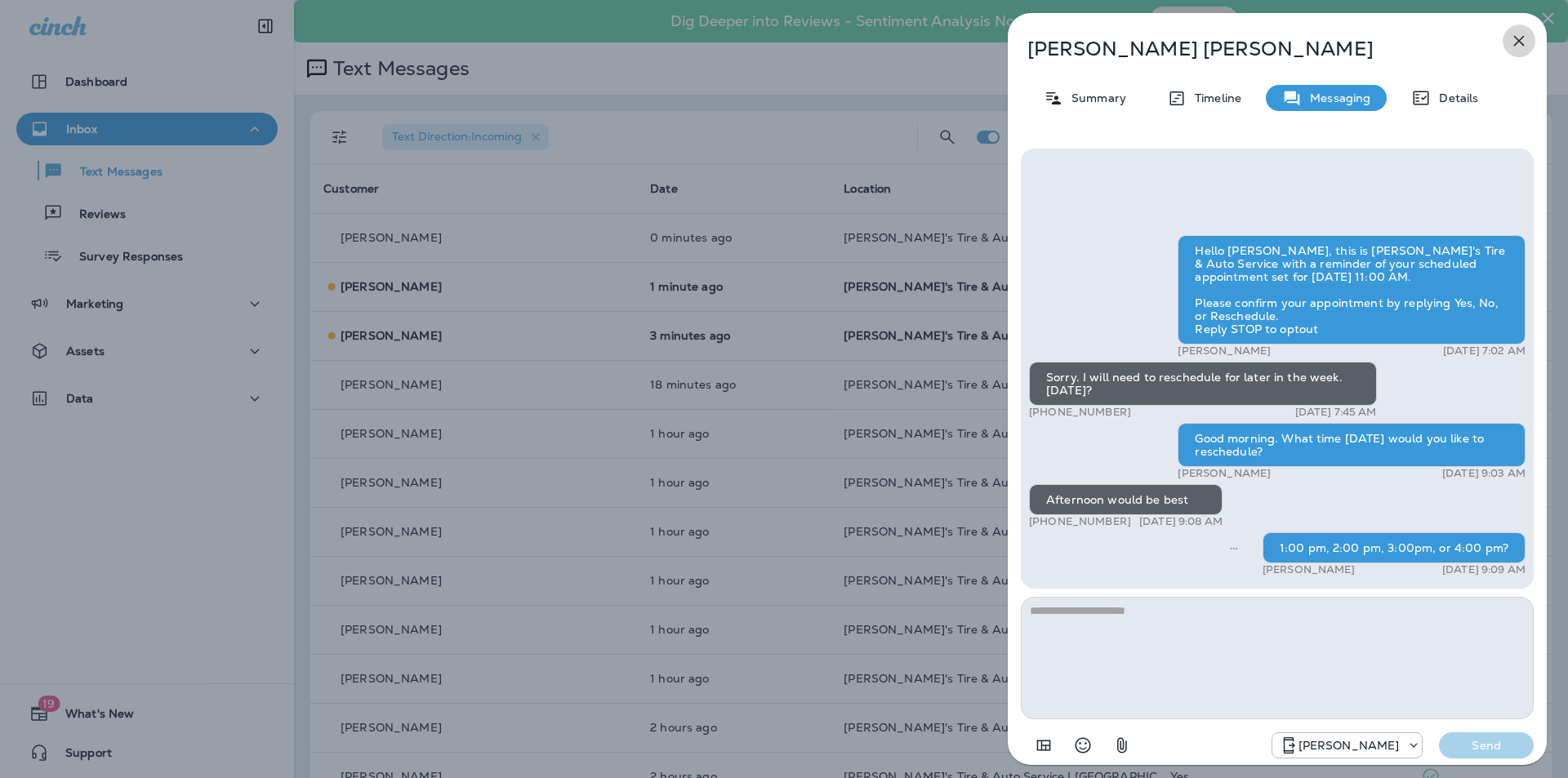
click at [1522, 42] on icon "button" at bounding box center [1518, 40] width 20 height 20
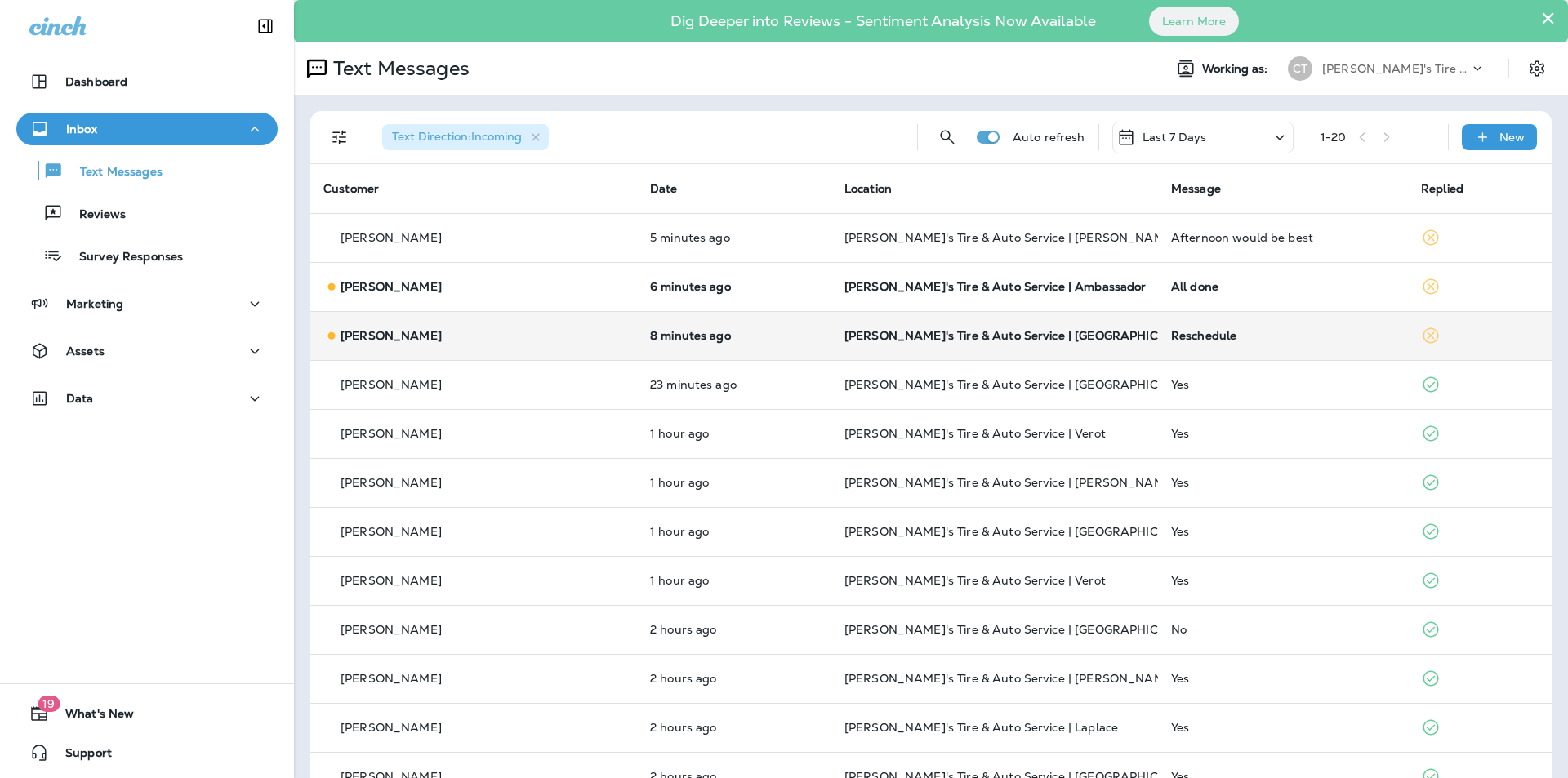
click at [1197, 332] on div "Reschedule" at bounding box center [1283, 335] width 224 height 13
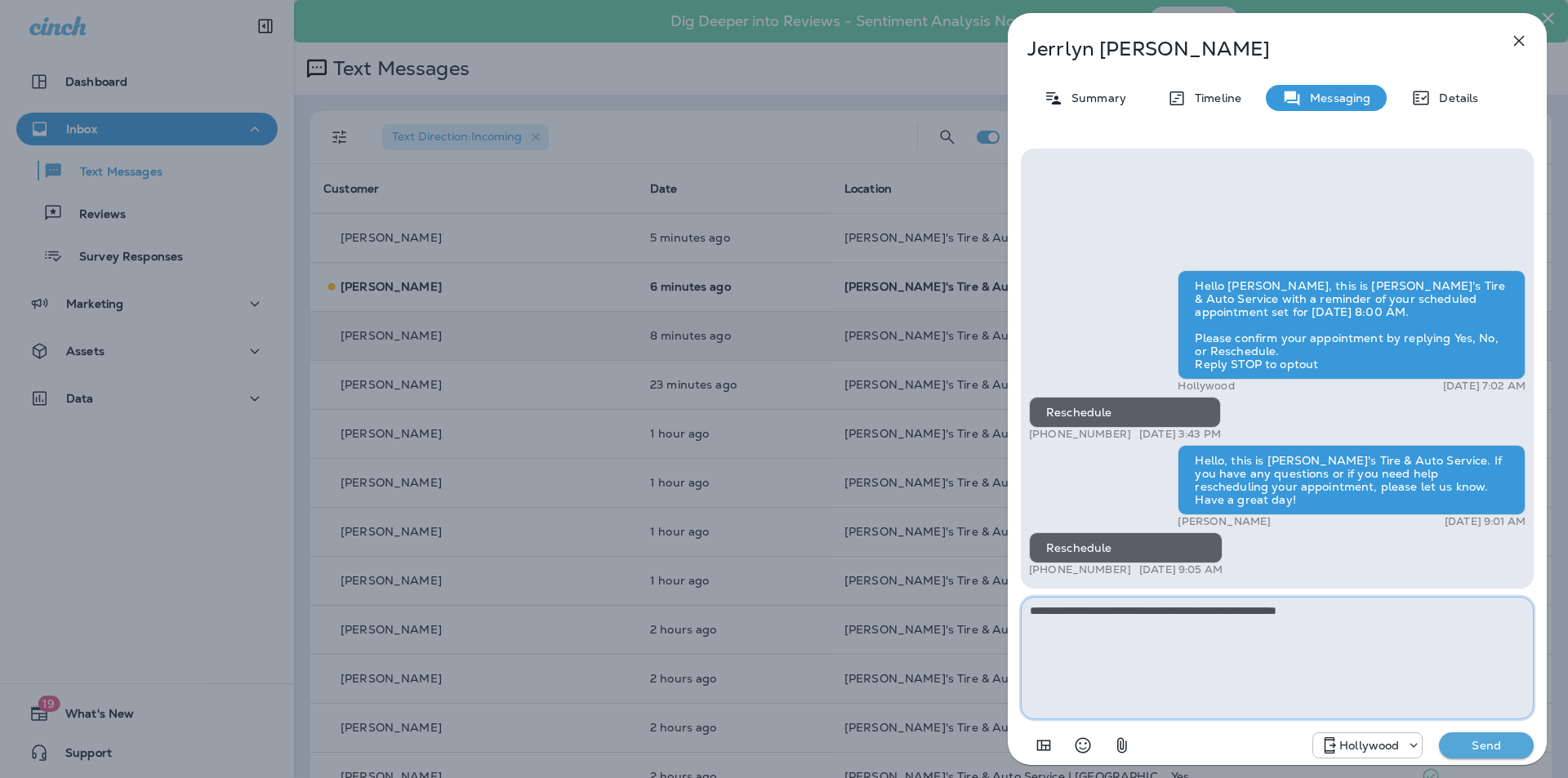
drag, startPoint x: 1100, startPoint y: 608, endPoint x: 1095, endPoint y: 625, distance: 17.7
click at [1100, 608] on textarea "**********" at bounding box center [1277, 657] width 513 height 122
click at [1048, 609] on textarea "**********" at bounding box center [1277, 657] width 513 height 122
drag, startPoint x: 1310, startPoint y: 608, endPoint x: 1311, endPoint y: 634, distance: 26.0
click at [1310, 608] on textarea "**********" at bounding box center [1277, 657] width 513 height 122
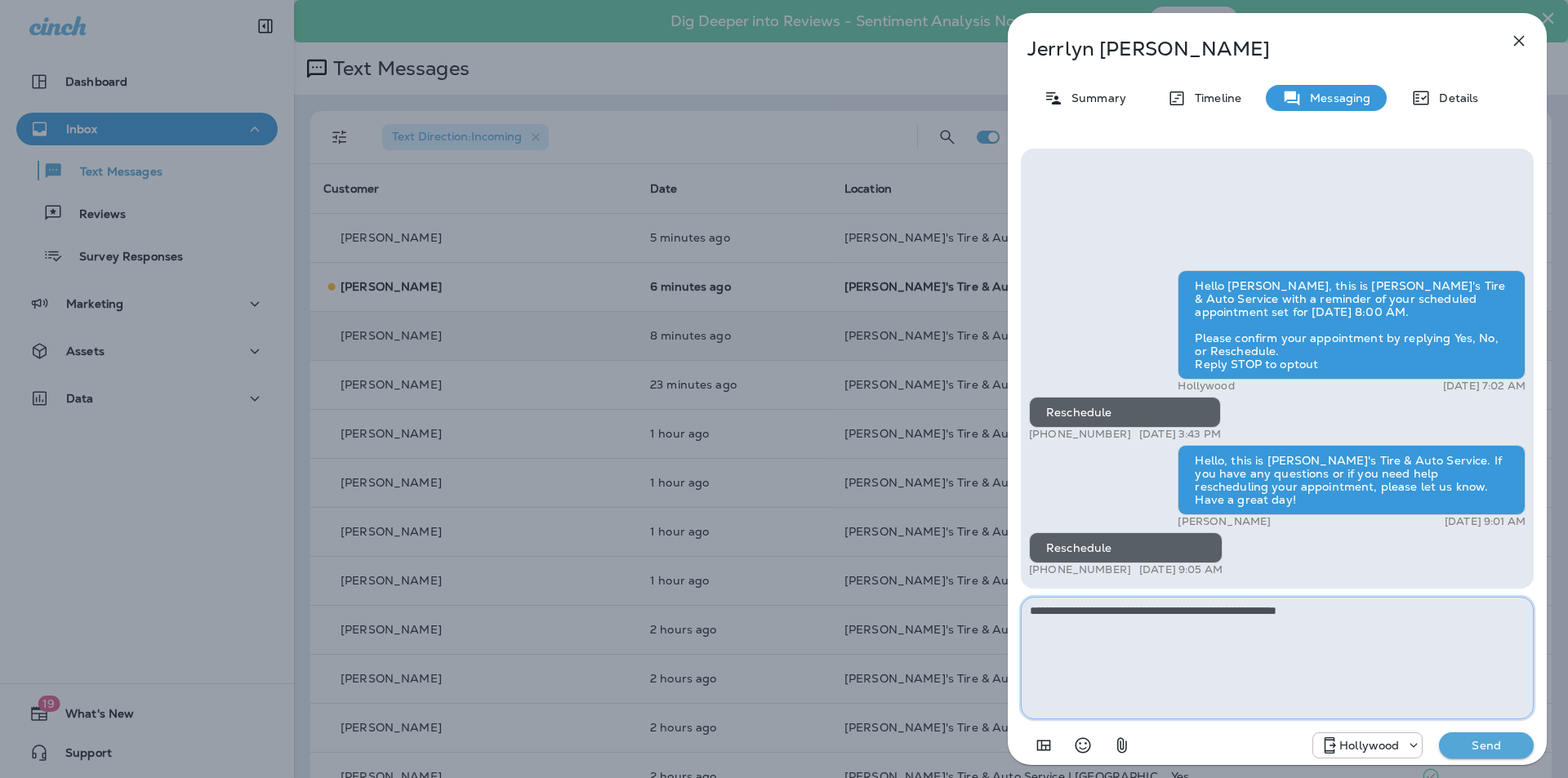
type textarea "**********"
drag, startPoint x: 1488, startPoint y: 741, endPoint x: 1424, endPoint y: 730, distance: 64.9
click at [1488, 742] on p "Send" at bounding box center [1486, 746] width 68 height 15
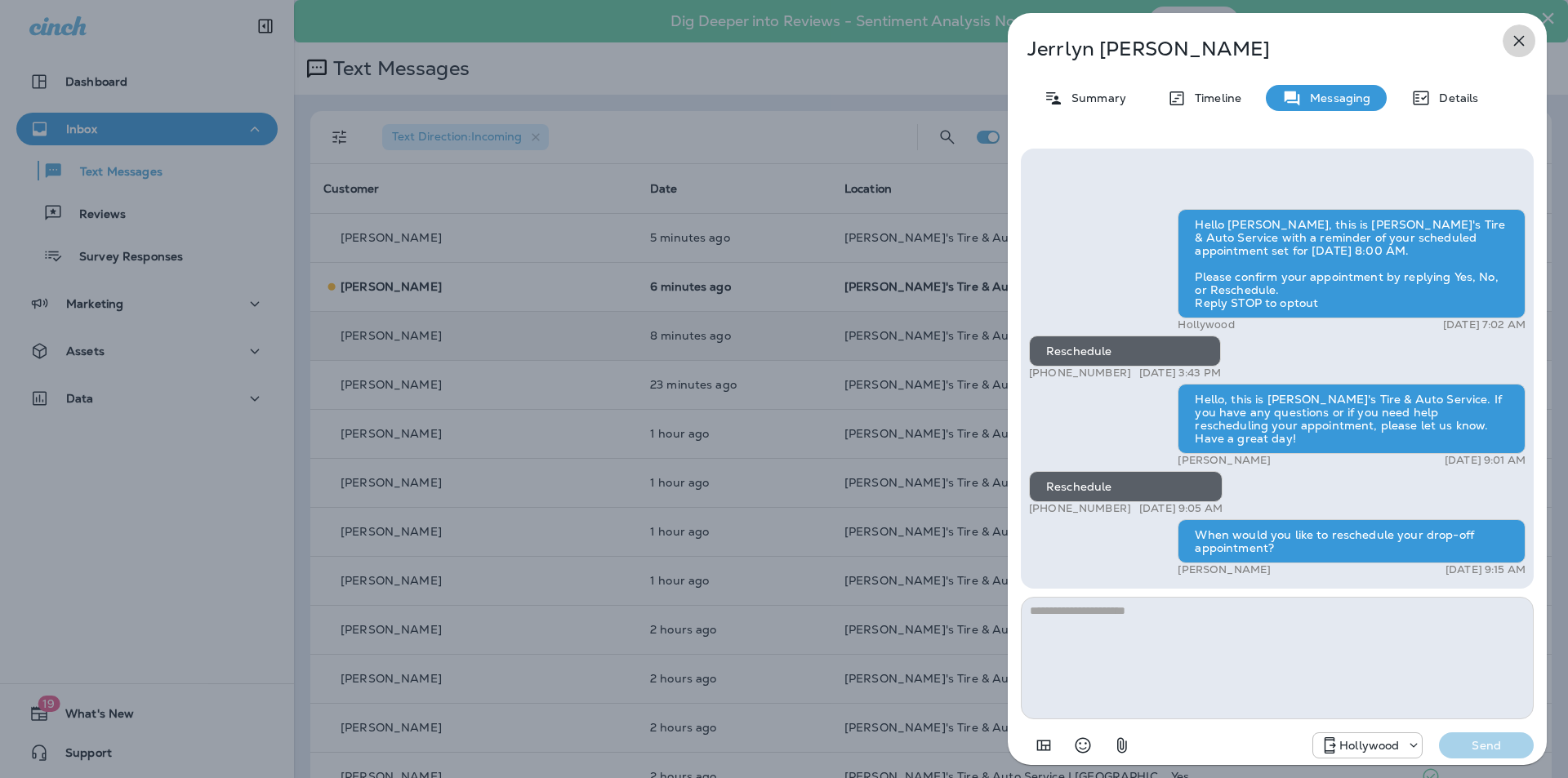
click at [1520, 38] on icon "button" at bounding box center [1518, 40] width 20 height 20
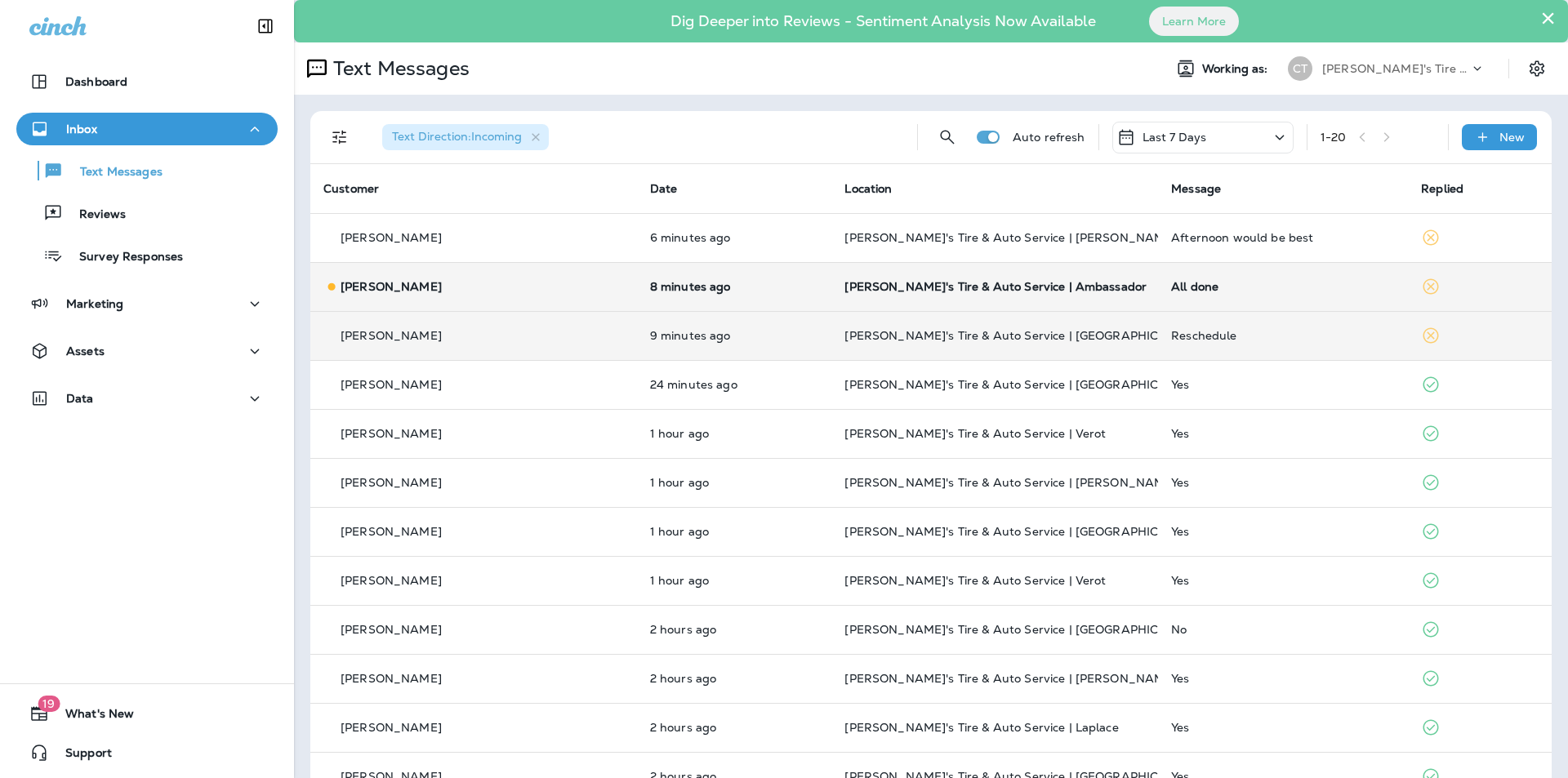
click at [1045, 280] on p "[PERSON_NAME]'s Tire & Auto Service | Ambassador" at bounding box center [995, 286] width 301 height 13
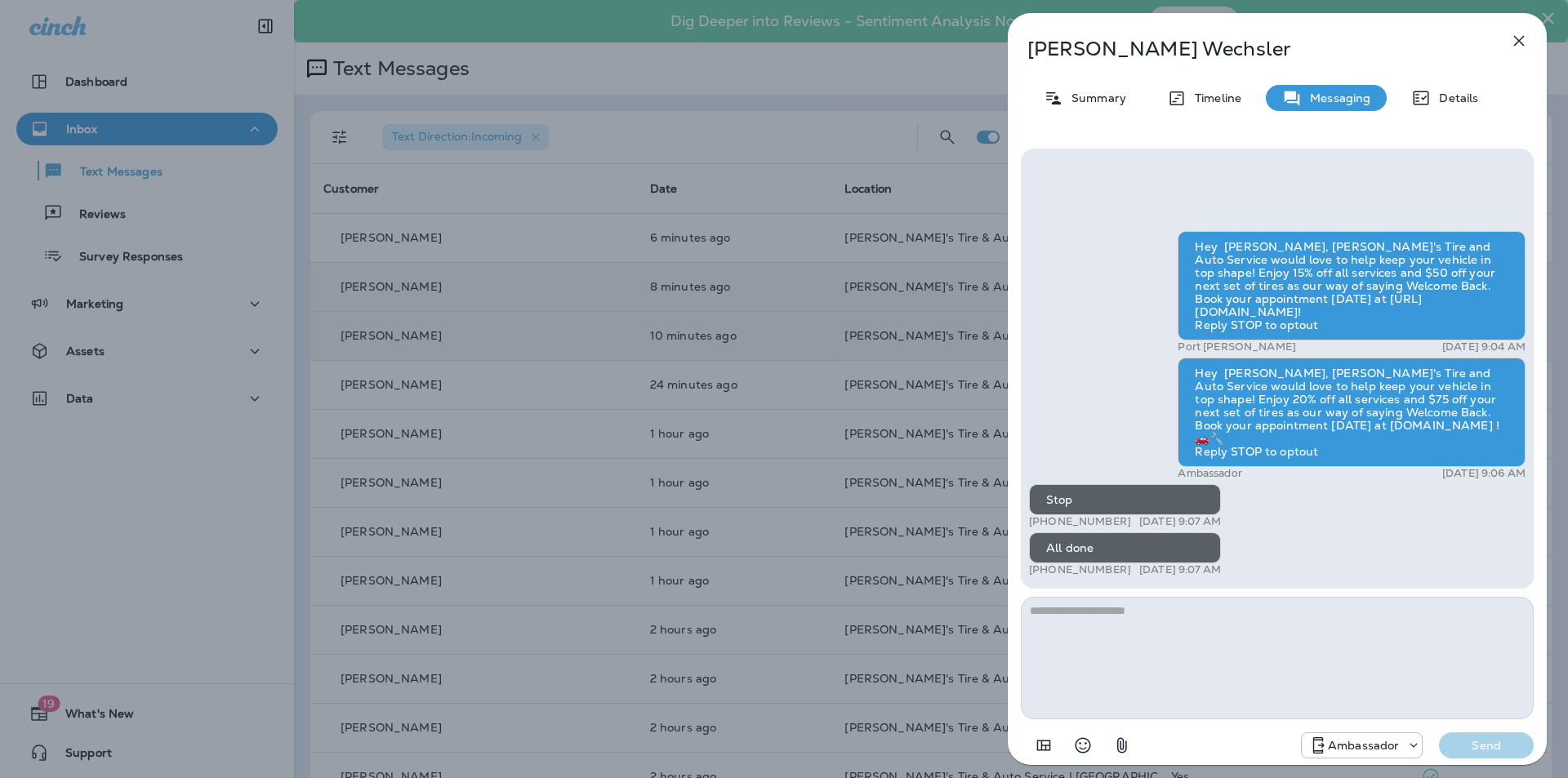
click at [1523, 36] on icon "button" at bounding box center [1519, 41] width 10 height 10
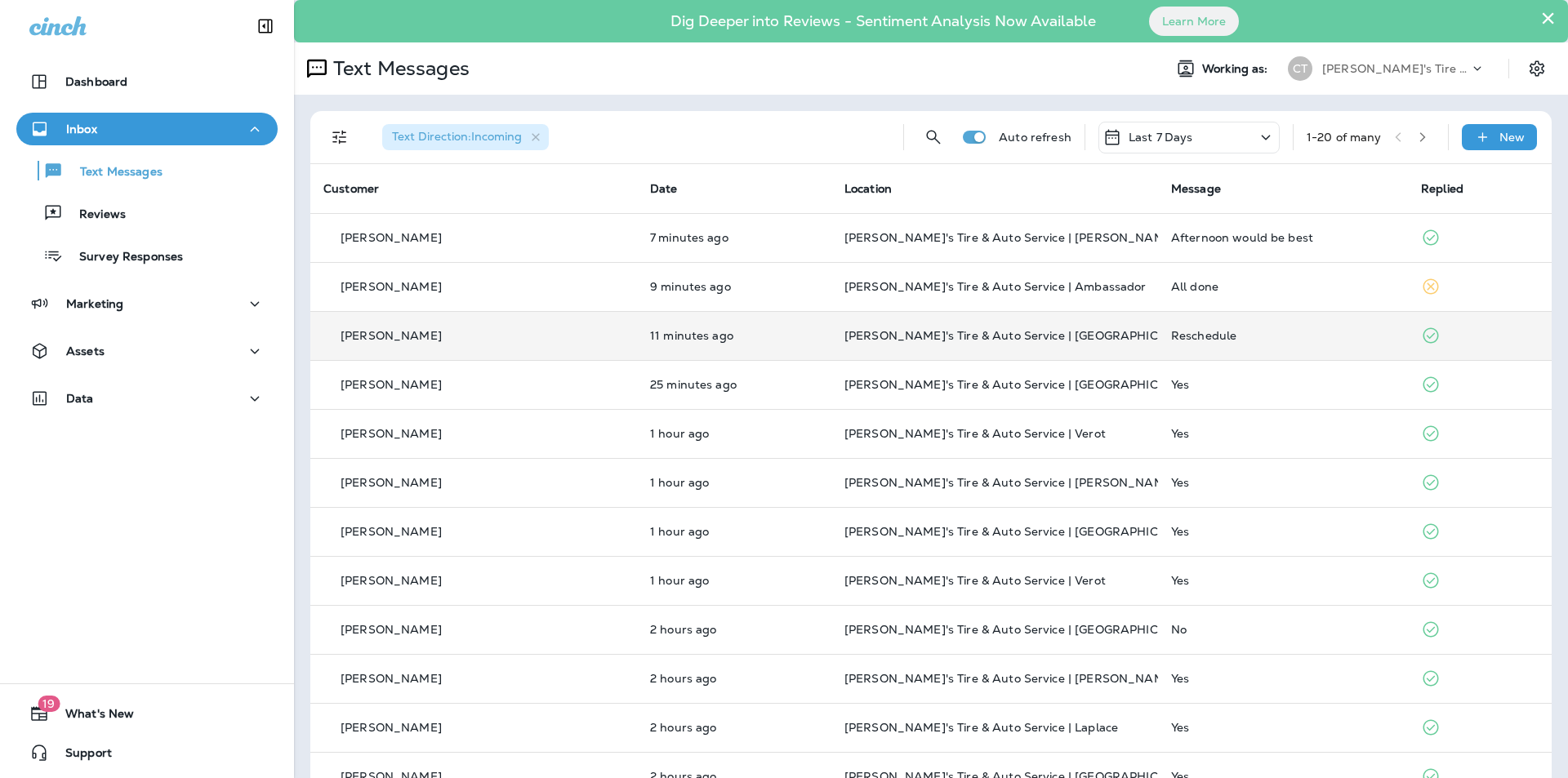
click at [1220, 329] on div "Reschedule" at bounding box center [1283, 335] width 224 height 13
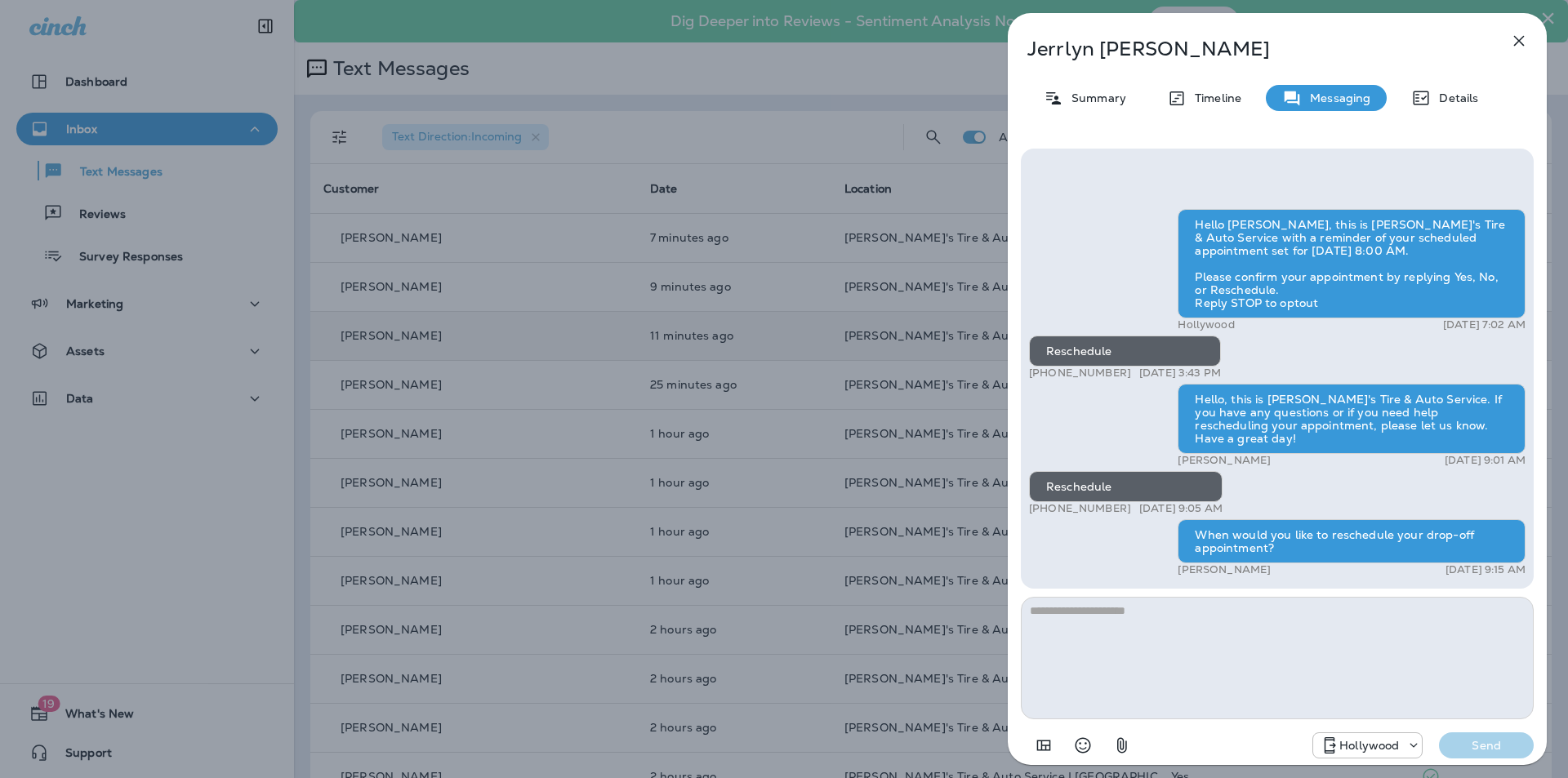
click at [1518, 43] on icon "button" at bounding box center [1519, 41] width 10 height 10
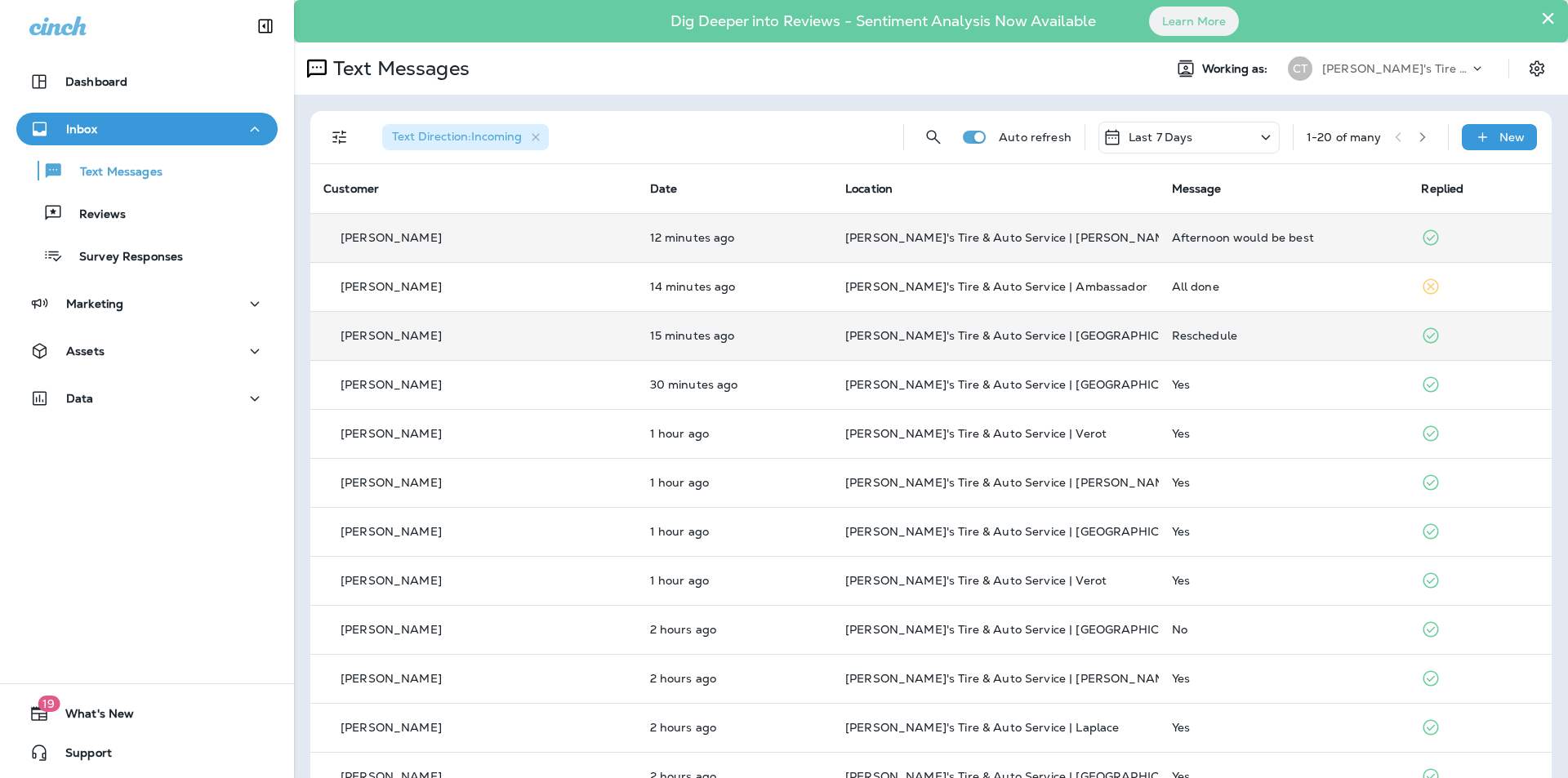
click at [1249, 234] on div "Afternoon would be best" at bounding box center [1284, 237] width 224 height 13
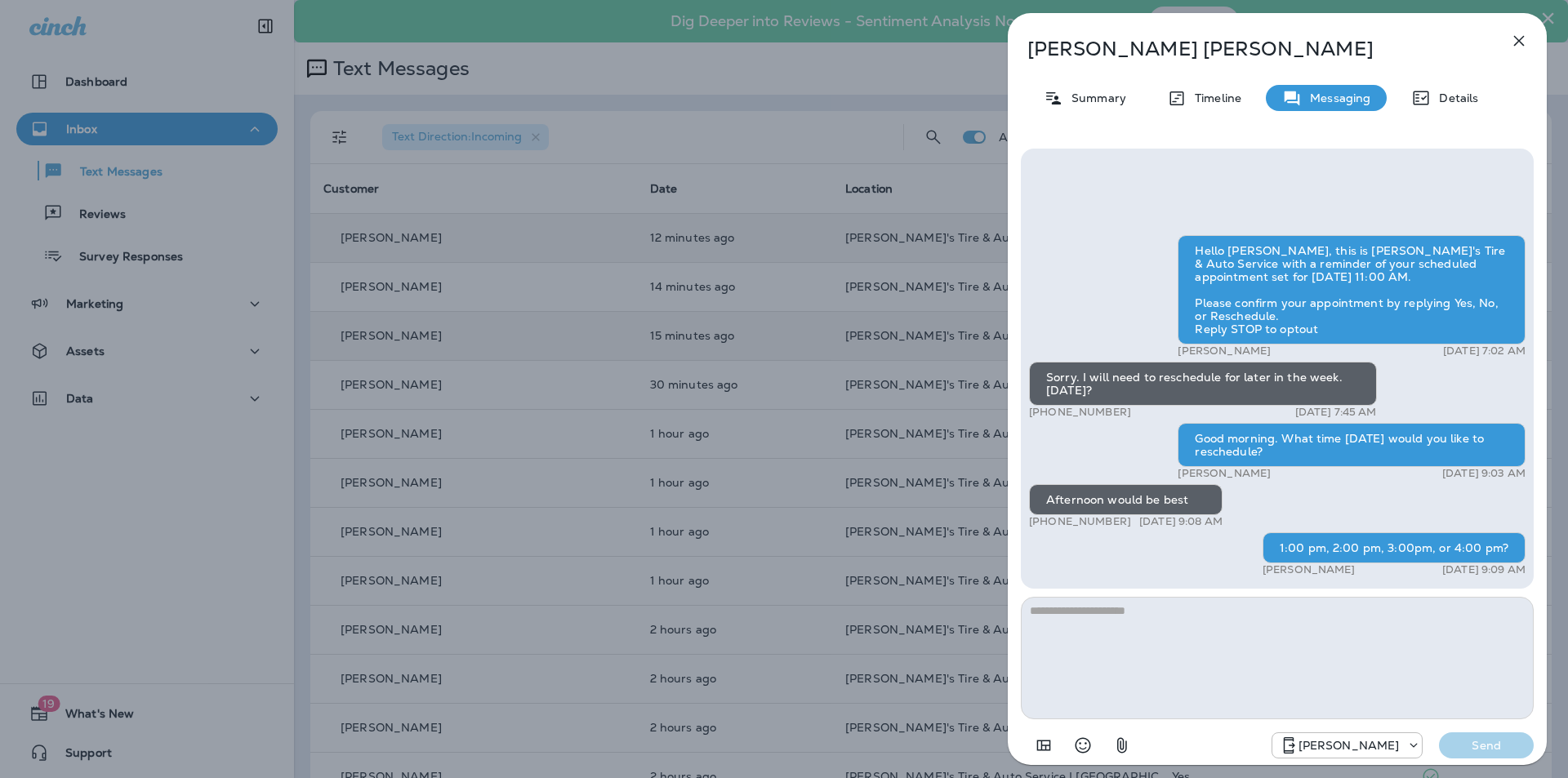
click at [1522, 41] on icon "button" at bounding box center [1518, 40] width 20 height 20
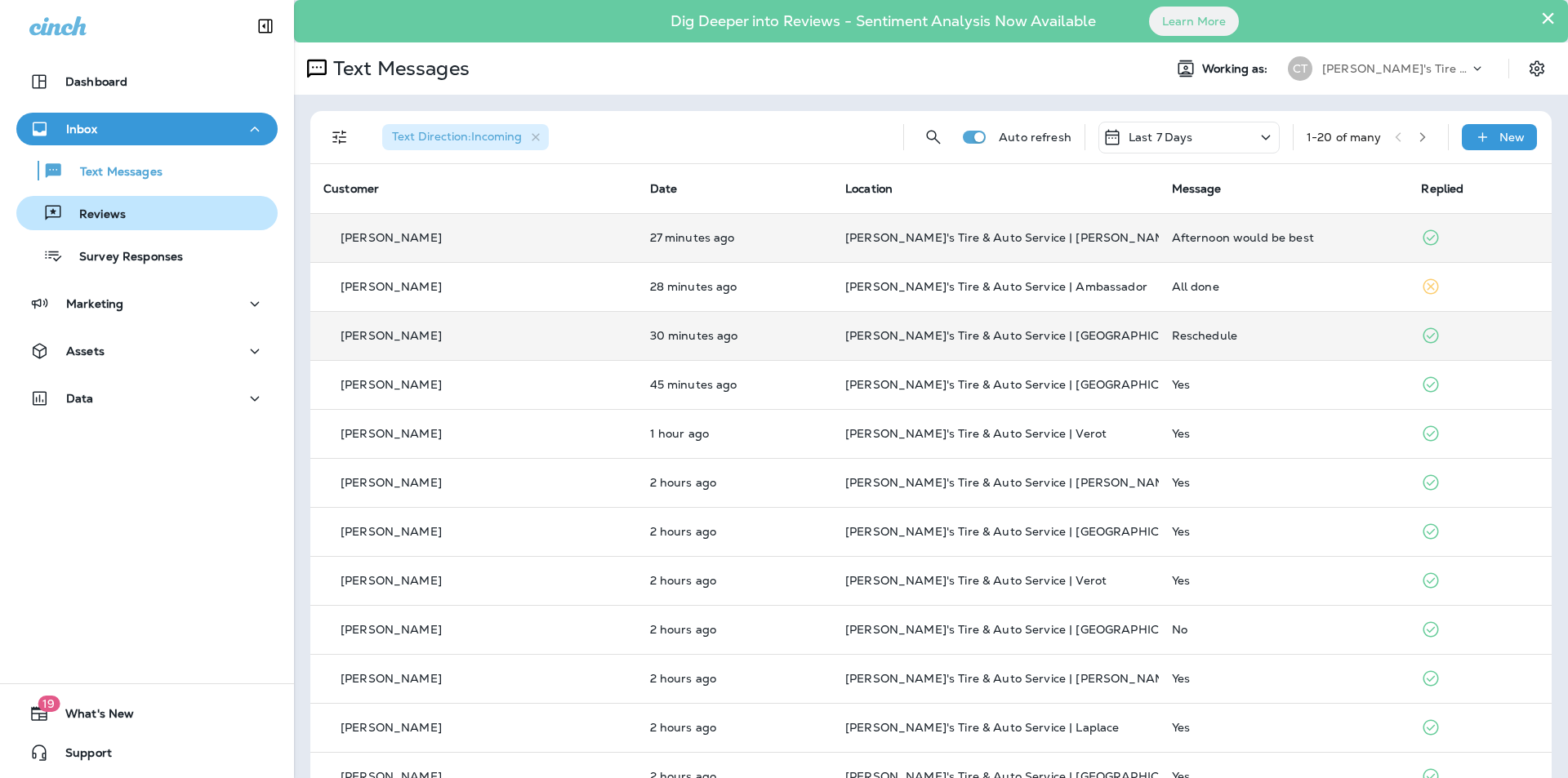
click at [86, 220] on p "Reviews" at bounding box center [95, 215] width 63 height 15
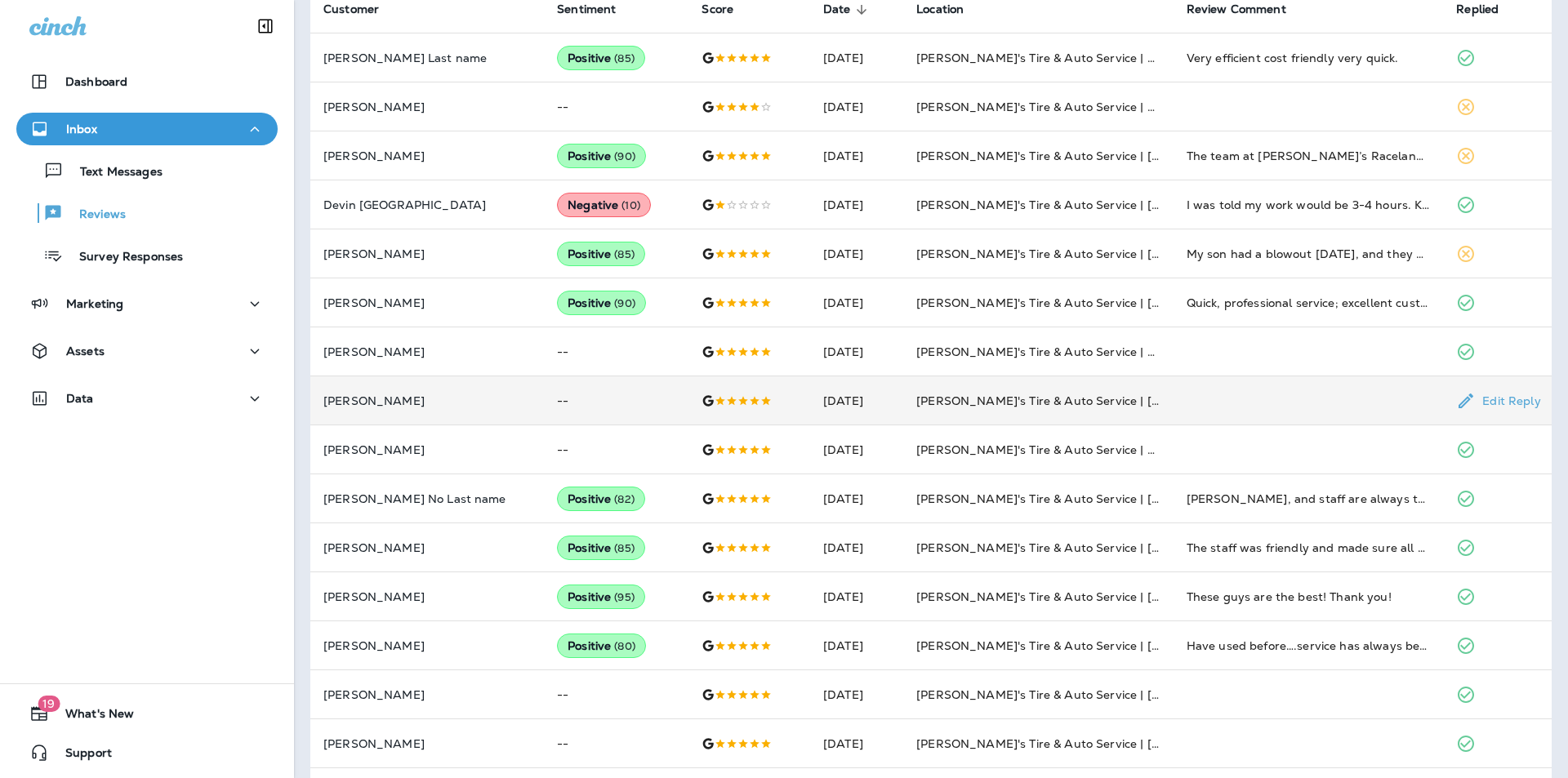
scroll to position [408, 0]
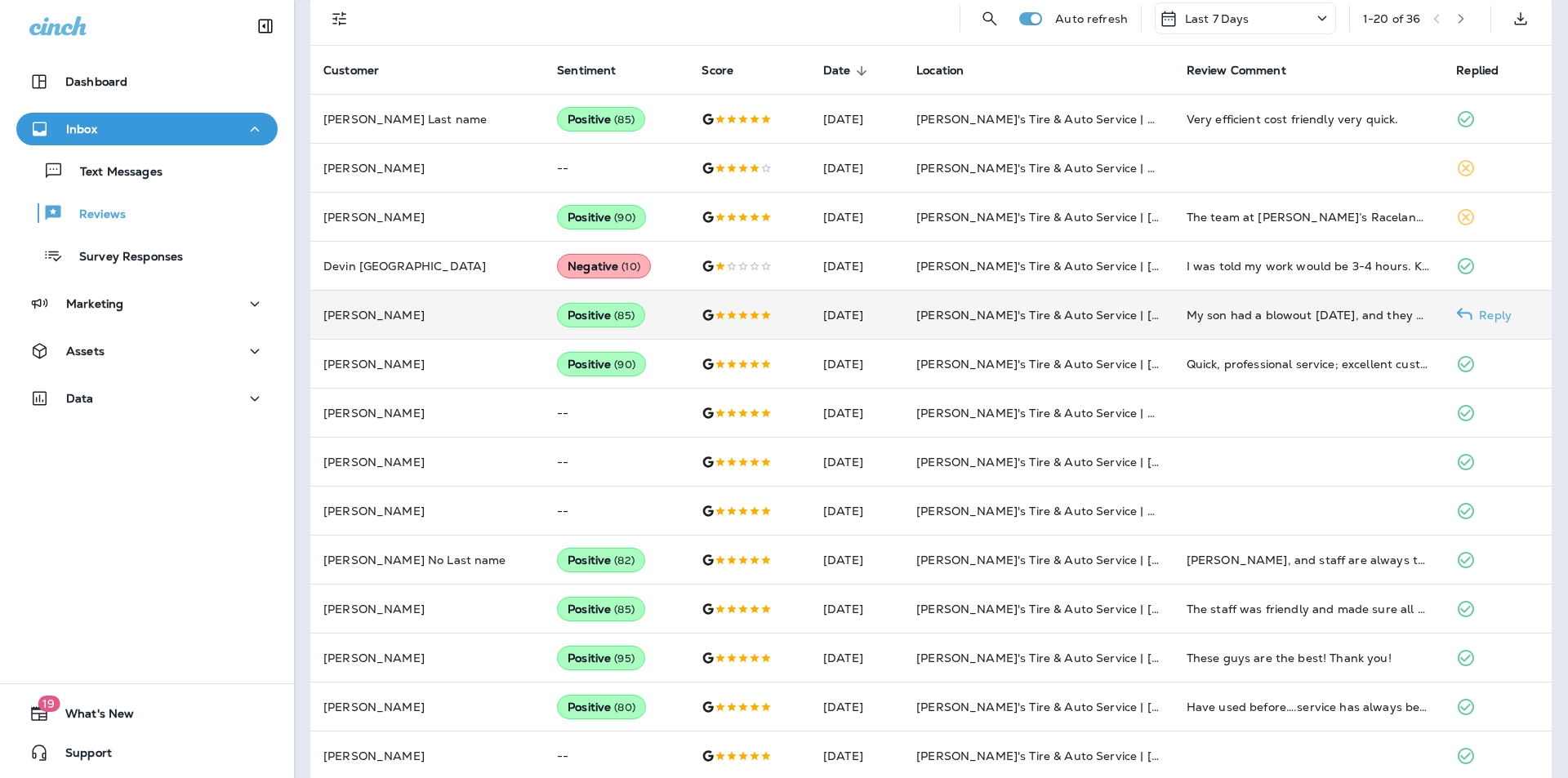
click at [1486, 313] on p "Reply" at bounding box center [1492, 315] width 39 height 13
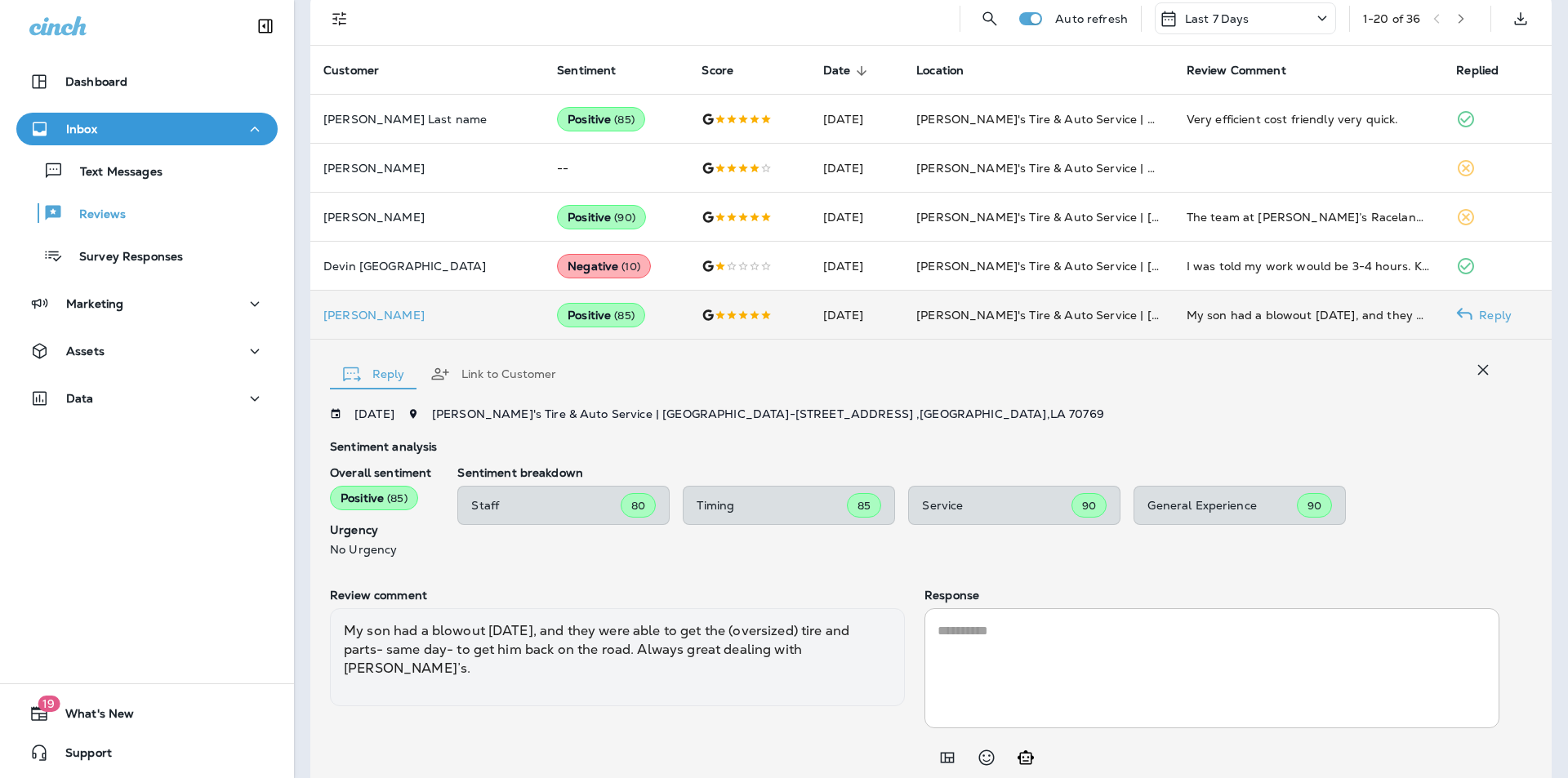
scroll to position [465, 0]
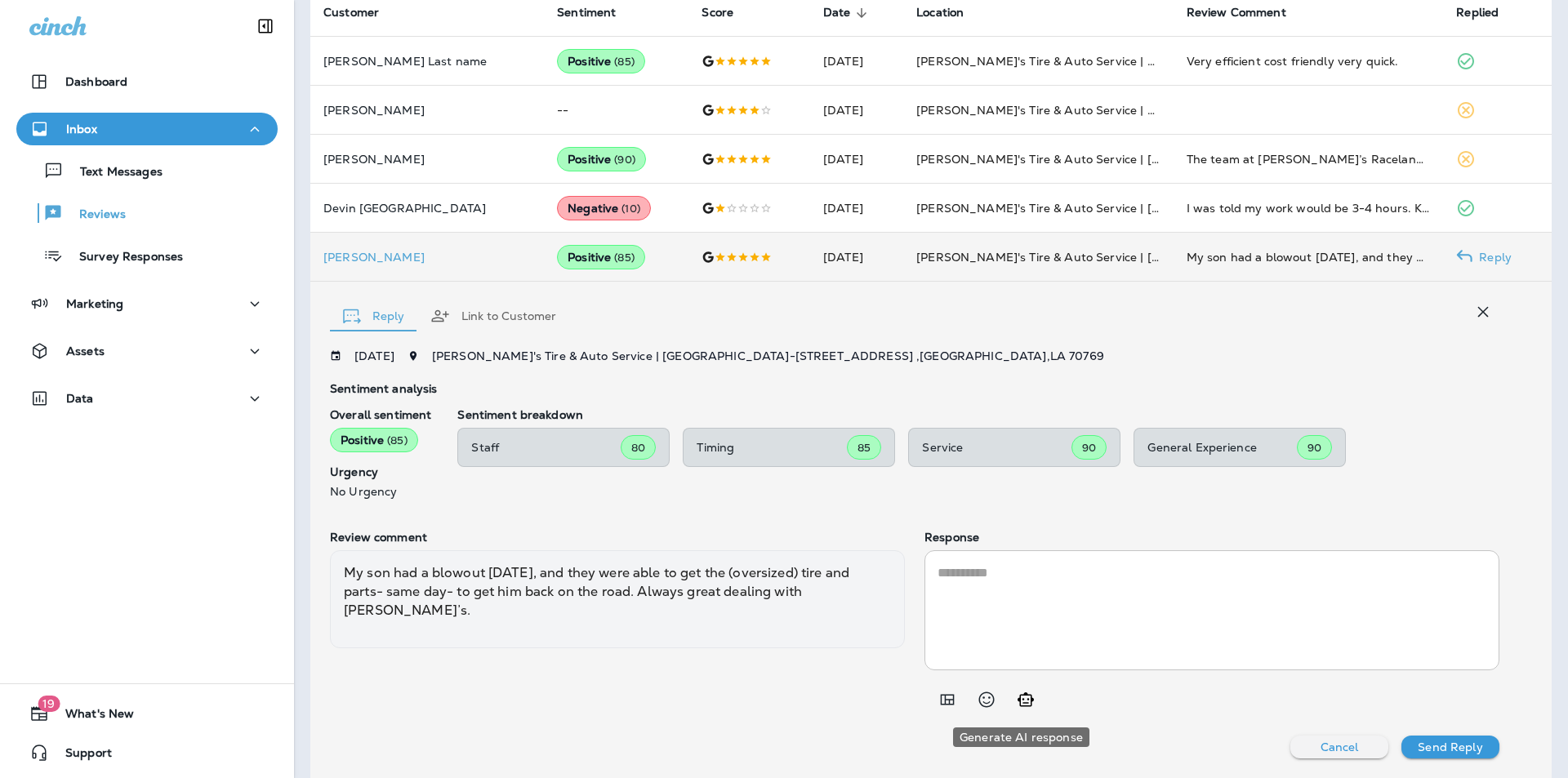
click at [1023, 701] on icon "Generate AI response" at bounding box center [1025, 699] width 16 height 14
type textarea "**********"
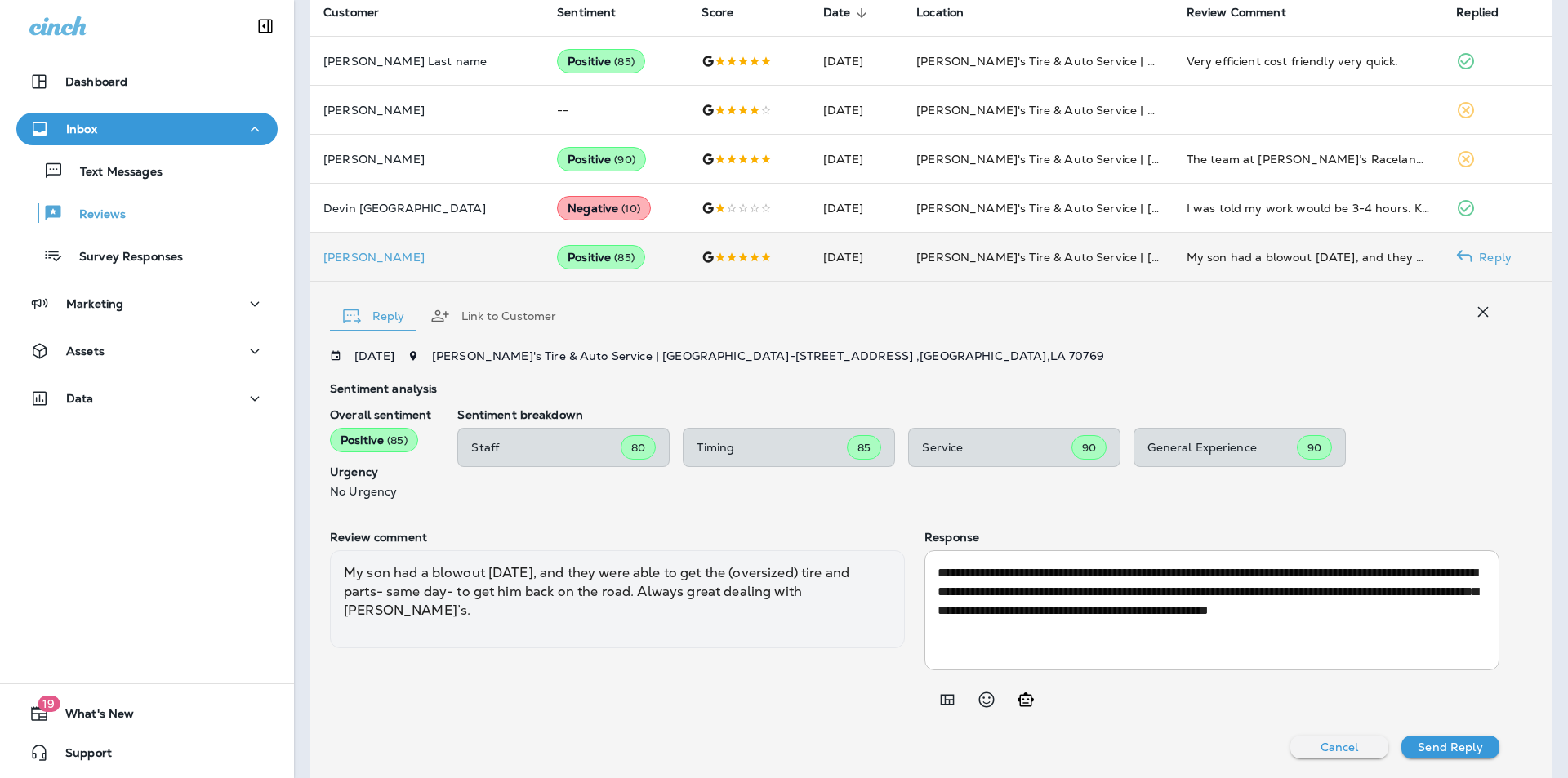
click at [1443, 741] on p "Send Reply" at bounding box center [1449, 746] width 64 height 13
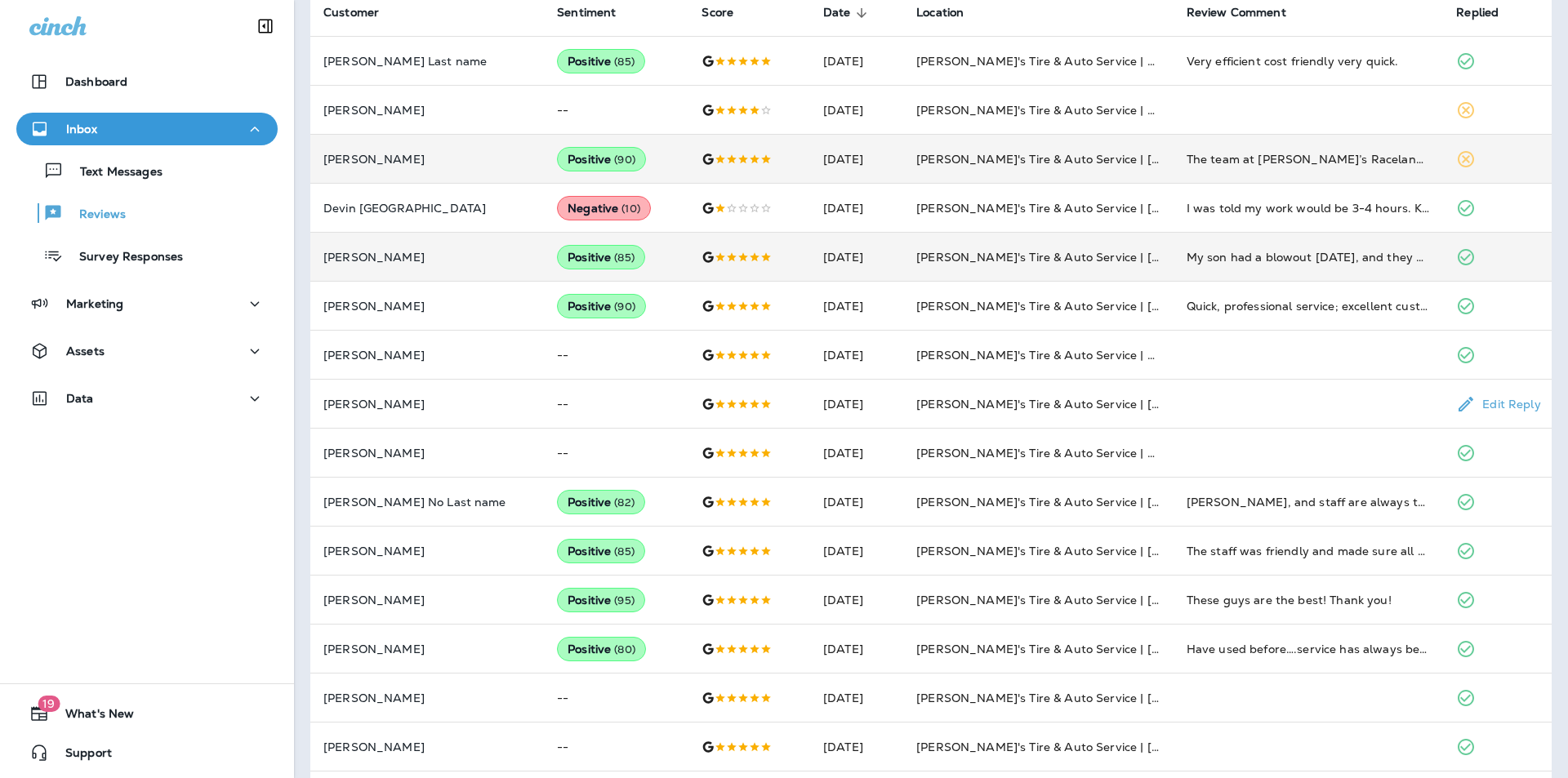
scroll to position [302, 0]
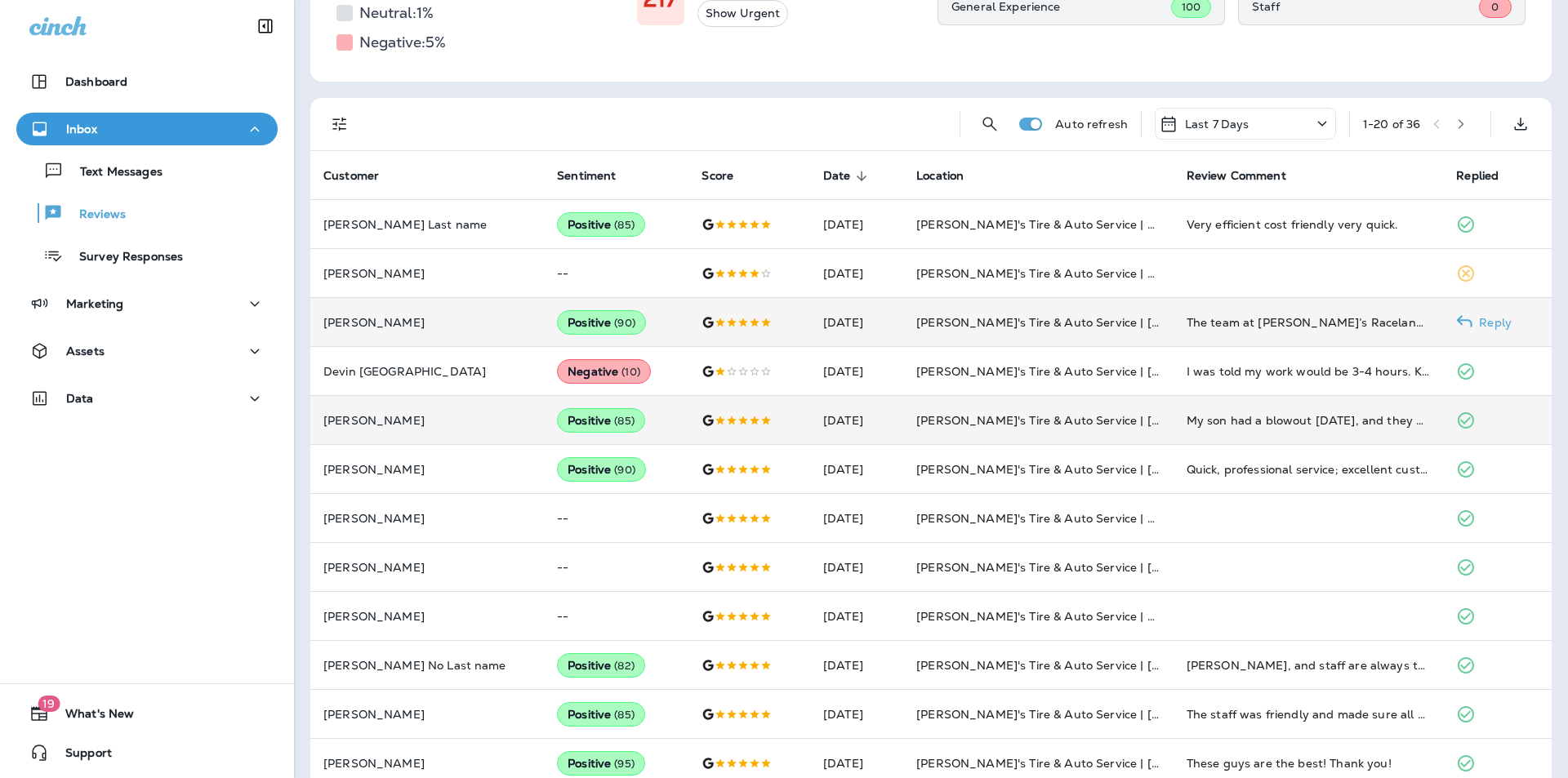
click at [1486, 322] on p "Reply" at bounding box center [1492, 322] width 39 height 13
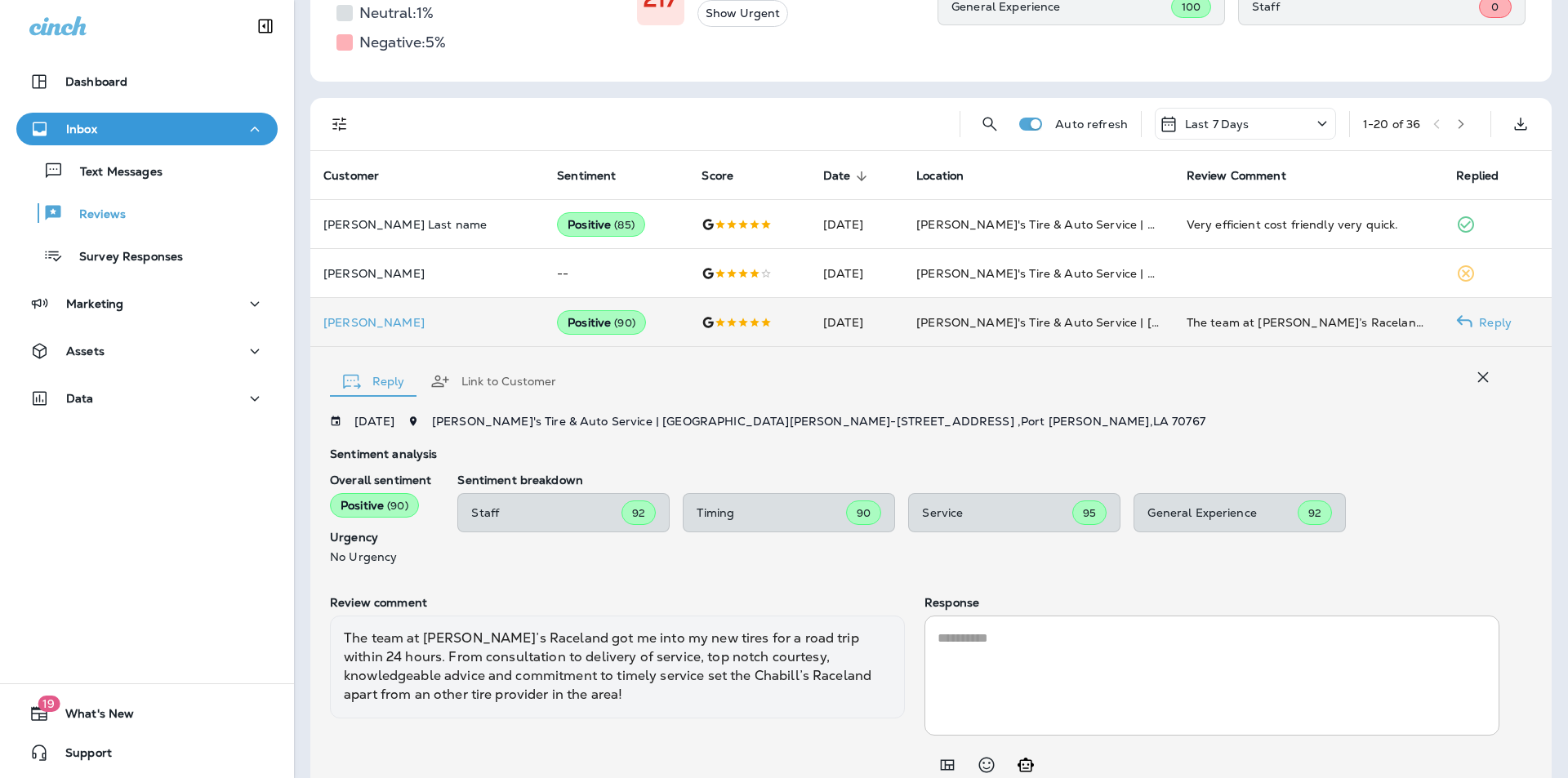
scroll to position [368, 0]
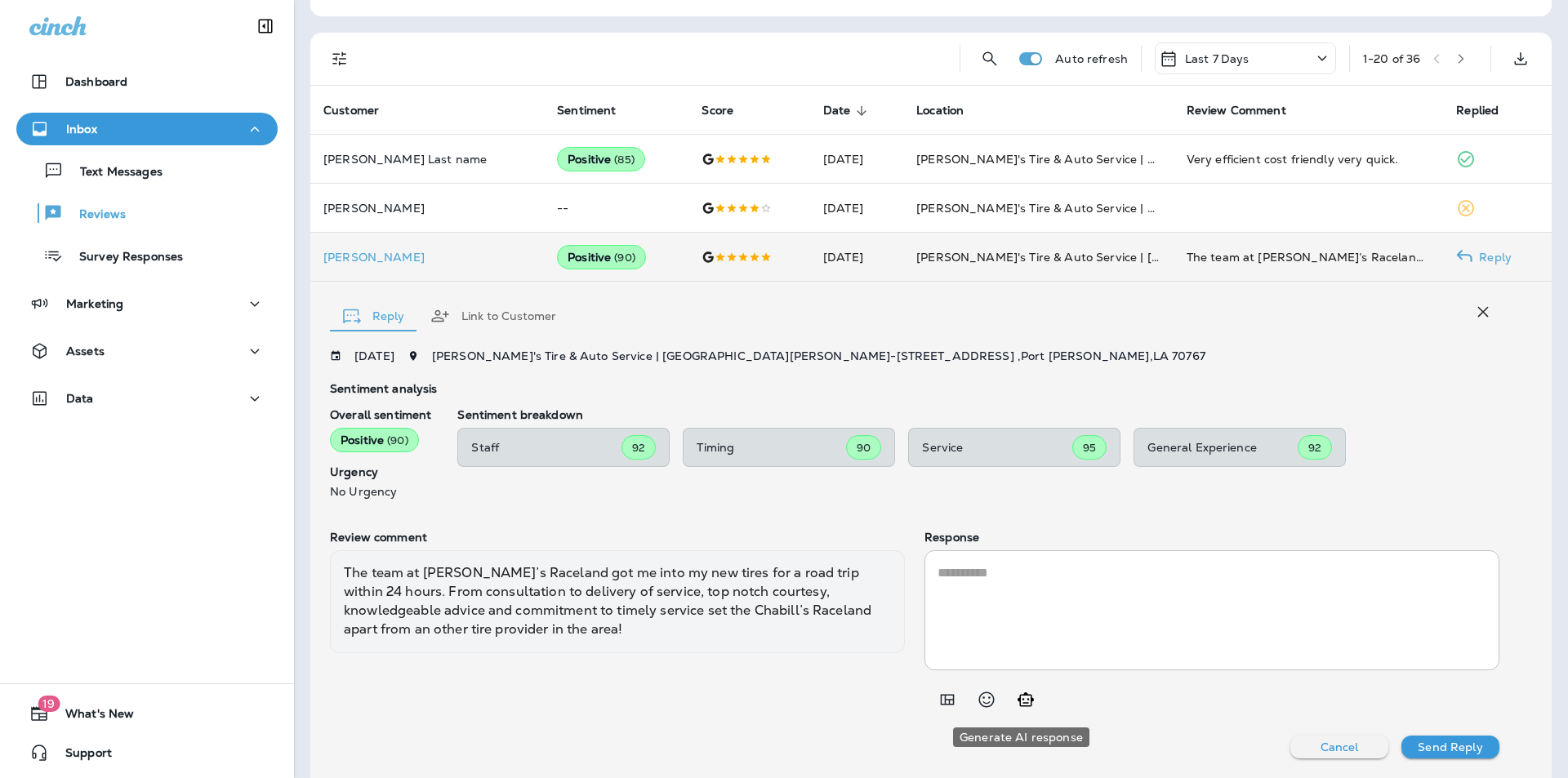
click at [1020, 698] on icon "Generate AI response" at bounding box center [1025, 699] width 20 height 20
type textarea "**********"
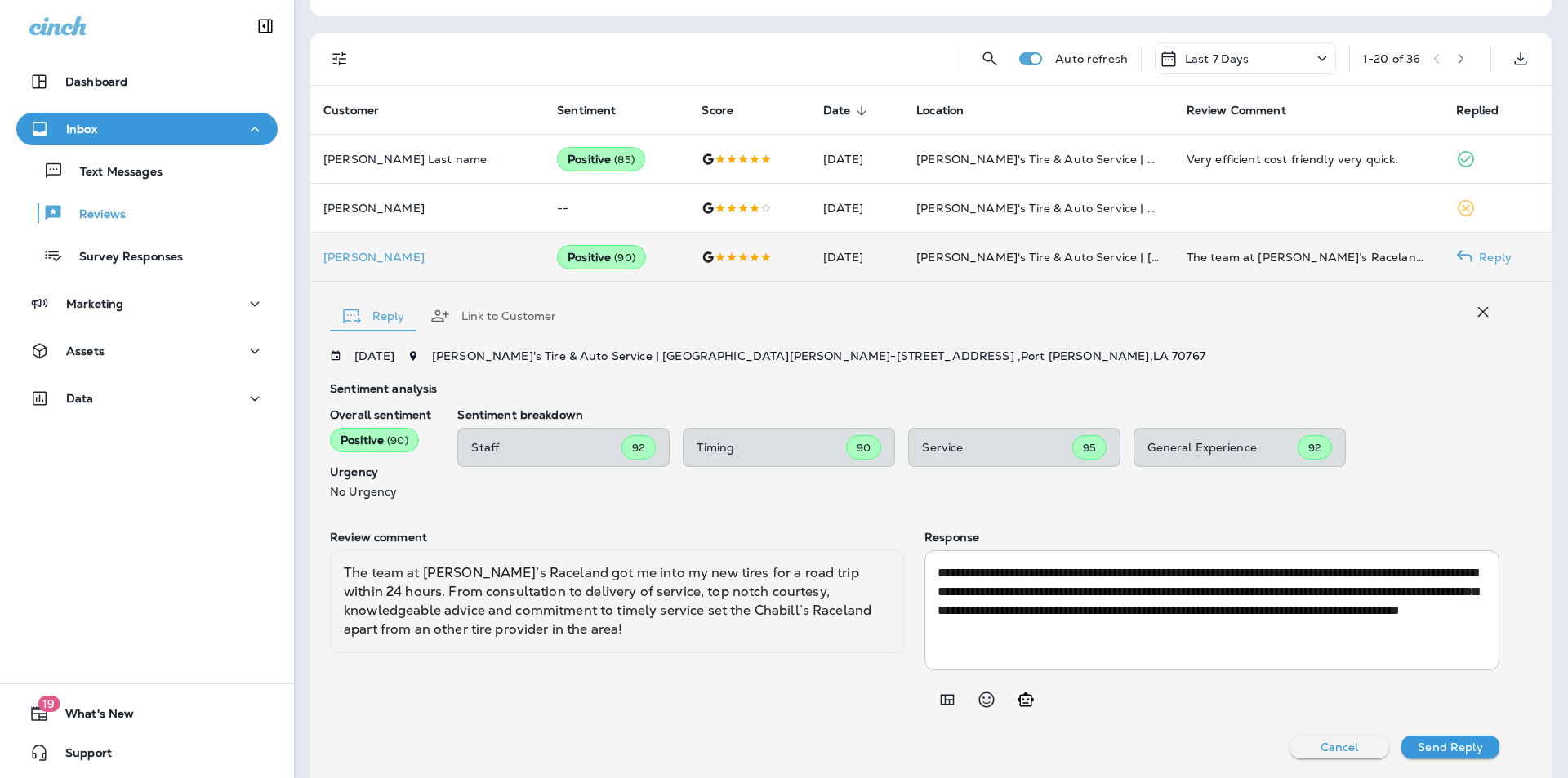
click at [1438, 746] on p "Send Reply" at bounding box center [1449, 746] width 64 height 13
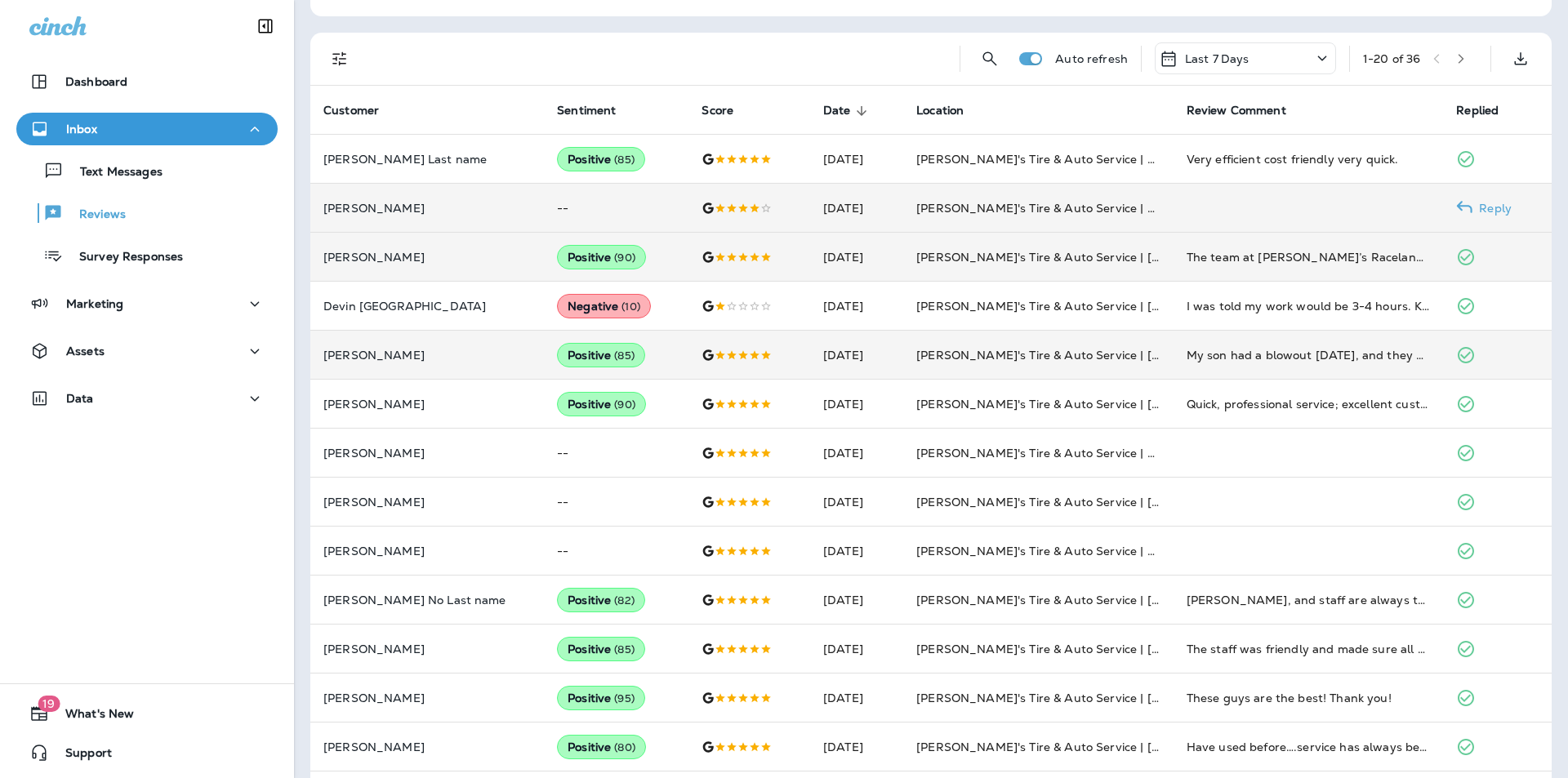
click at [1485, 204] on p "Reply" at bounding box center [1492, 208] width 39 height 13
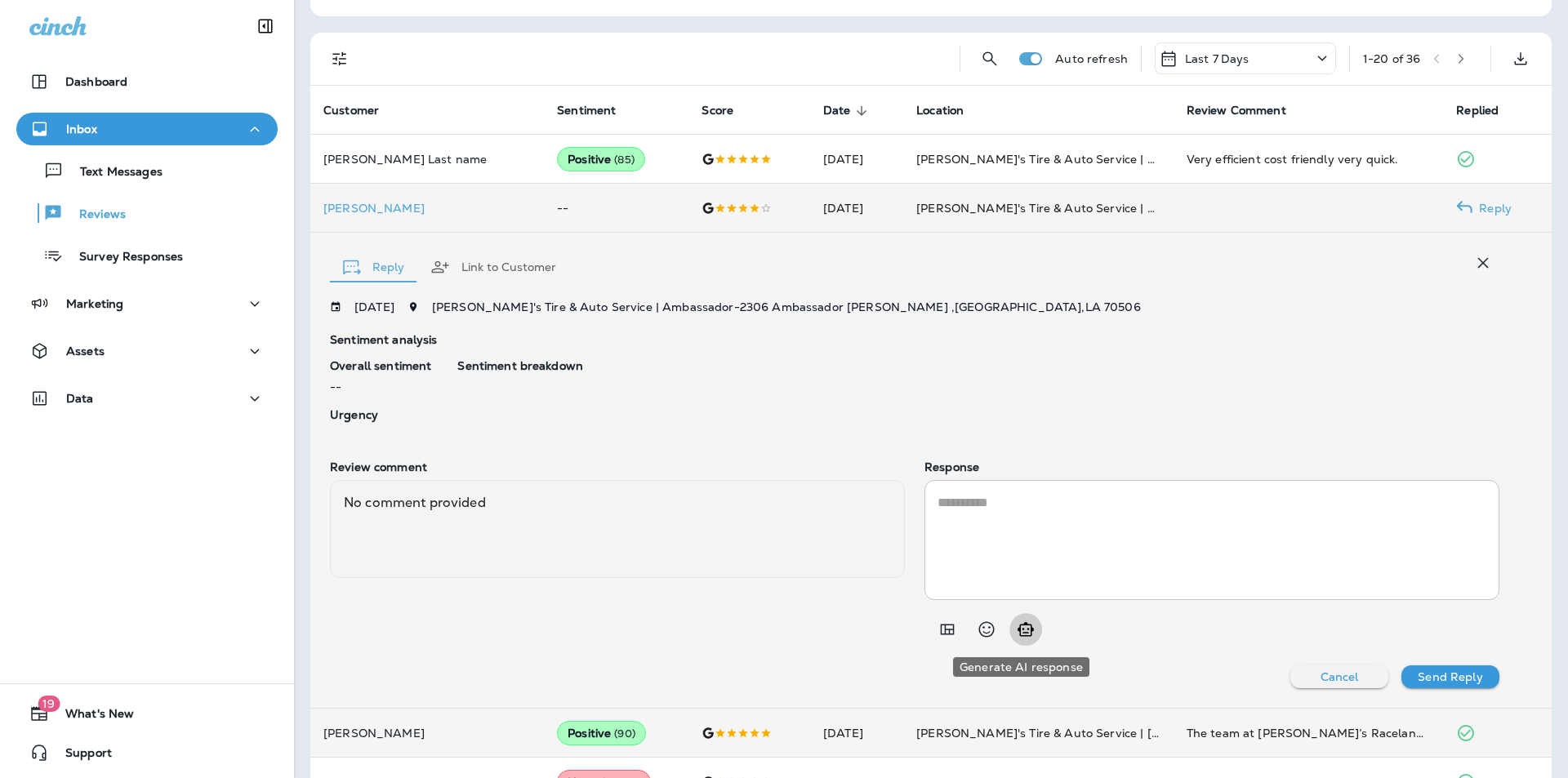
click at [1022, 631] on icon "Generate AI response" at bounding box center [1025, 629] width 20 height 20
type textarea "**********"
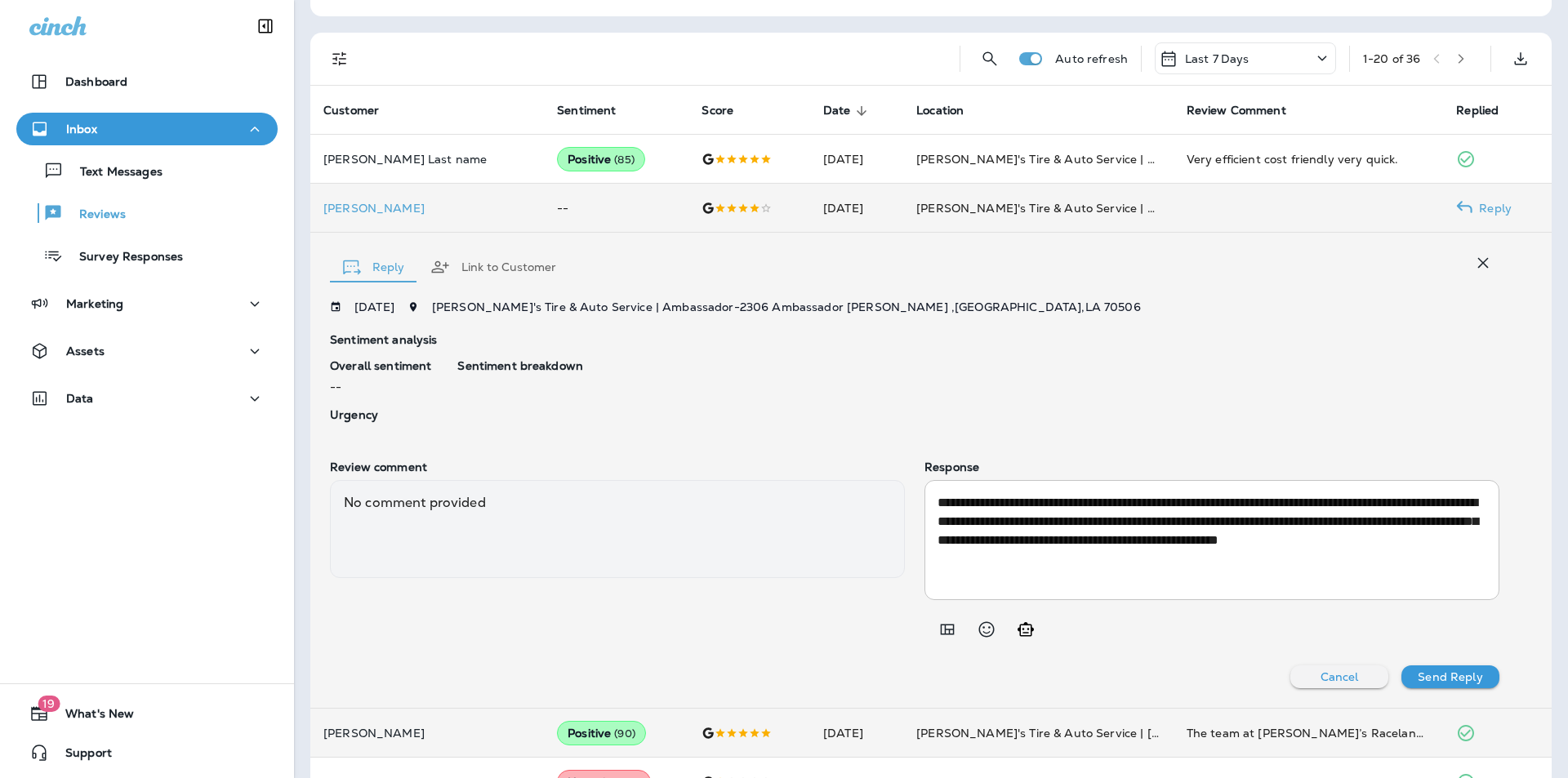
click at [1447, 679] on p "Send Reply" at bounding box center [1449, 676] width 64 height 13
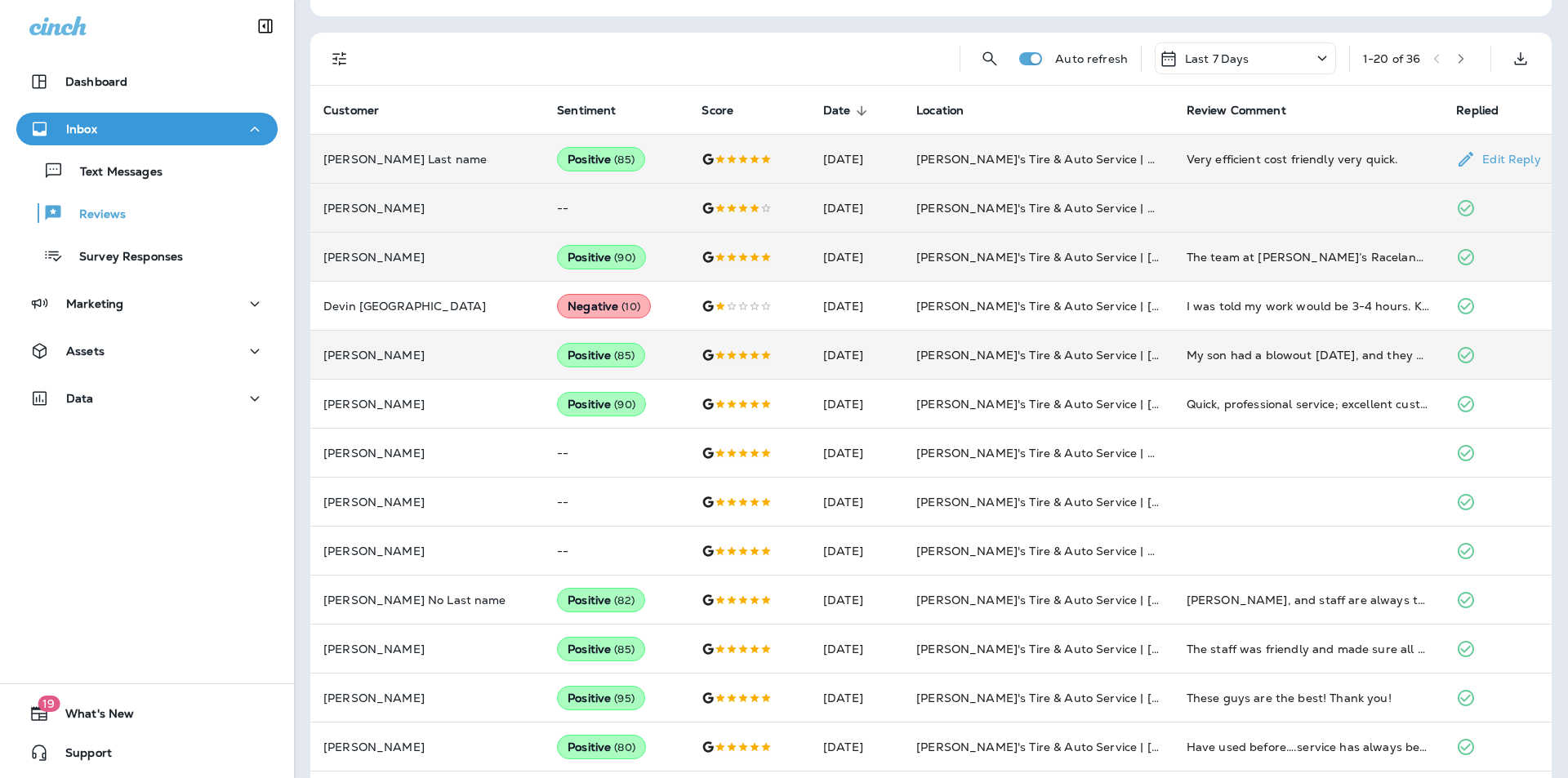
click at [1504, 157] on p "Edit Reply" at bounding box center [1507, 159] width 64 height 13
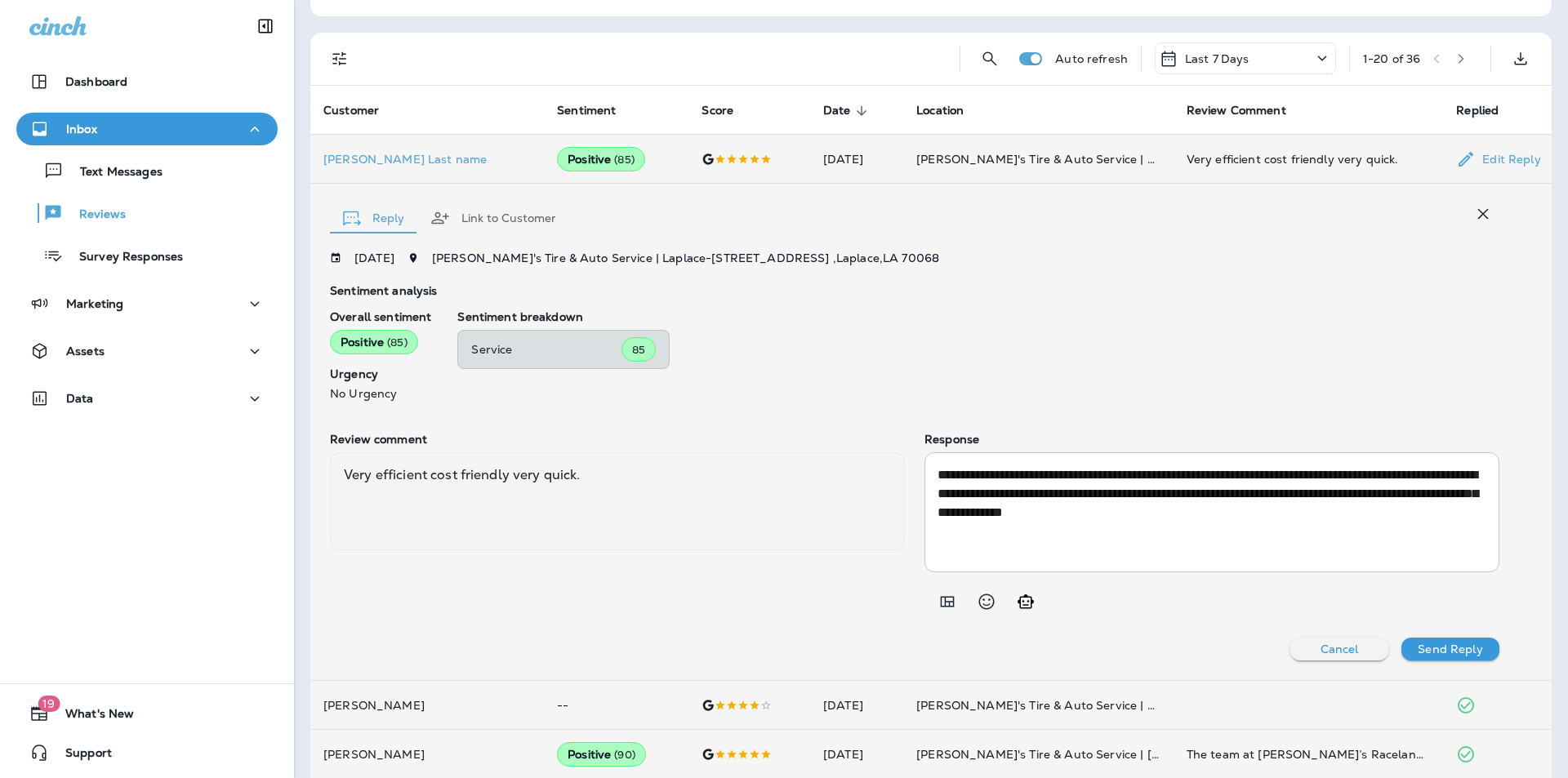
click at [1473, 212] on icon "button" at bounding box center [1483, 214] width 20 height 20
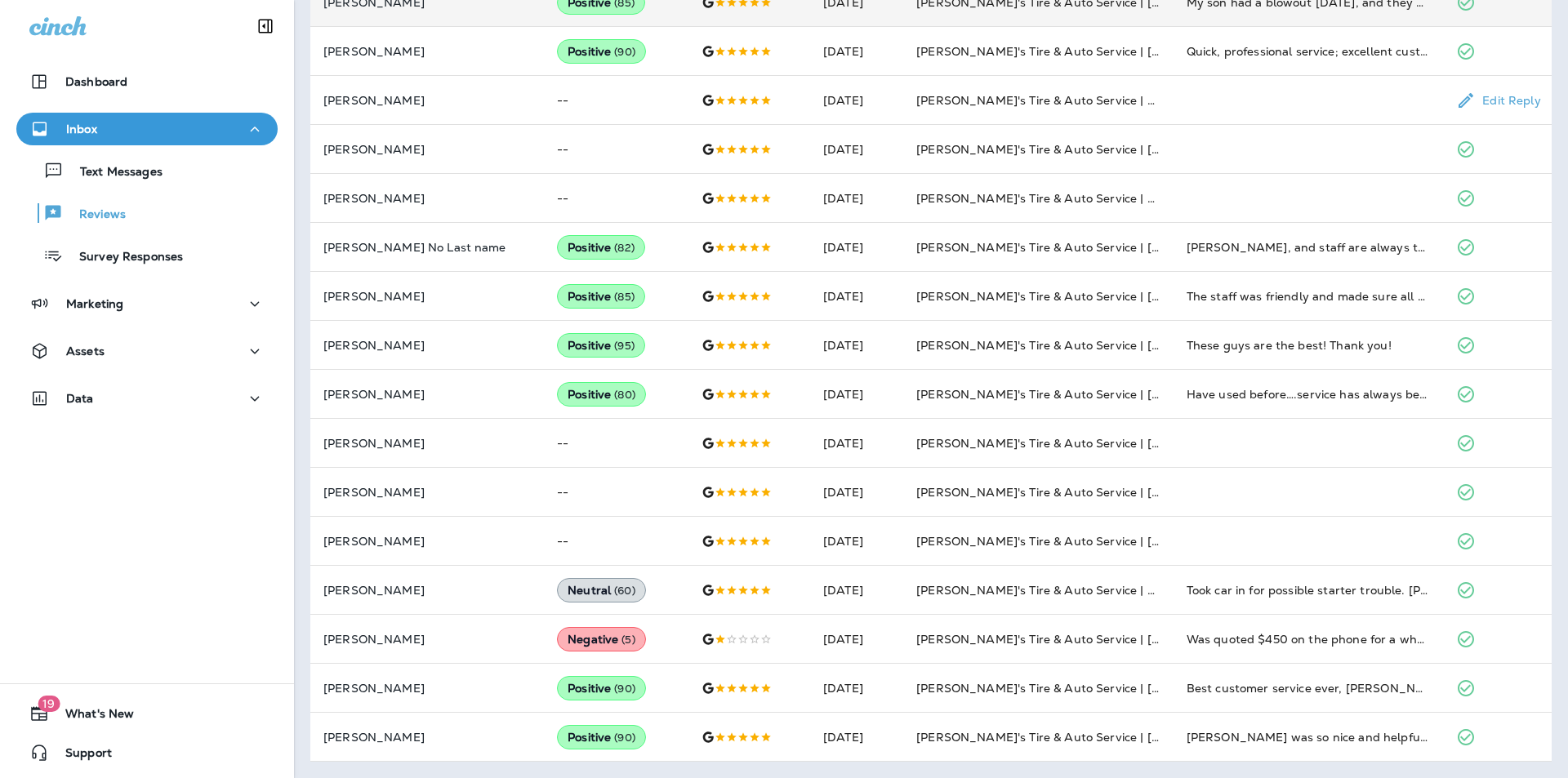
scroll to position [149, 0]
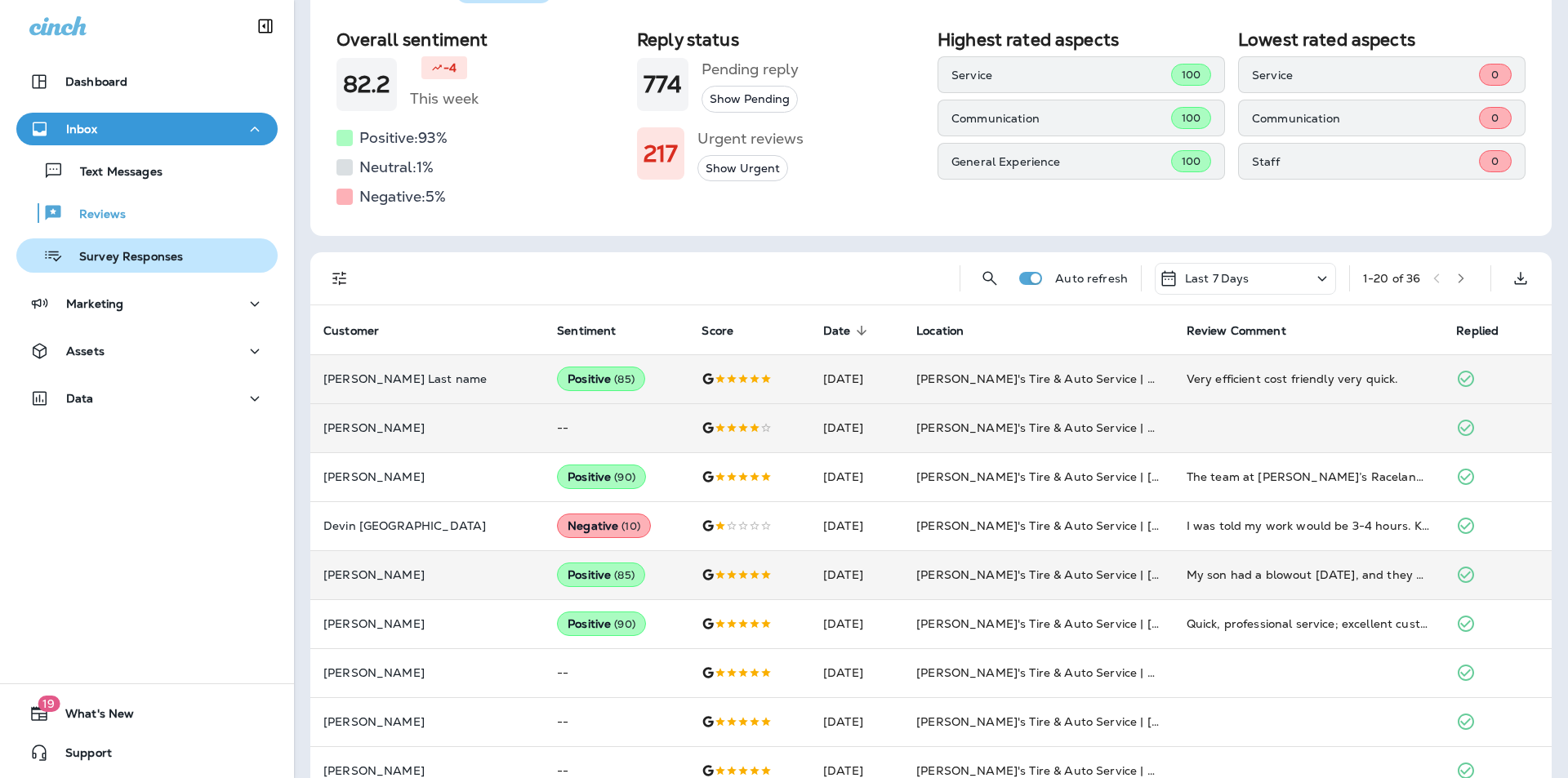
click at [107, 258] on p "Survey Responses" at bounding box center [123, 257] width 120 height 15
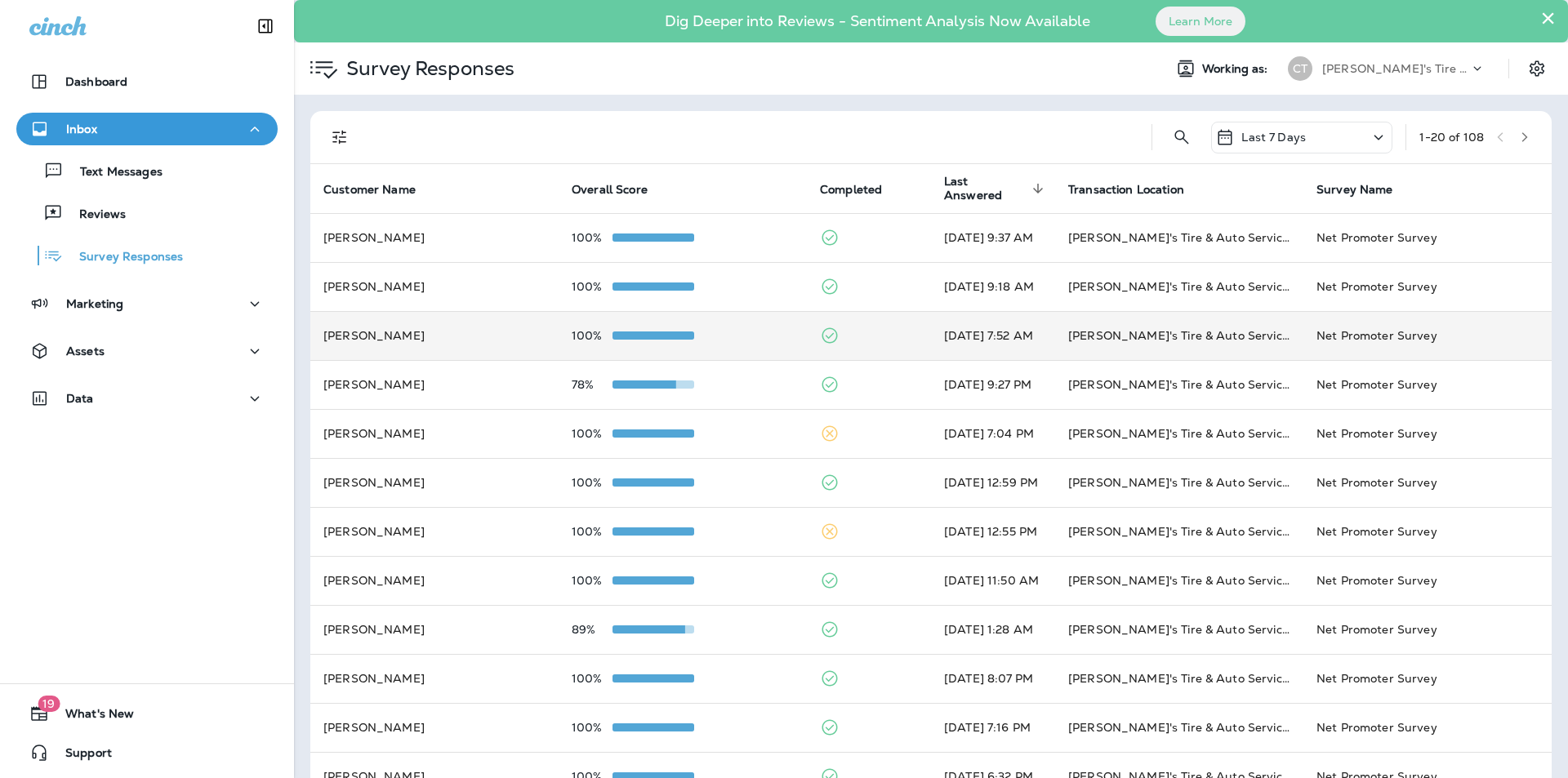
click at [746, 324] on td "100%" at bounding box center [682, 335] width 248 height 49
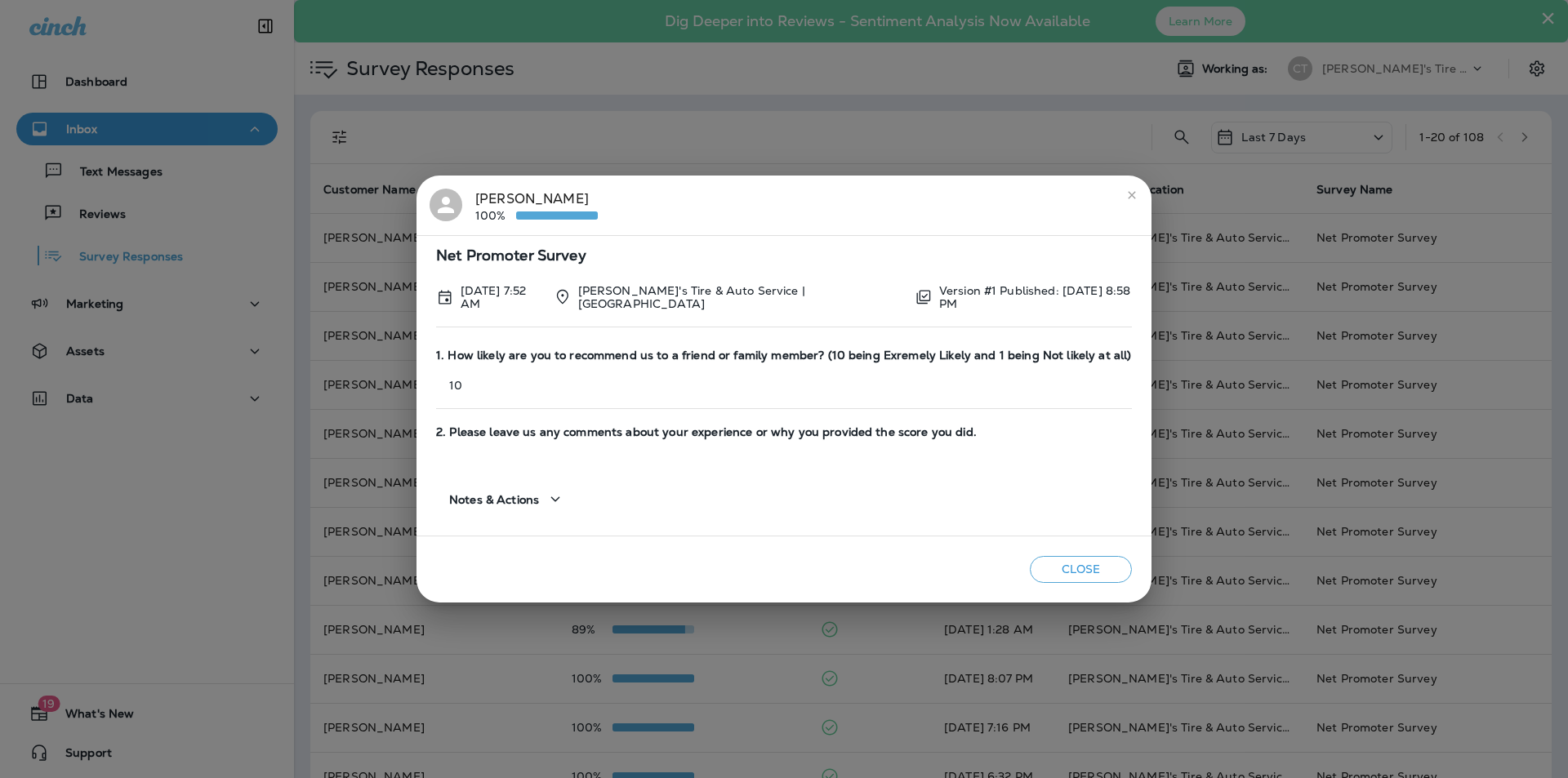
click at [1134, 192] on icon "close" at bounding box center [1131, 195] width 13 height 13
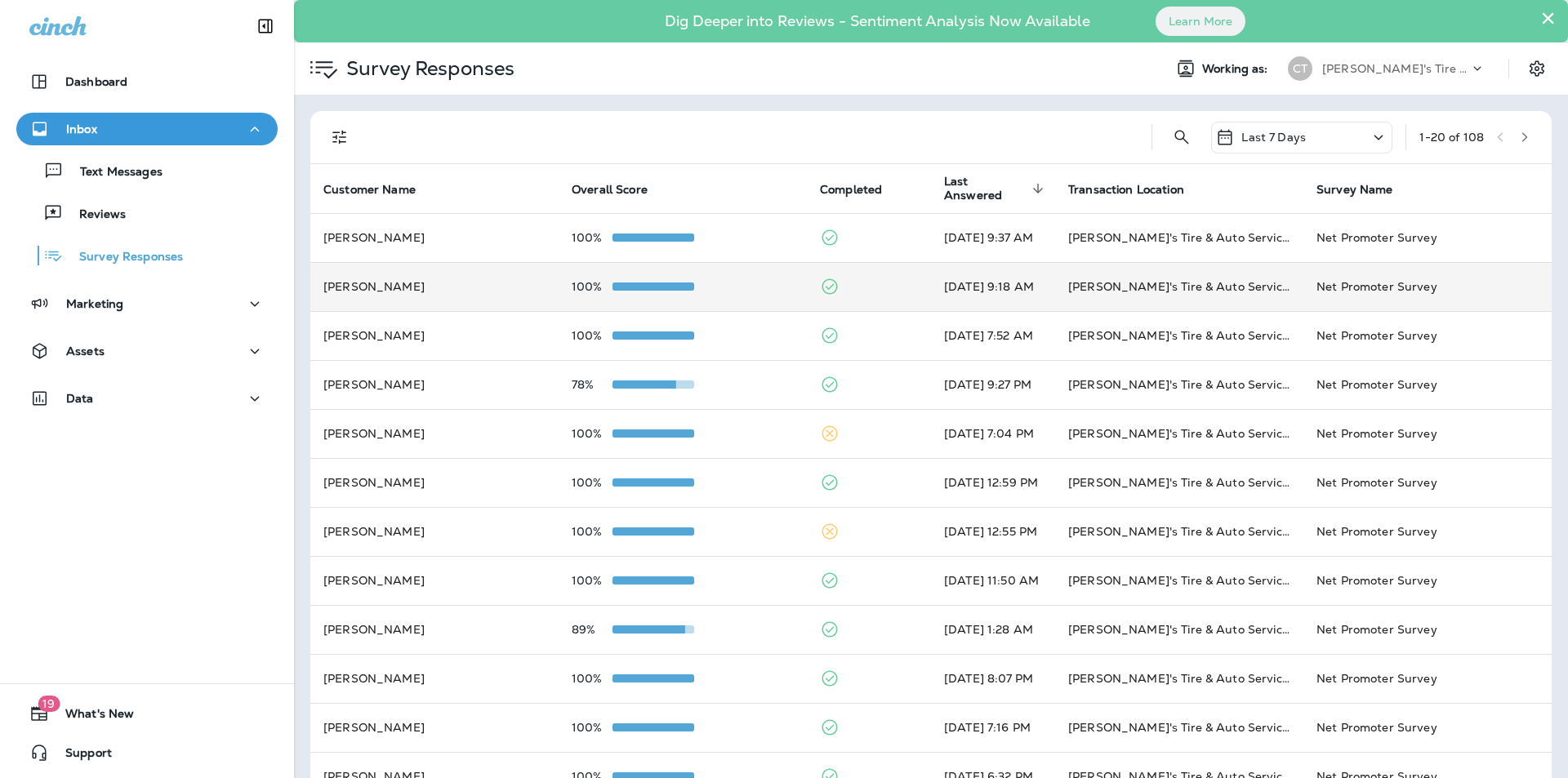
click at [759, 284] on div "100%" at bounding box center [683, 286] width 222 height 13
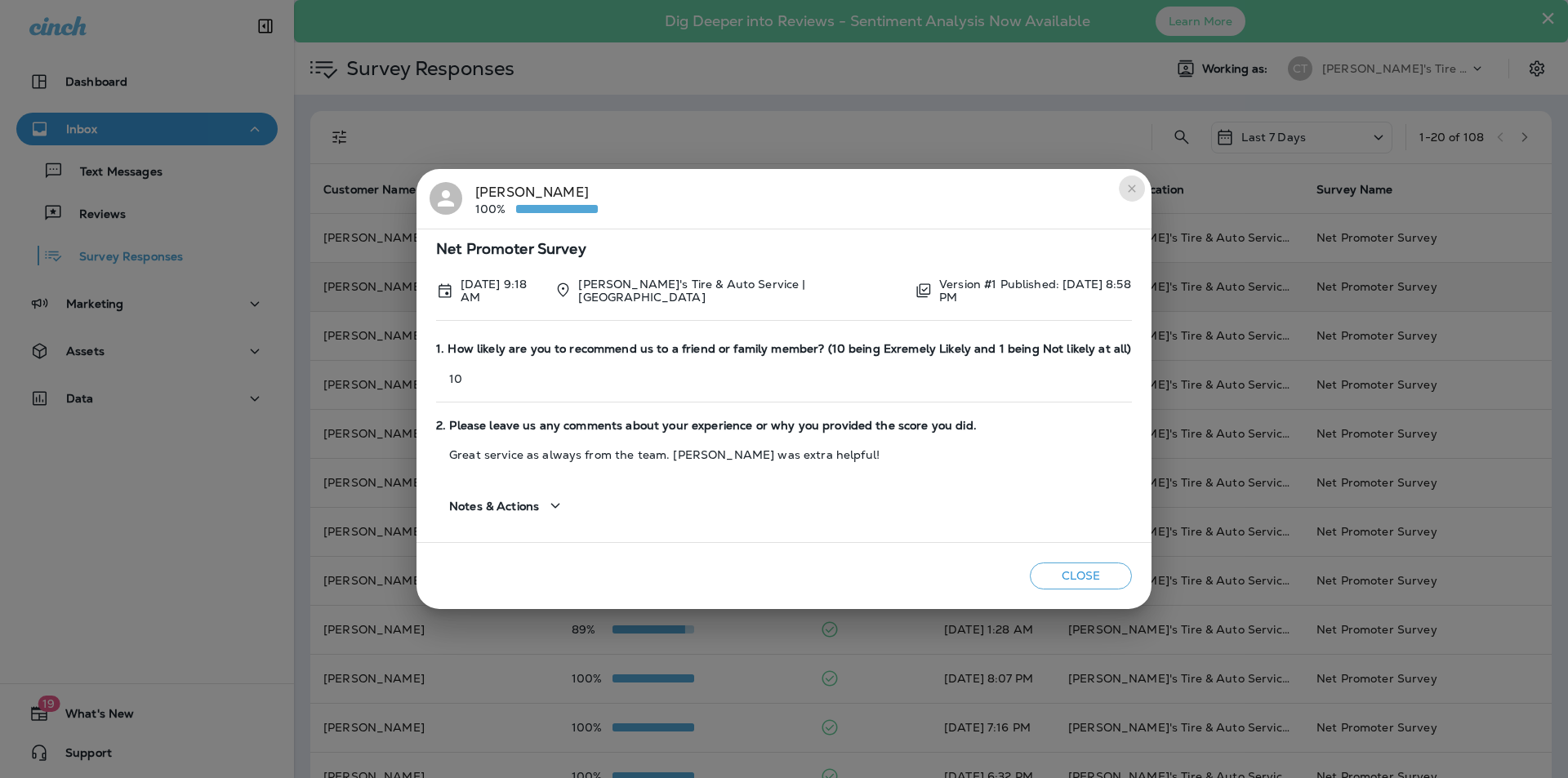
click at [1128, 189] on icon "close" at bounding box center [1131, 188] width 8 height 8
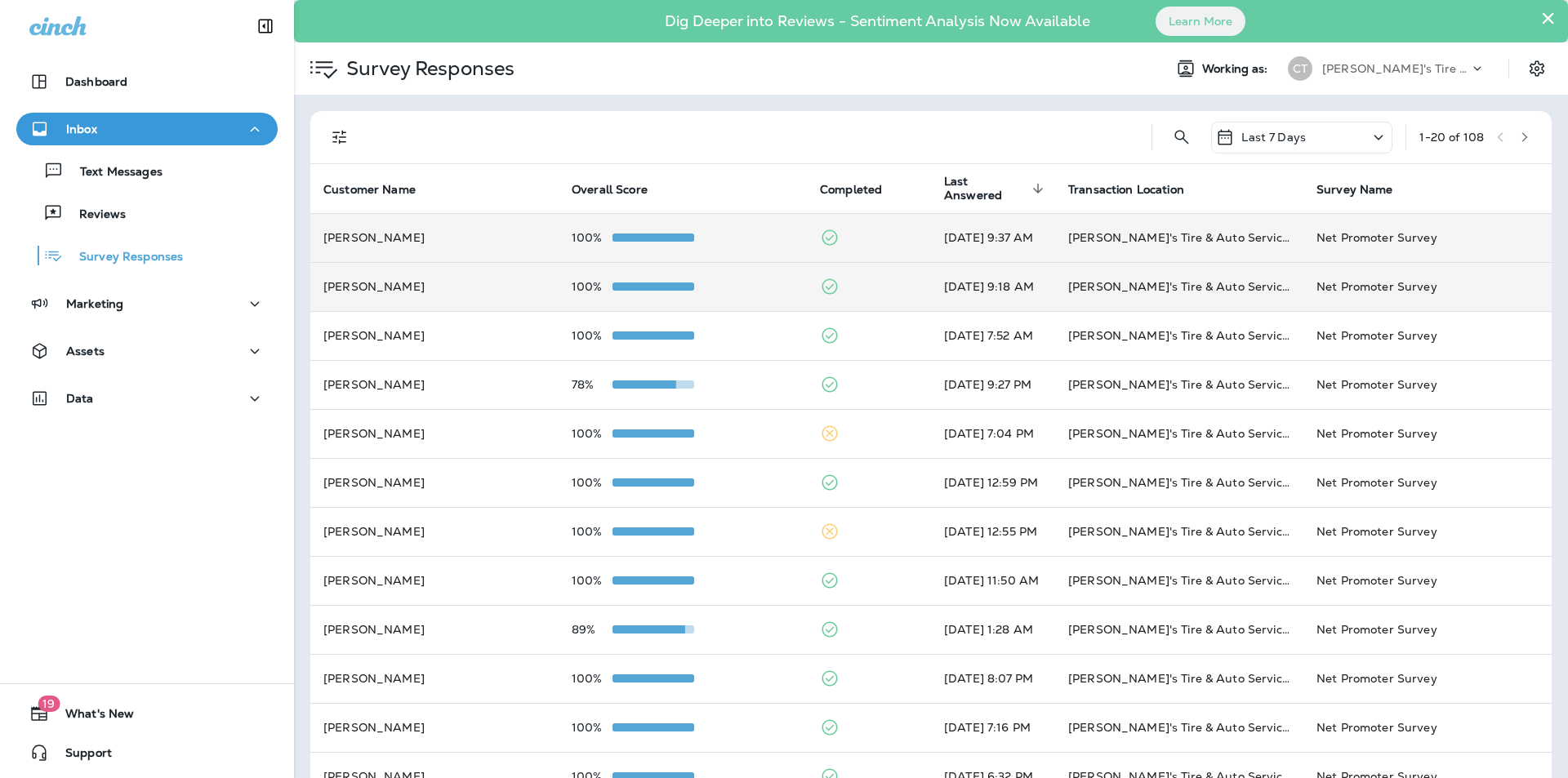
click at [740, 233] on div "100%" at bounding box center [683, 237] width 222 height 13
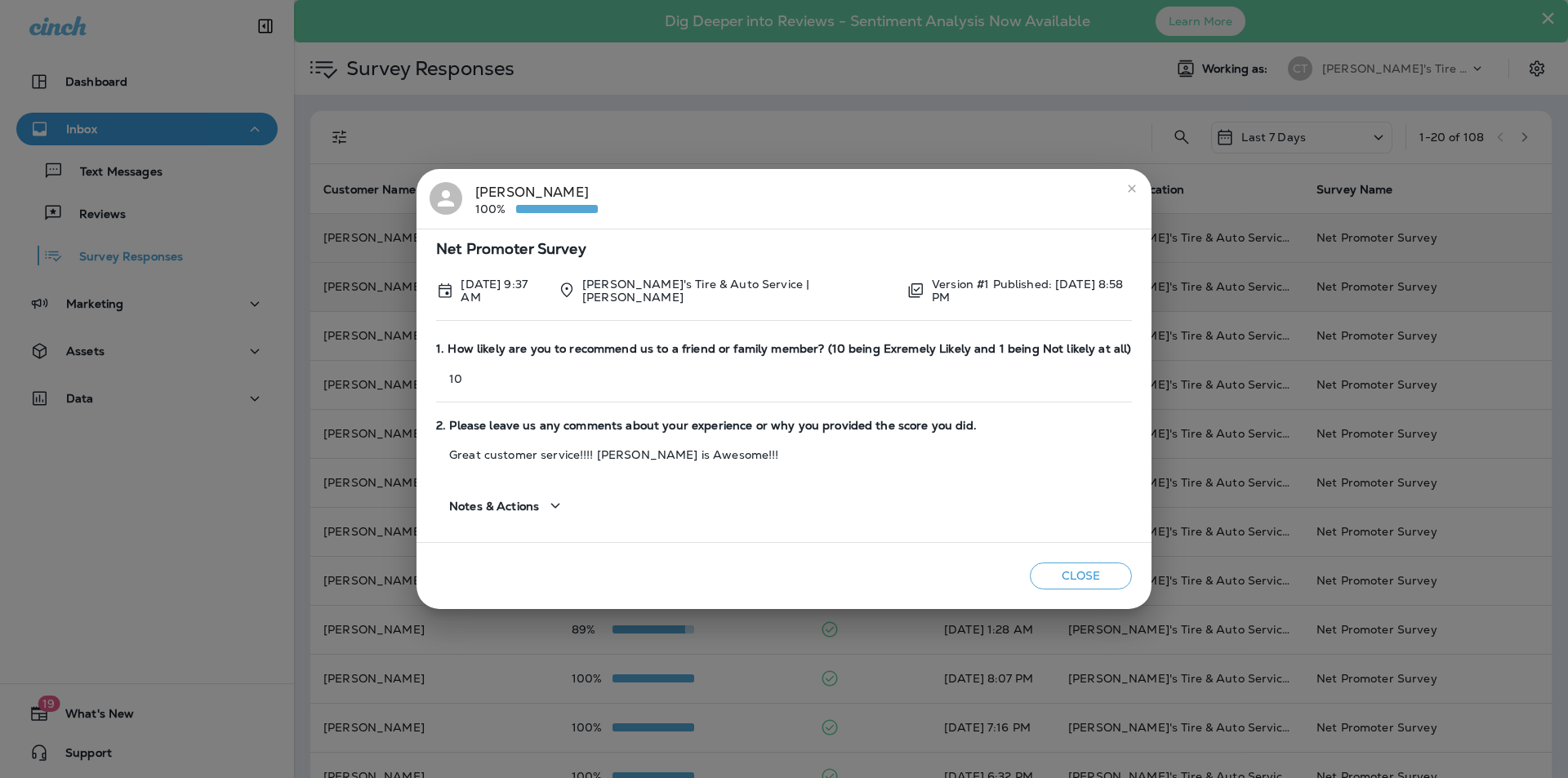
click at [776, 198] on div "Reggie Gomez 100%" at bounding box center [783, 199] width 709 height 34
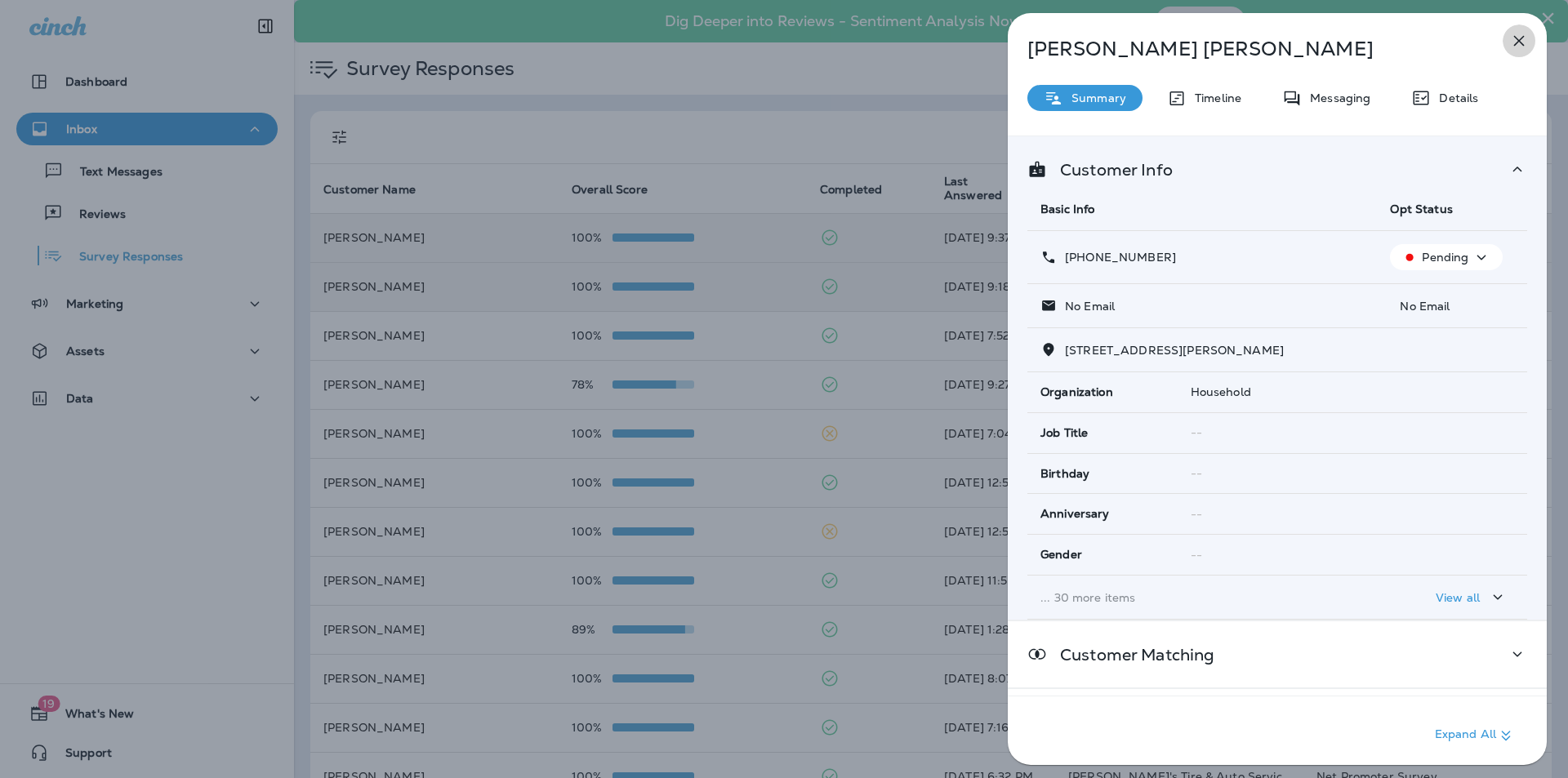
click at [1524, 38] on icon "button" at bounding box center [1518, 40] width 20 height 20
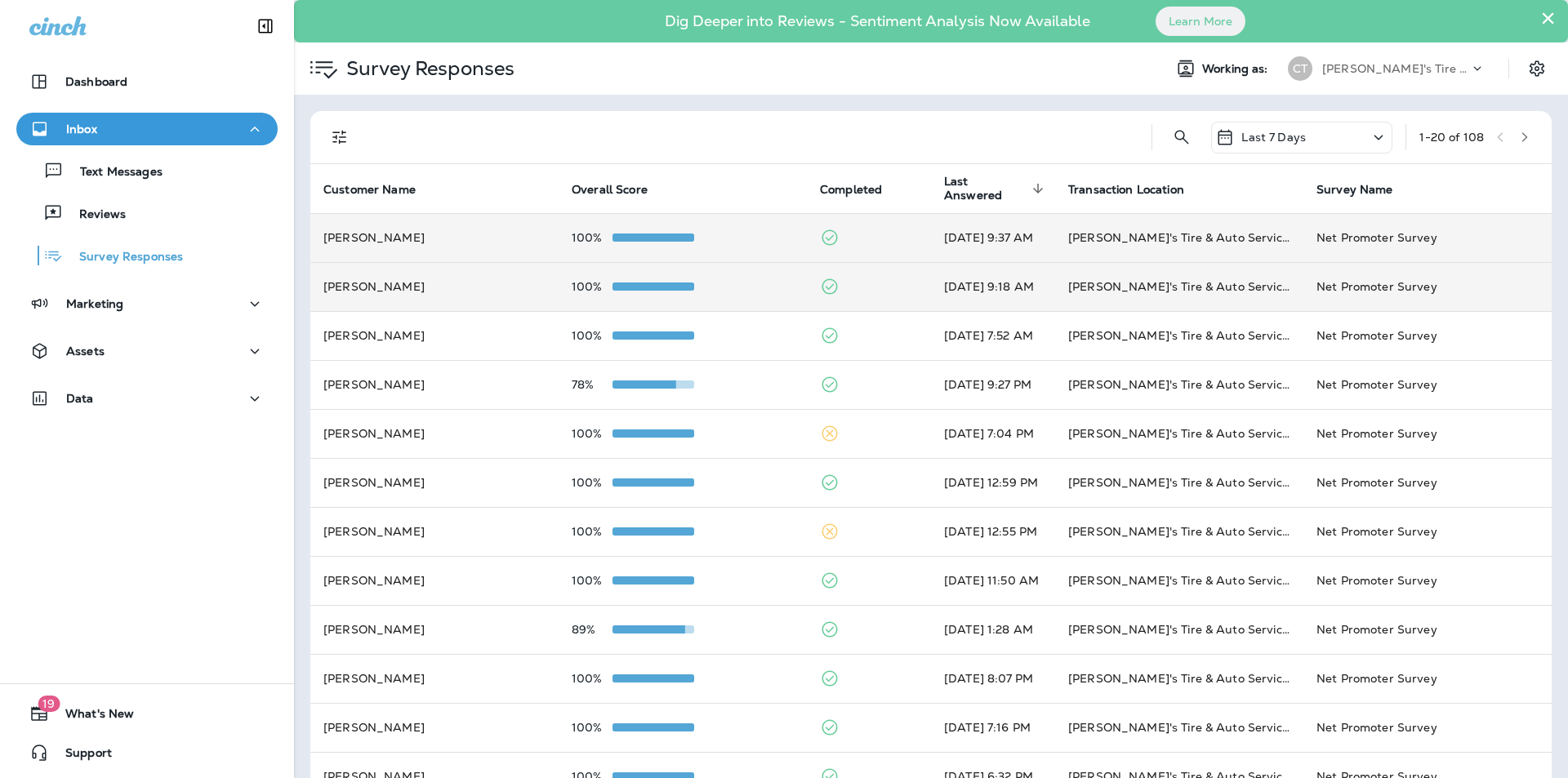
click at [734, 237] on div "100%" at bounding box center [683, 237] width 222 height 13
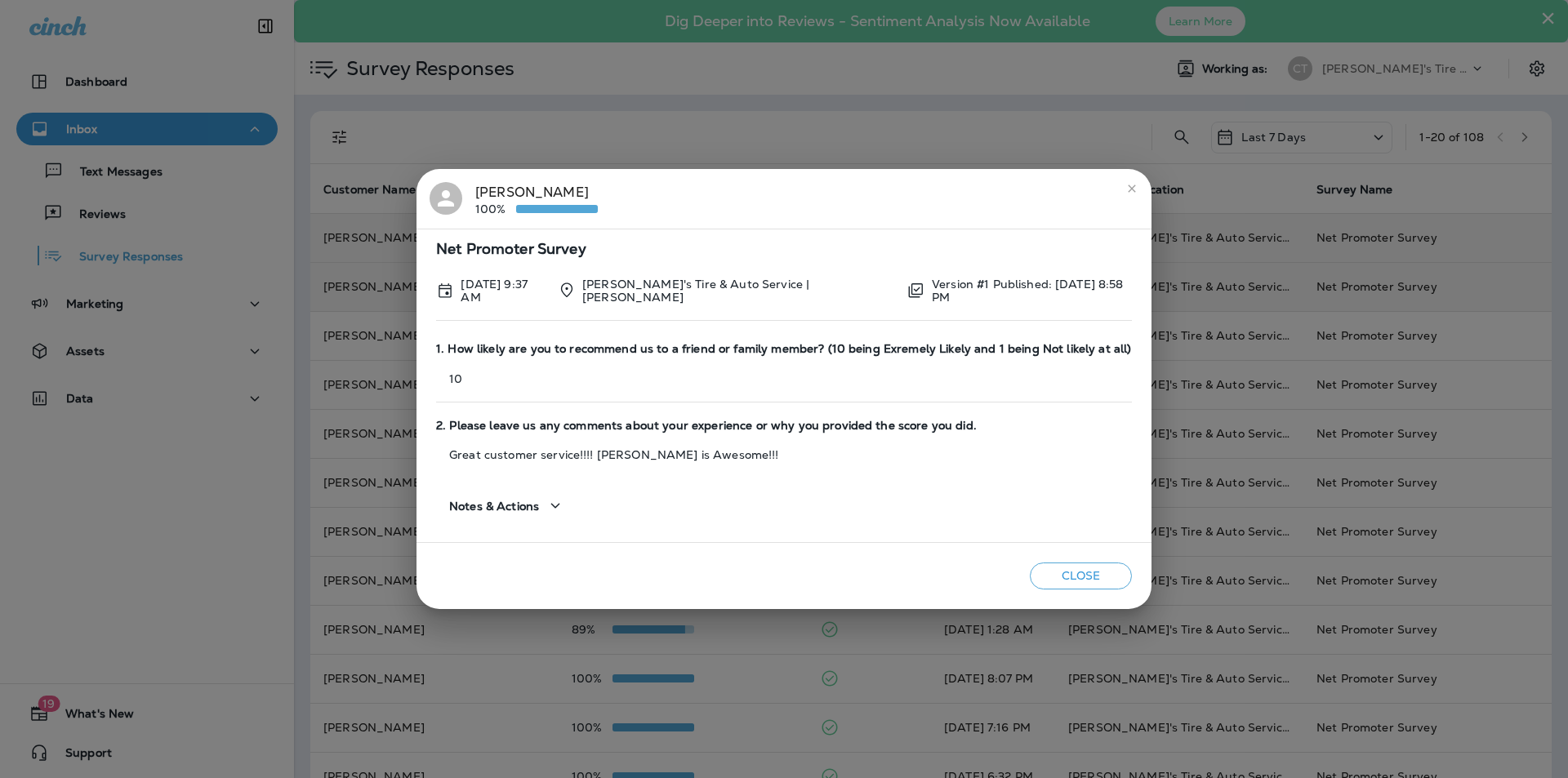
click at [1128, 191] on icon "close" at bounding box center [1131, 188] width 8 height 8
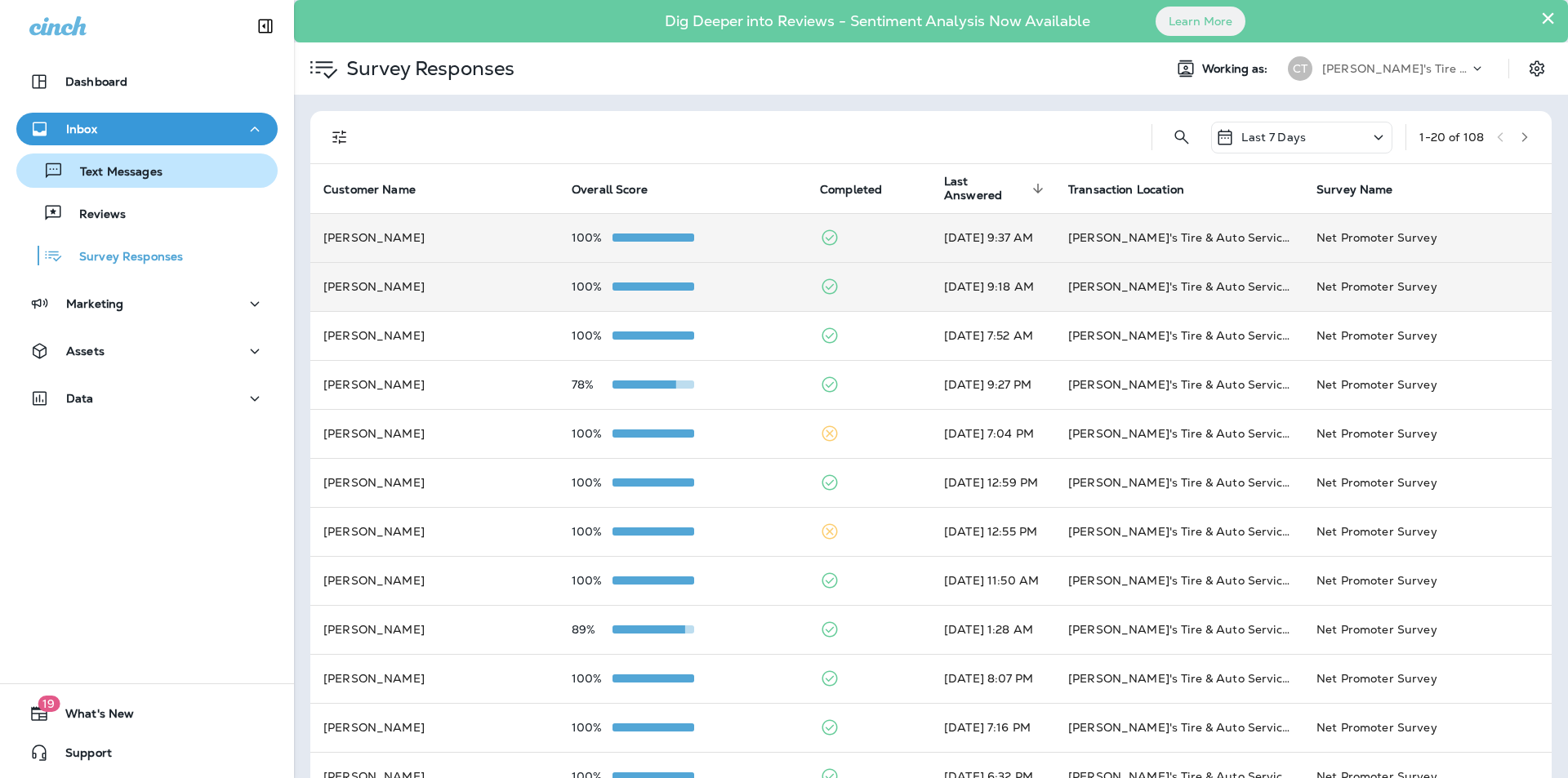
click at [110, 172] on p "Text Messages" at bounding box center [114, 173] width 99 height 15
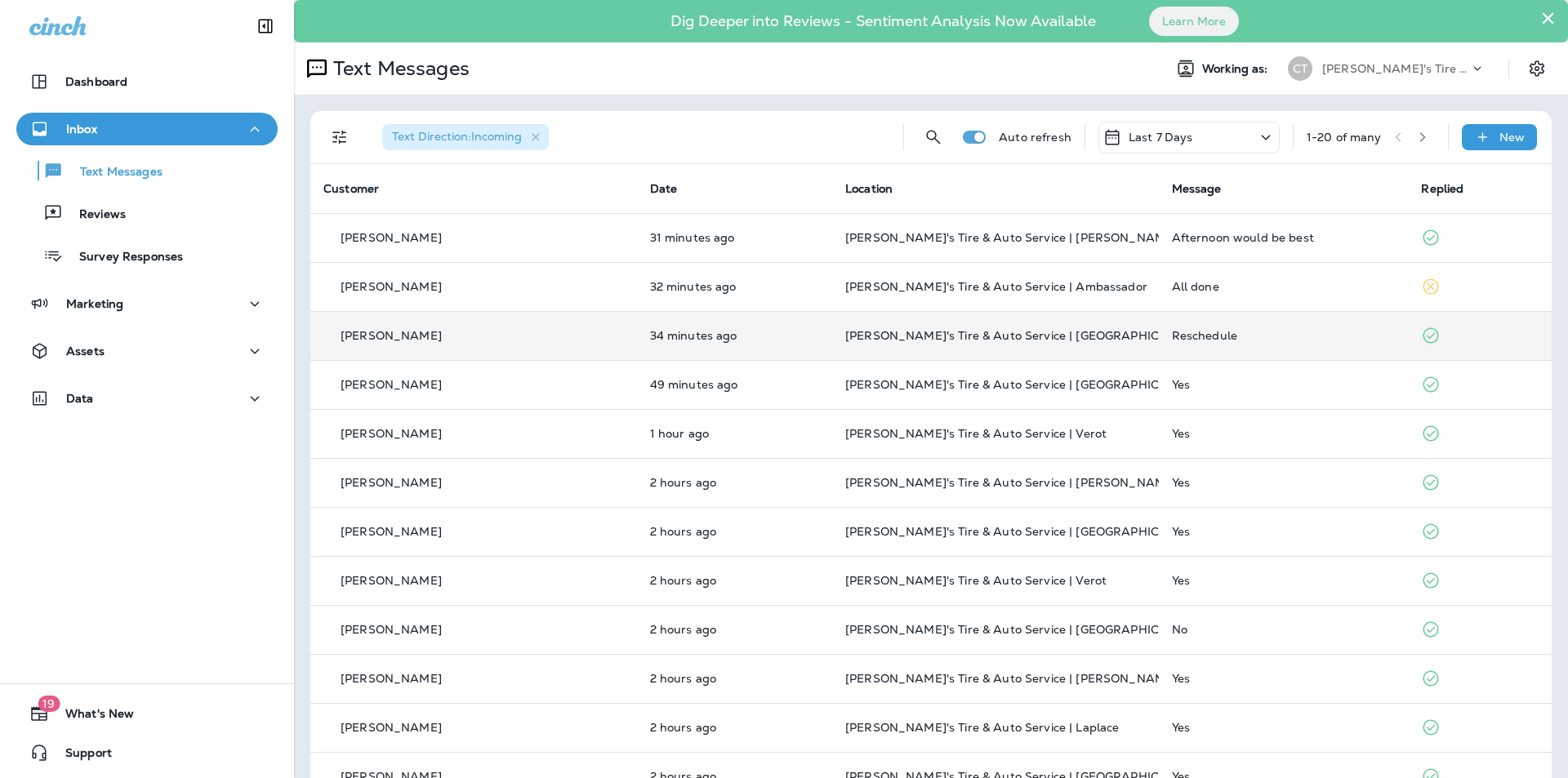
click at [1230, 344] on td "Reschedule" at bounding box center [1283, 335] width 250 height 49
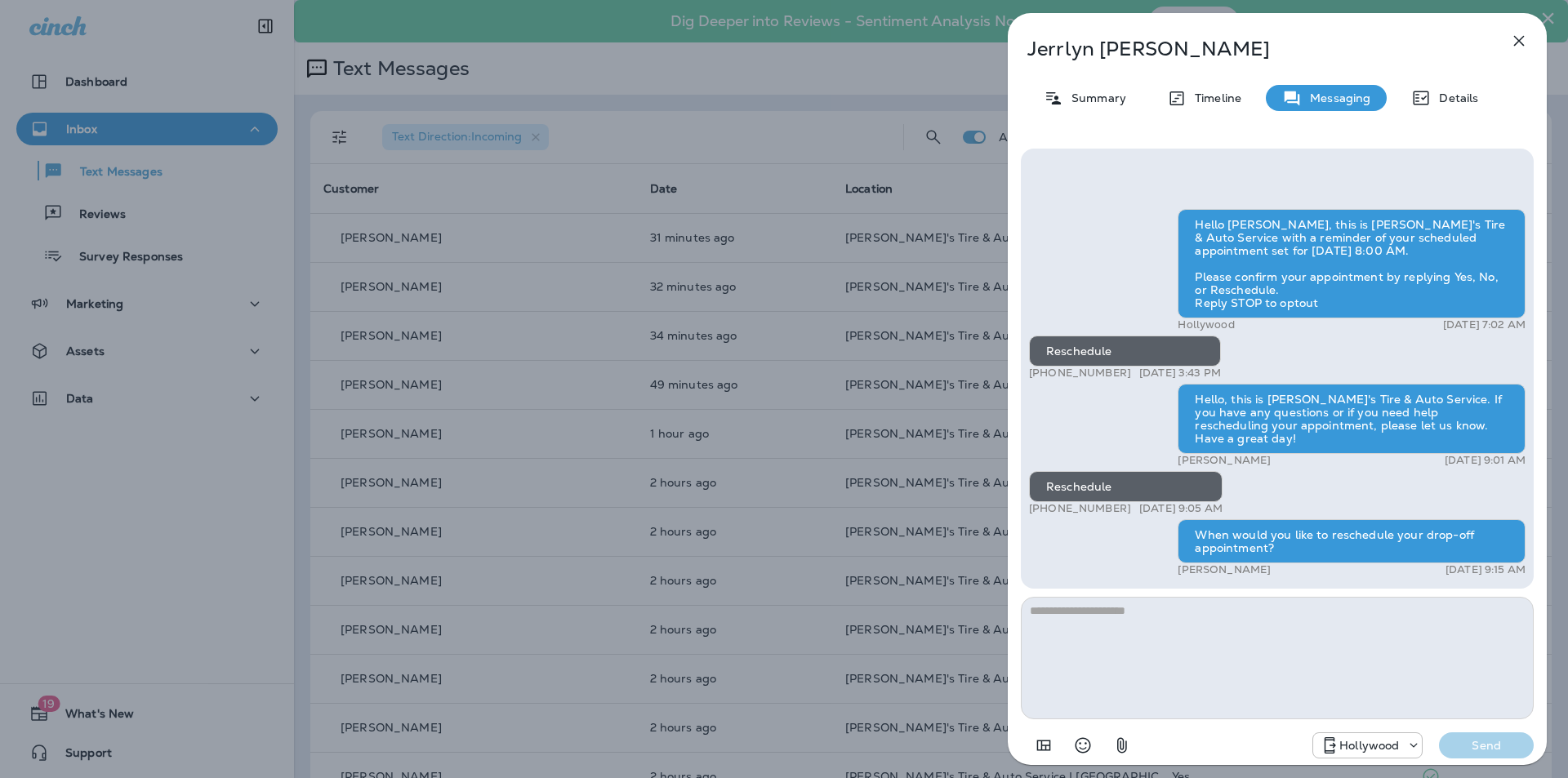
click at [1518, 39] on icon "button" at bounding box center [1519, 41] width 10 height 10
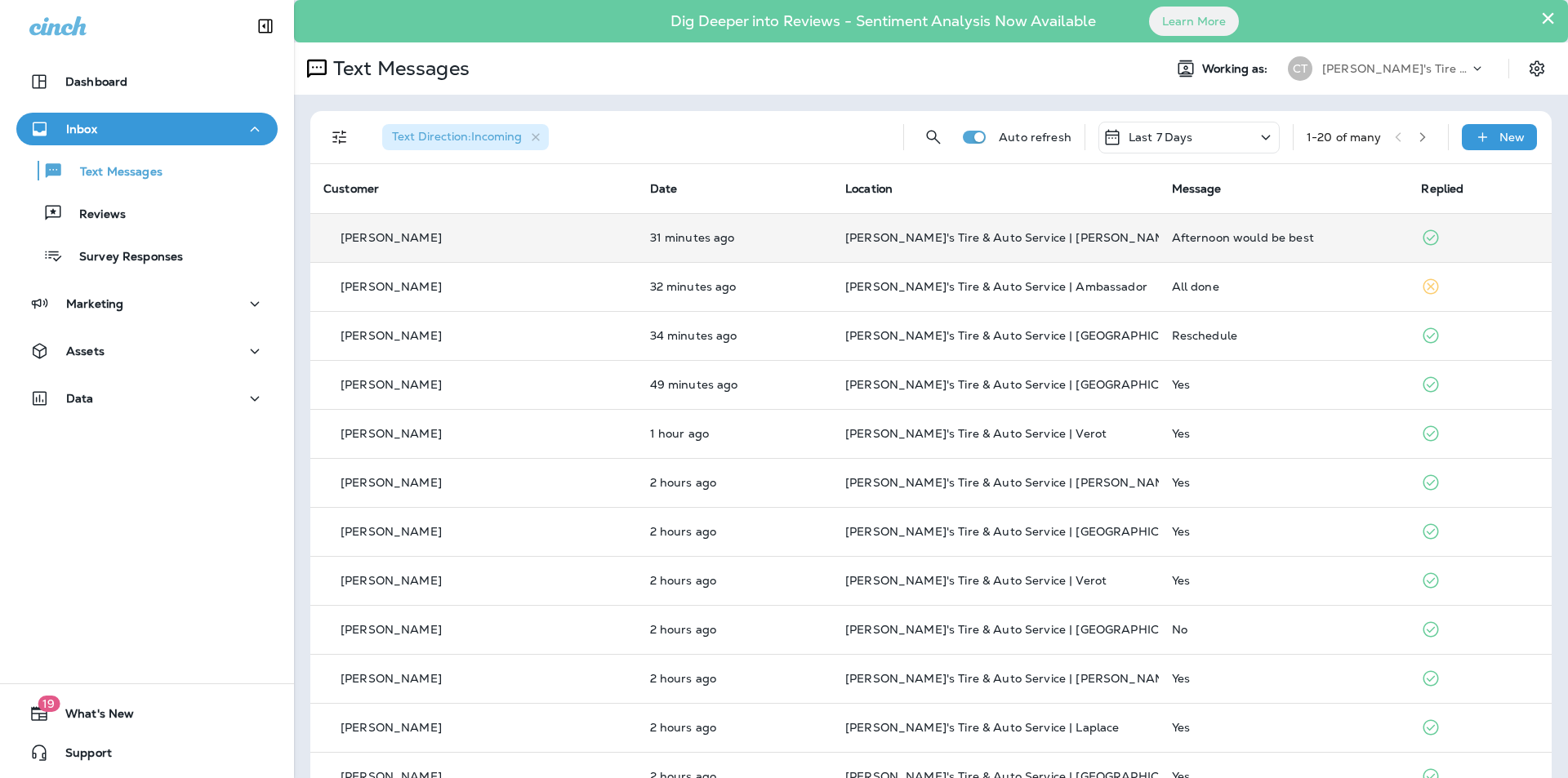
click at [1286, 242] on div "Afternoon would be best" at bounding box center [1284, 237] width 224 height 13
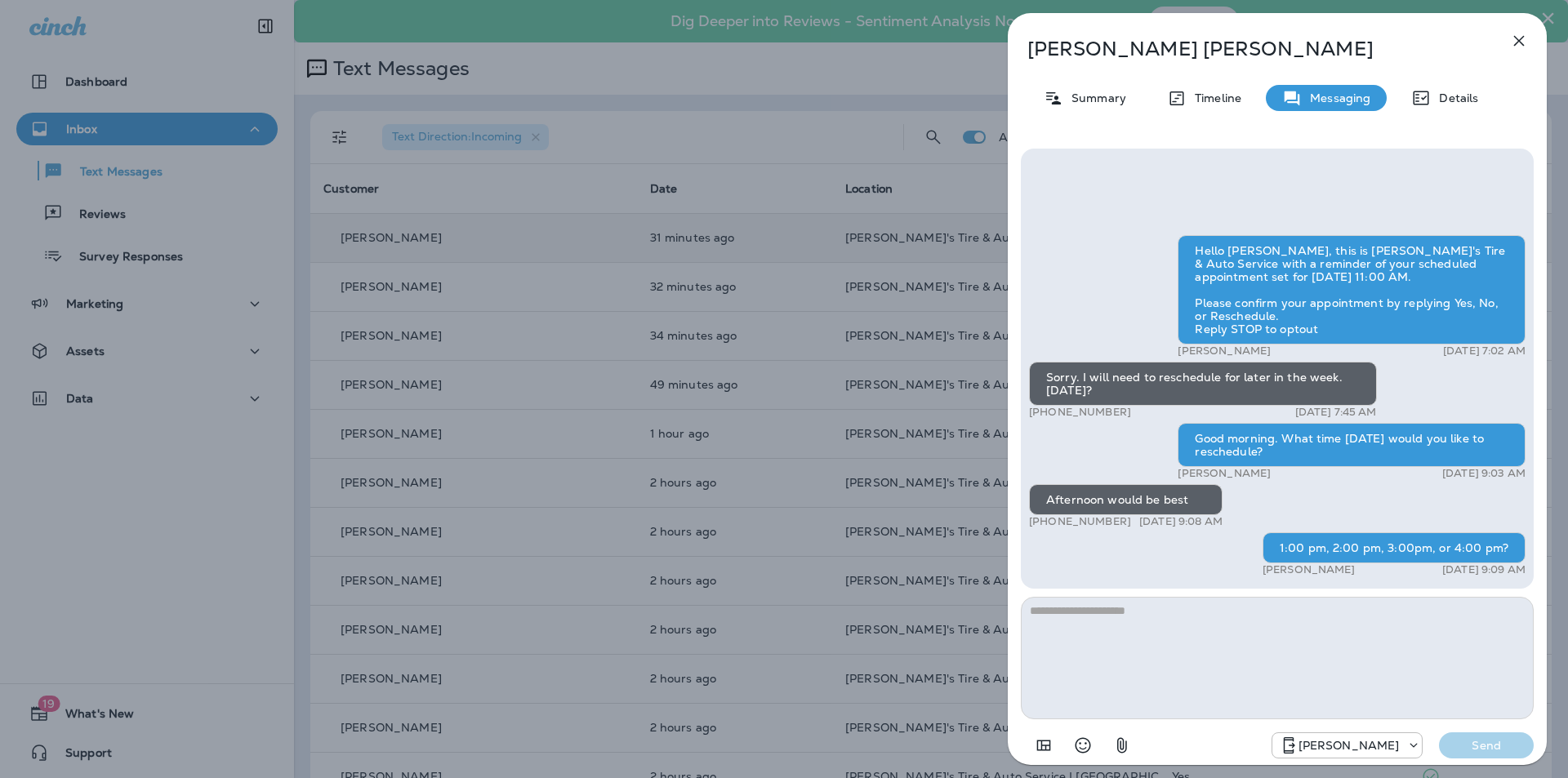
drag, startPoint x: 1124, startPoint y: 522, endPoint x: 1043, endPoint y: 525, distance: 81.1
click at [1043, 525] on div "+1 (225) 485-5067 Sep 29, 2025 9:08 AM" at bounding box center [1126, 522] width 193 height 13
copy p "(225) 485-5067"
